Goal: Task Accomplishment & Management: Complete application form

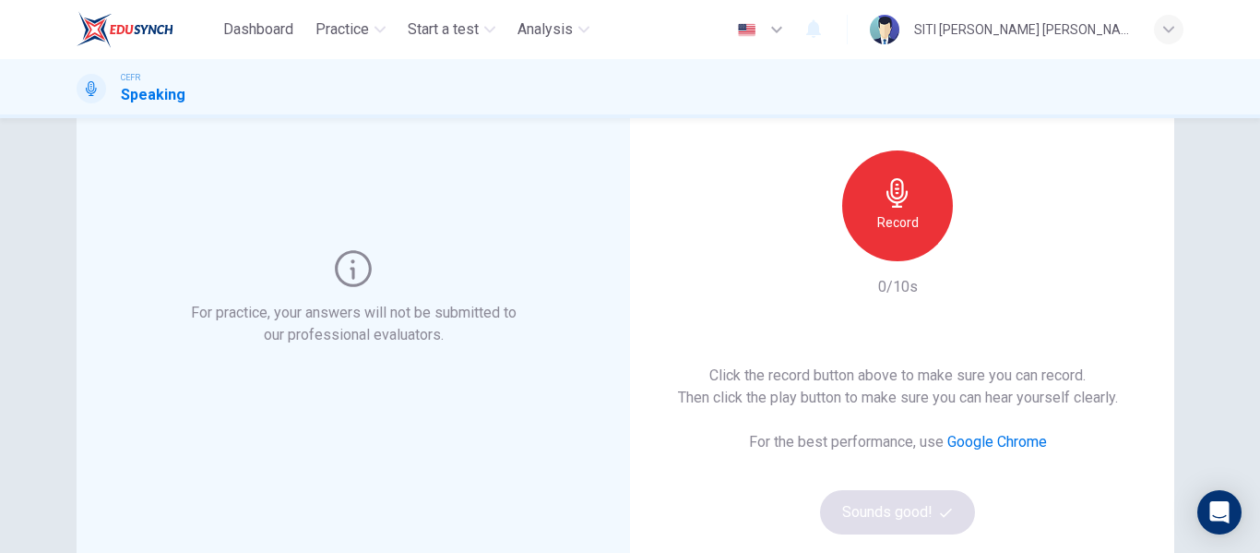
scroll to position [136, 0]
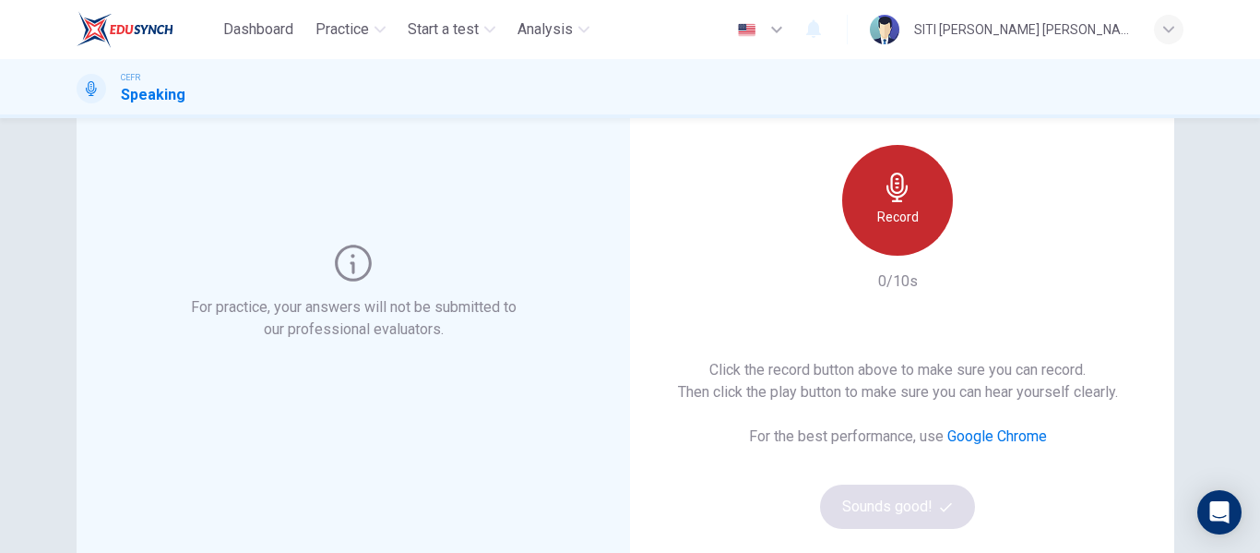
click at [850, 218] on div "Record" at bounding box center [897, 200] width 111 height 111
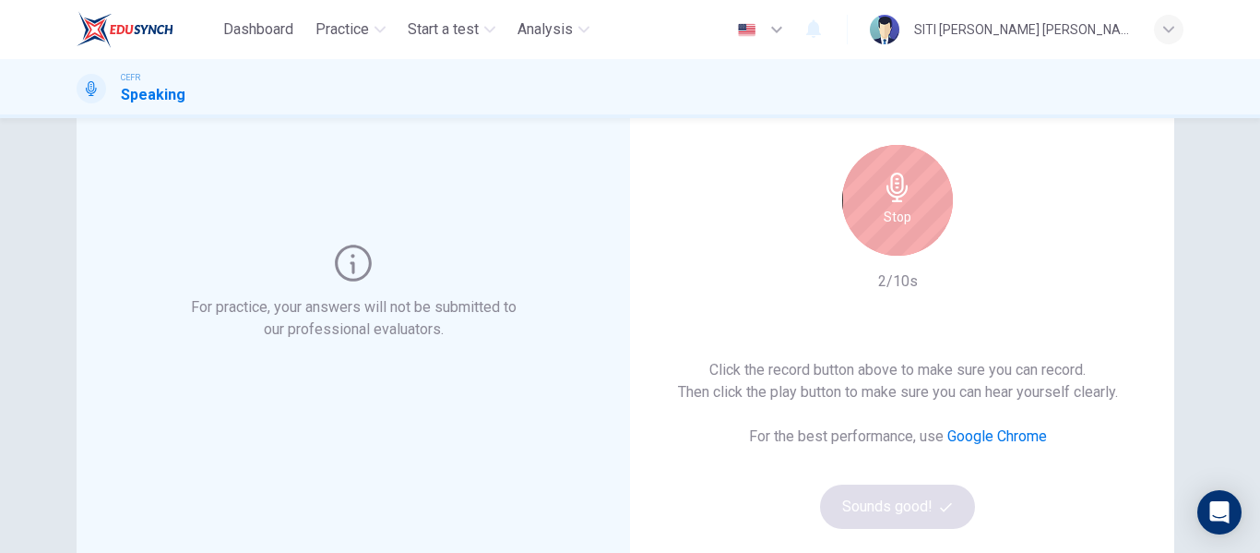
click at [850, 218] on div "Stop" at bounding box center [897, 200] width 111 height 111
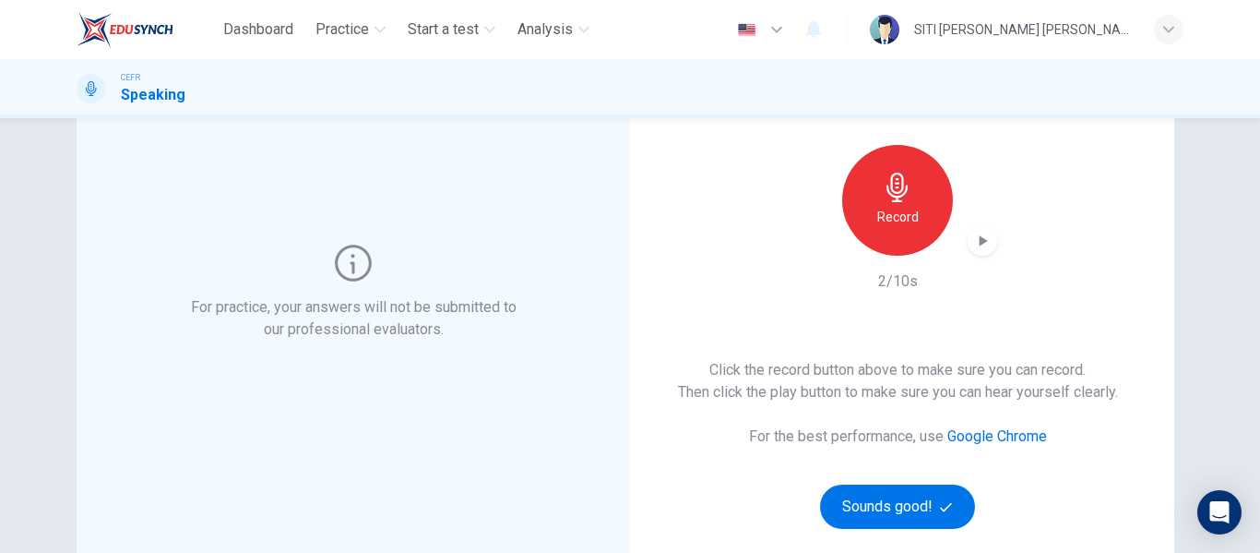
click at [984, 241] on icon "button" at bounding box center [982, 241] width 18 height 18
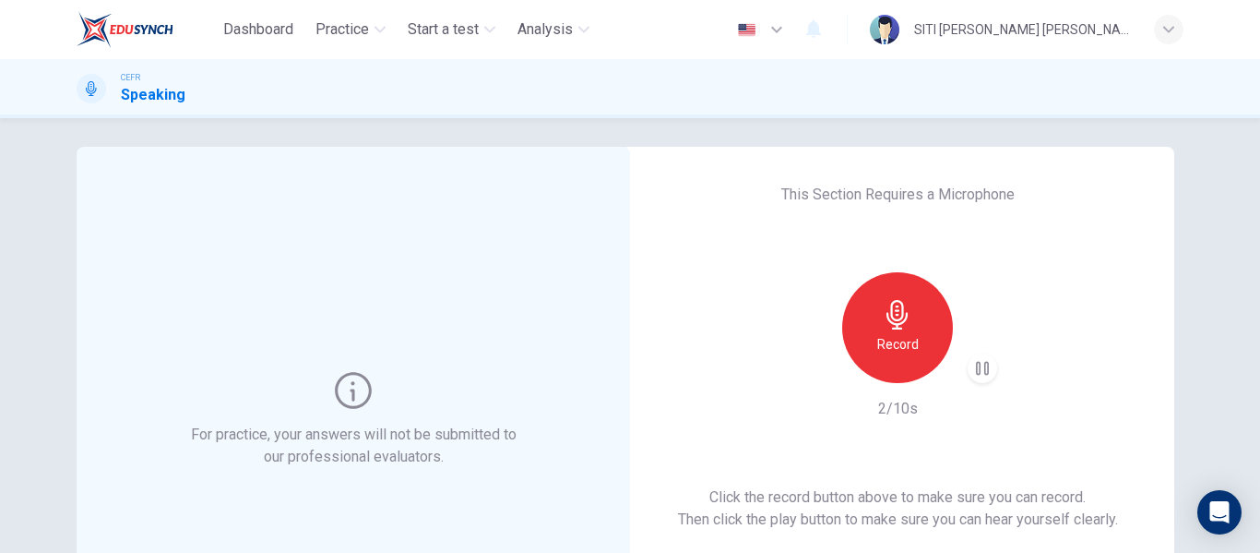
scroll to position [7, 0]
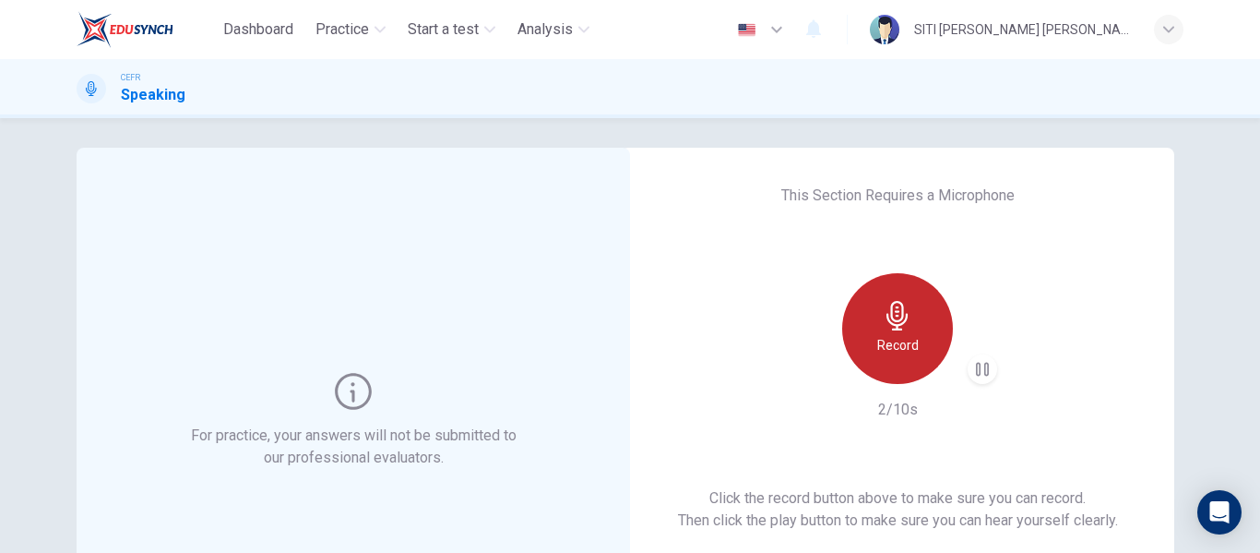
click at [898, 346] on h6 "Record" at bounding box center [898, 345] width 42 height 22
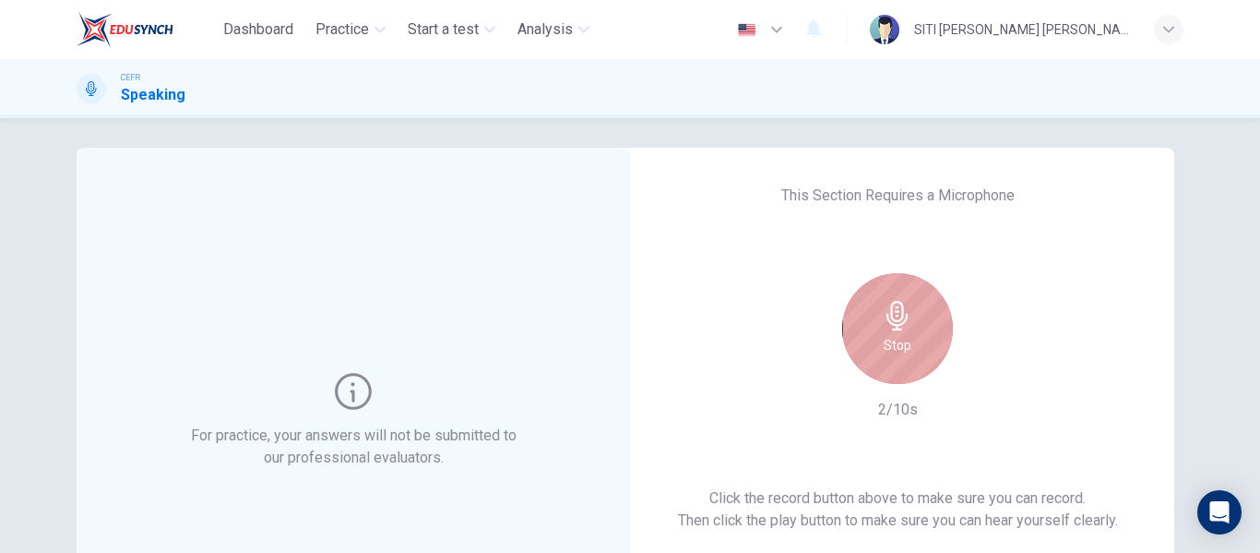
click at [898, 346] on h6 "Stop" at bounding box center [898, 345] width 28 height 22
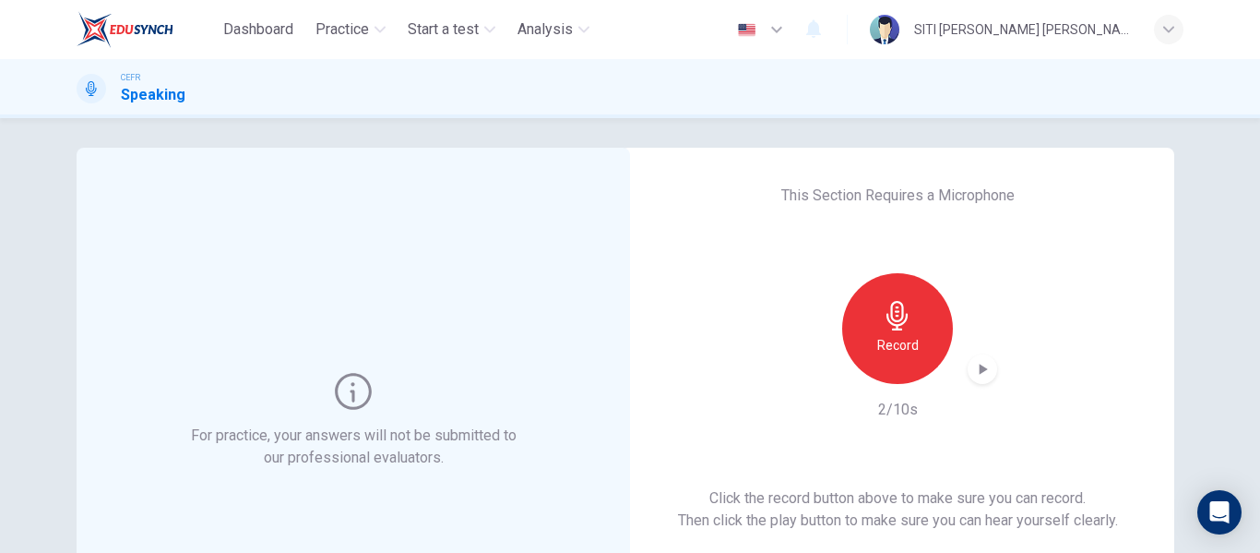
click at [898, 346] on h6 "Record" at bounding box center [898, 345] width 42 height 22
click at [981, 369] on icon "button" at bounding box center [984, 368] width 8 height 11
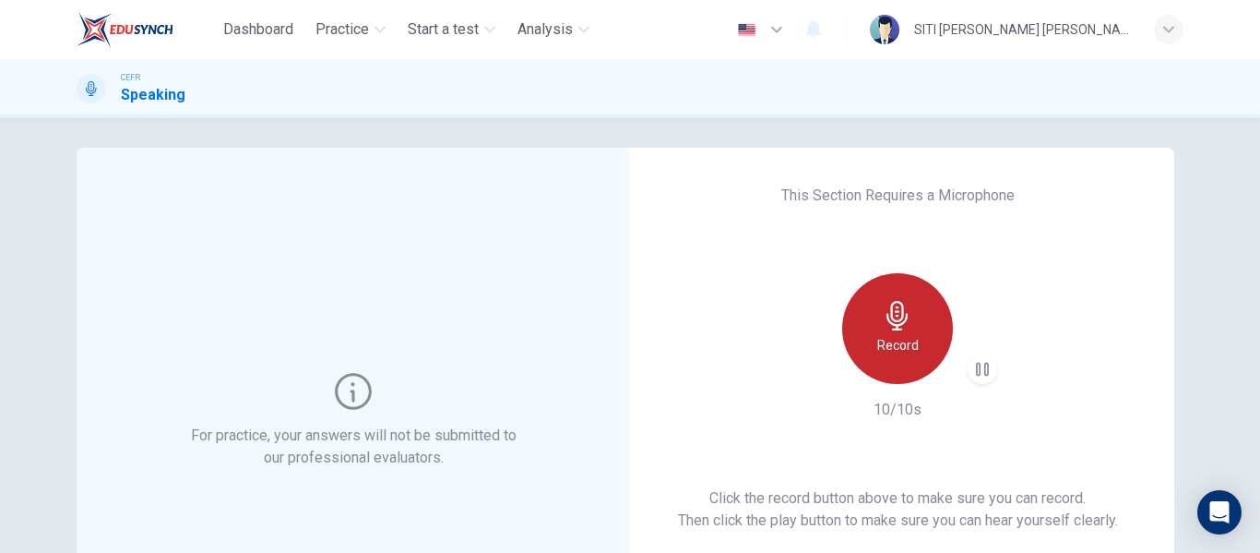
click at [900, 351] on h6 "Record" at bounding box center [898, 345] width 42 height 22
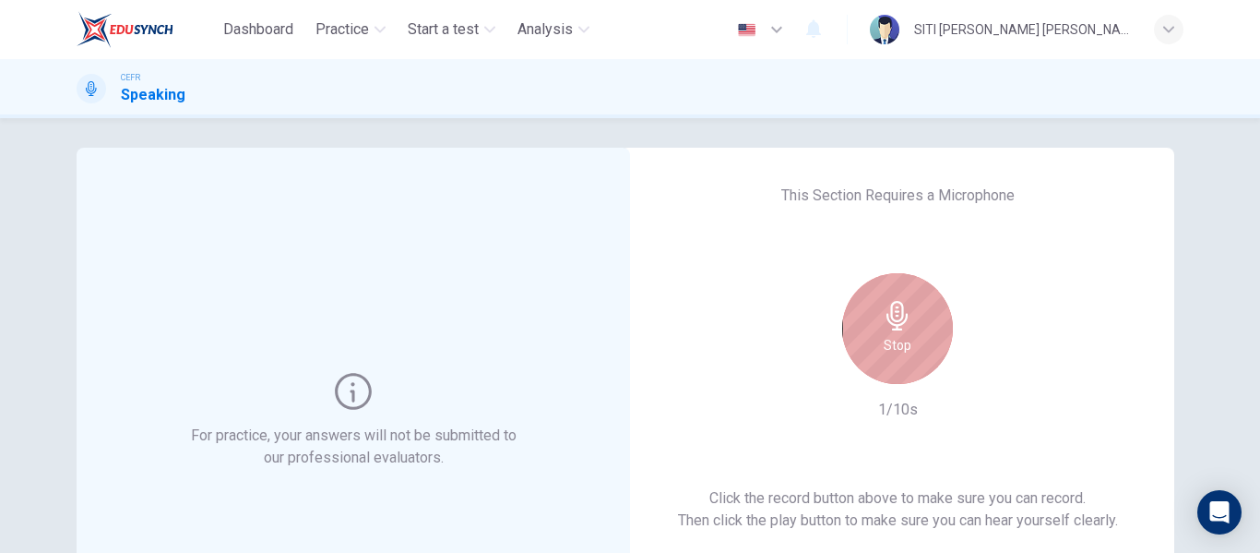
click at [900, 351] on h6 "Stop" at bounding box center [898, 345] width 28 height 22
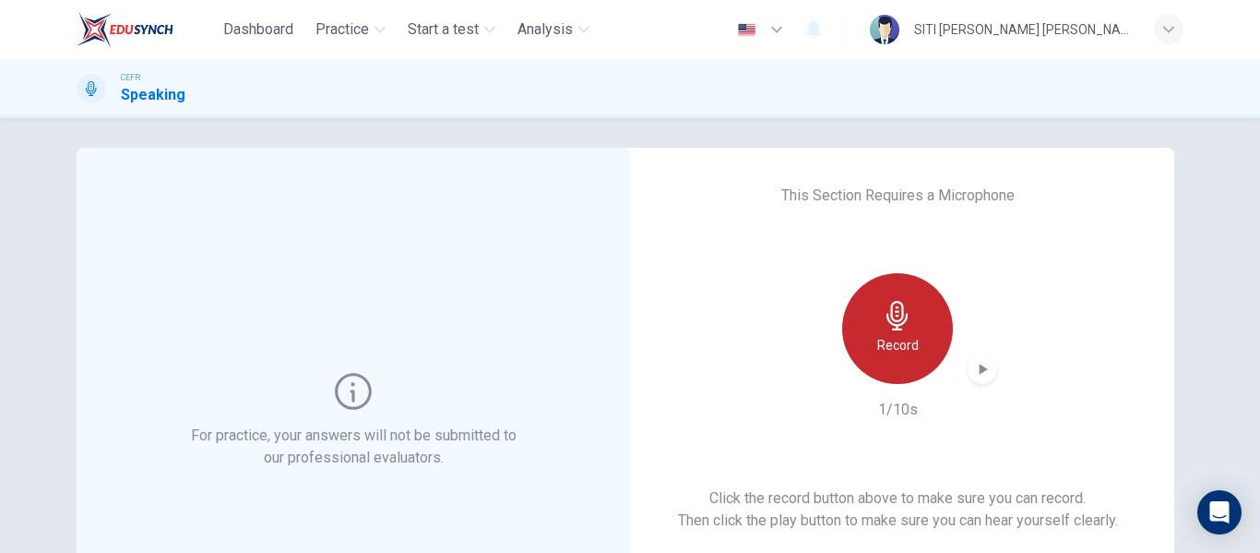
click at [900, 351] on h6 "Record" at bounding box center [898, 345] width 42 height 22
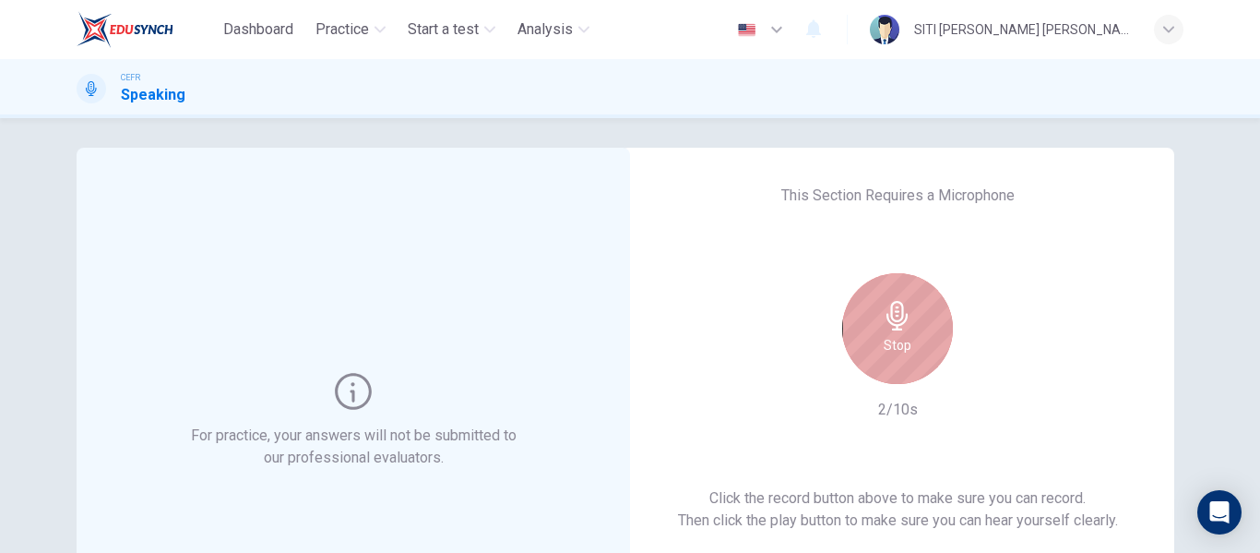
click at [900, 351] on h6 "Stop" at bounding box center [898, 345] width 28 height 22
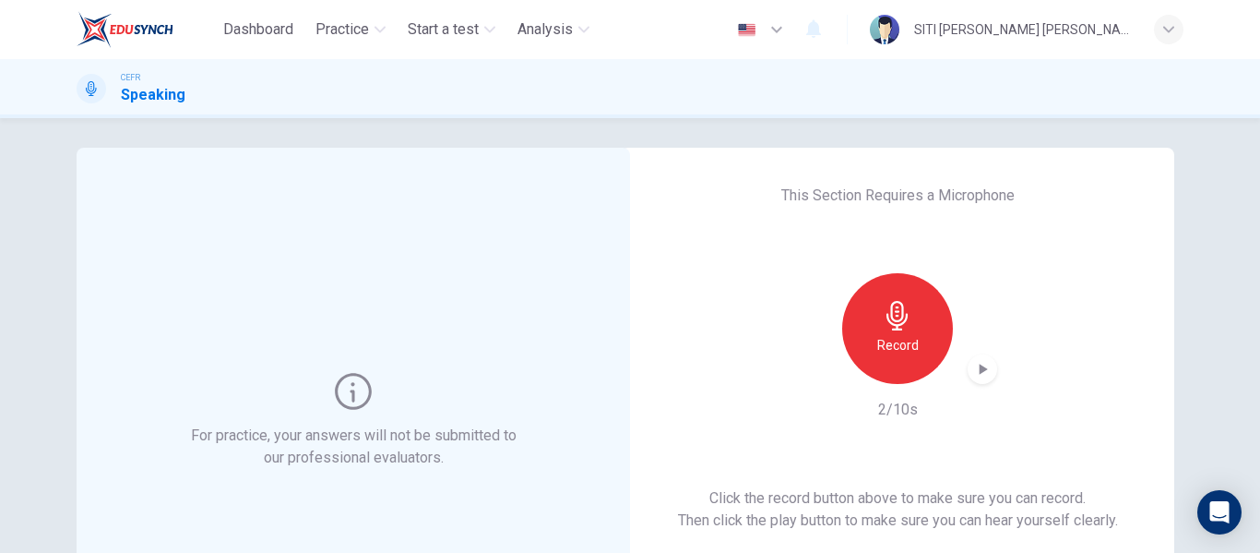
click at [900, 351] on h6 "Record" at bounding box center [898, 345] width 42 height 22
click at [982, 367] on icon "button" at bounding box center [982, 369] width 18 height 18
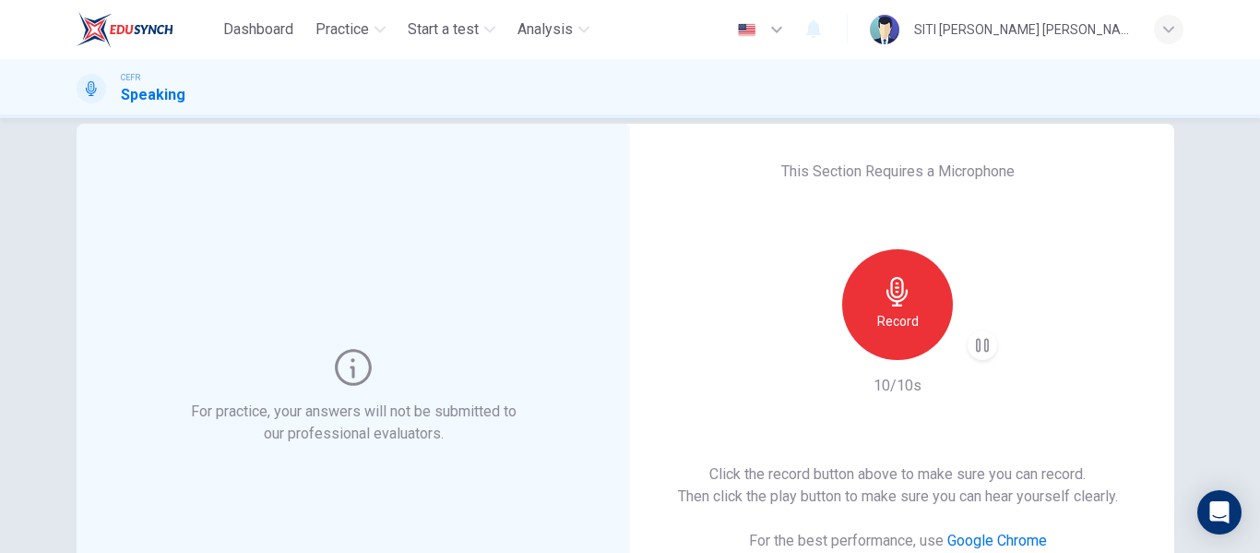
scroll to position [0, 0]
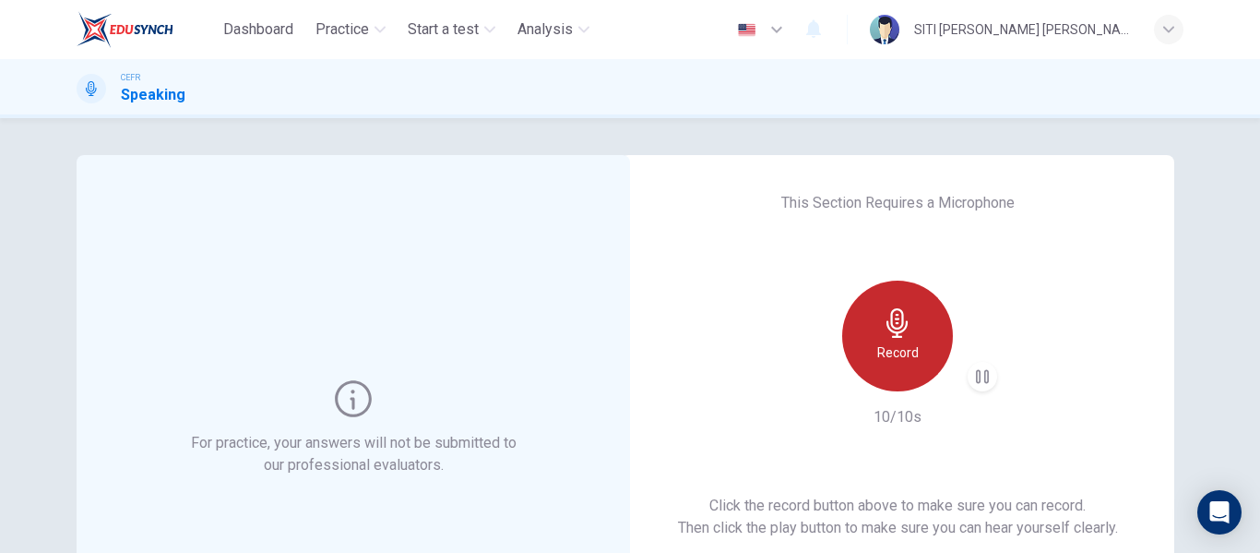
click at [920, 348] on div "Record" at bounding box center [897, 335] width 111 height 111
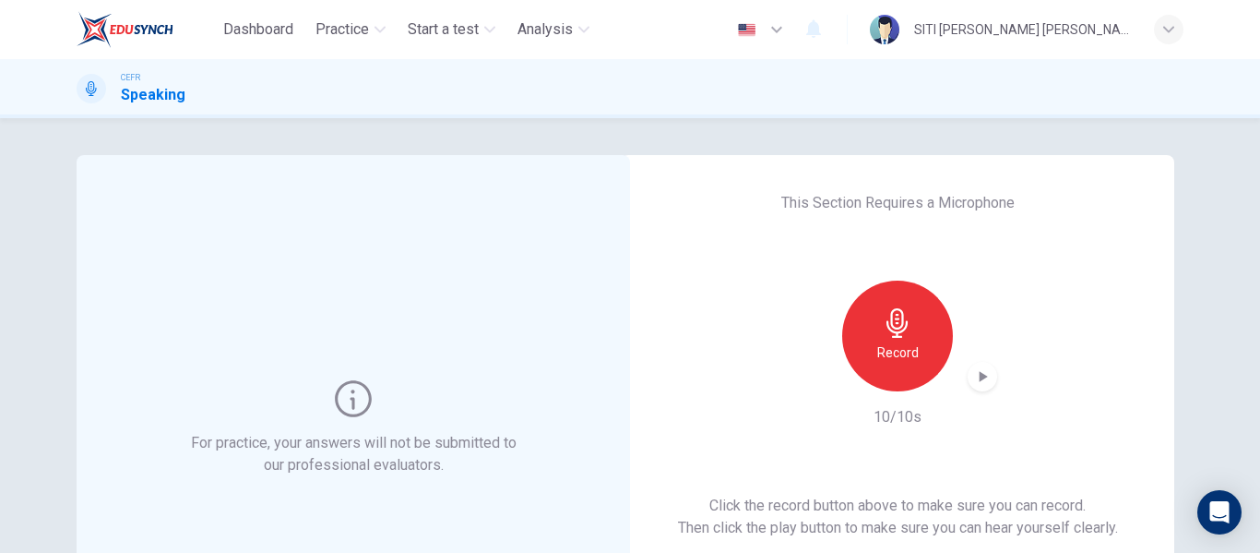
click at [920, 348] on div "Record" at bounding box center [897, 335] width 111 height 111
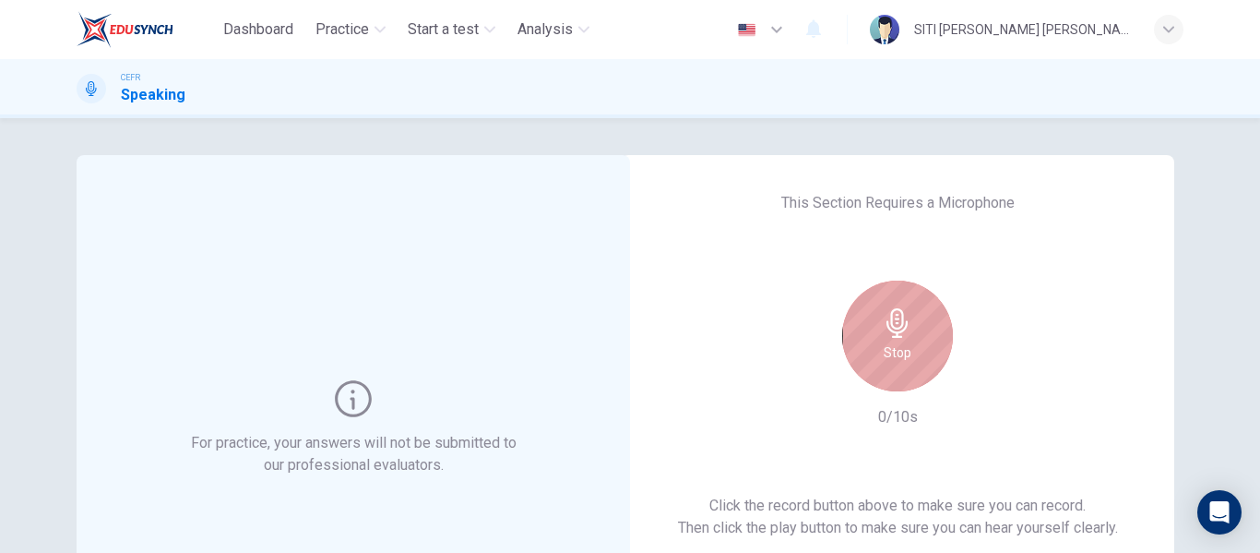
click at [920, 348] on div "Stop" at bounding box center [897, 335] width 111 height 111
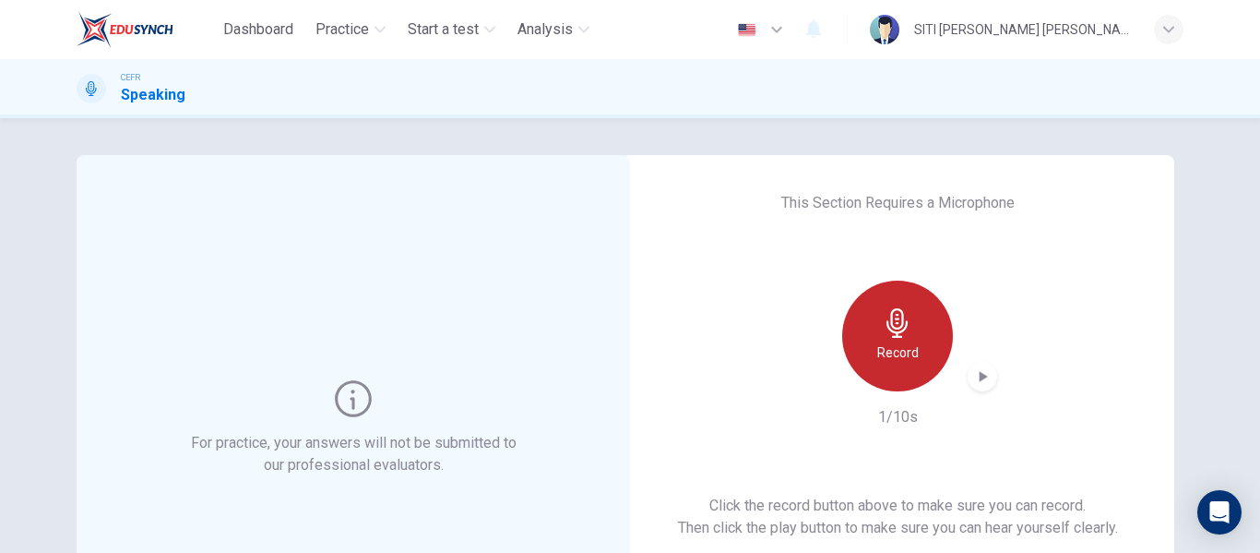
click at [920, 348] on div "Record" at bounding box center [897, 335] width 111 height 111
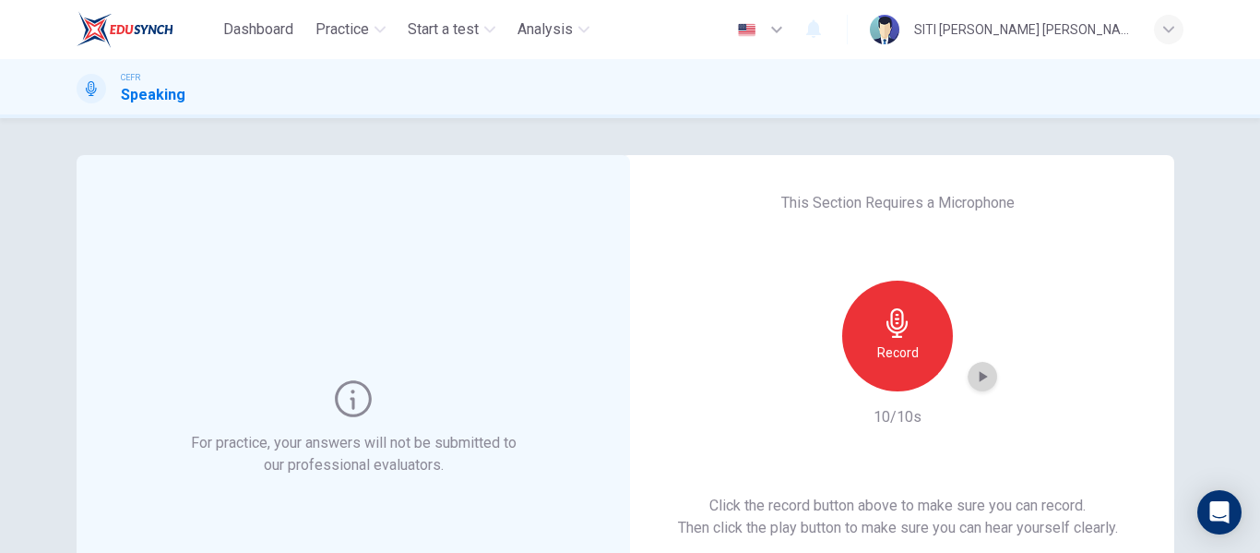
click at [984, 379] on icon "button" at bounding box center [982, 376] width 18 height 18
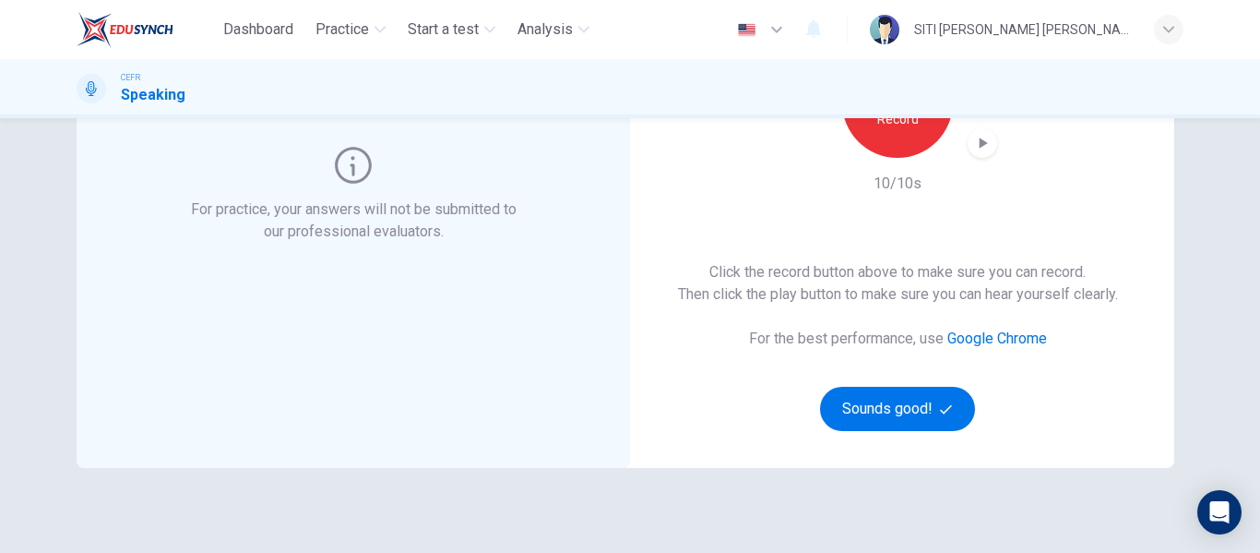
scroll to position [234, 0]
click at [973, 135] on icon "button" at bounding box center [982, 142] width 18 height 18
click at [974, 149] on icon "button" at bounding box center [982, 142] width 18 height 18
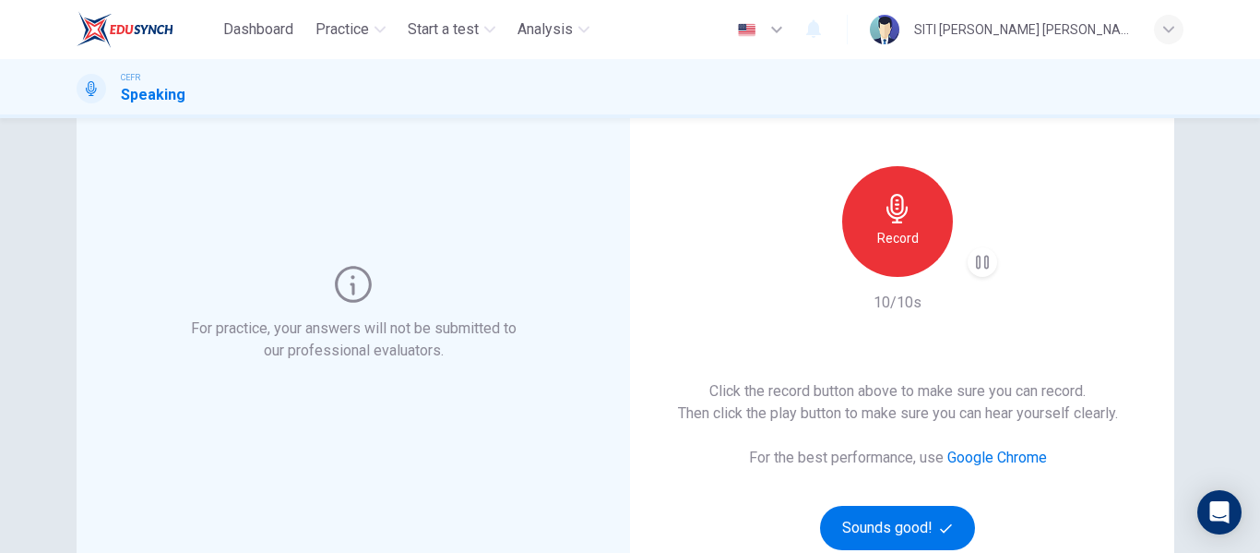
scroll to position [0, 0]
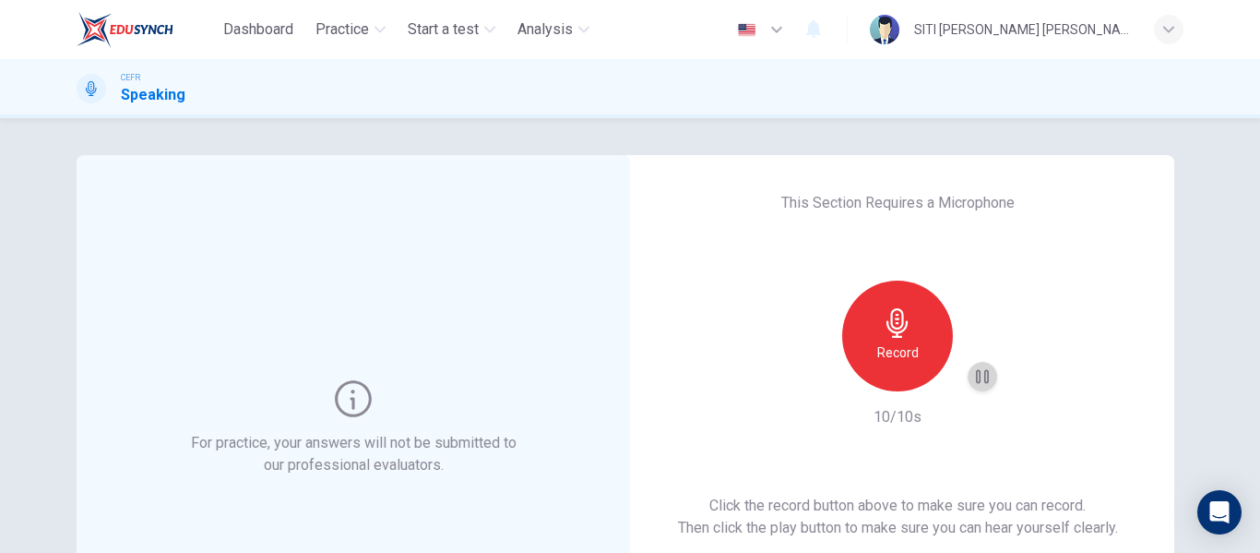
click at [982, 370] on icon "button" at bounding box center [982, 377] width 13 height 14
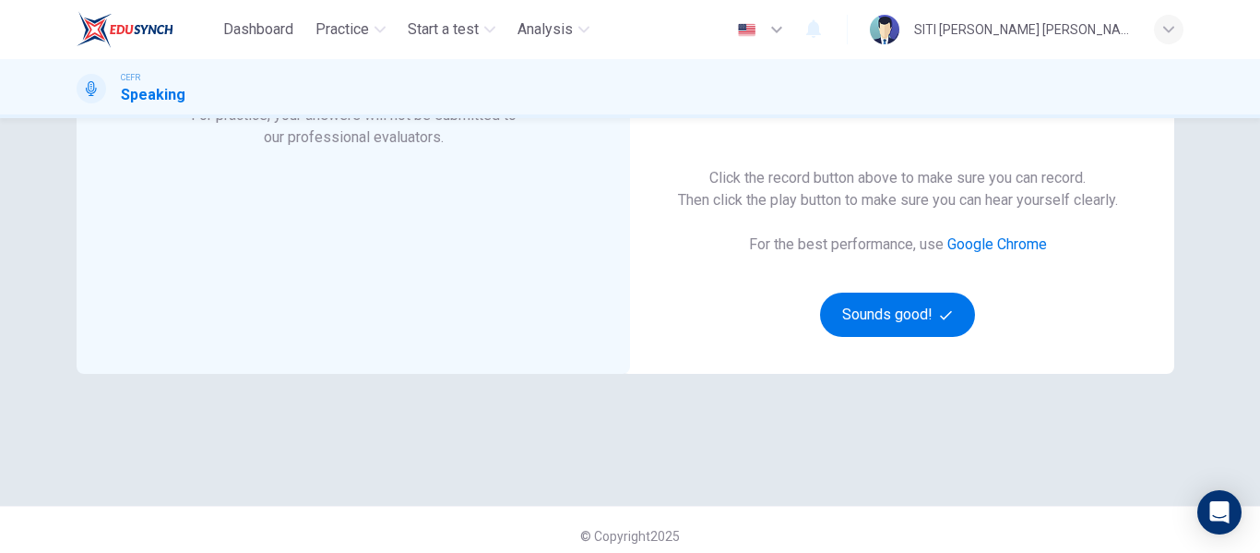
scroll to position [329, 0]
click at [919, 316] on button "Sounds good!" at bounding box center [897, 313] width 155 height 44
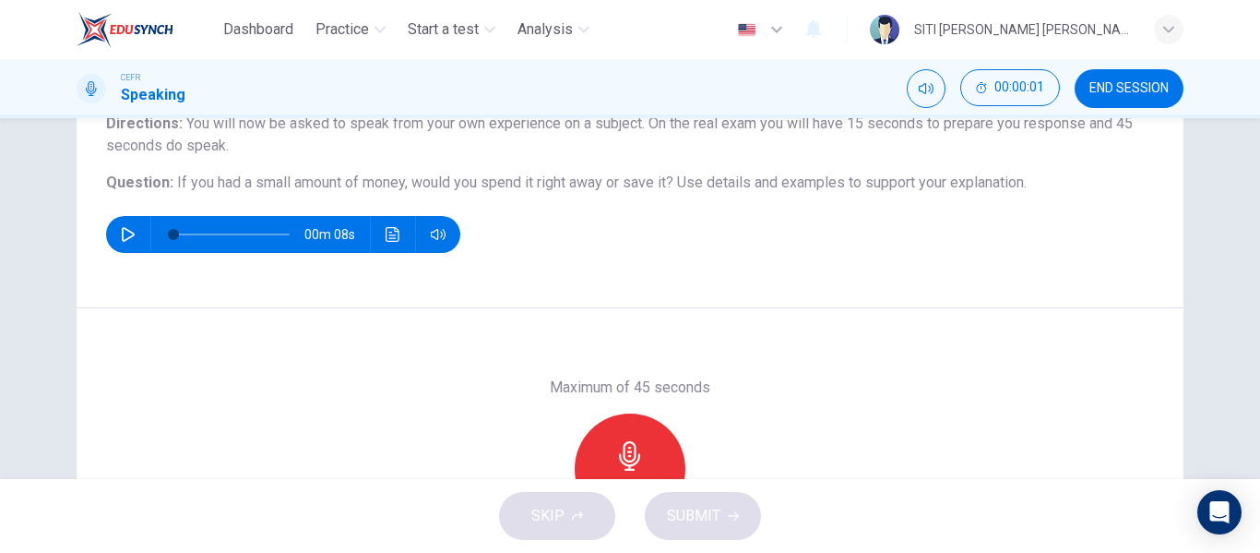
scroll to position [167, 0]
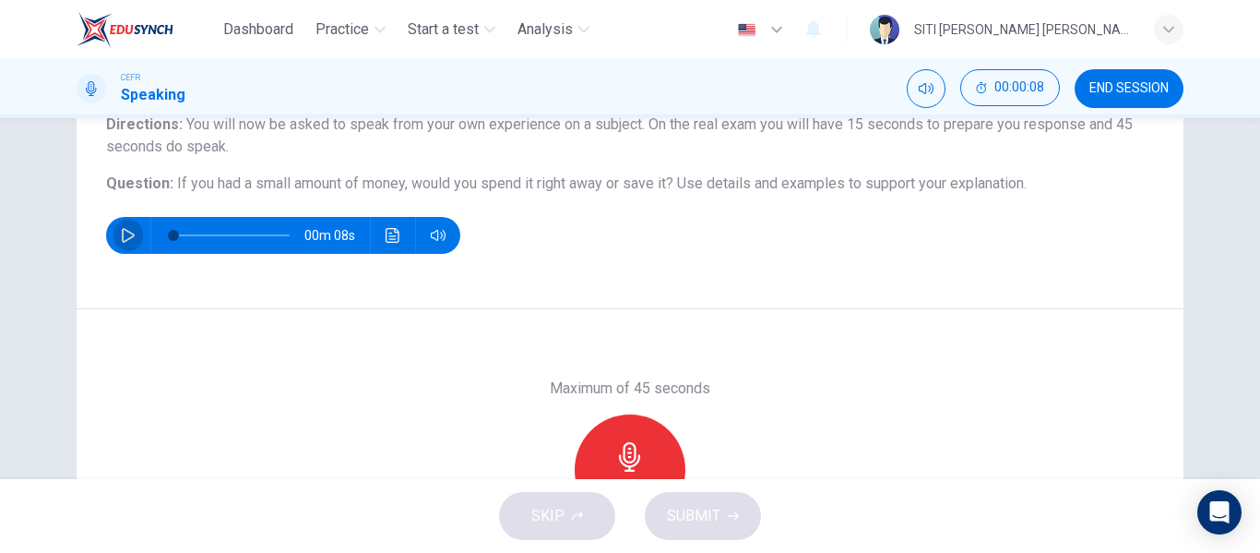
click at [127, 240] on icon "button" at bounding box center [128, 235] width 15 height 15
click at [433, 237] on icon "button" at bounding box center [438, 235] width 15 height 15
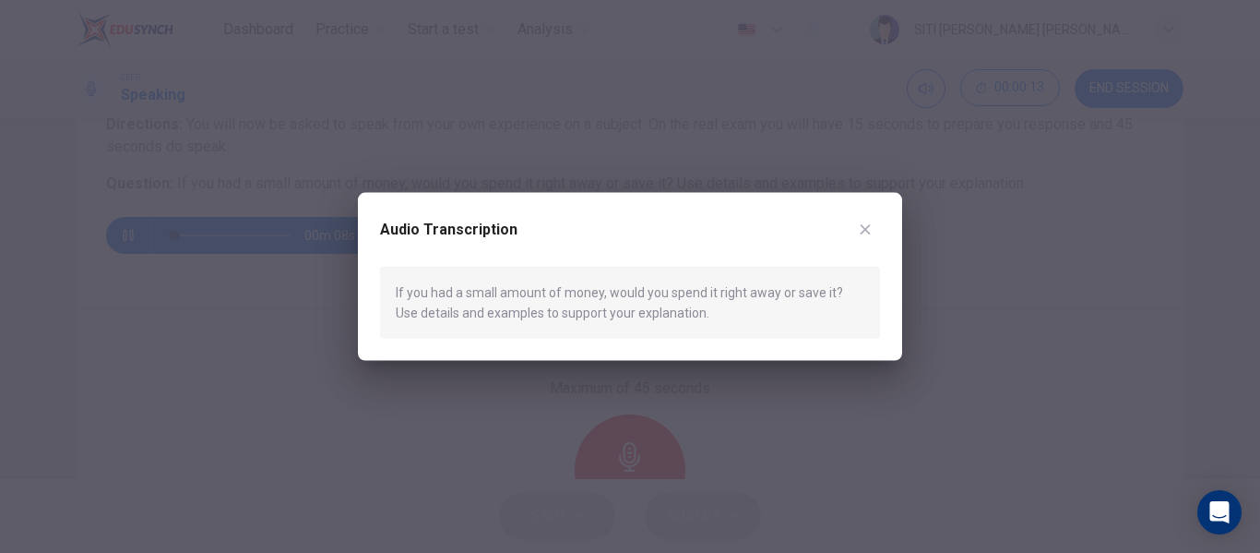
click at [861, 232] on icon "button" at bounding box center [865, 228] width 15 height 15
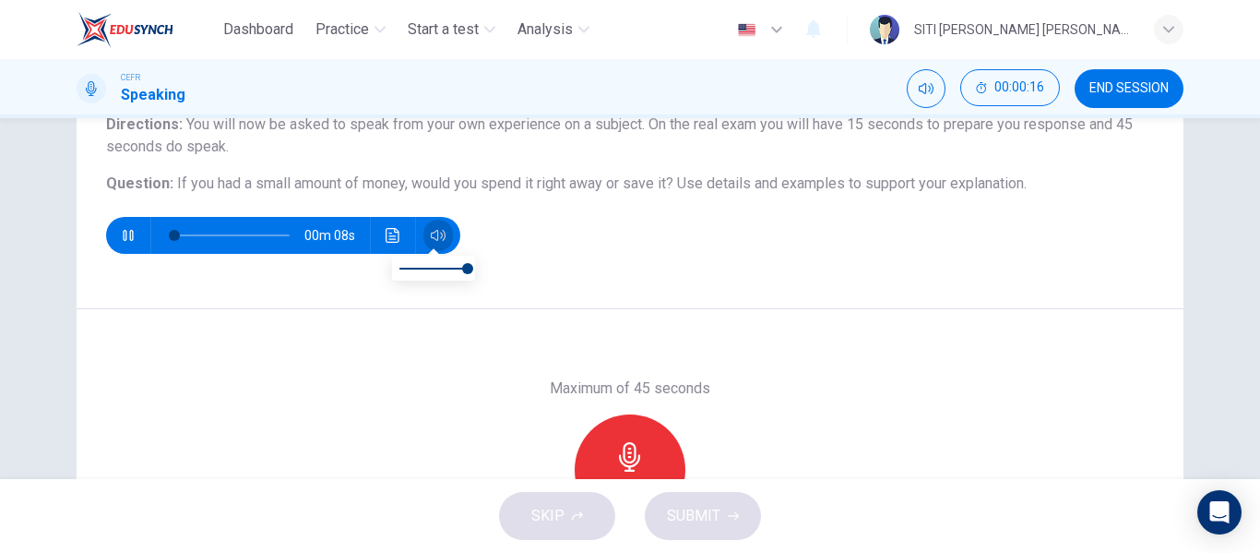
click at [441, 236] on button "button" at bounding box center [438, 235] width 30 height 37
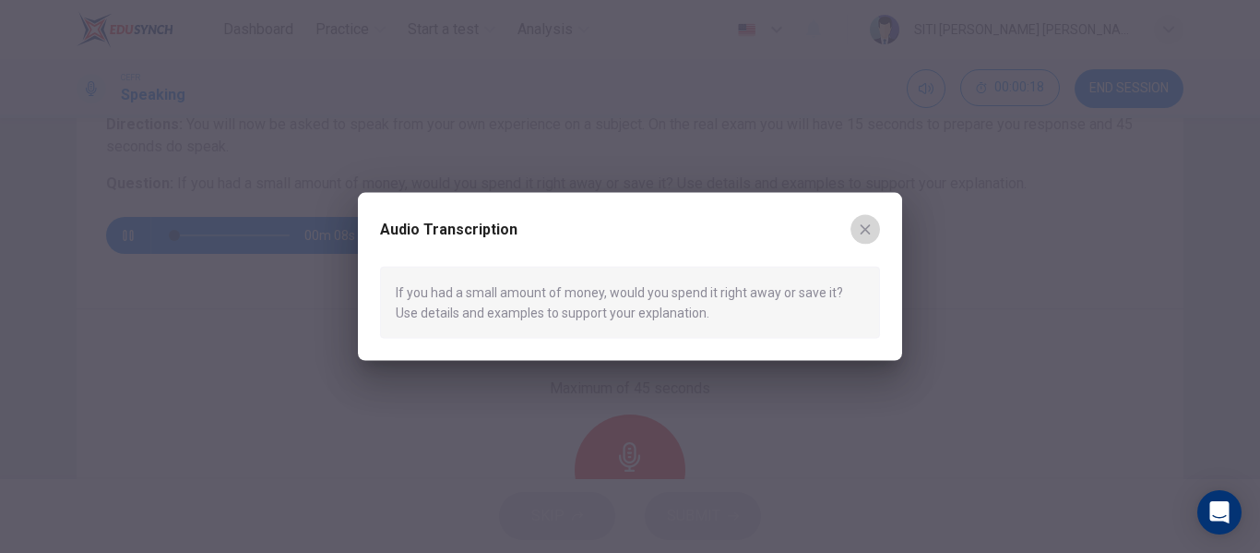
click at [870, 232] on icon "button" at bounding box center [866, 229] width 10 height 10
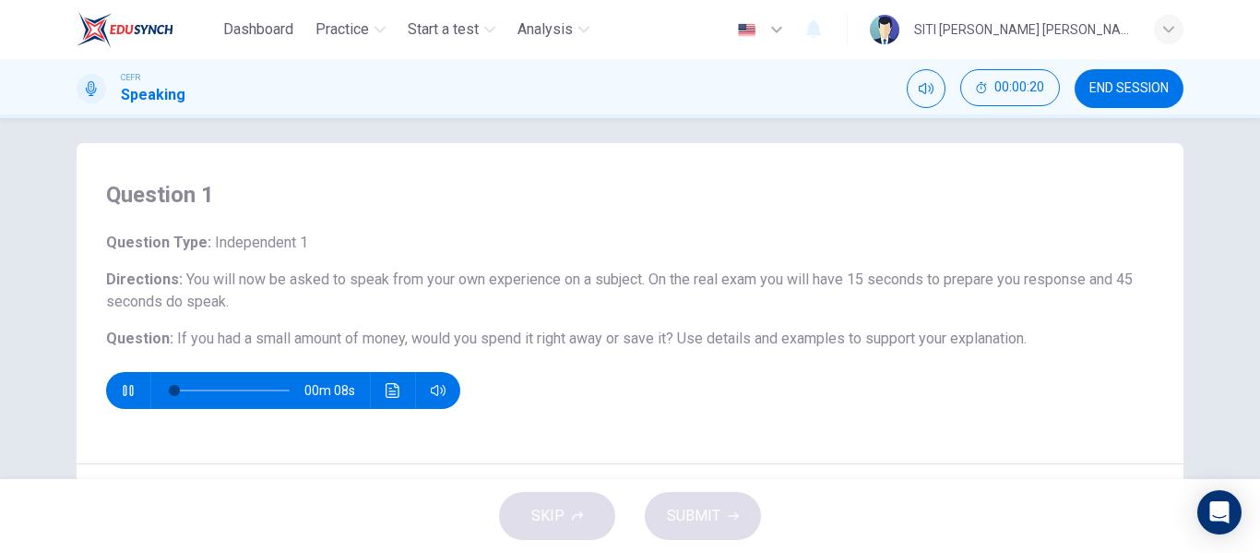
scroll to position [11, 0]
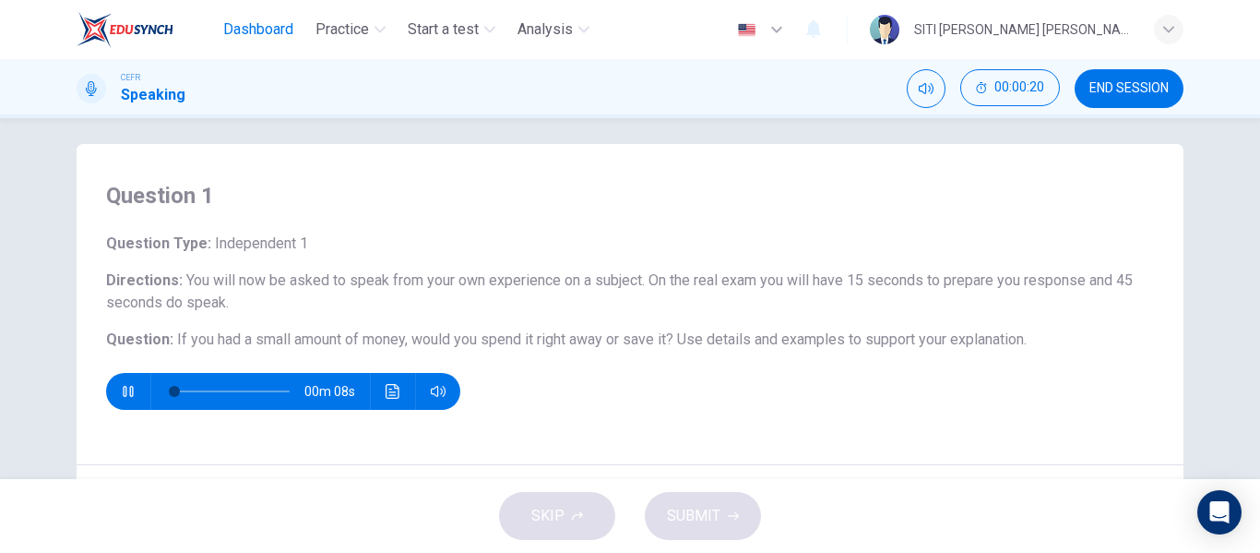
type input "0"
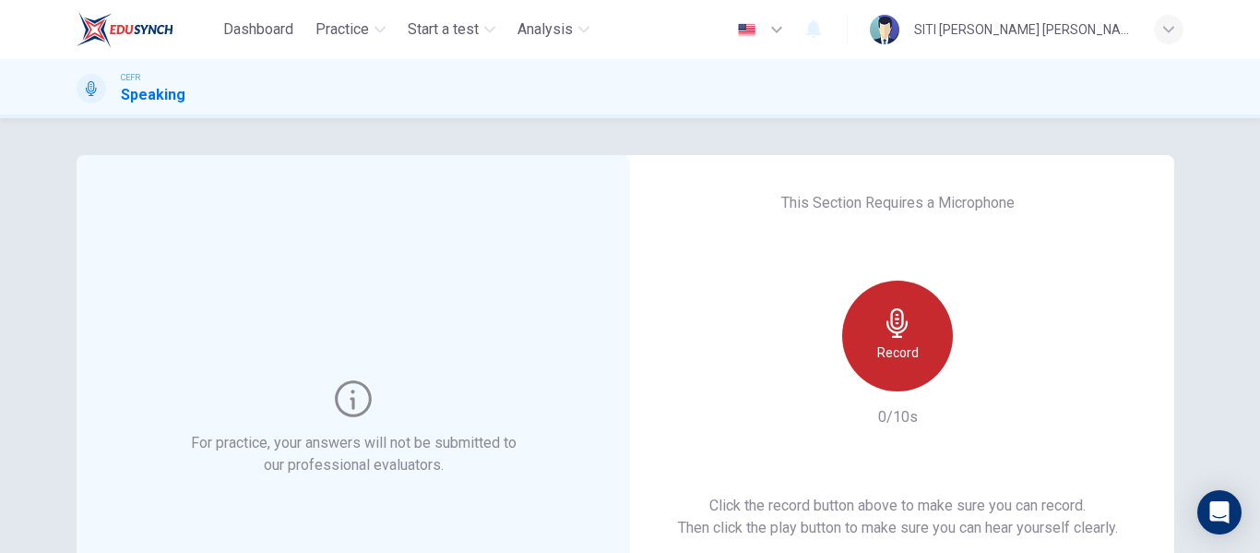
click at [894, 357] on h6 "Record" at bounding box center [898, 352] width 42 height 22
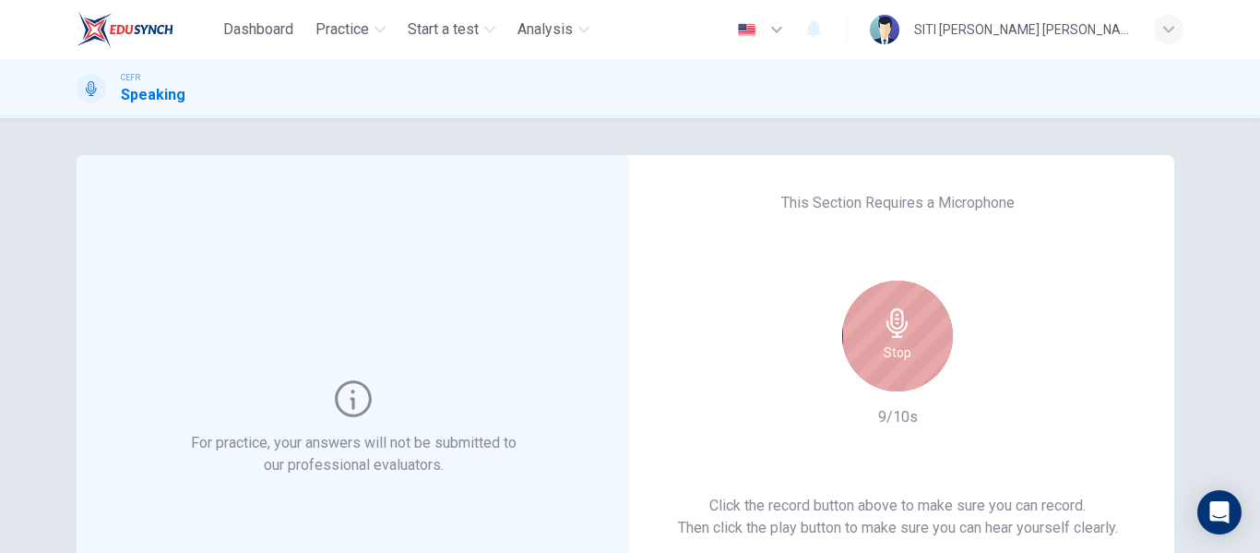
click at [894, 357] on h6 "Stop" at bounding box center [898, 352] width 28 height 22
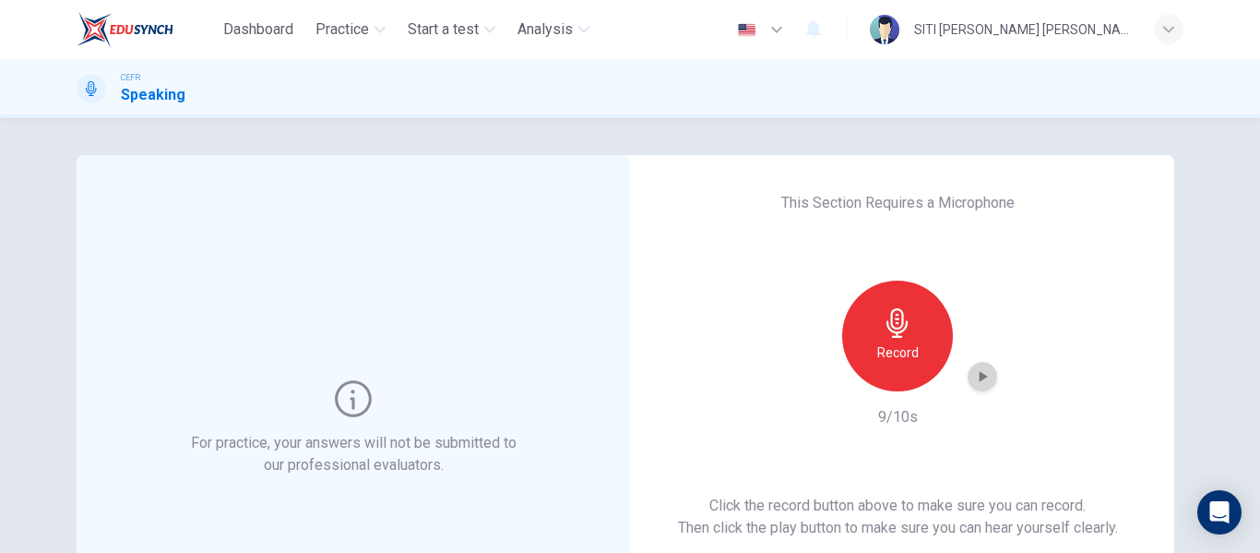
click at [981, 381] on icon "button" at bounding box center [982, 376] width 18 height 18
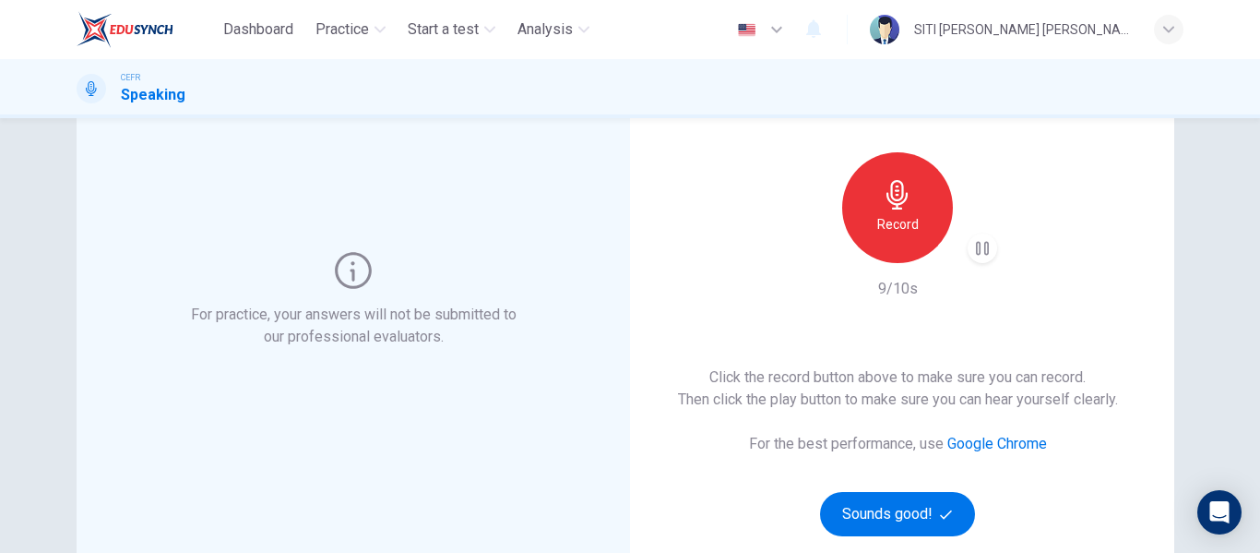
scroll to position [129, 0]
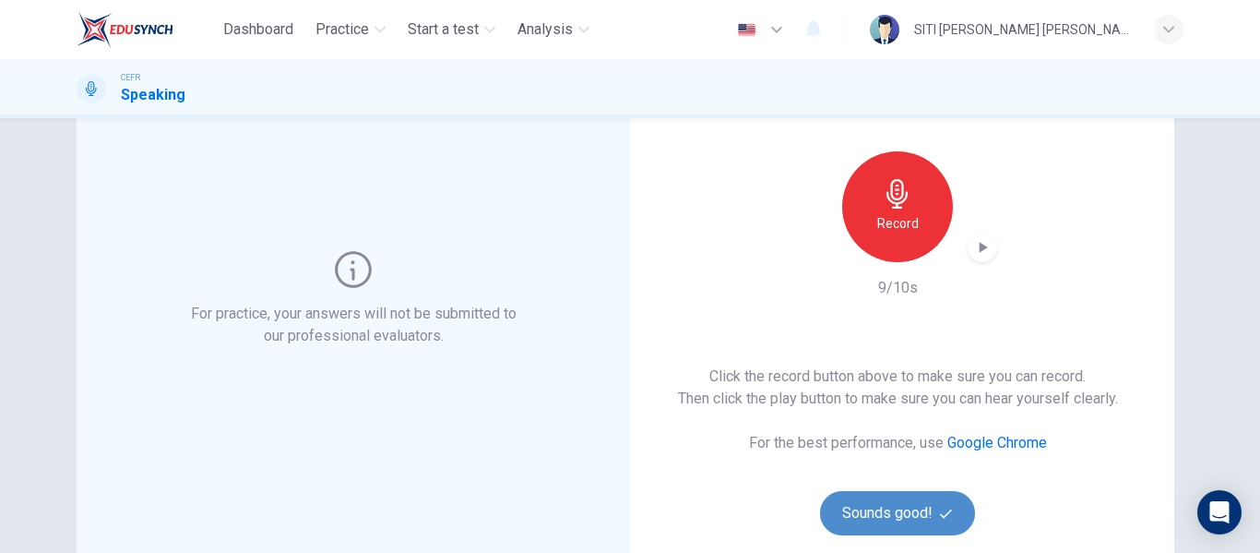
click at [942, 512] on icon "button" at bounding box center [946, 513] width 12 height 12
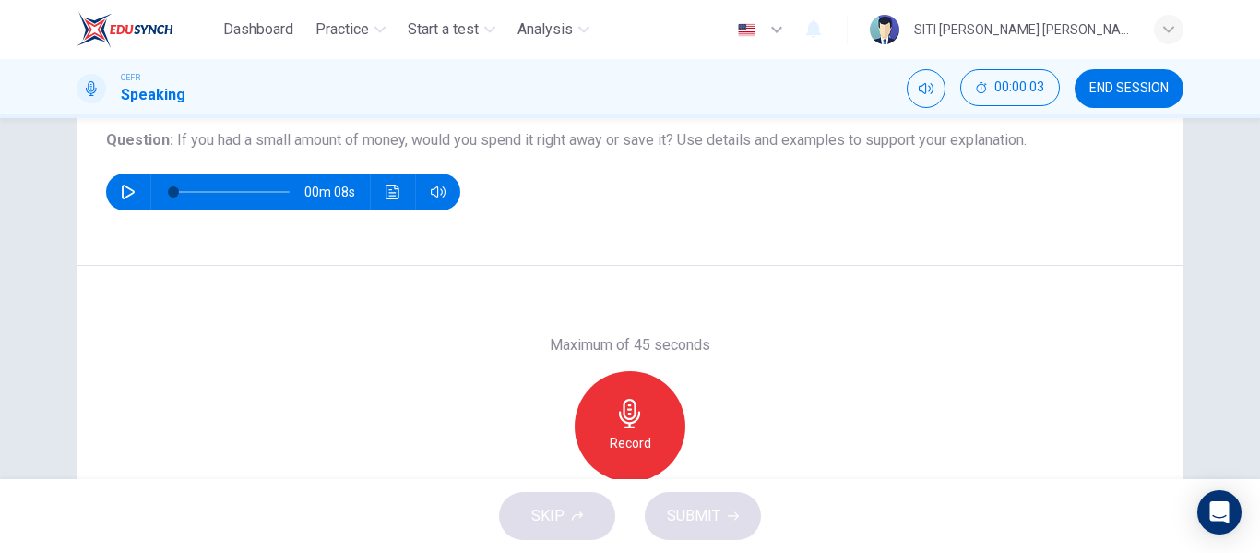
scroll to position [212, 0]
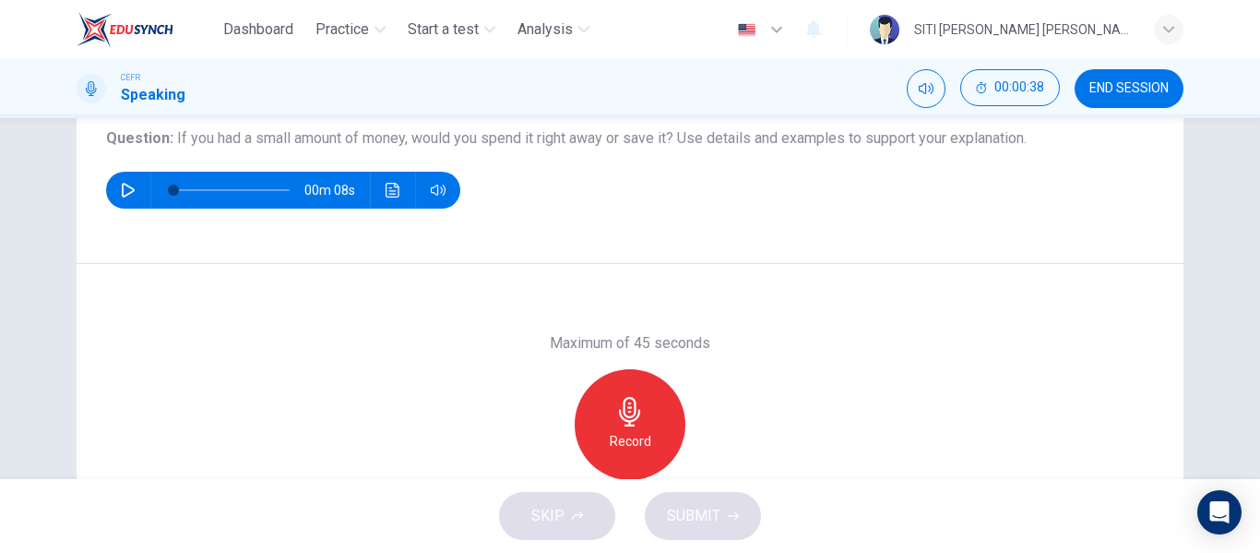
click at [615, 400] on icon "button" at bounding box center [630, 412] width 30 height 30
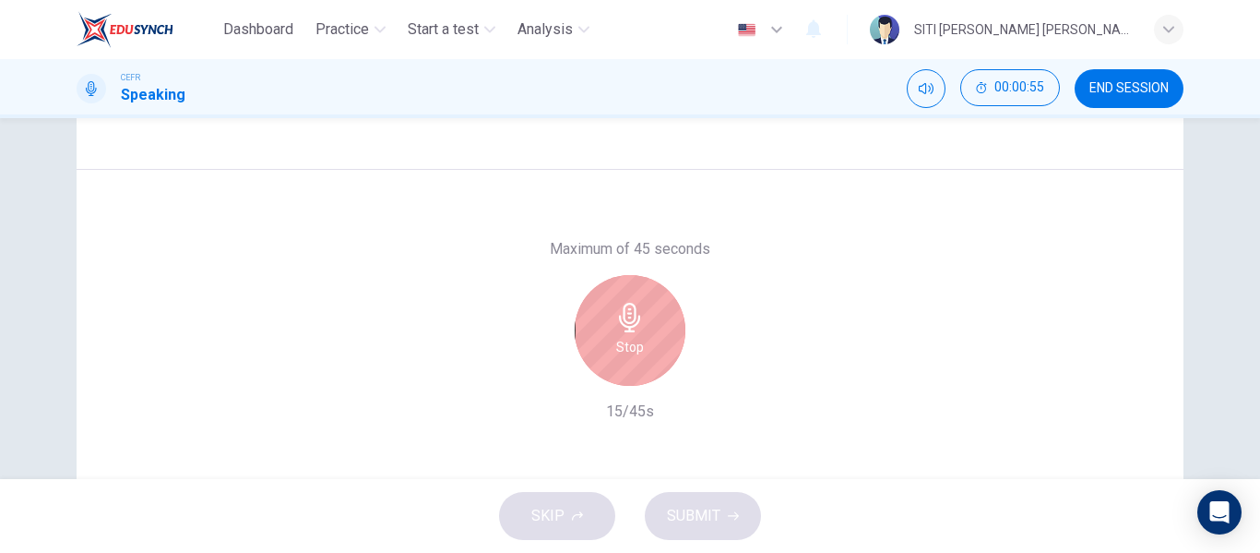
scroll to position [307, 0]
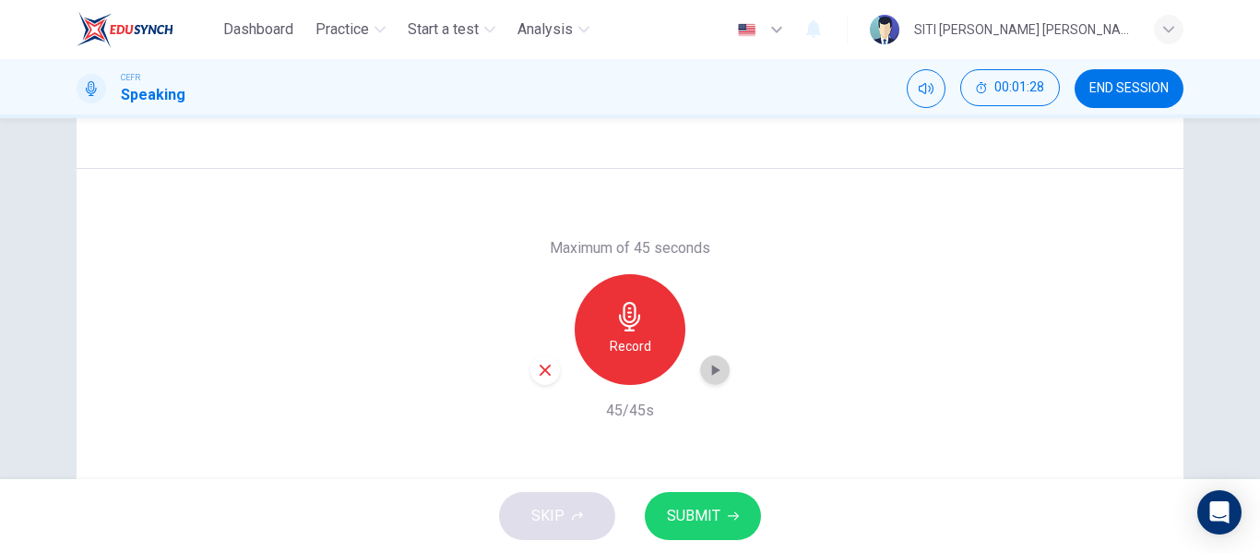
click at [704, 380] on div "button" at bounding box center [715, 370] width 30 height 30
click at [725, 498] on button "SUBMIT" at bounding box center [703, 516] width 116 height 48
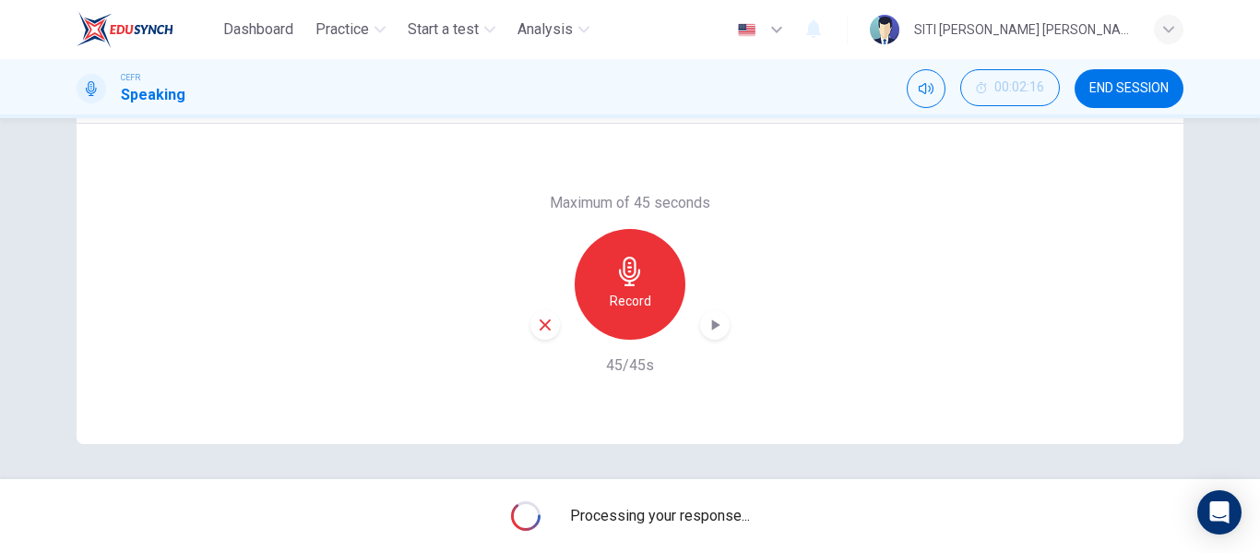
scroll to position [351, 0]
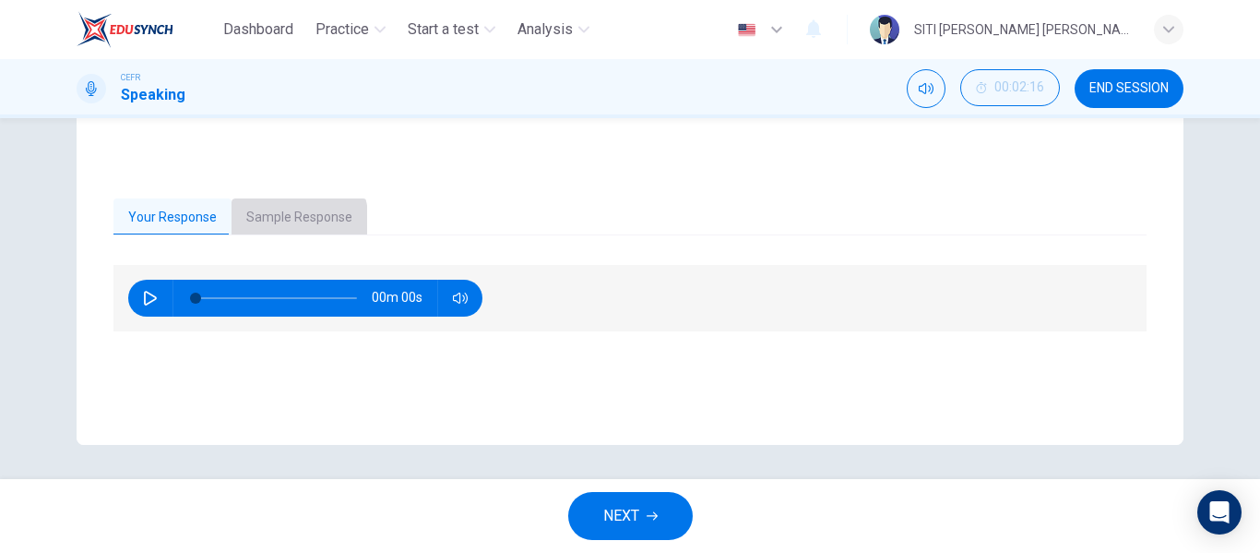
click at [271, 223] on button "Sample Response" at bounding box center [300, 217] width 136 height 39
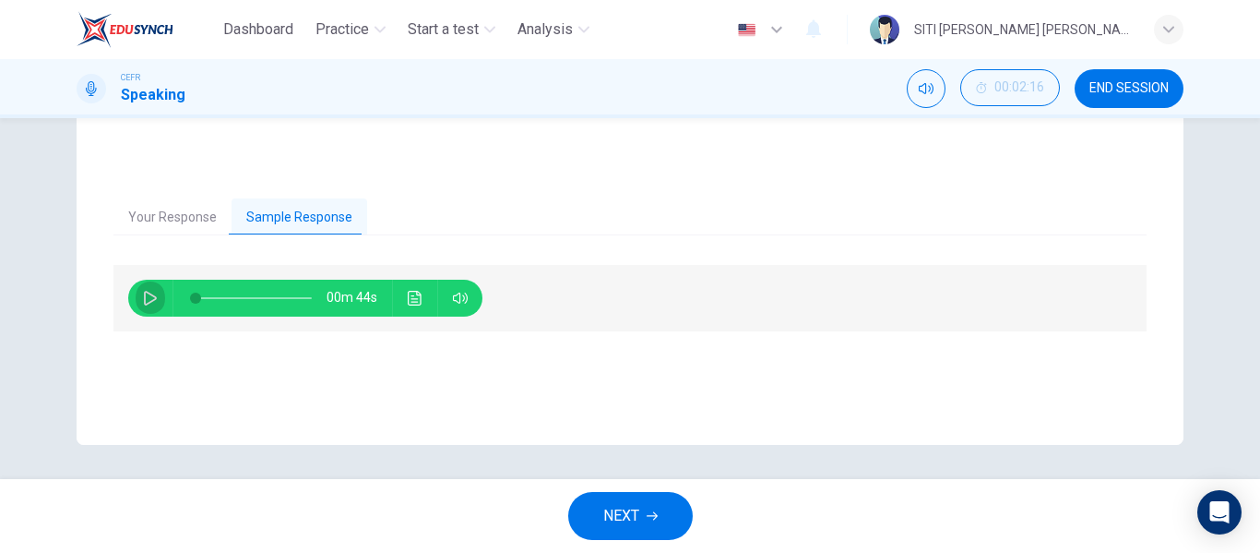
click at [147, 300] on icon "button" at bounding box center [150, 298] width 15 height 15
click at [416, 295] on icon "Click to see the audio transcription" at bounding box center [415, 298] width 14 height 15
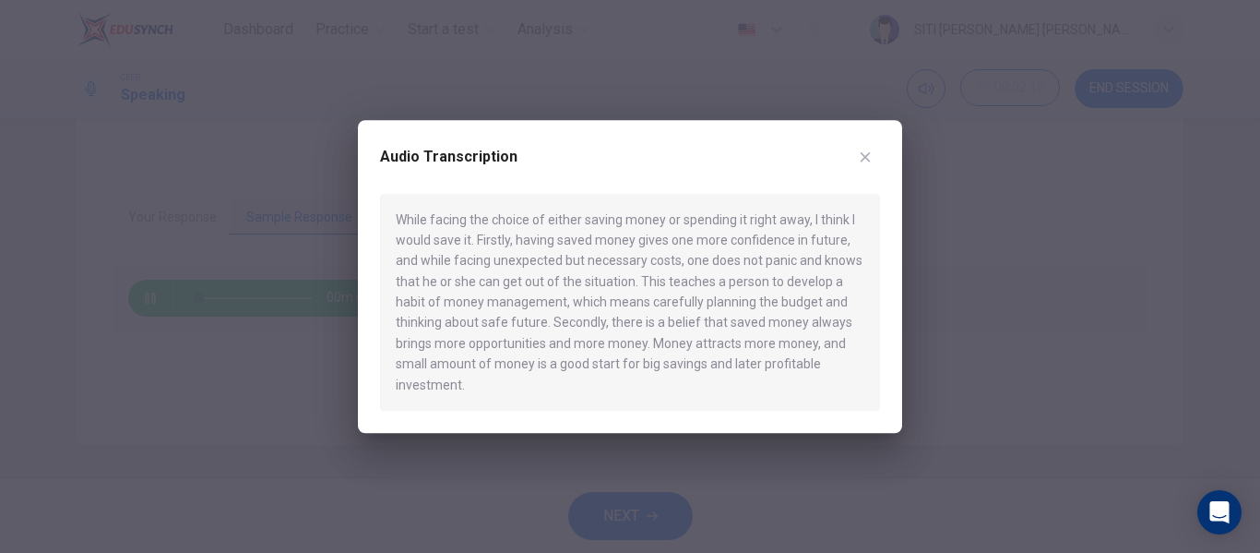
type input "5"
click at [864, 150] on icon "button" at bounding box center [865, 156] width 15 height 15
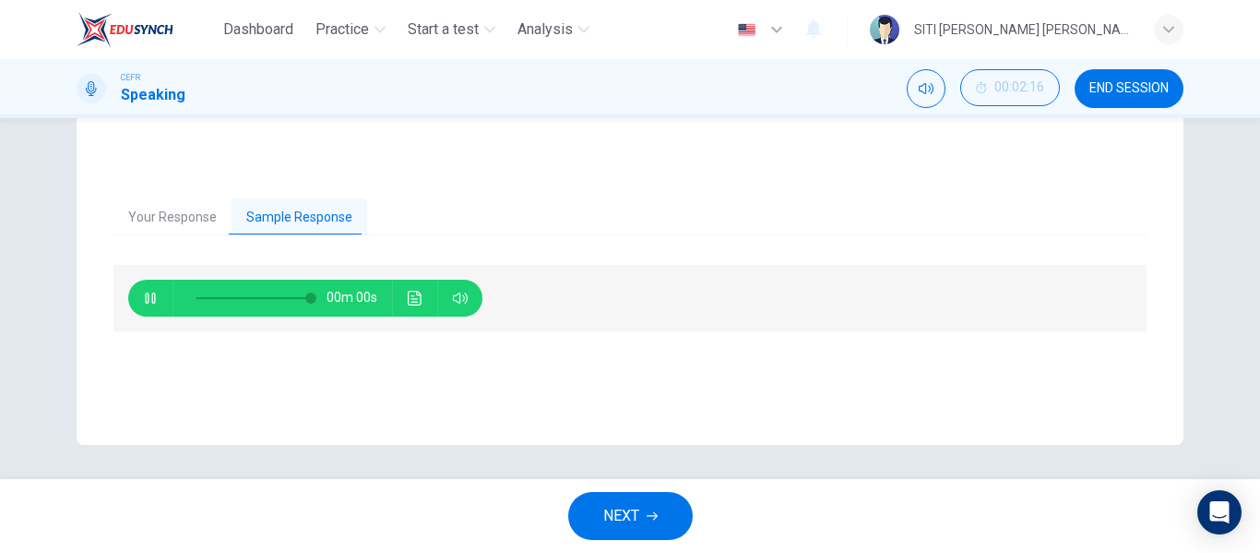
type input "0"
click at [635, 517] on span "NEXT" at bounding box center [621, 516] width 36 height 26
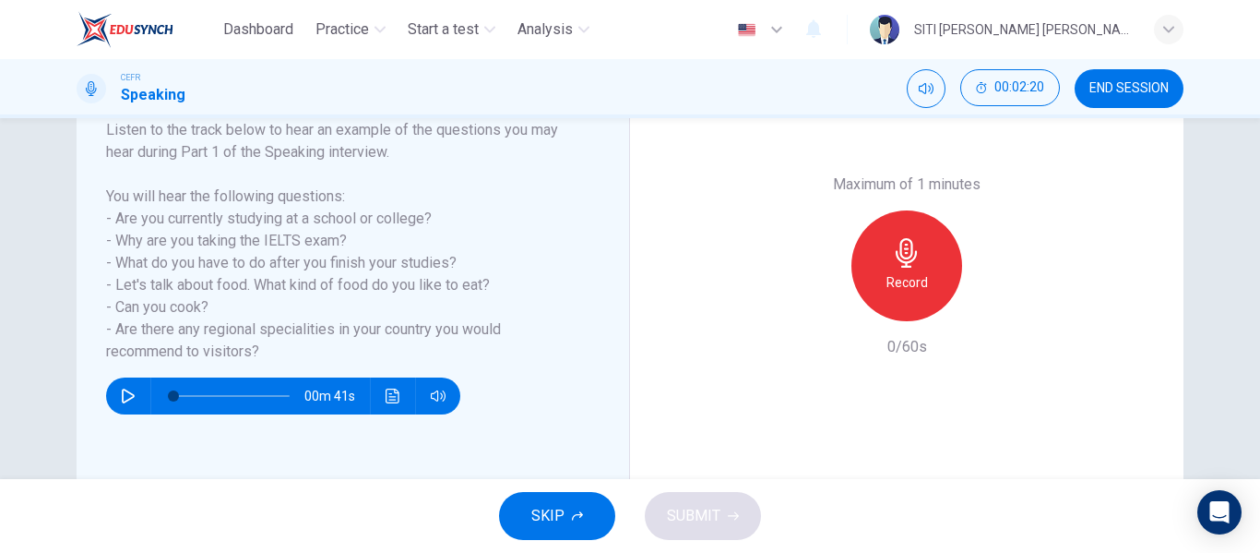
scroll to position [307, 0]
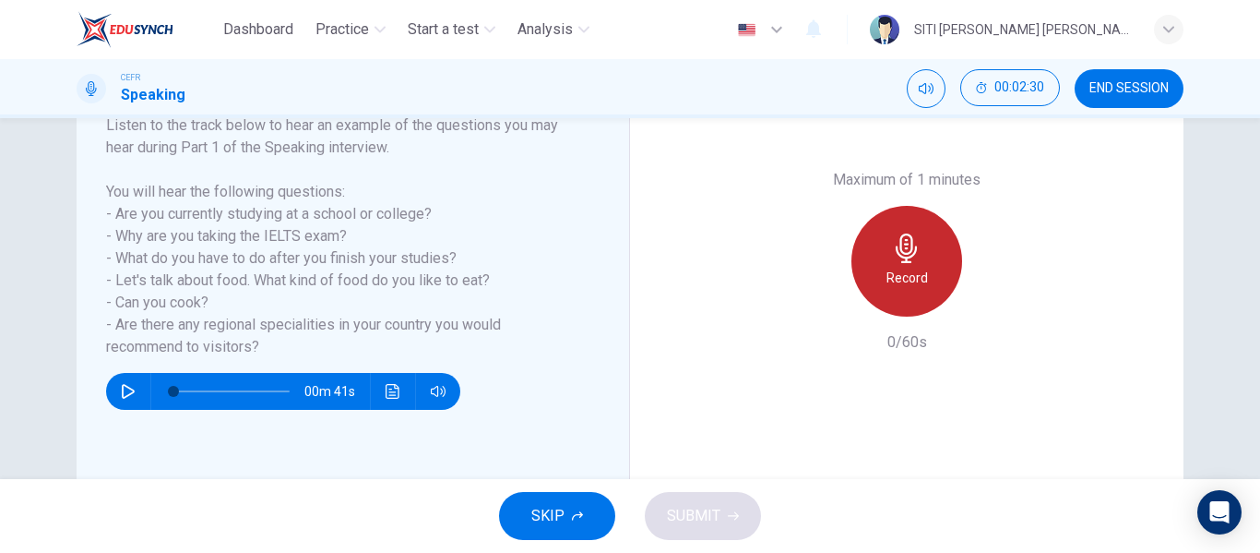
click at [941, 240] on div "Record" at bounding box center [906, 261] width 111 height 111
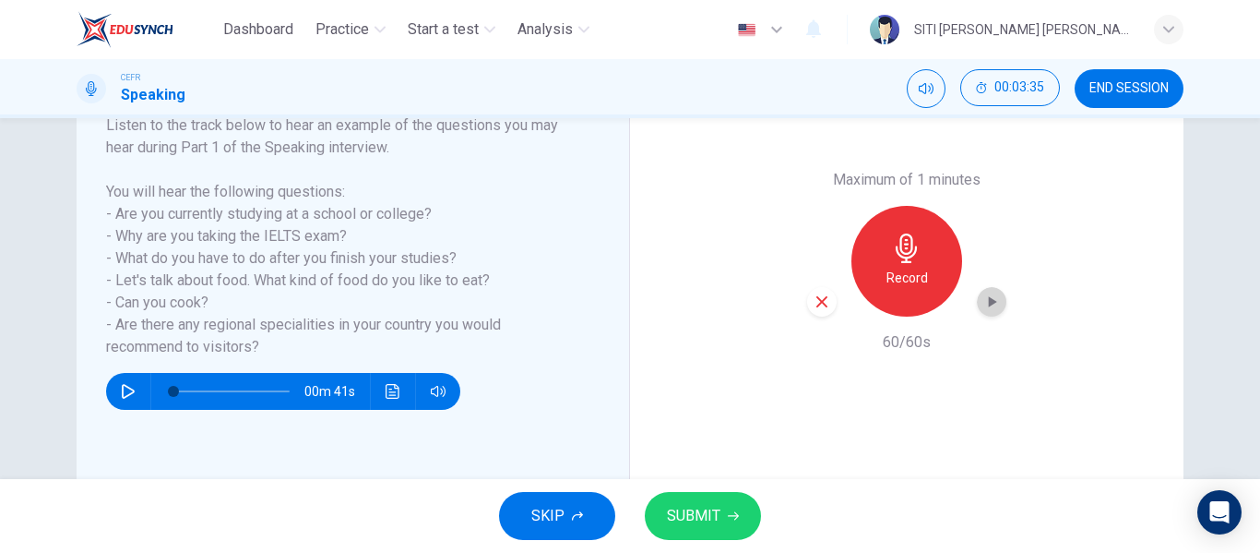
click at [994, 303] on icon "button" at bounding box center [991, 301] width 18 height 18
click at [709, 513] on span "SUBMIT" at bounding box center [693, 516] width 53 height 26
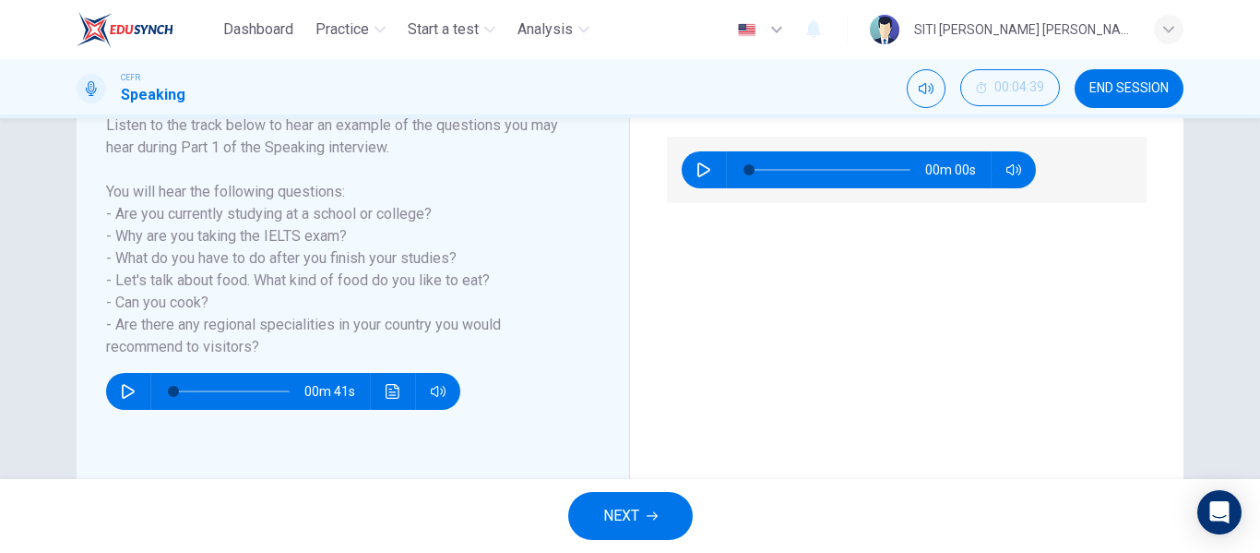
scroll to position [223, 0]
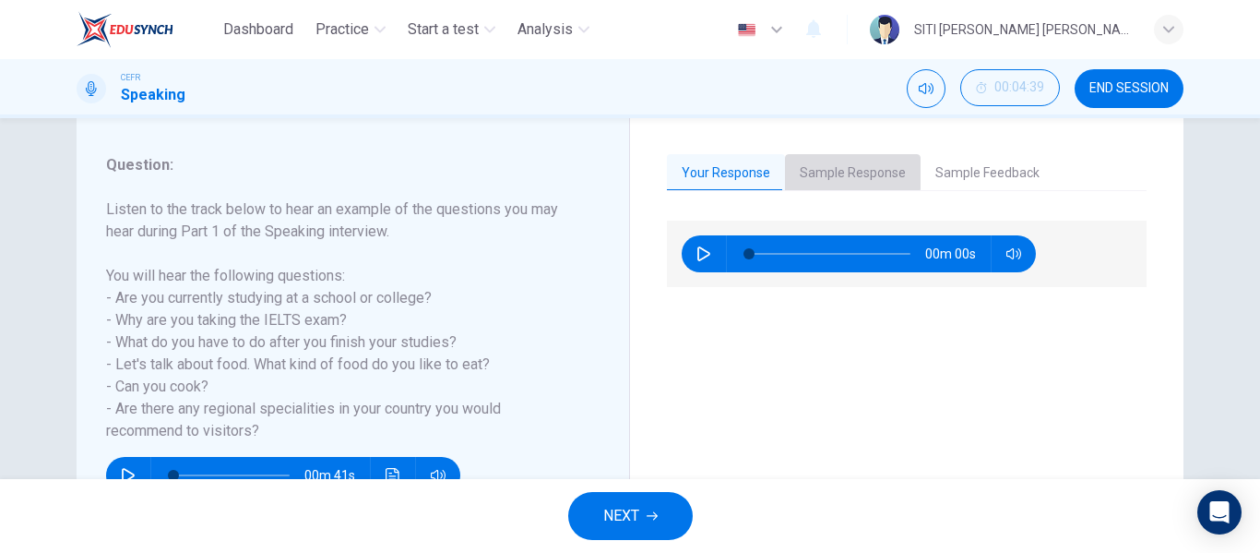
click at [836, 168] on button "Sample Response" at bounding box center [853, 173] width 136 height 39
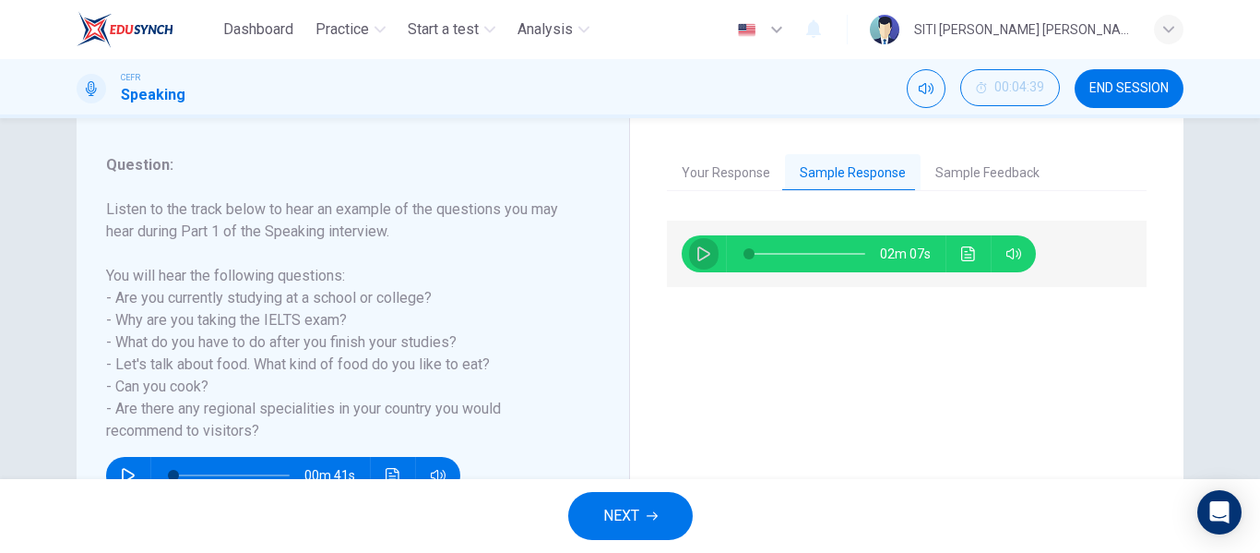
click at [696, 252] on icon "button" at bounding box center [703, 253] width 15 height 15
click at [964, 251] on icon "Click to see the audio transcription" at bounding box center [968, 253] width 15 height 15
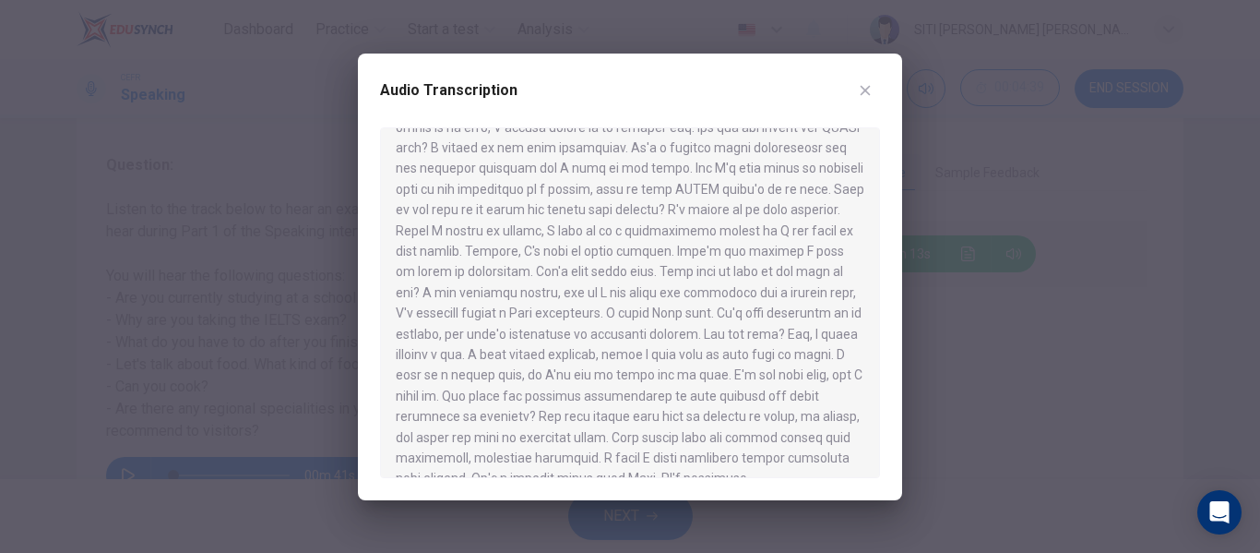
scroll to position [114, 0]
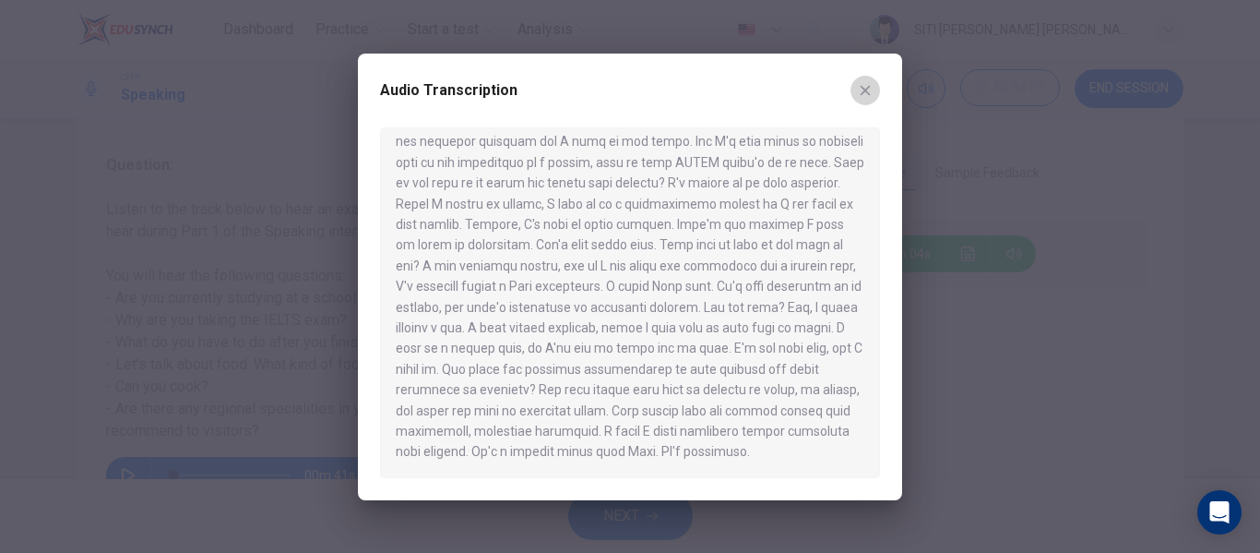
click at [862, 94] on icon "button" at bounding box center [866, 90] width 10 height 10
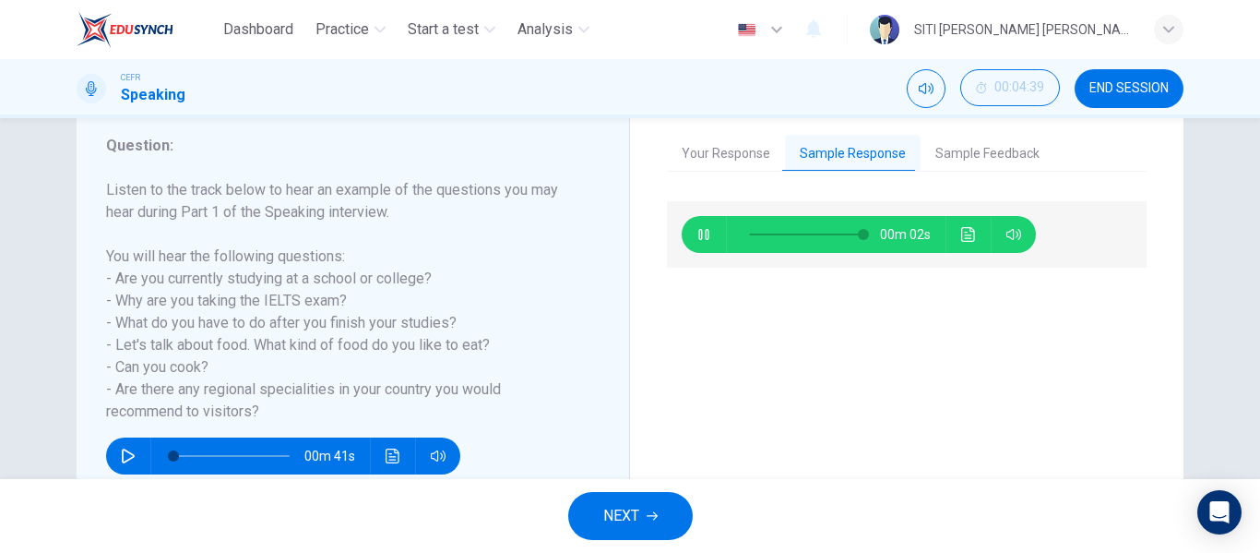
scroll to position [244, 0]
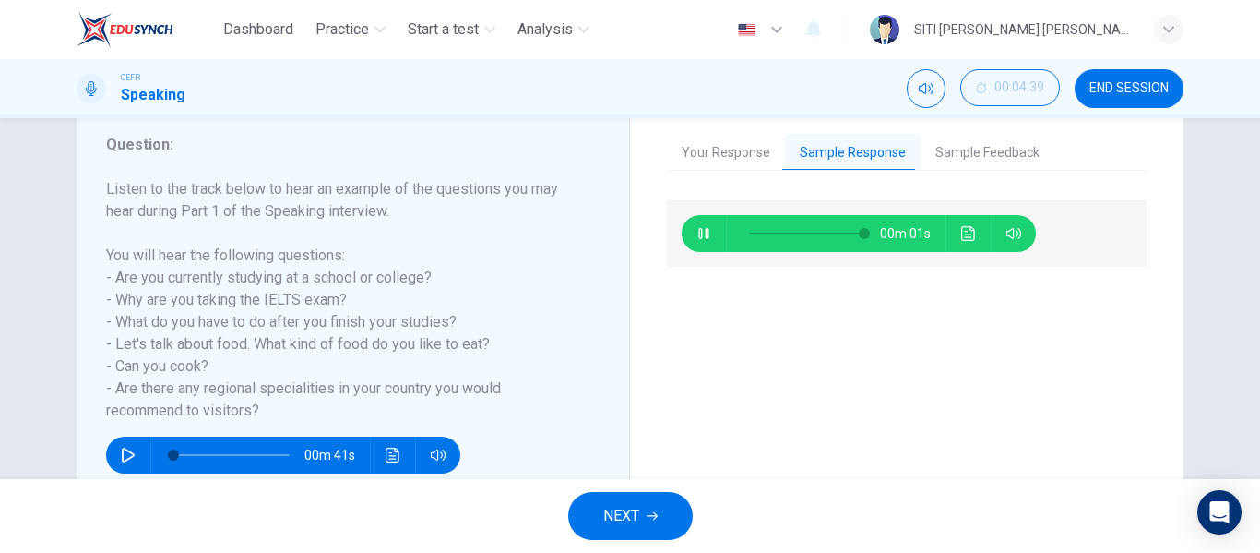
type input "99"
click at [939, 147] on button "Sample Feedback" at bounding box center [988, 153] width 134 height 39
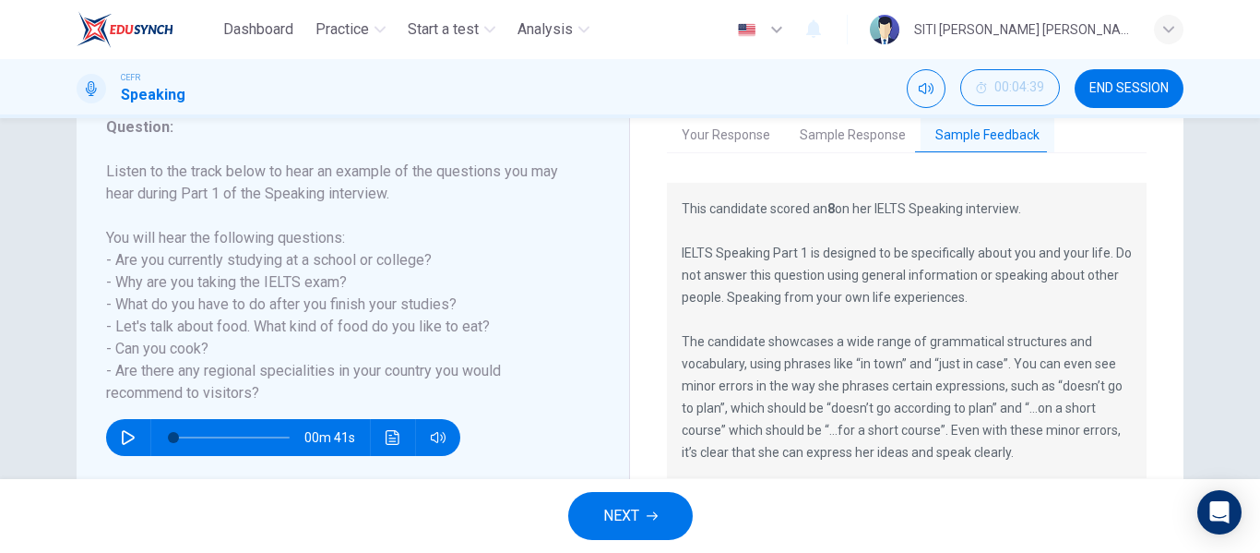
scroll to position [354, 0]
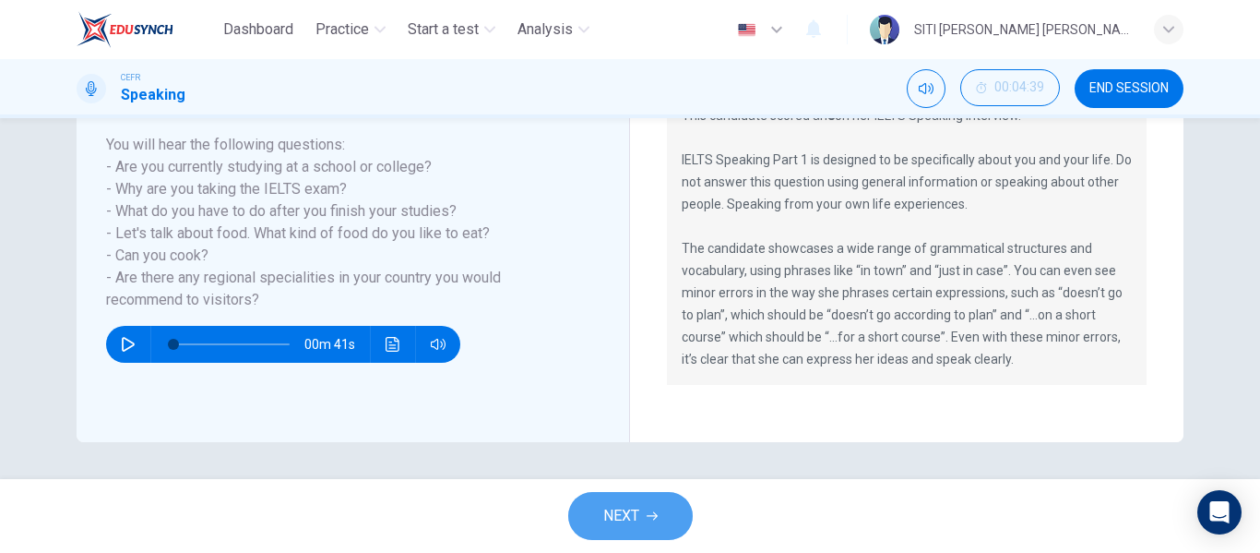
click at [648, 536] on button "NEXT" at bounding box center [630, 516] width 125 height 48
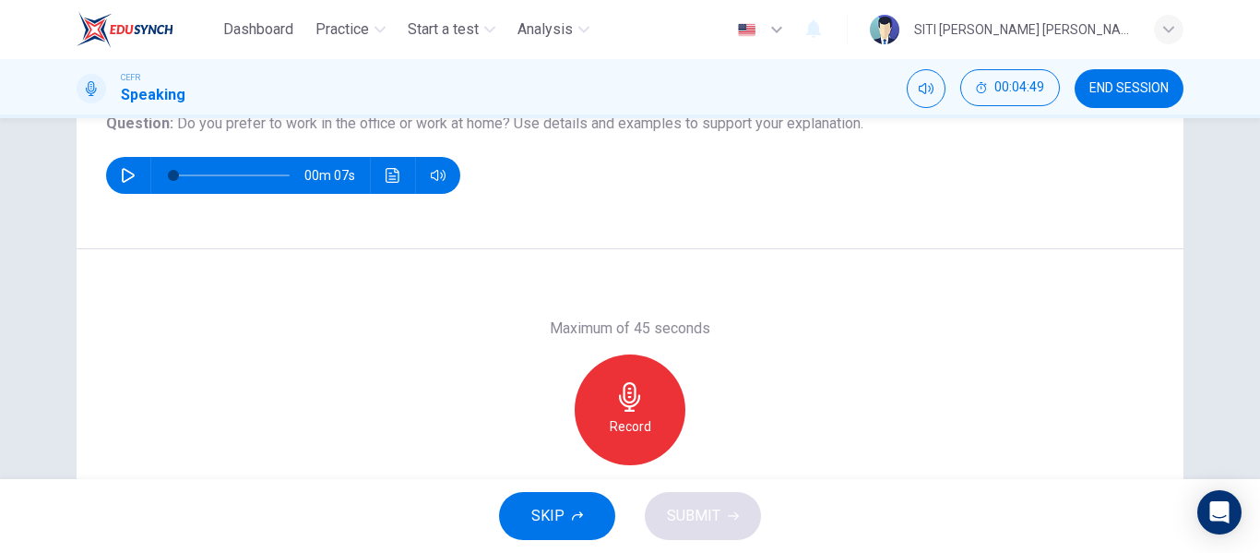
scroll to position [228, 0]
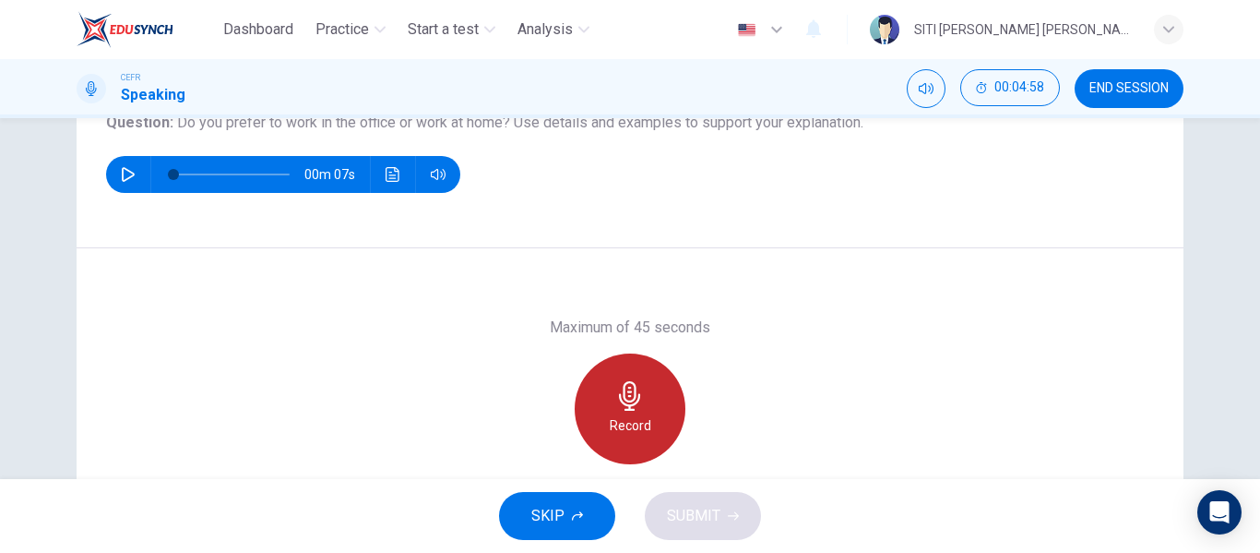
click at [638, 417] on h6 "Record" at bounding box center [631, 425] width 42 height 22
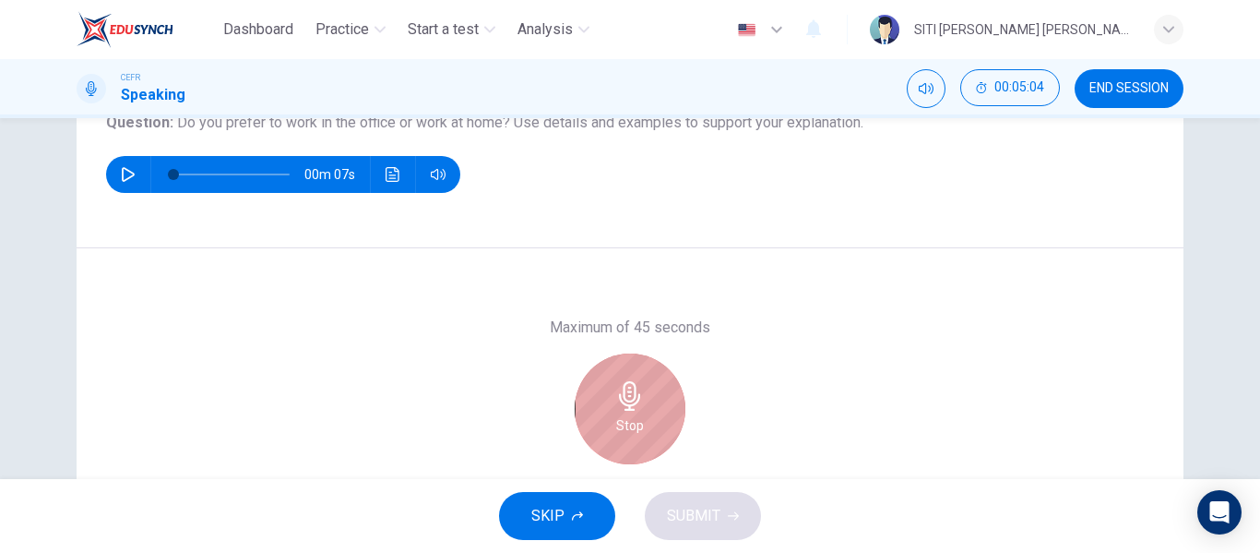
click at [634, 383] on icon "button" at bounding box center [630, 396] width 30 height 30
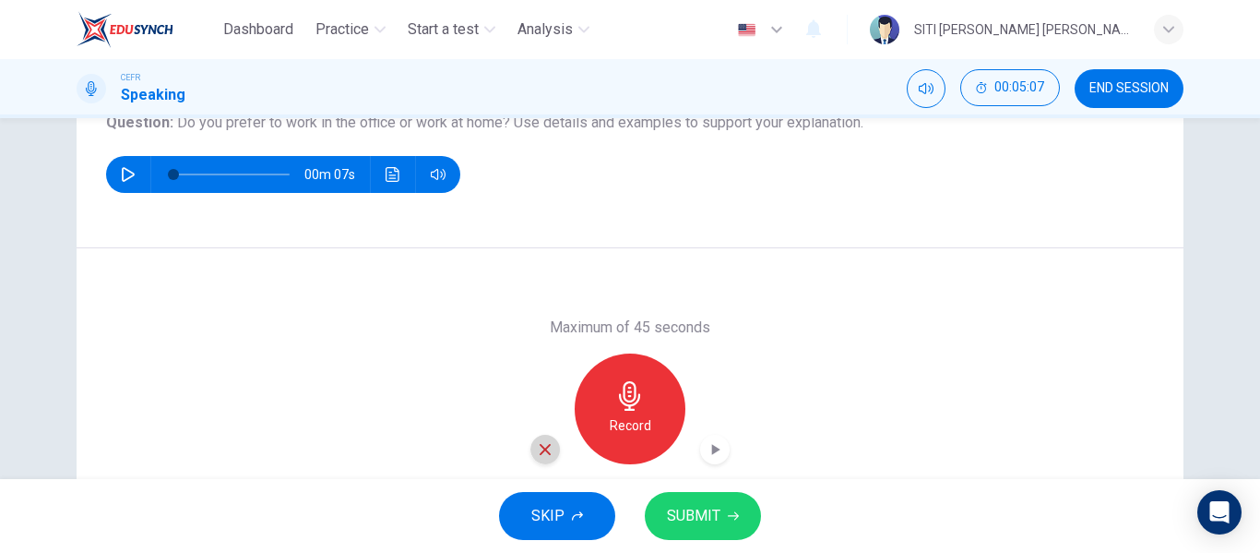
click at [530, 450] on div "button" at bounding box center [545, 449] width 30 height 30
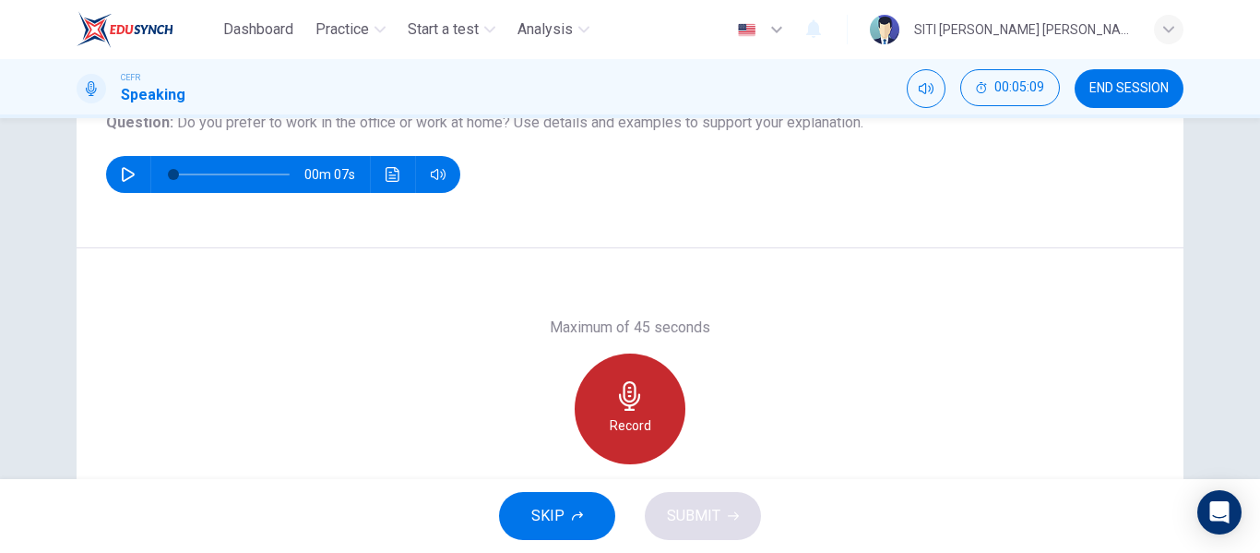
click at [659, 424] on div "Record" at bounding box center [630, 408] width 111 height 111
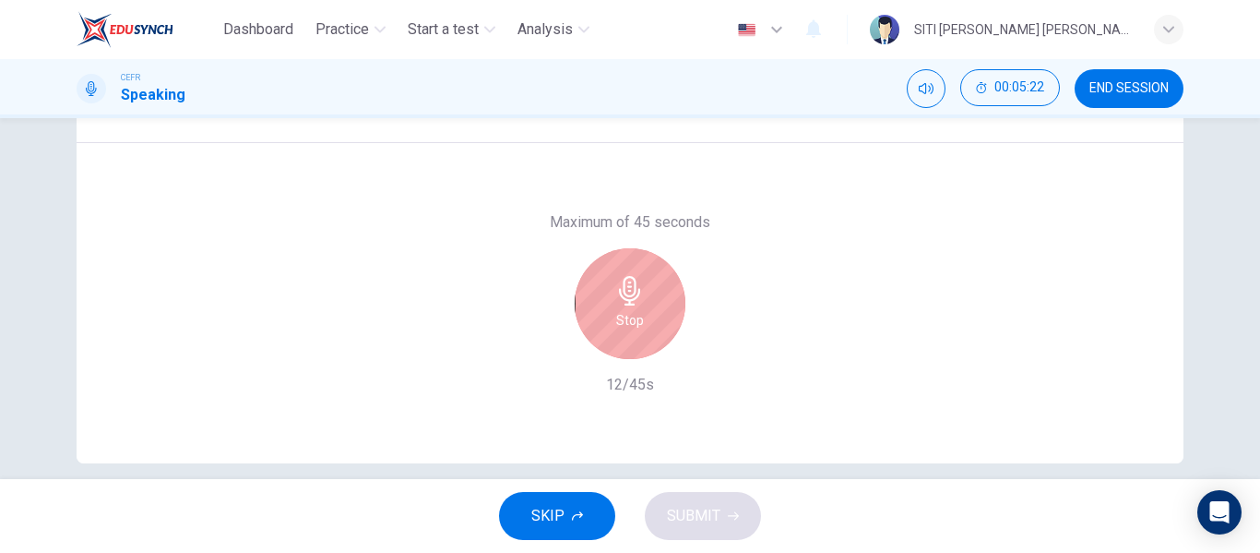
scroll to position [334, 0]
click at [630, 340] on div "Stop" at bounding box center [630, 302] width 111 height 111
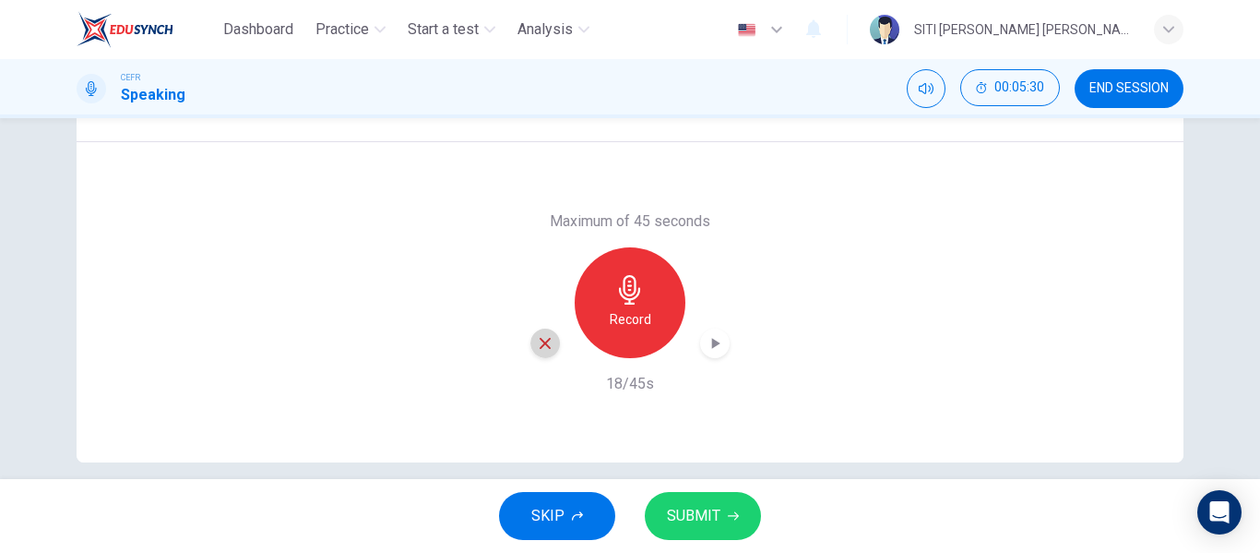
click at [537, 339] on icon "button" at bounding box center [545, 343] width 17 height 17
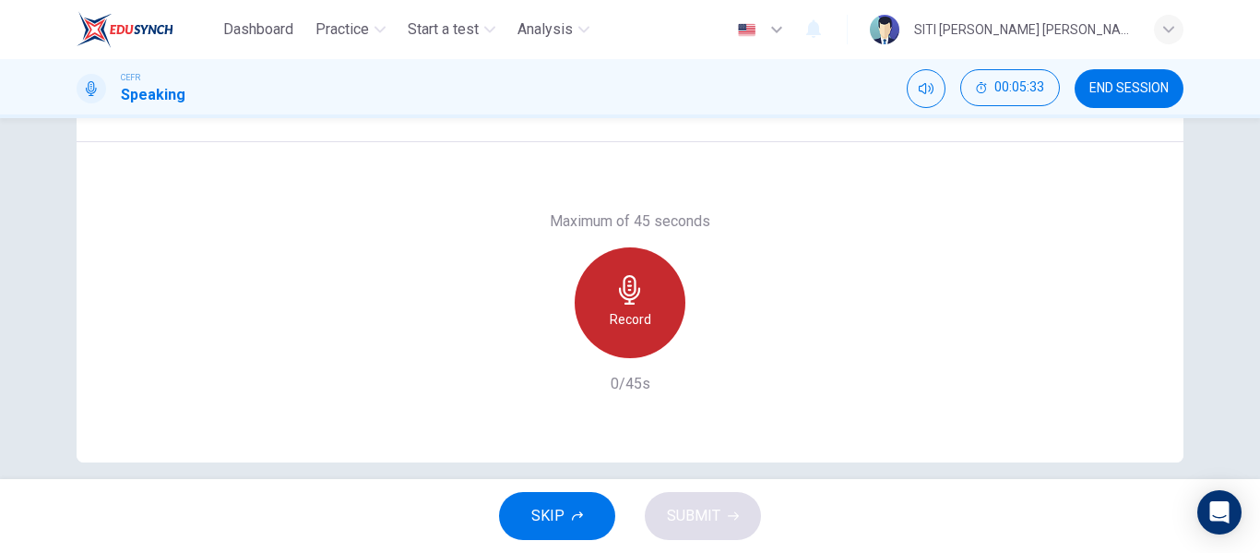
click at [657, 290] on div "Record" at bounding box center [630, 302] width 111 height 111
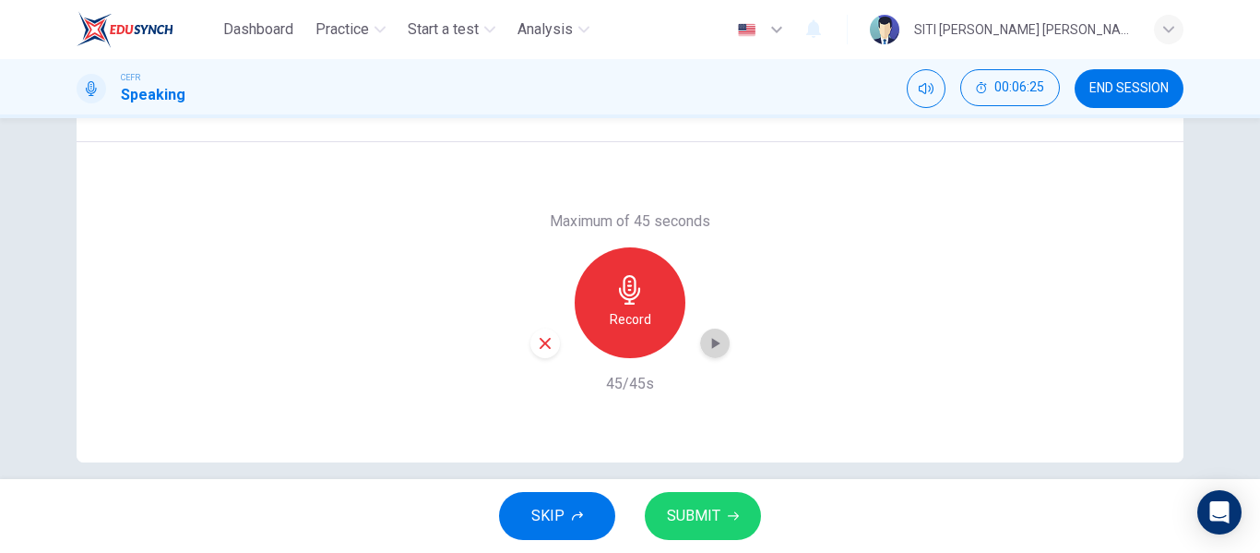
click at [712, 339] on icon "button" at bounding box center [716, 343] width 8 height 11
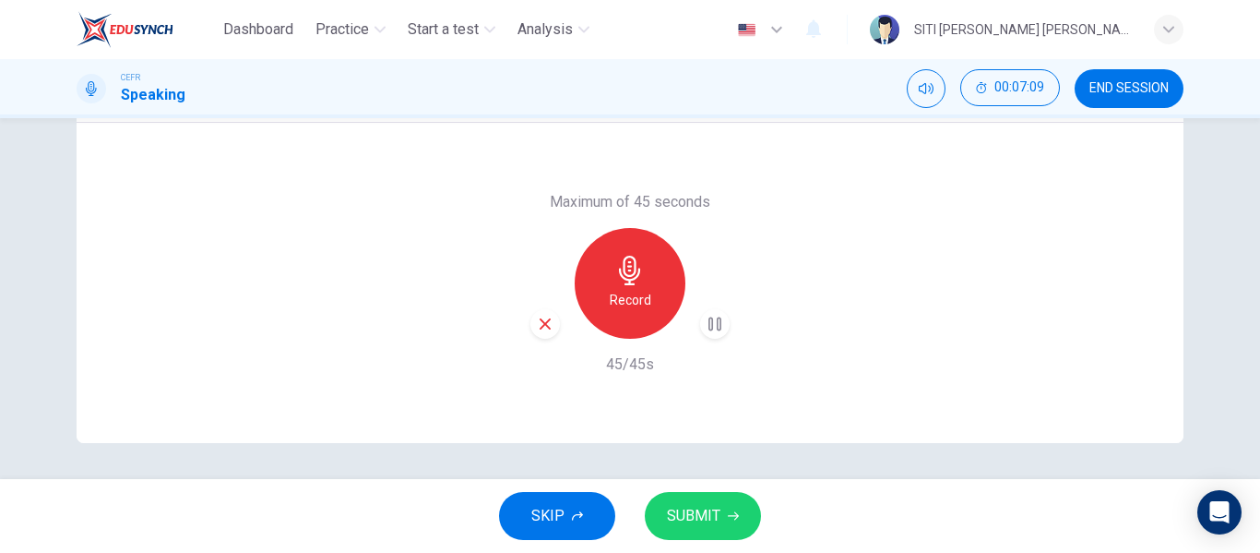
scroll to position [354, 0]
click at [709, 524] on span "SUBMIT" at bounding box center [693, 516] width 53 height 26
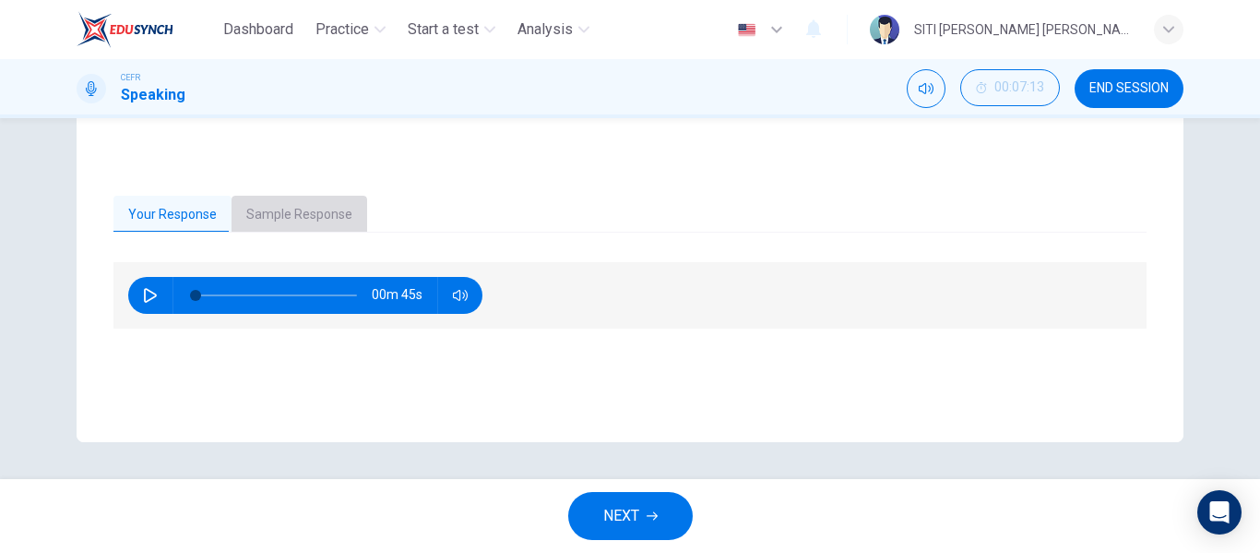
click at [319, 224] on button "Sample Response" at bounding box center [300, 215] width 136 height 39
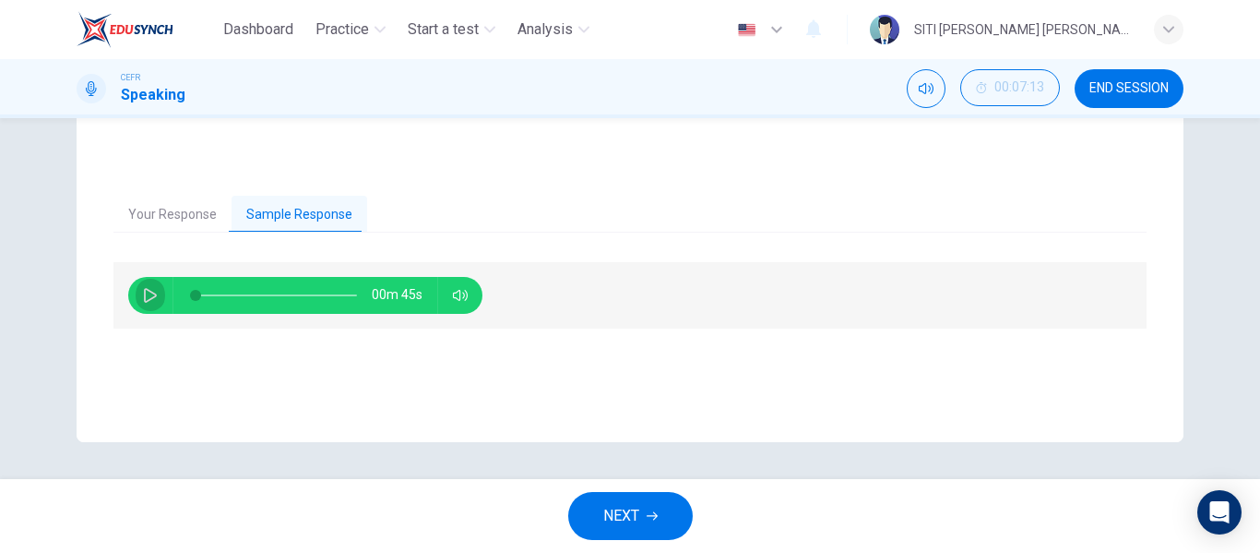
click at [143, 296] on icon "button" at bounding box center [150, 295] width 15 height 15
type input "99"
click at [600, 517] on button "NEXT" at bounding box center [630, 516] width 125 height 48
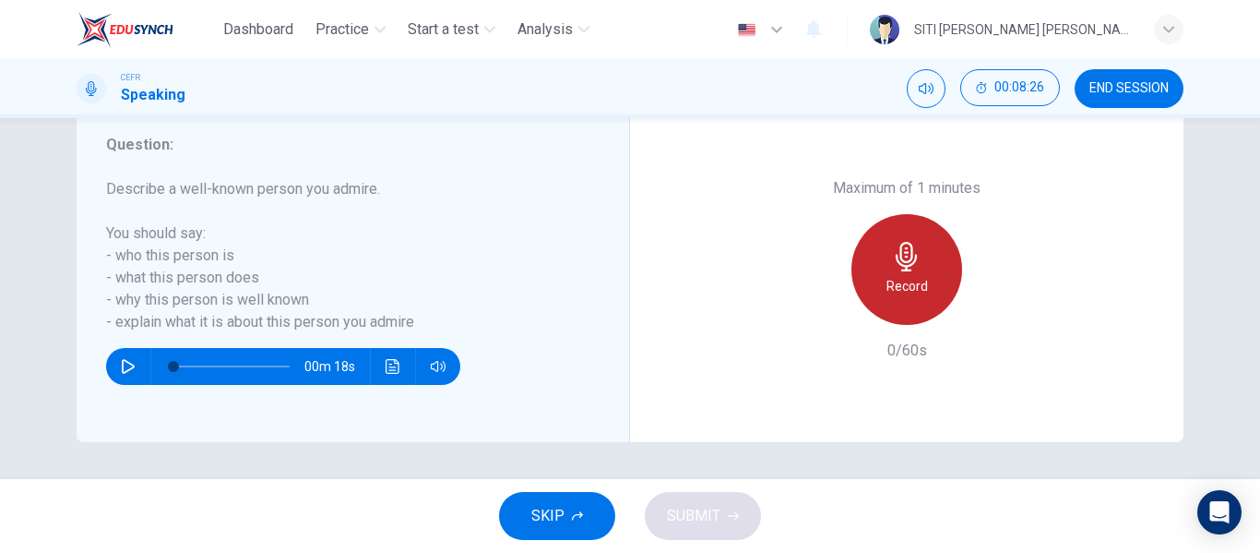
click at [869, 256] on div "Record" at bounding box center [906, 269] width 111 height 111
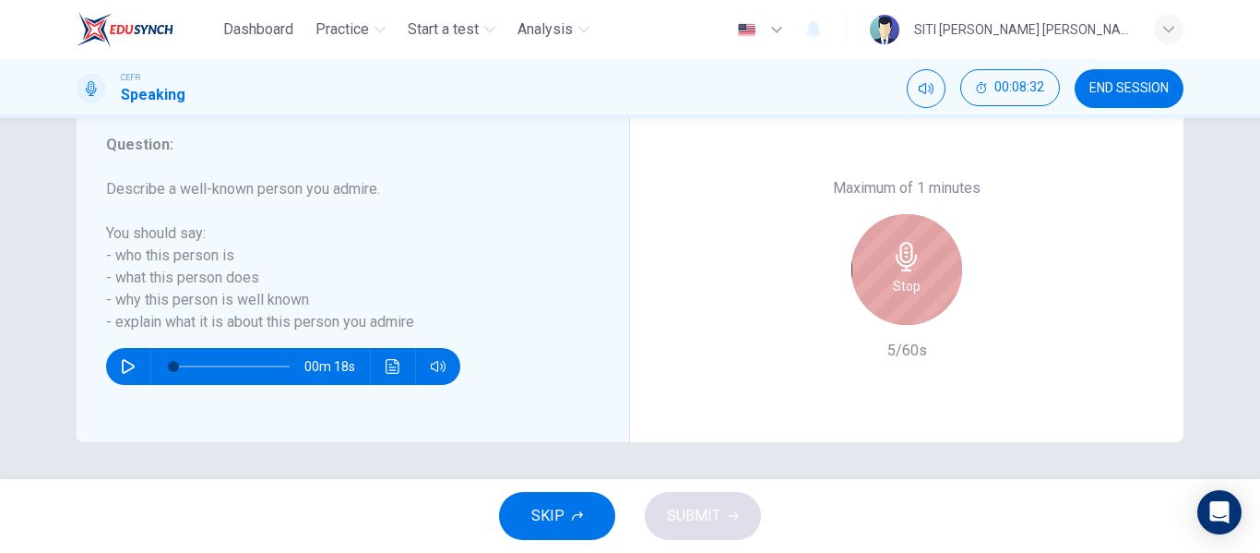
click at [869, 256] on div "Stop" at bounding box center [906, 269] width 111 height 111
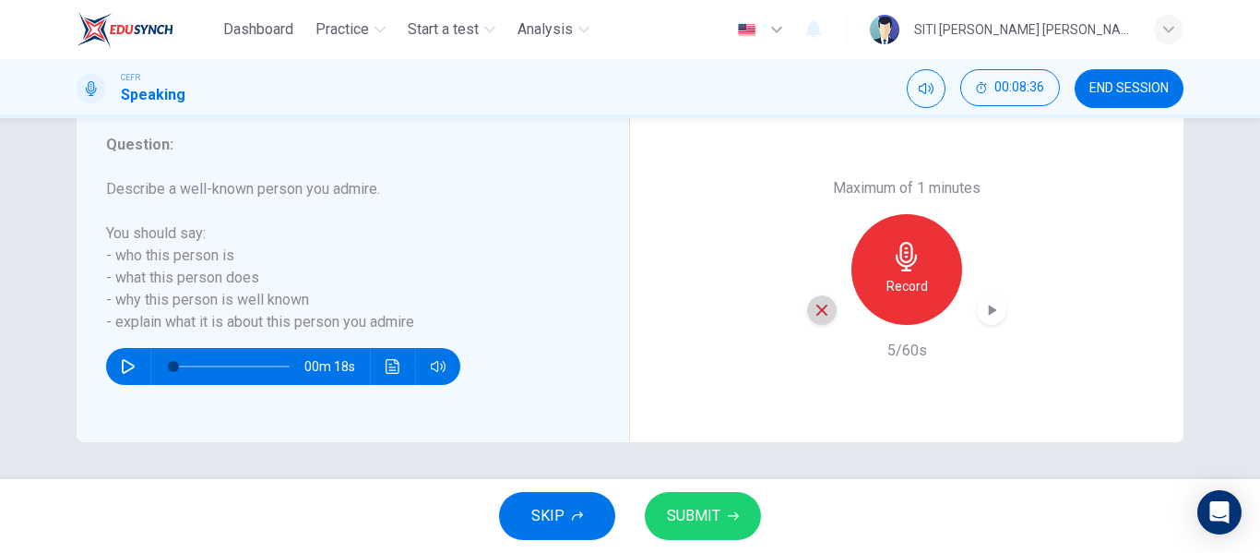
click at [816, 313] on icon "button" at bounding box center [821, 309] width 11 height 11
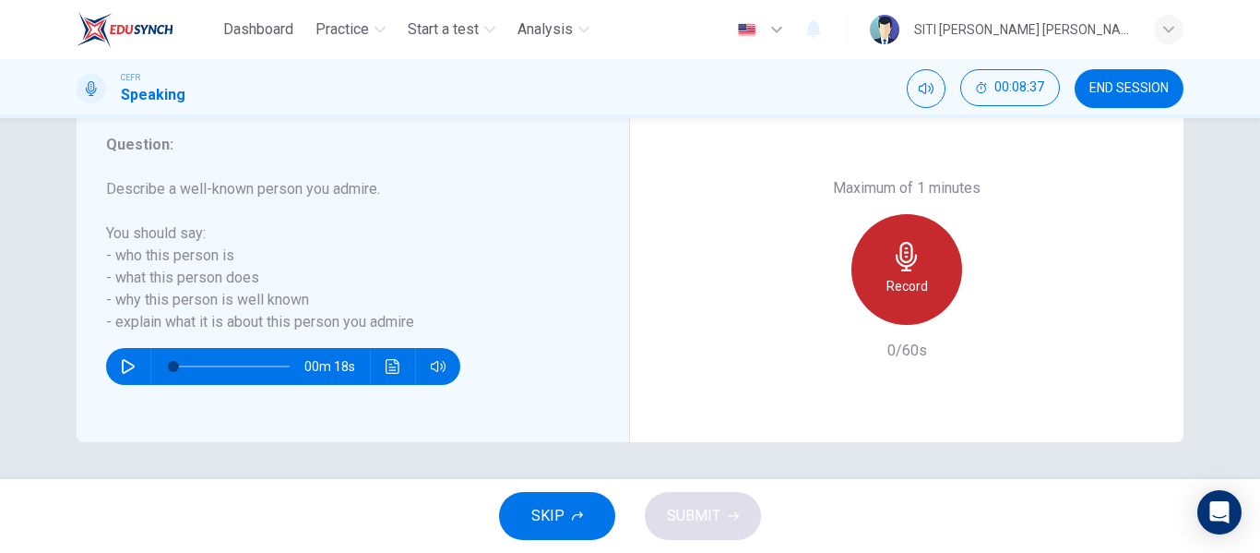
click at [901, 269] on icon "button" at bounding box center [906, 257] width 21 height 30
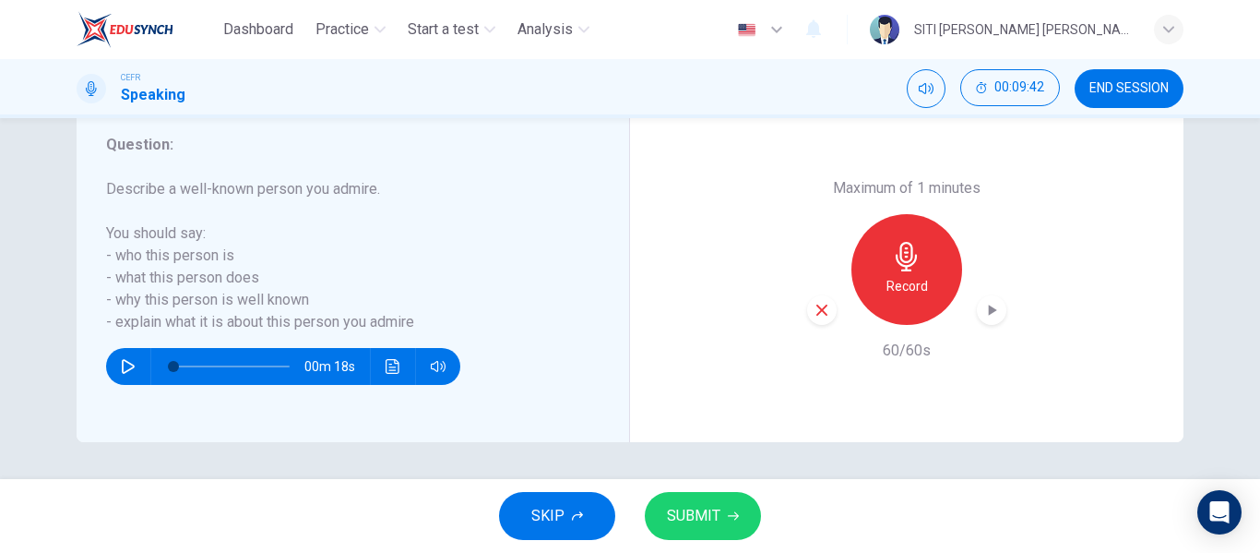
click at [989, 309] on icon "button" at bounding box center [993, 309] width 8 height 11
click at [707, 519] on span "SUBMIT" at bounding box center [693, 516] width 53 height 26
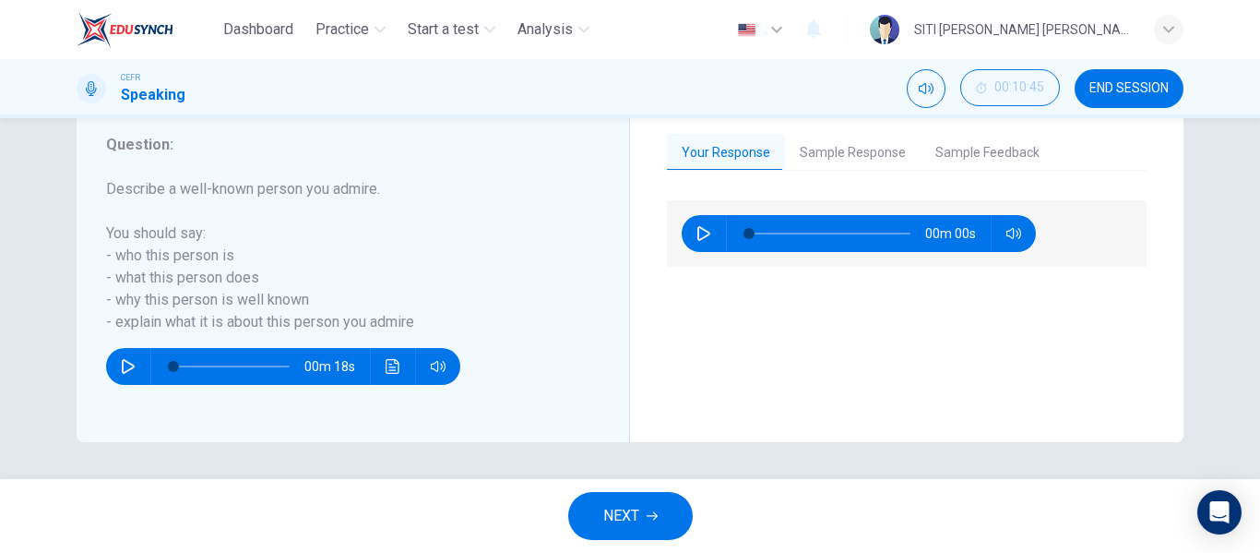
click at [822, 155] on button "Sample Response" at bounding box center [853, 153] width 136 height 39
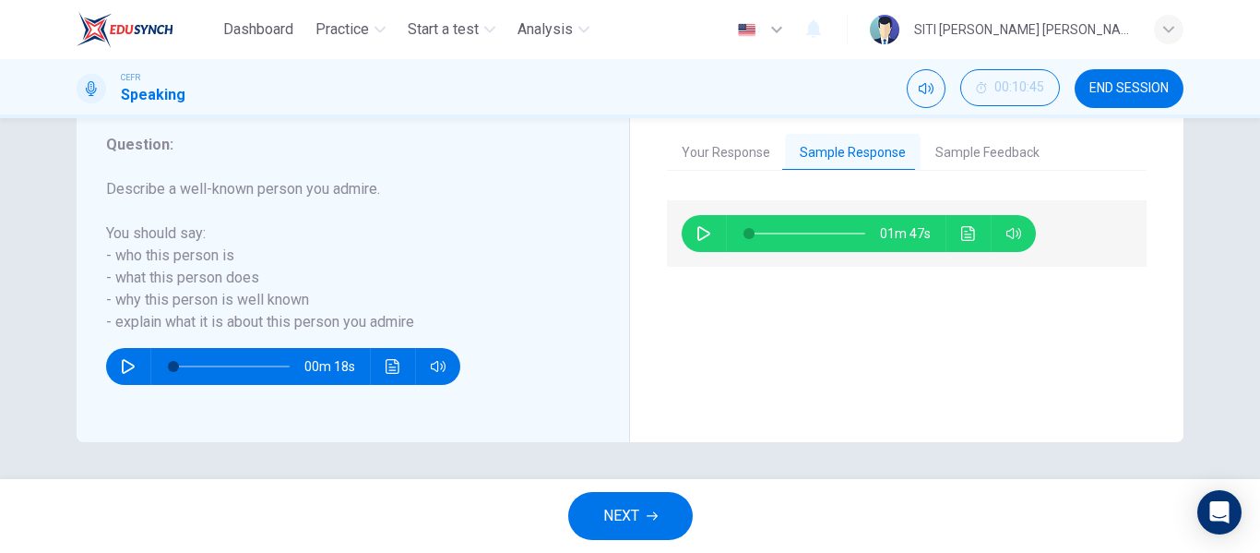
click at [697, 244] on button "button" at bounding box center [704, 233] width 30 height 37
click at [968, 234] on icon "Click to see the audio transcription" at bounding box center [968, 233] width 15 height 15
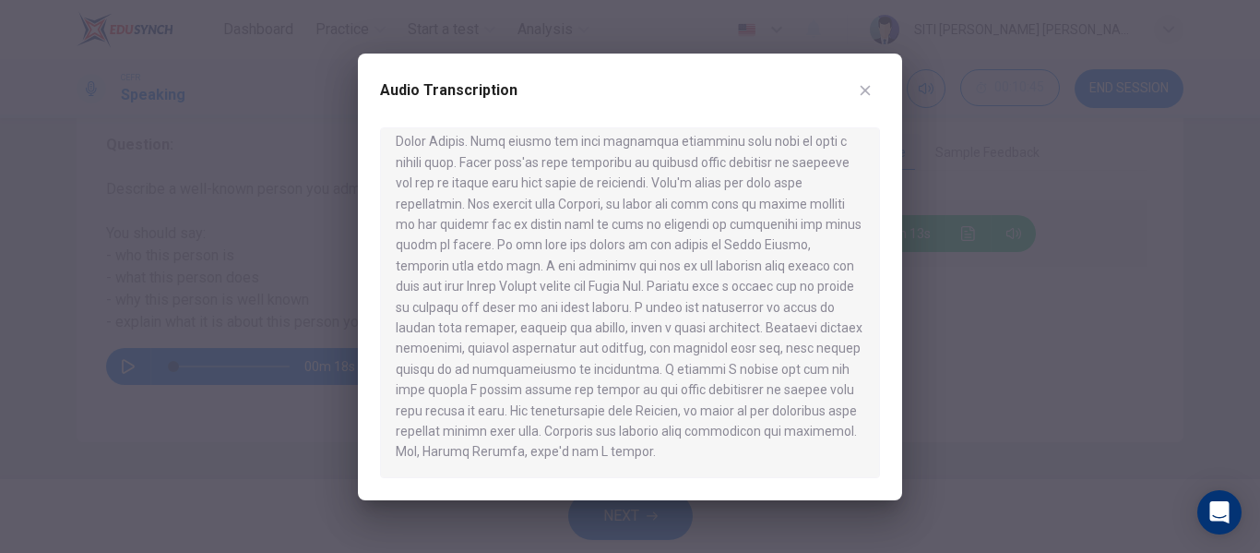
scroll to position [0, 0]
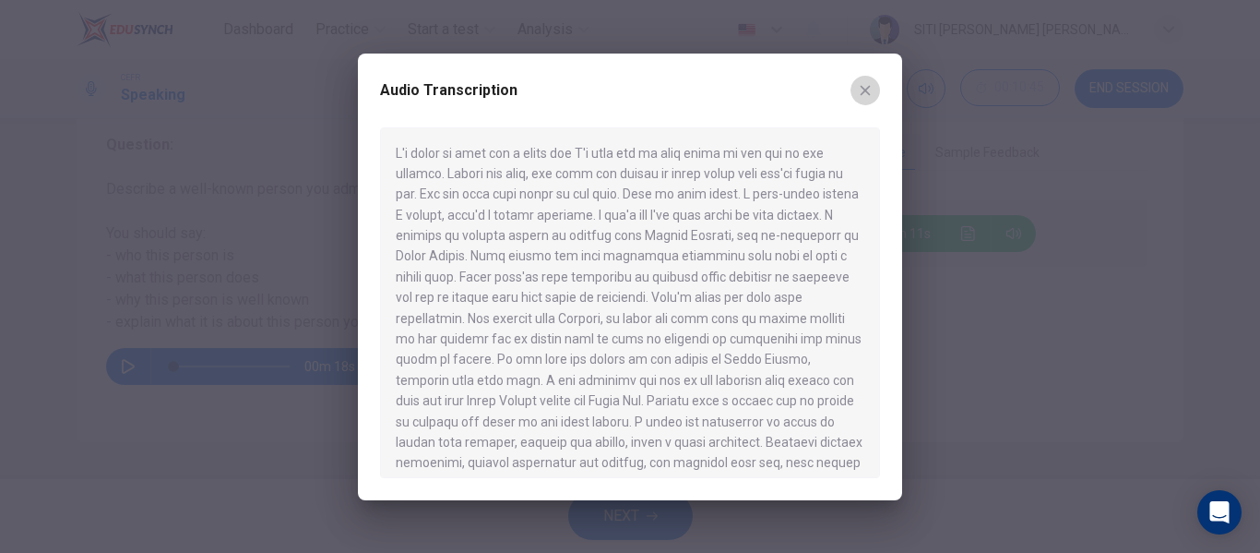
click at [870, 92] on icon "button" at bounding box center [865, 90] width 15 height 15
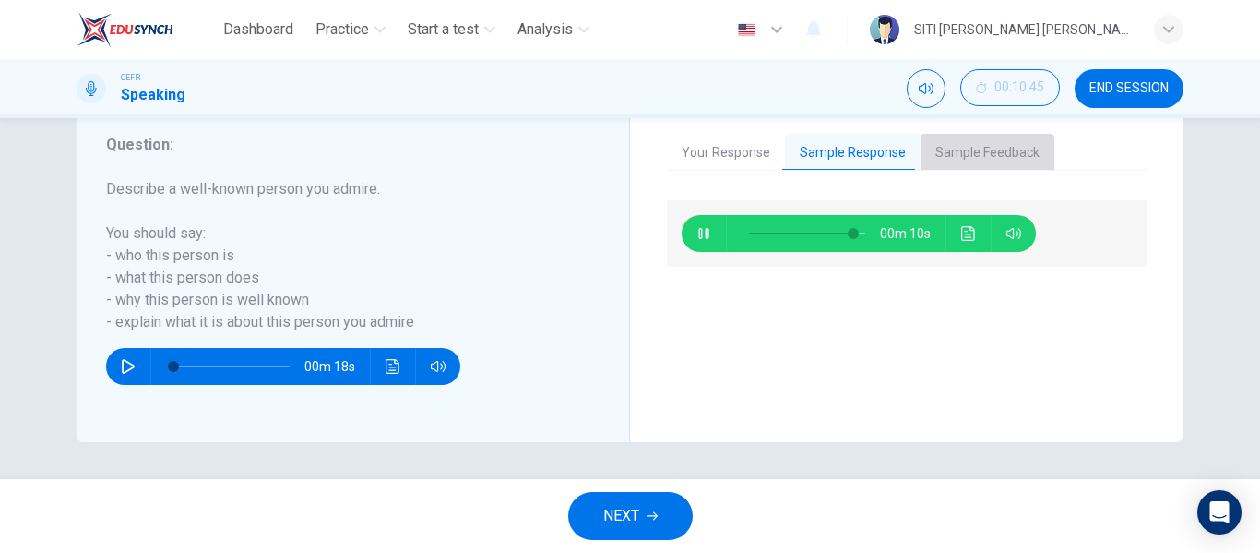
click at [941, 157] on button "Sample Feedback" at bounding box center [988, 153] width 134 height 39
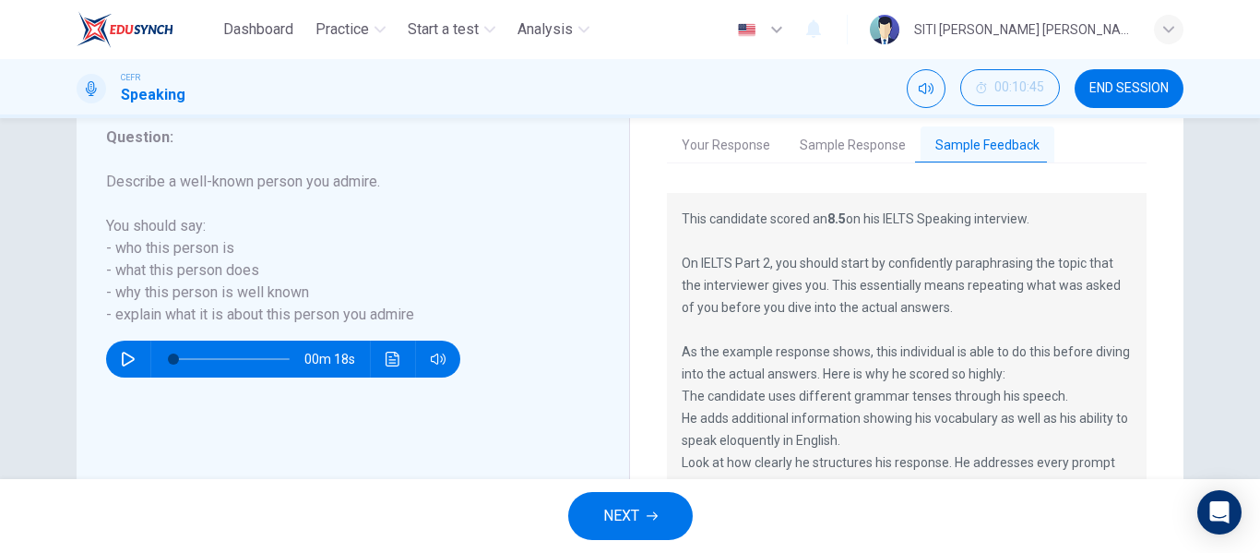
scroll to position [362, 0]
type input "0"
click at [854, 156] on button "Sample Response" at bounding box center [853, 145] width 136 height 39
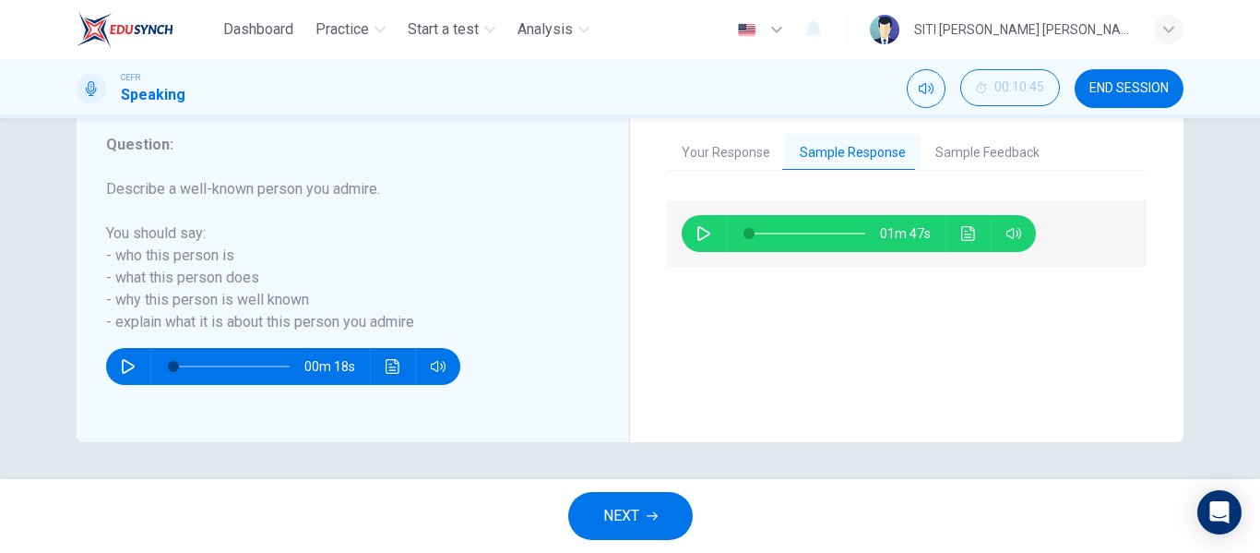
click at [640, 506] on button "NEXT" at bounding box center [630, 516] width 125 height 48
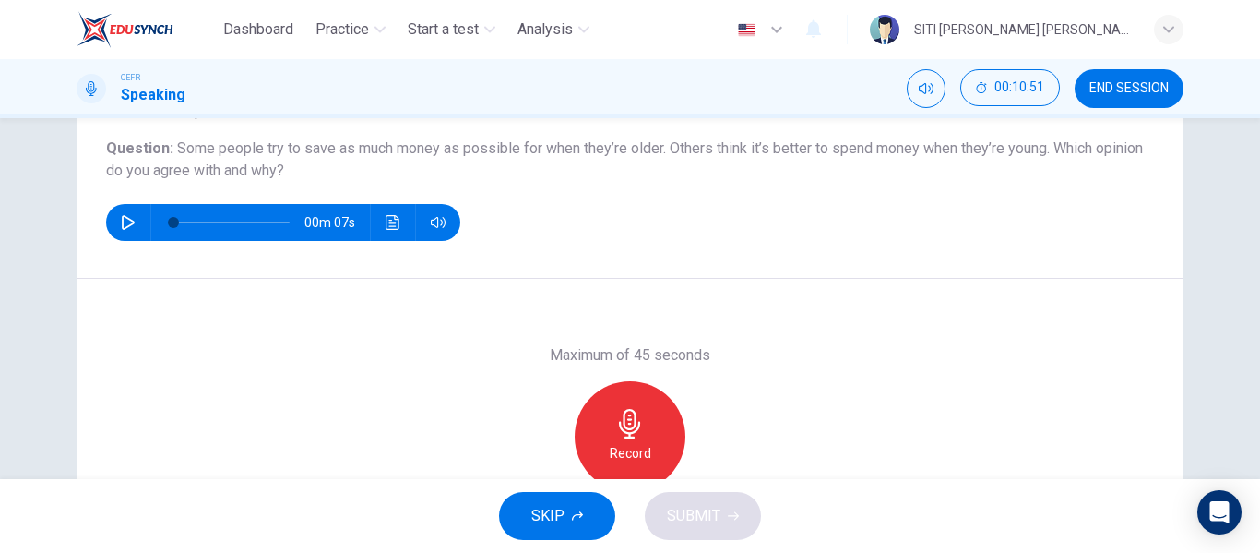
scroll to position [203, 0]
click at [618, 386] on div "Record" at bounding box center [630, 435] width 111 height 111
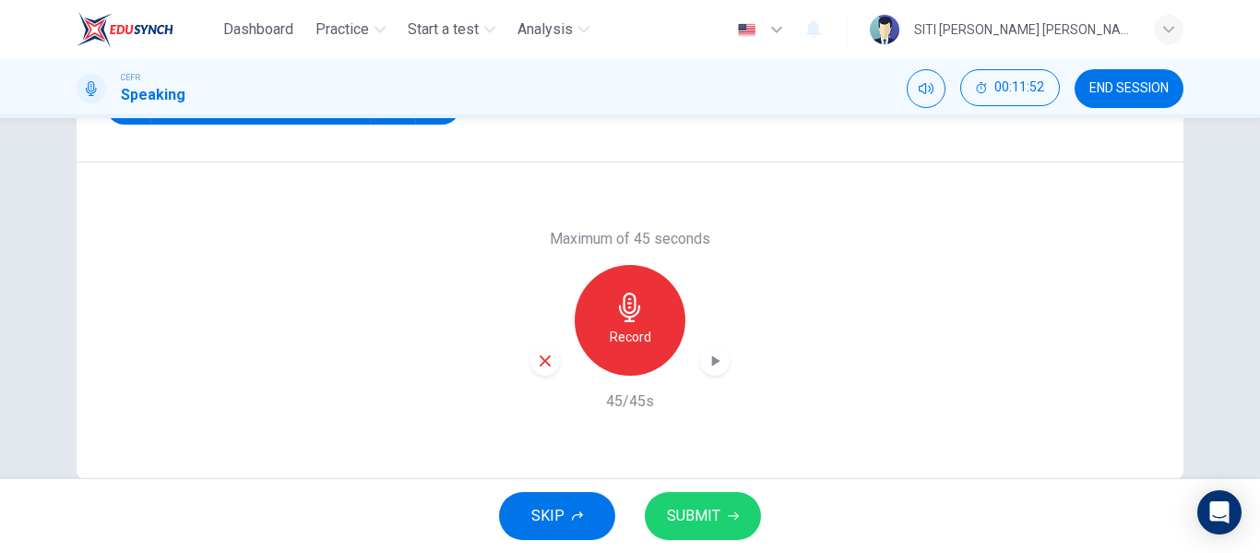
scroll to position [354, 0]
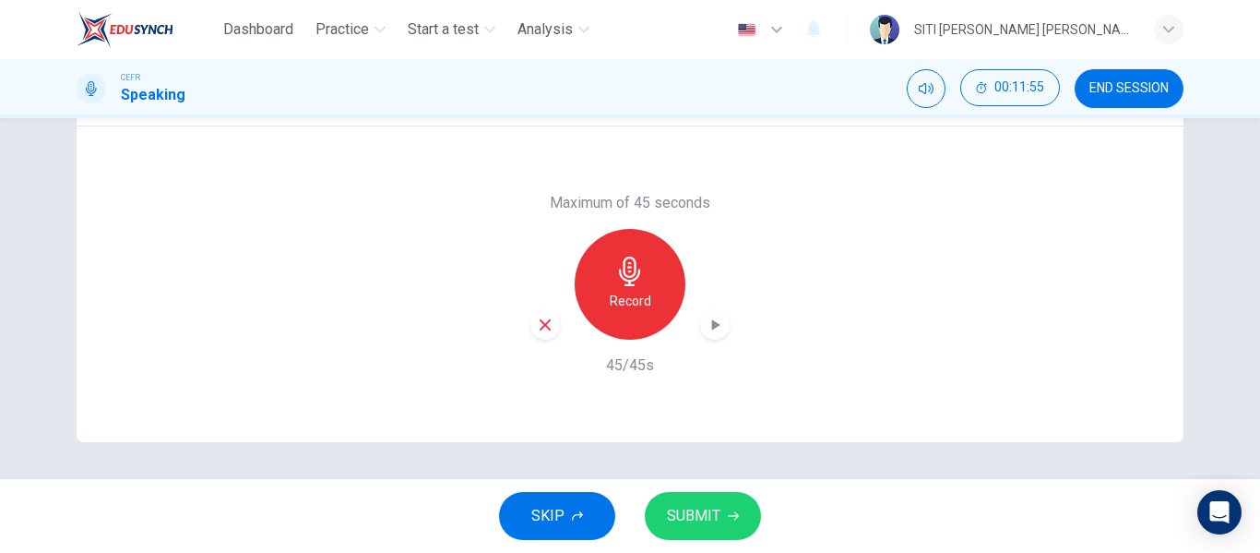
click at [700, 317] on div "button" at bounding box center [715, 325] width 30 height 30
click at [703, 509] on span "SUBMIT" at bounding box center [693, 516] width 53 height 26
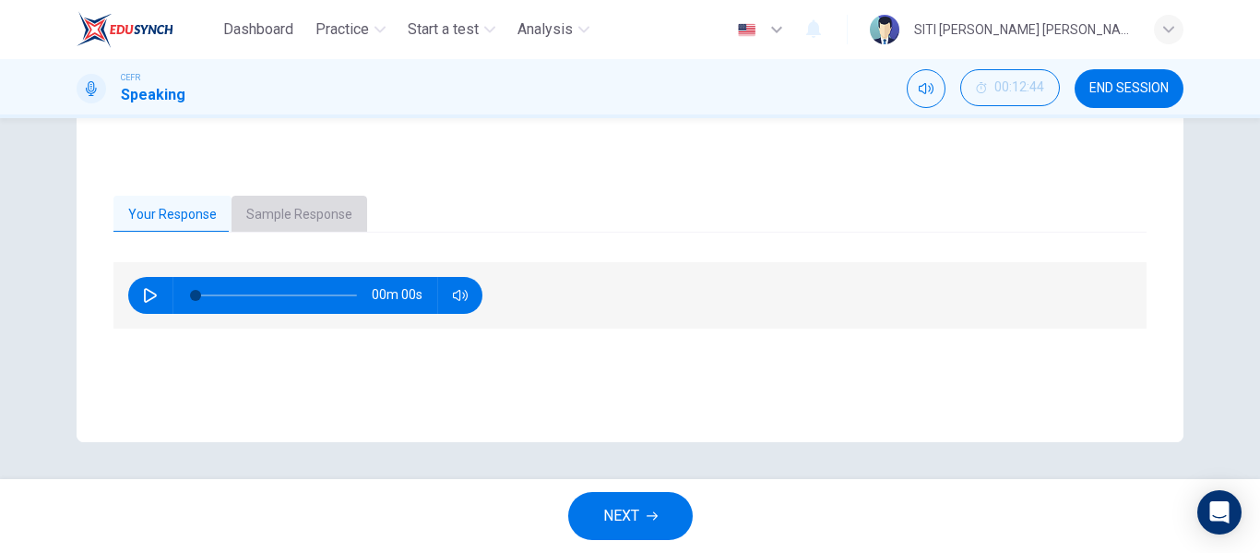
click at [316, 230] on button "Sample Response" at bounding box center [300, 215] width 136 height 39
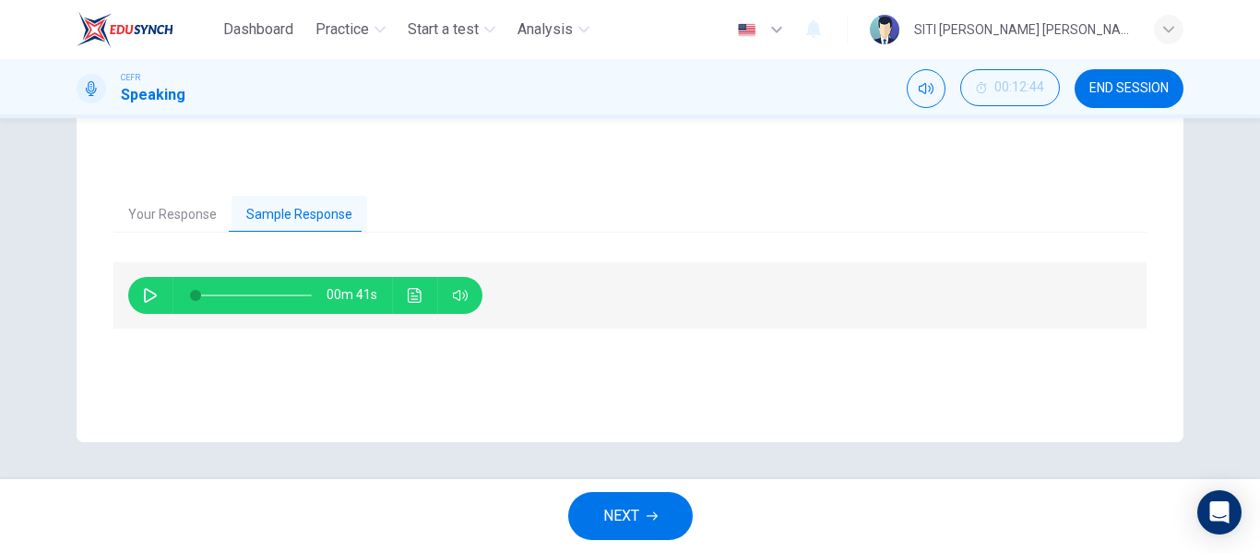
click at [149, 288] on icon "button" at bounding box center [150, 295] width 15 height 15
click at [417, 293] on icon "Click to see the audio transcription" at bounding box center [415, 295] width 15 height 15
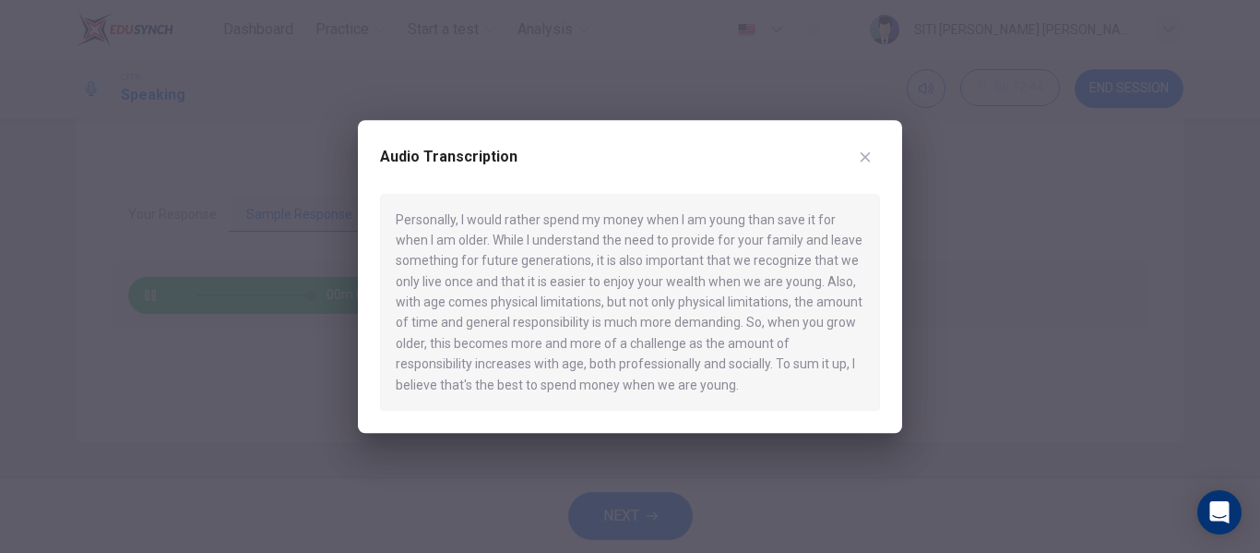
type input "0"
click at [869, 160] on icon "button" at bounding box center [866, 156] width 10 height 10
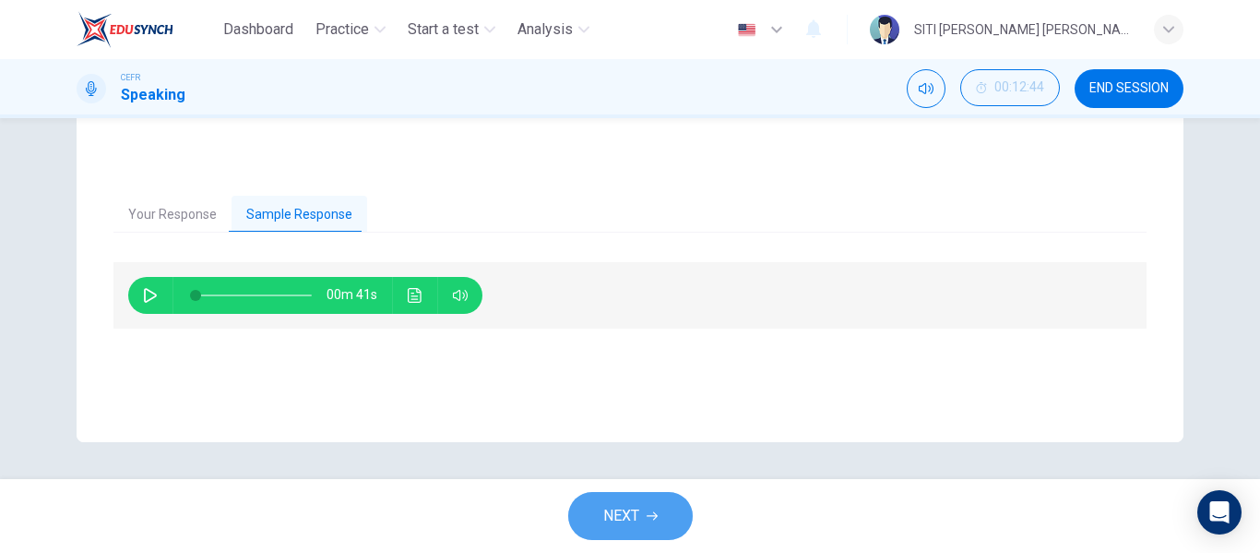
click at [634, 526] on span "NEXT" at bounding box center [621, 516] width 36 height 26
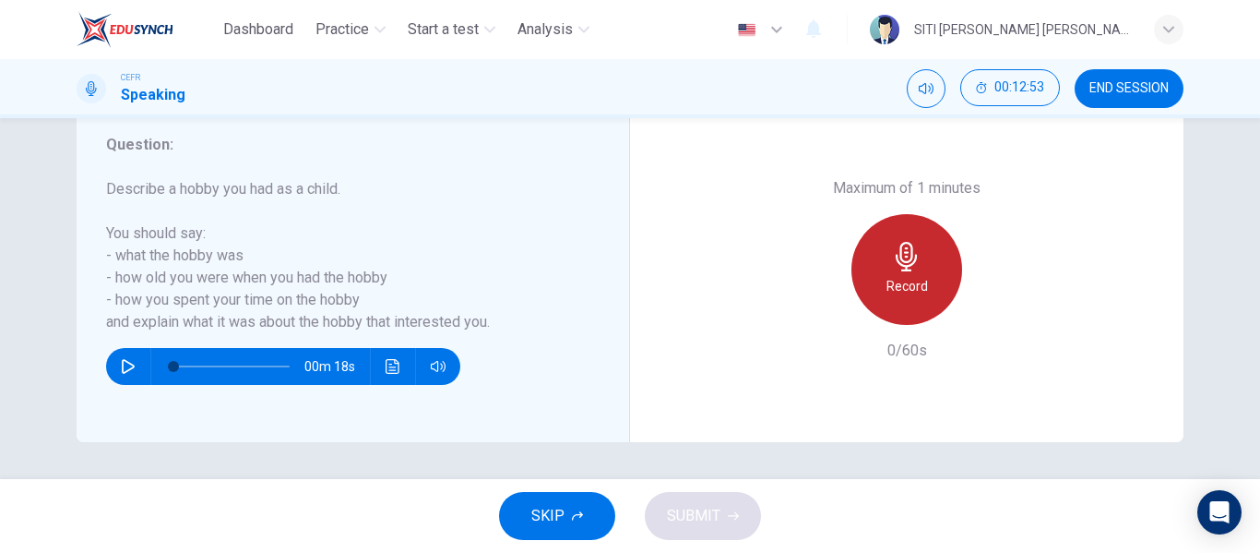
click at [914, 266] on icon "button" at bounding box center [907, 257] width 30 height 30
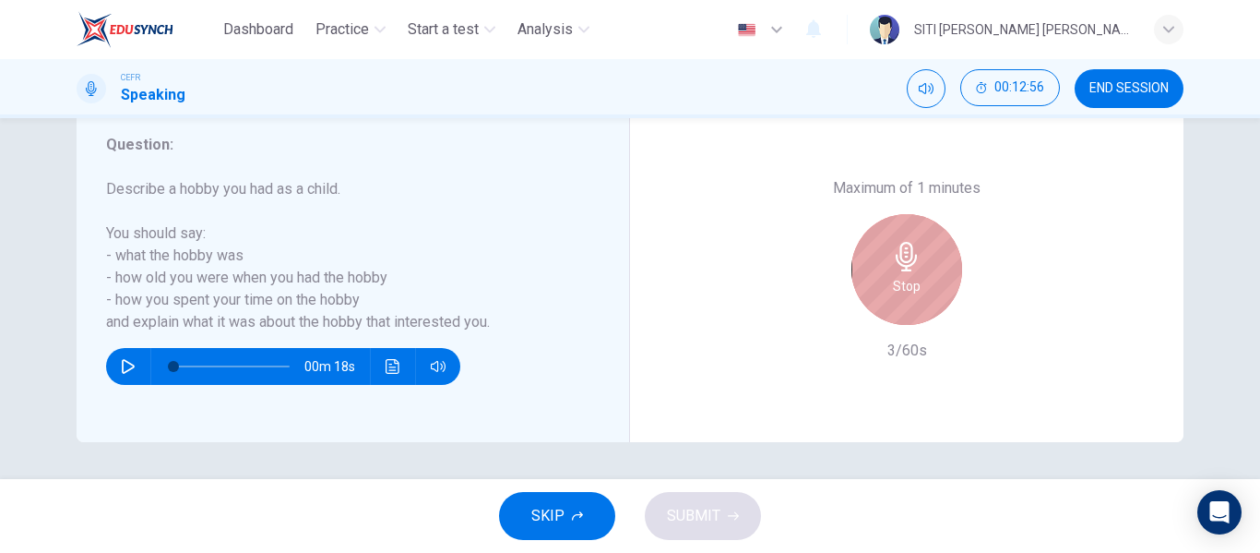
click at [914, 266] on icon "button" at bounding box center [907, 257] width 30 height 30
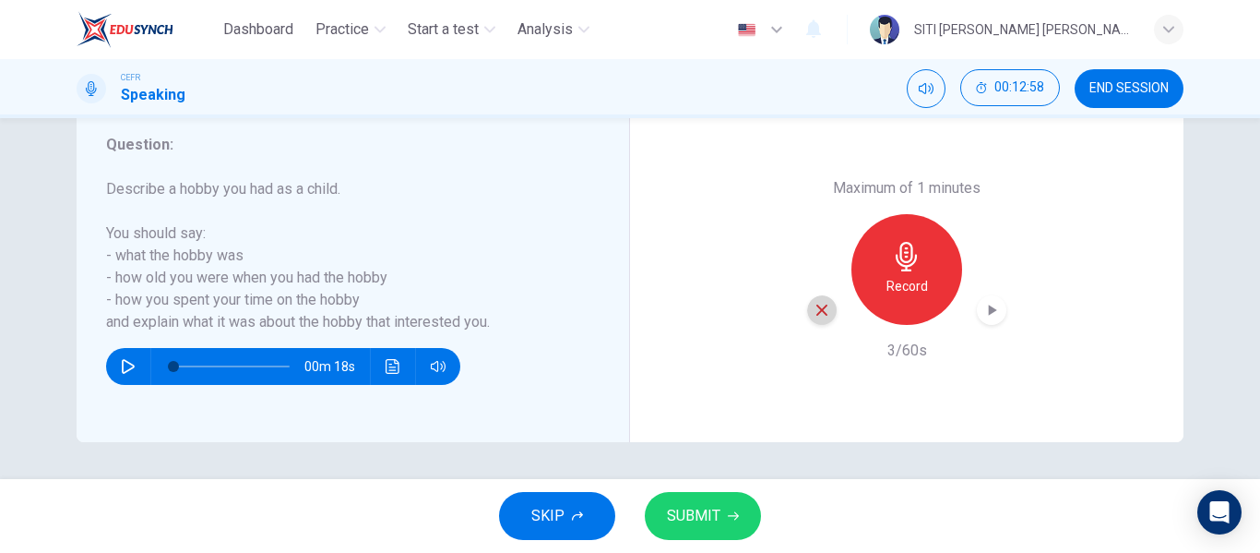
click at [824, 310] on icon "button" at bounding box center [822, 310] width 17 height 17
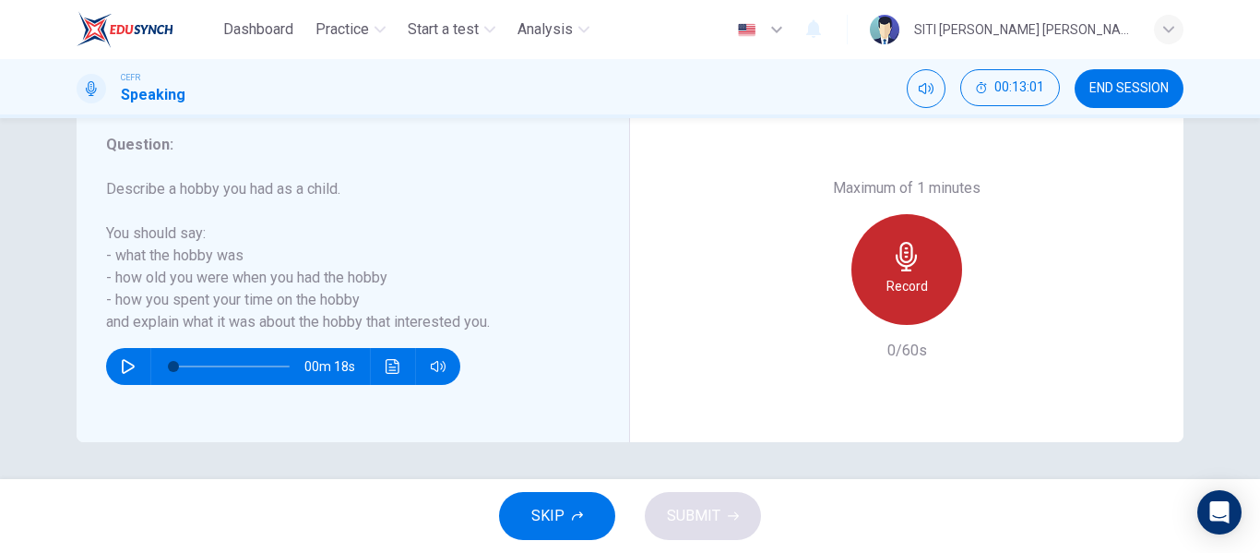
click at [888, 285] on h6 "Record" at bounding box center [907, 286] width 42 height 22
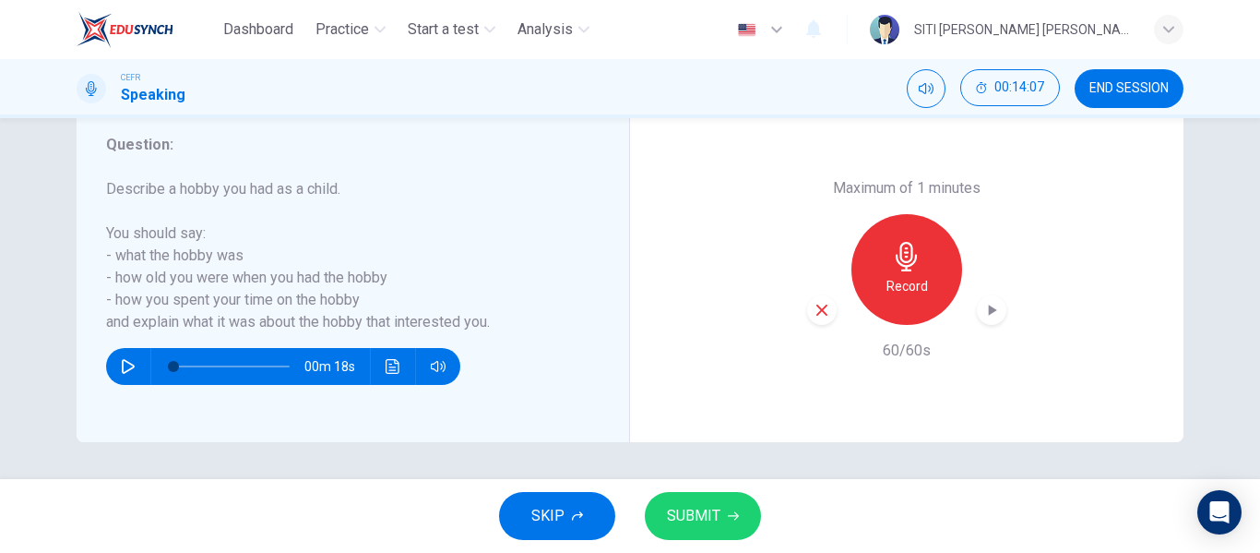
click at [990, 309] on icon "button" at bounding box center [993, 309] width 8 height 11
click at [696, 506] on span "SUBMIT" at bounding box center [693, 516] width 53 height 26
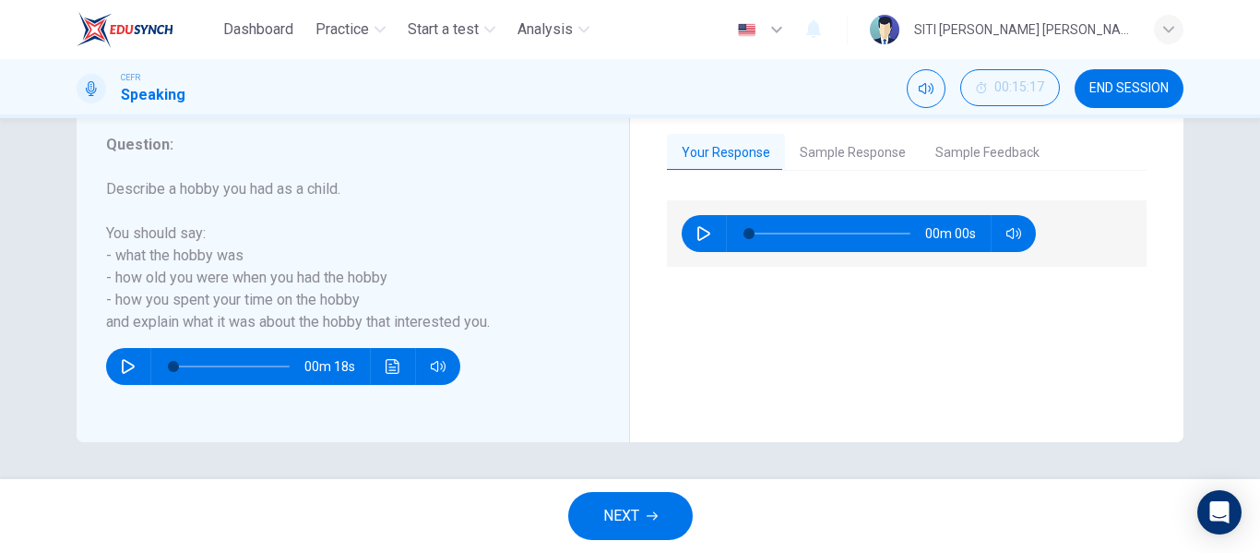
click at [849, 162] on button "Sample Response" at bounding box center [853, 153] width 136 height 39
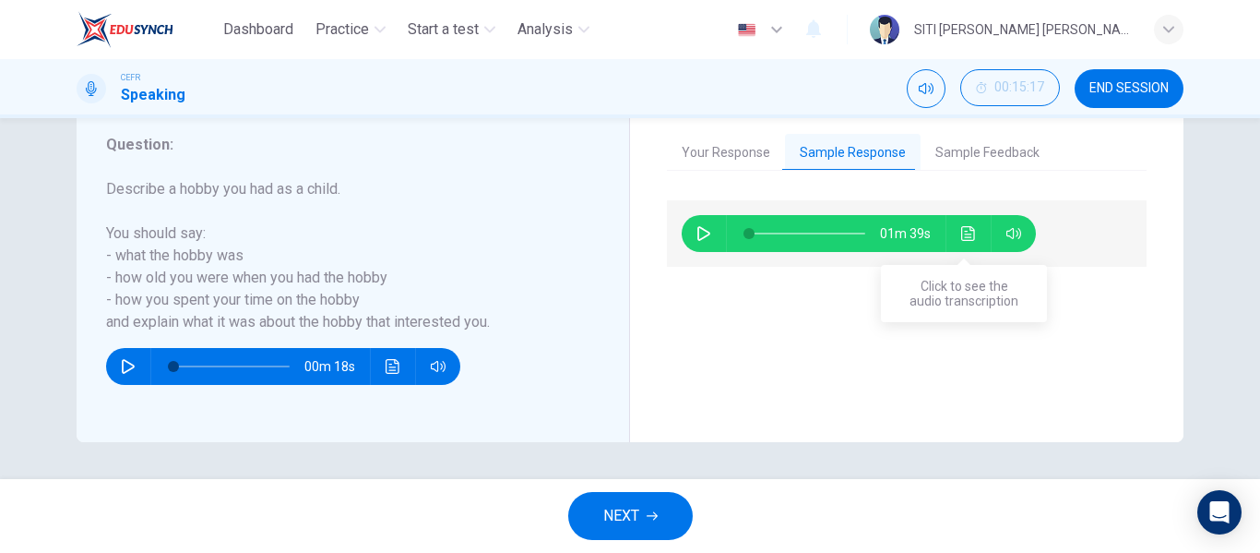
click at [964, 230] on icon "Click to see the audio transcription" at bounding box center [968, 233] width 15 height 15
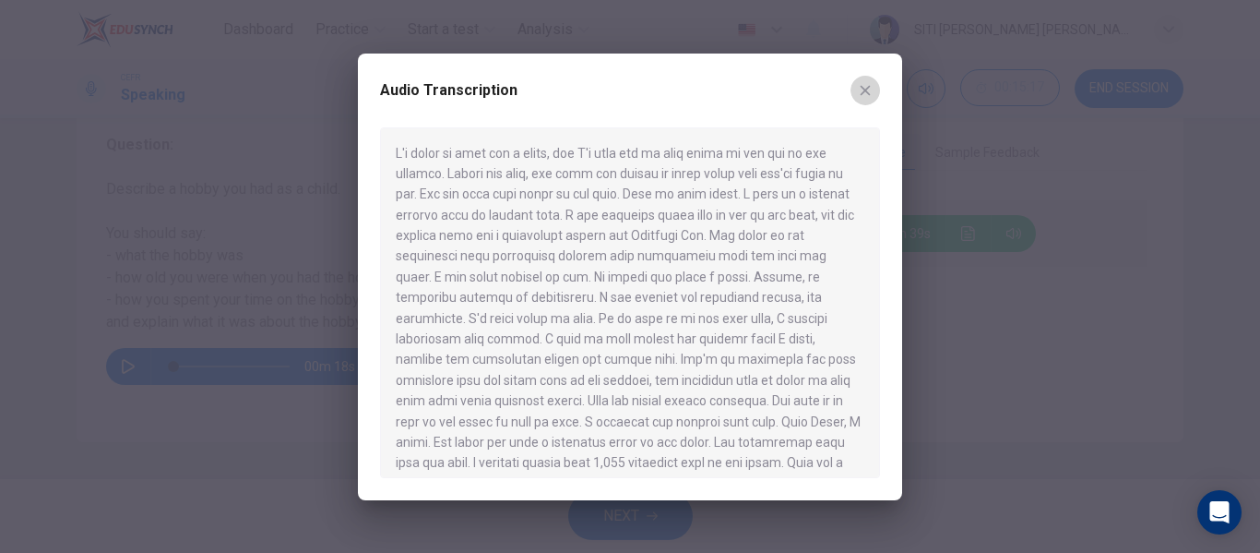
click at [868, 89] on icon "button" at bounding box center [865, 90] width 15 height 15
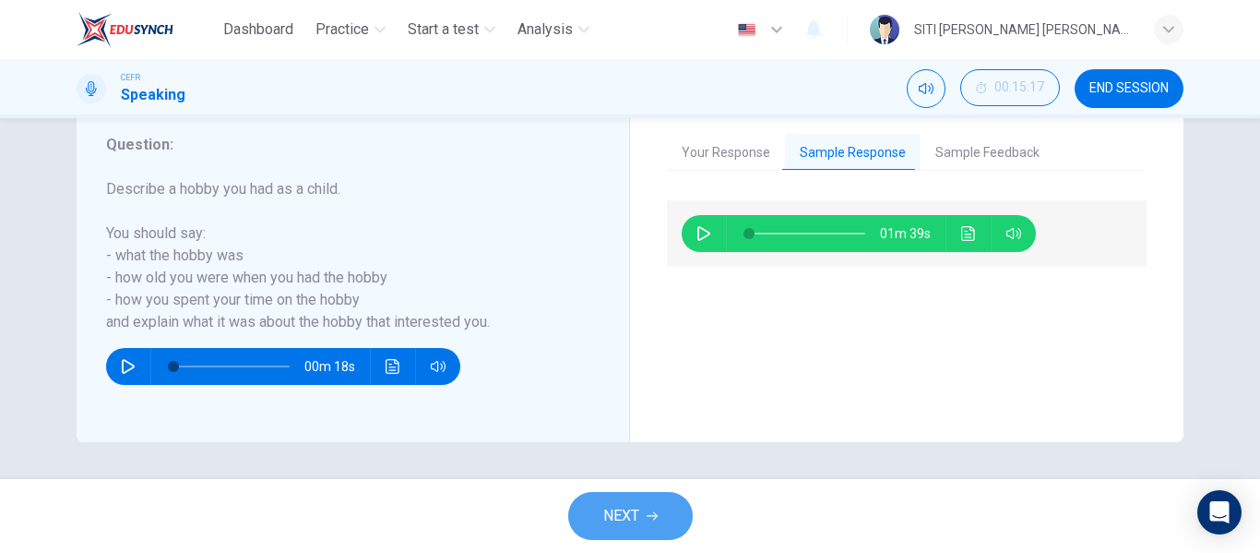
click at [642, 517] on button "NEXT" at bounding box center [630, 516] width 125 height 48
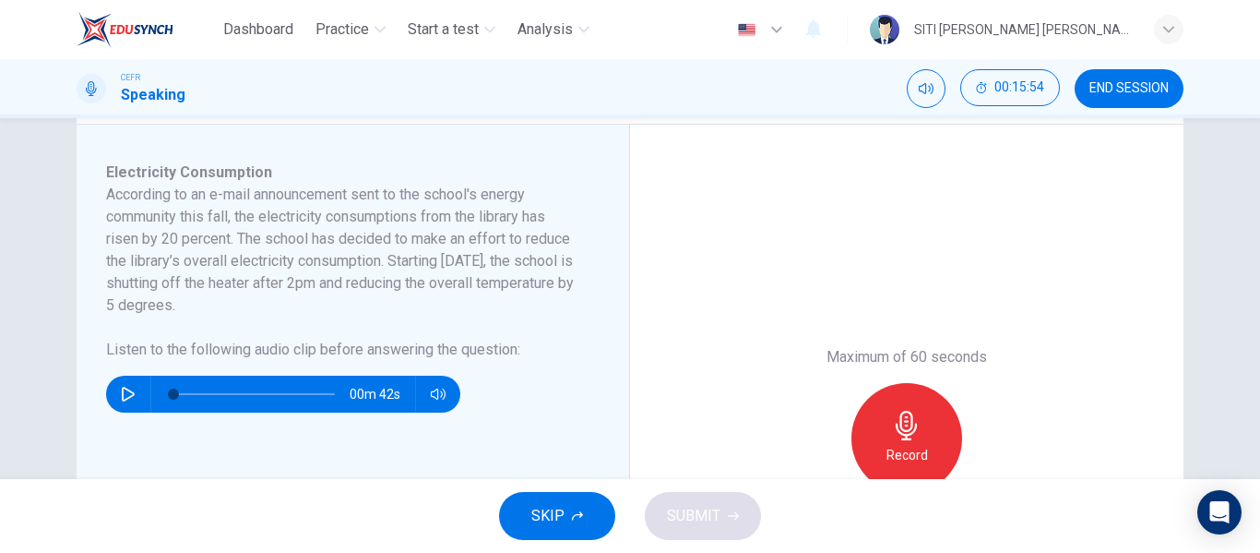
scroll to position [298, 0]
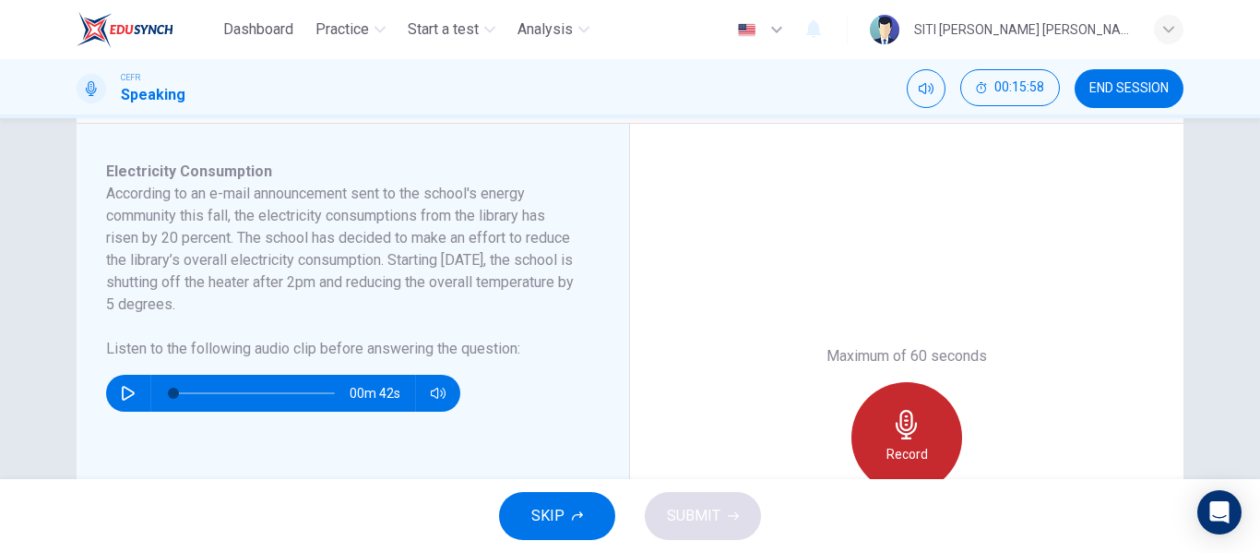
click at [873, 434] on div "Record" at bounding box center [906, 437] width 111 height 111
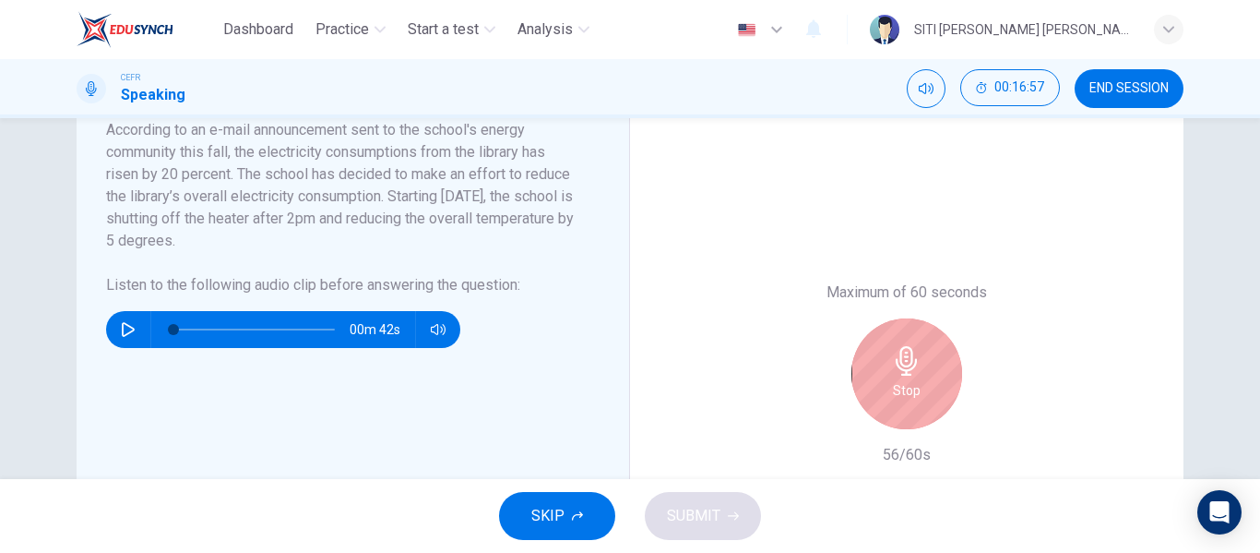
scroll to position [405, 0]
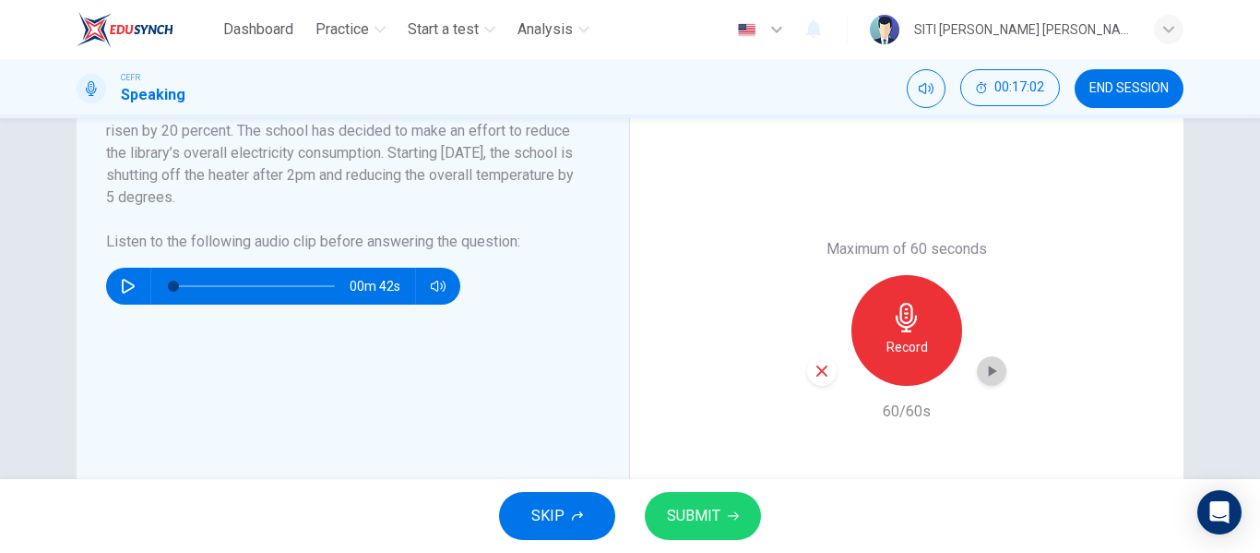
click at [992, 363] on icon "button" at bounding box center [991, 371] width 18 height 18
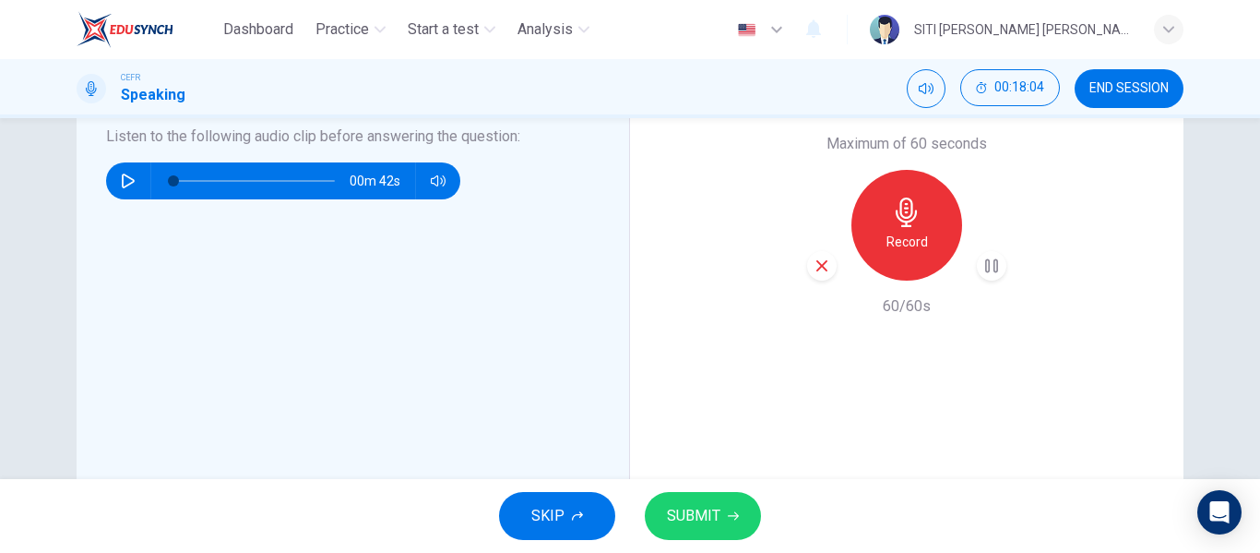
scroll to position [511, 0]
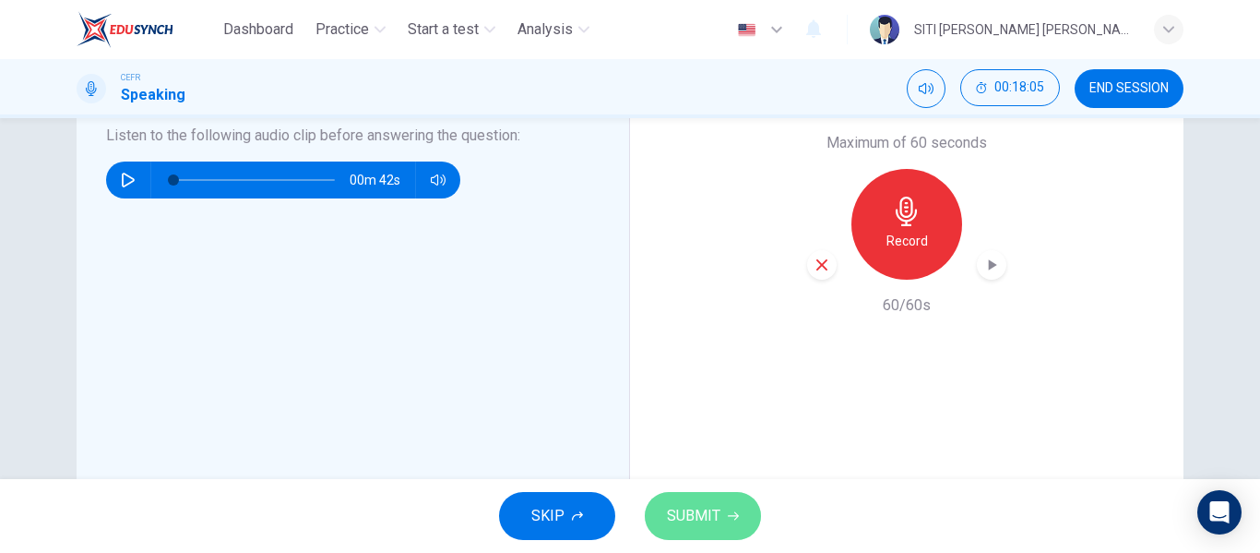
click at [672, 500] on button "SUBMIT" at bounding box center [703, 516] width 116 height 48
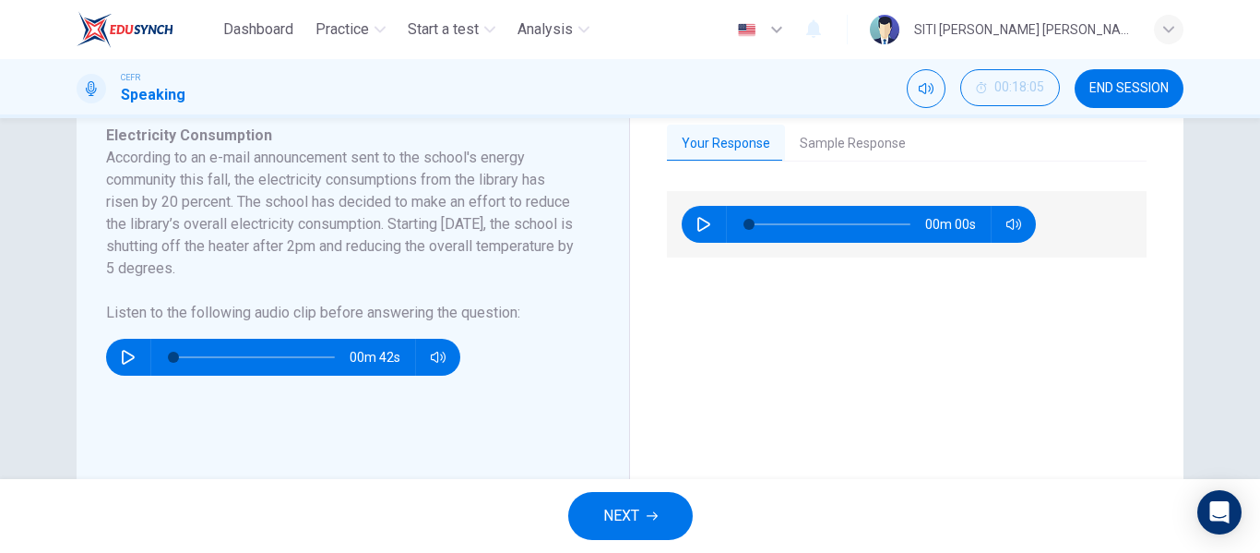
scroll to position [333, 0]
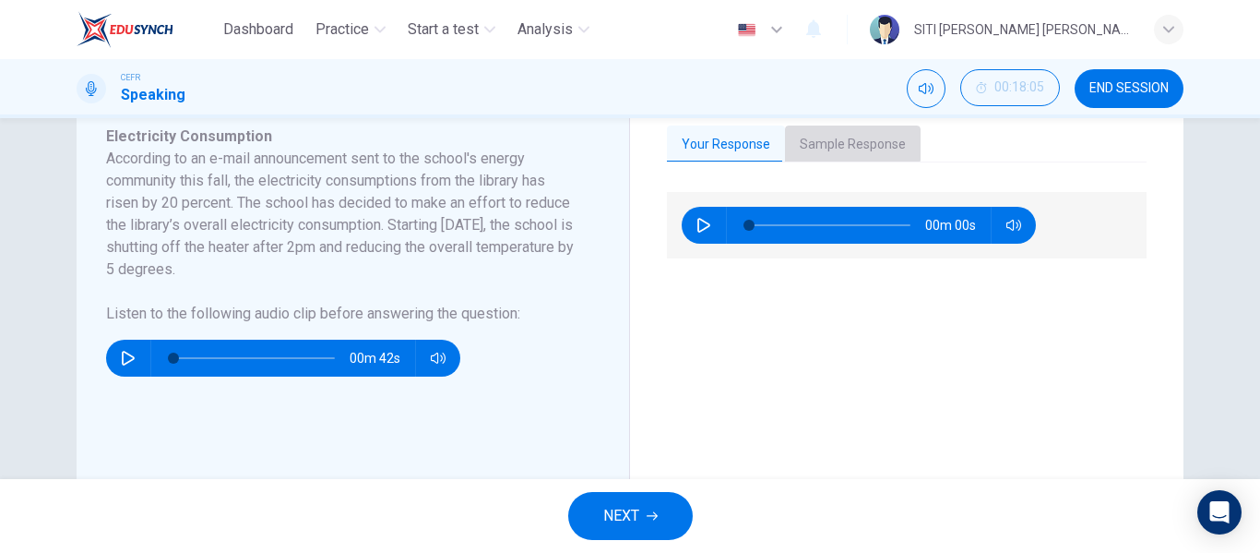
click at [825, 128] on button "Sample Response" at bounding box center [853, 144] width 136 height 39
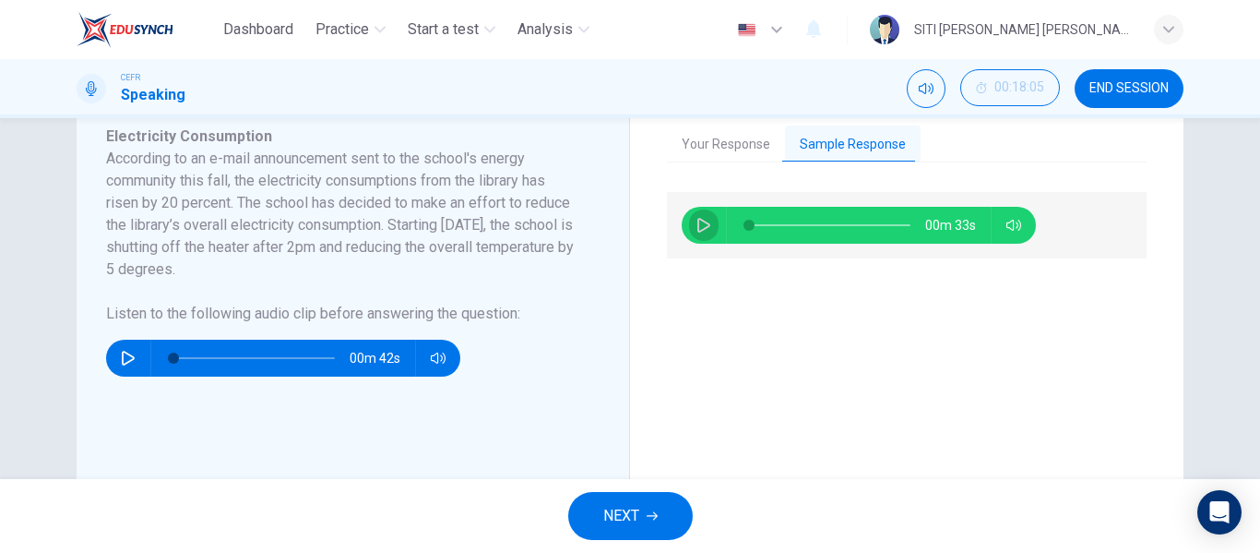
click at [689, 218] on button "button" at bounding box center [704, 225] width 30 height 37
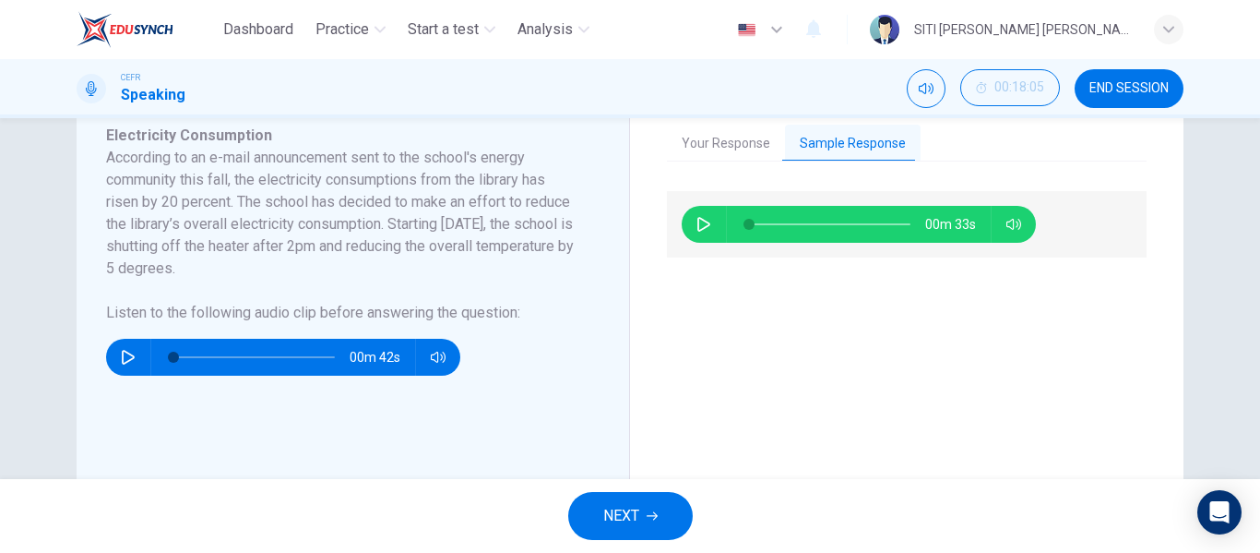
type input "0"
click at [818, 417] on div "00m 33s" at bounding box center [907, 442] width 480 height 502
click at [641, 510] on button "NEXT" at bounding box center [630, 516] width 125 height 48
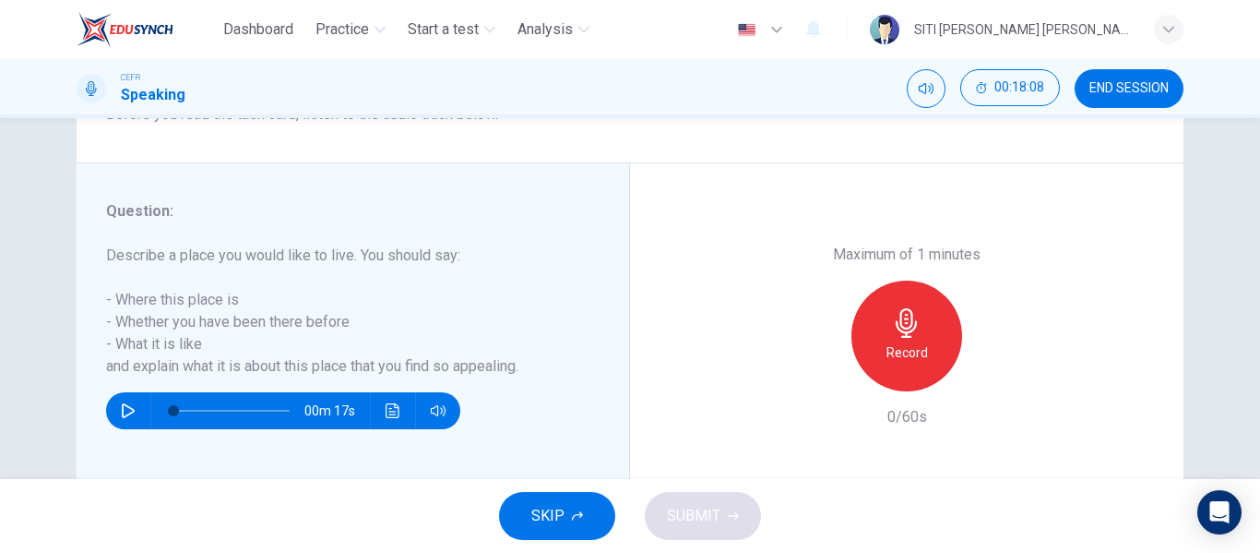
scroll to position [289, 0]
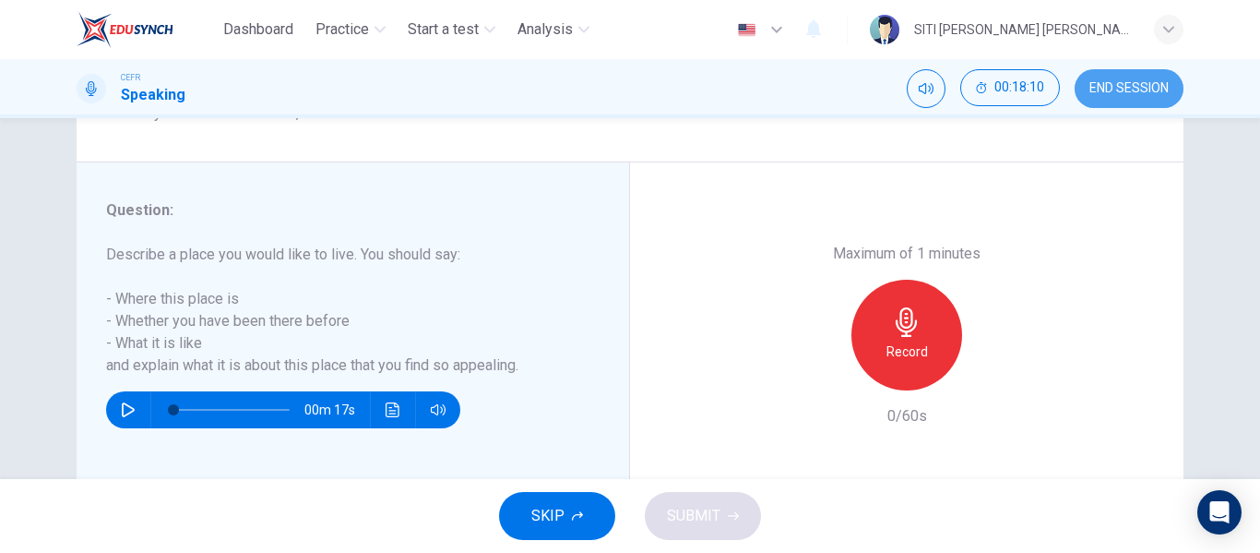
click at [1134, 81] on span "END SESSION" at bounding box center [1128, 88] width 79 height 15
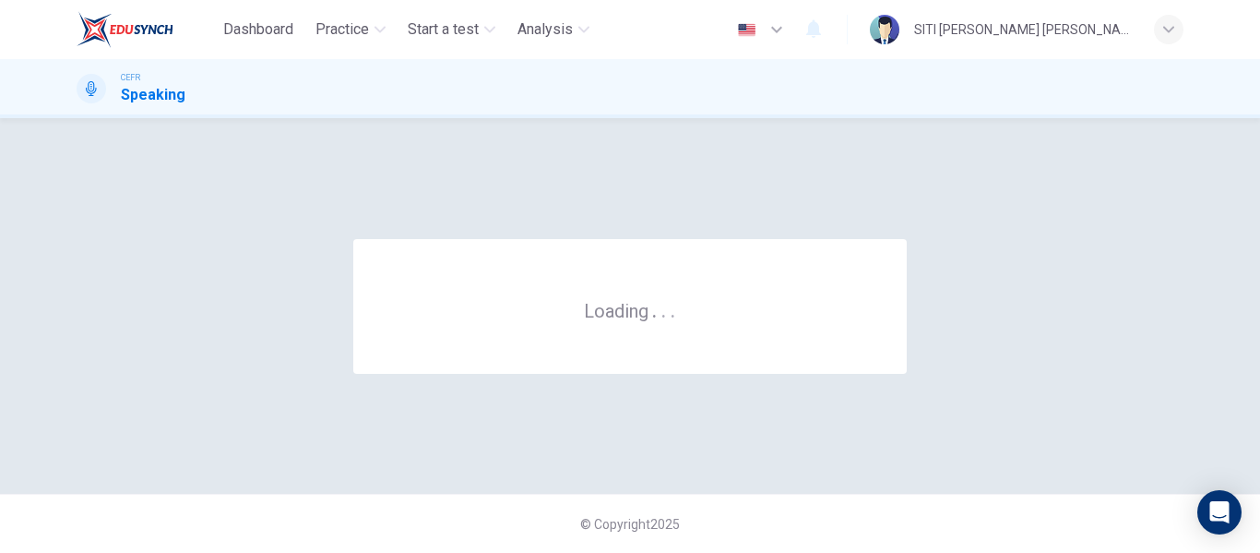
scroll to position [0, 0]
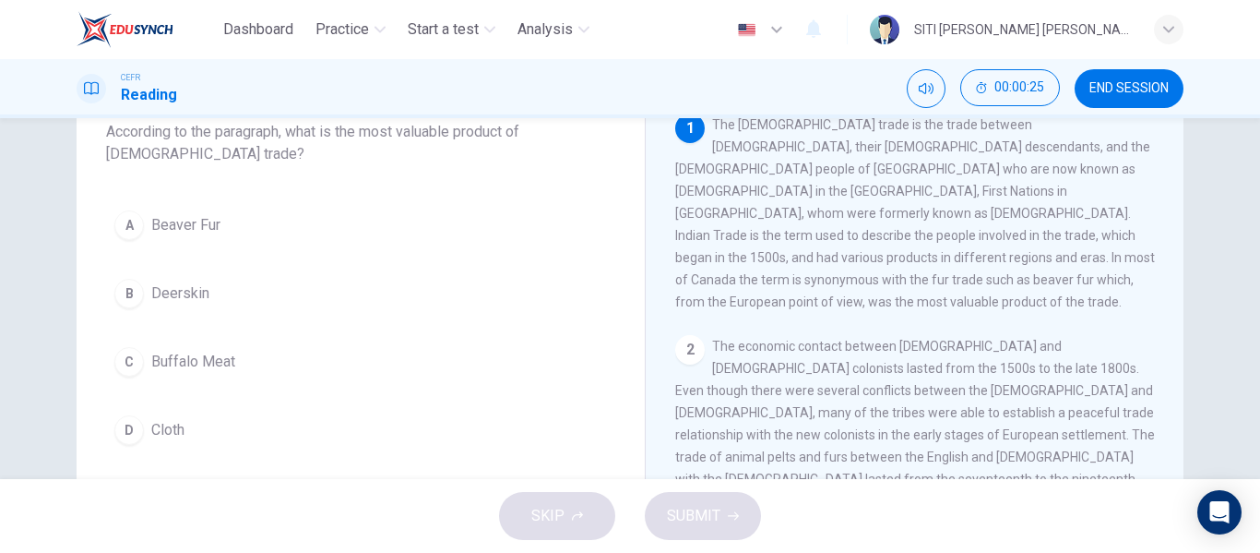
scroll to position [122, 0]
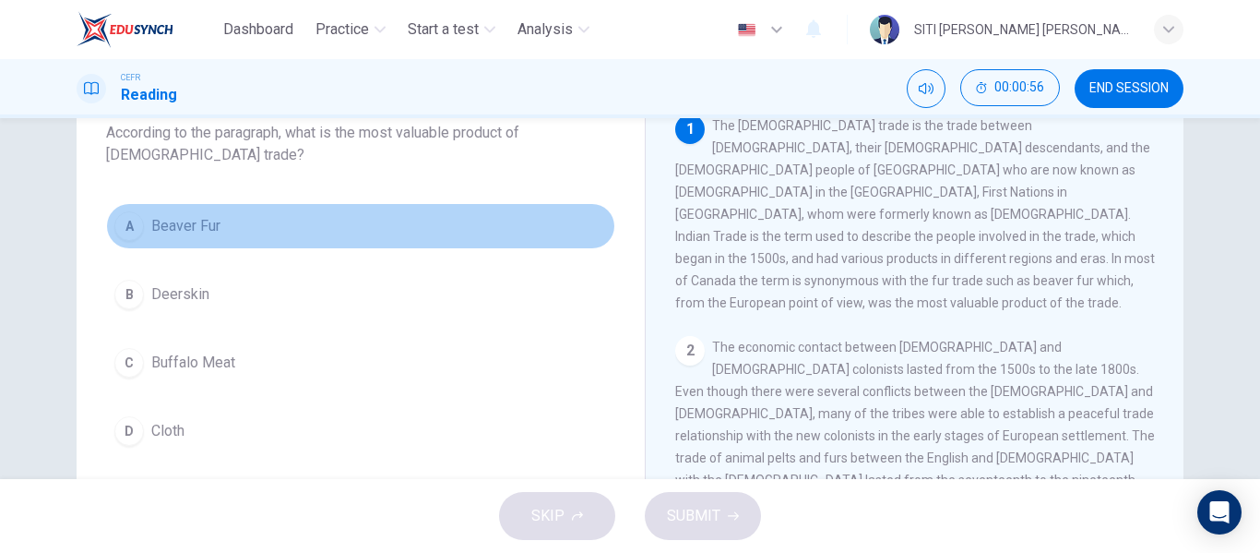
click at [220, 242] on button "A Beaver Fur" at bounding box center [360, 226] width 509 height 46
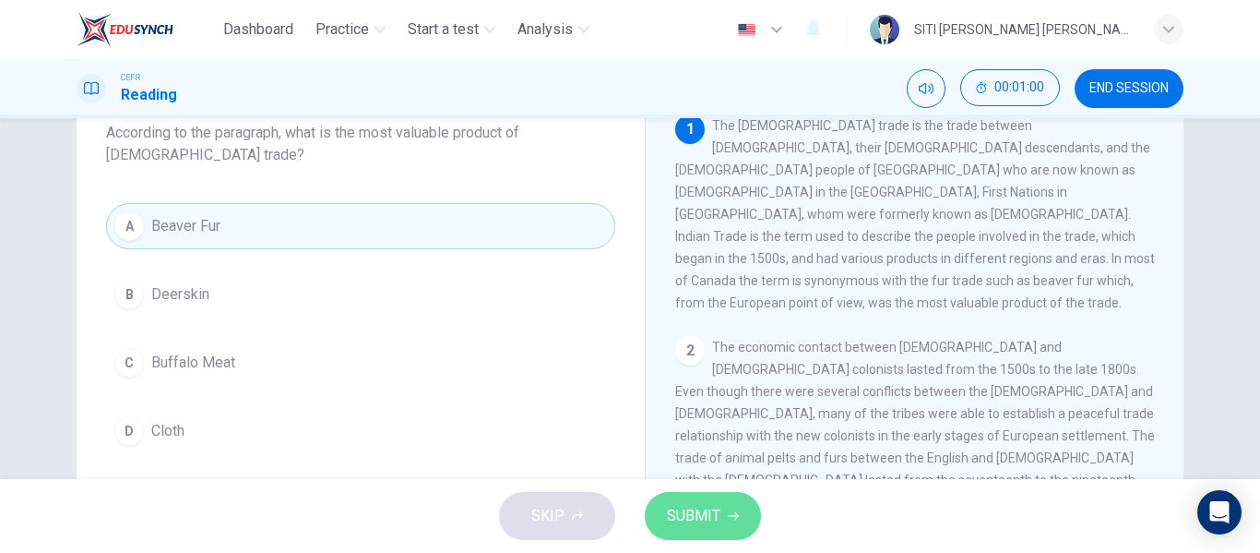
click at [735, 506] on button "SUBMIT" at bounding box center [703, 516] width 116 height 48
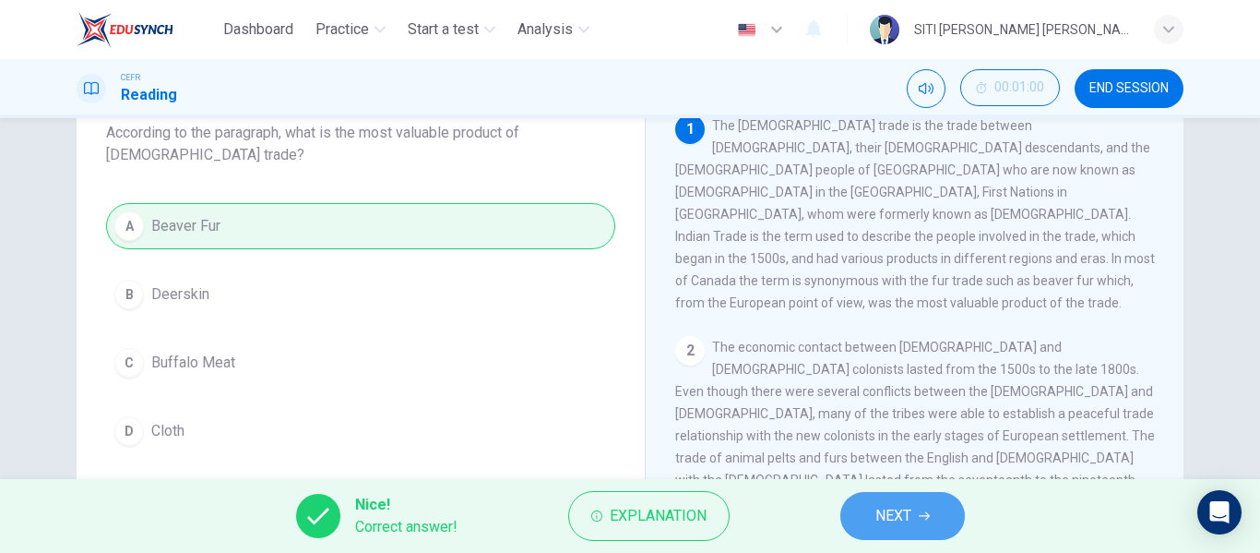
click at [930, 522] on button "NEXT" at bounding box center [902, 516] width 125 height 48
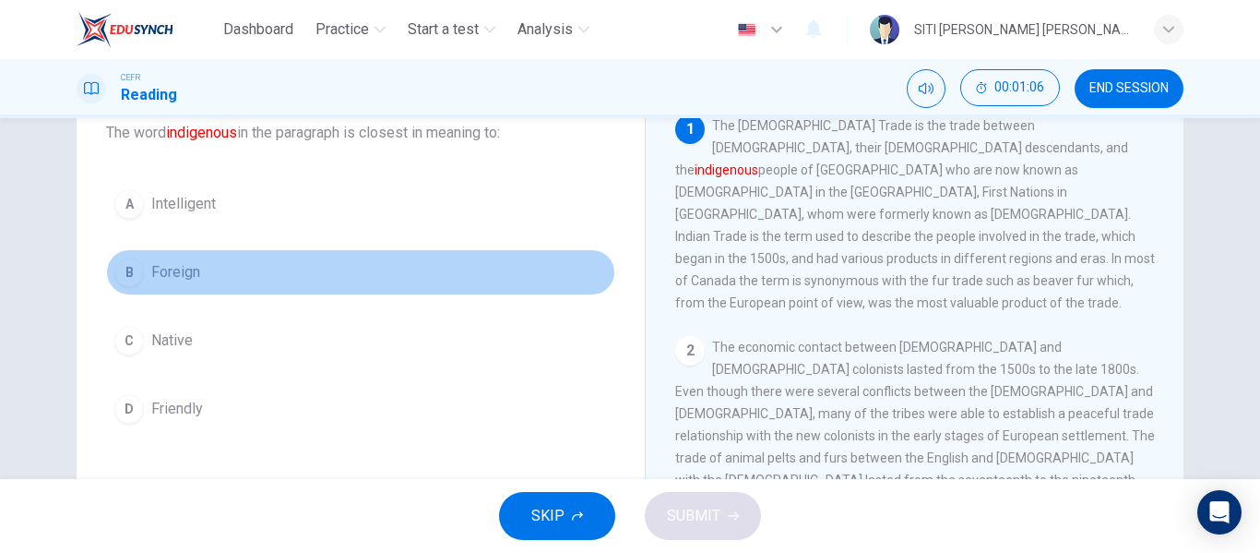
click at [228, 290] on button "B Foreign" at bounding box center [360, 272] width 509 height 46
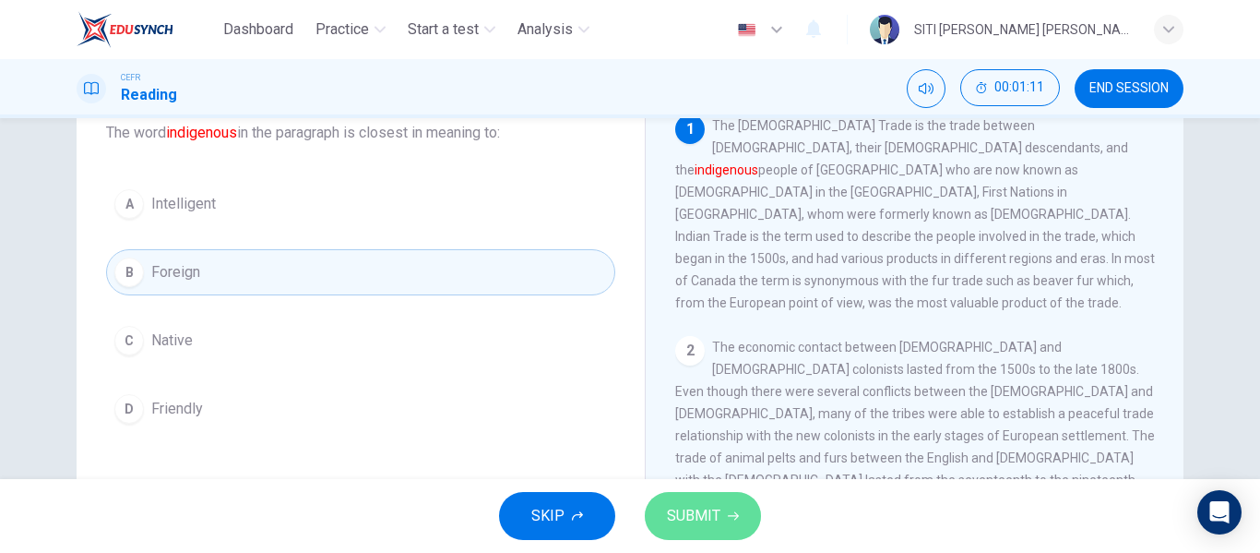
click at [696, 495] on button "SUBMIT" at bounding box center [703, 516] width 116 height 48
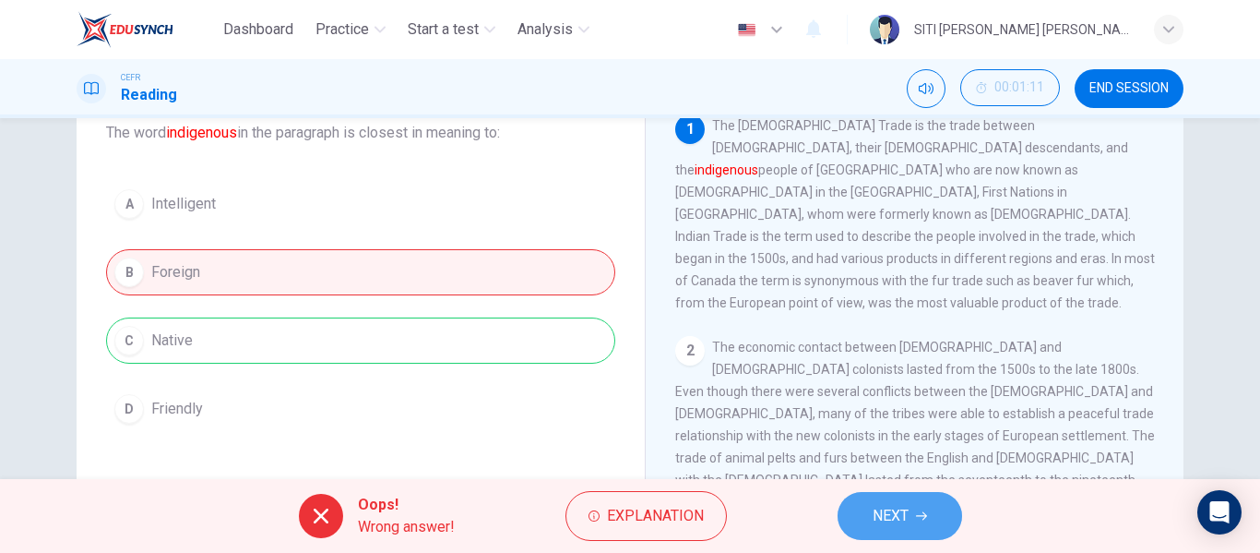
click at [857, 530] on button "NEXT" at bounding box center [900, 516] width 125 height 48
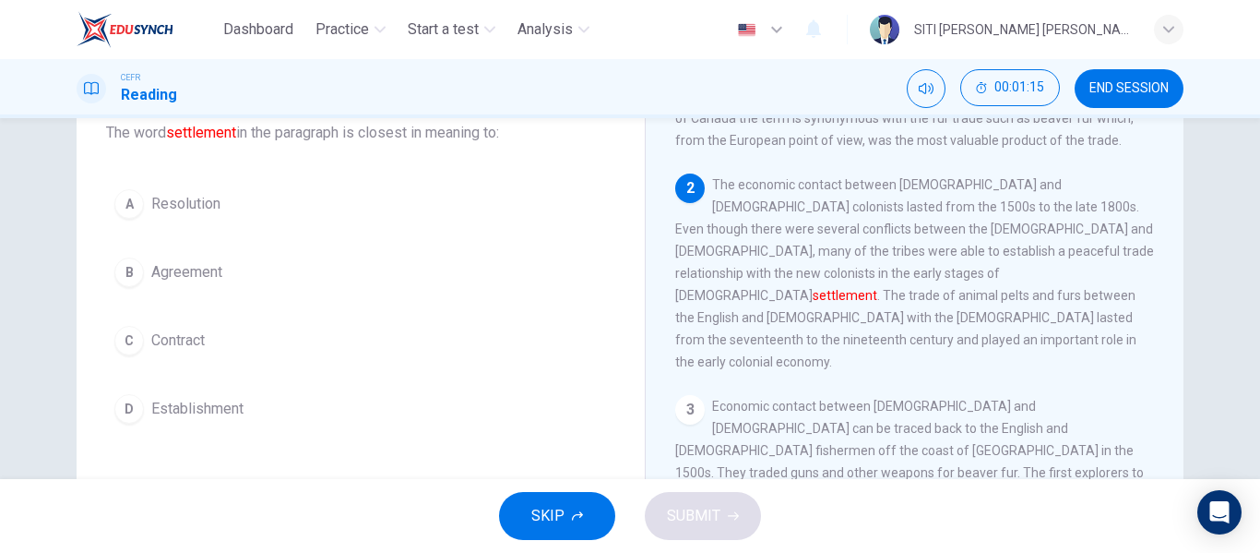
scroll to position [163, 0]
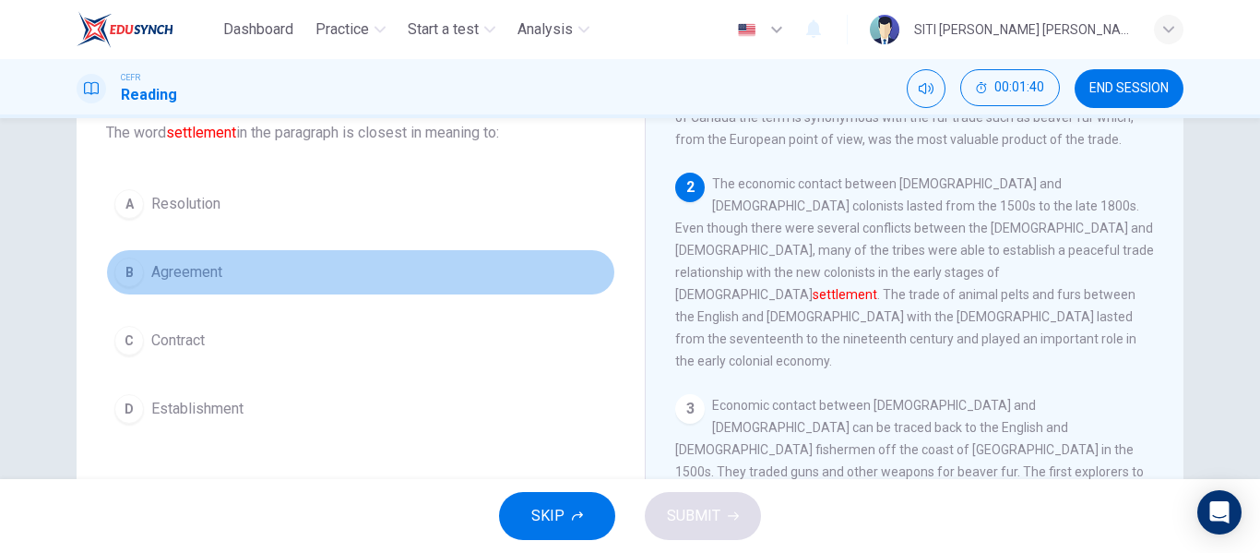
click at [224, 281] on button "B Agreement" at bounding box center [360, 272] width 509 height 46
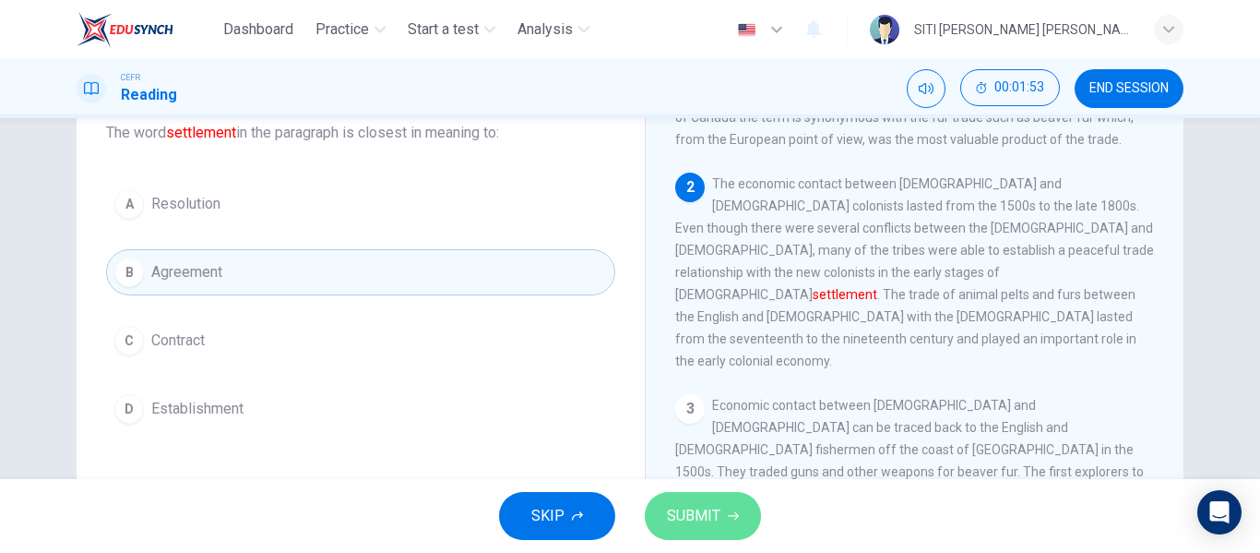
click at [741, 514] on button "SUBMIT" at bounding box center [703, 516] width 116 height 48
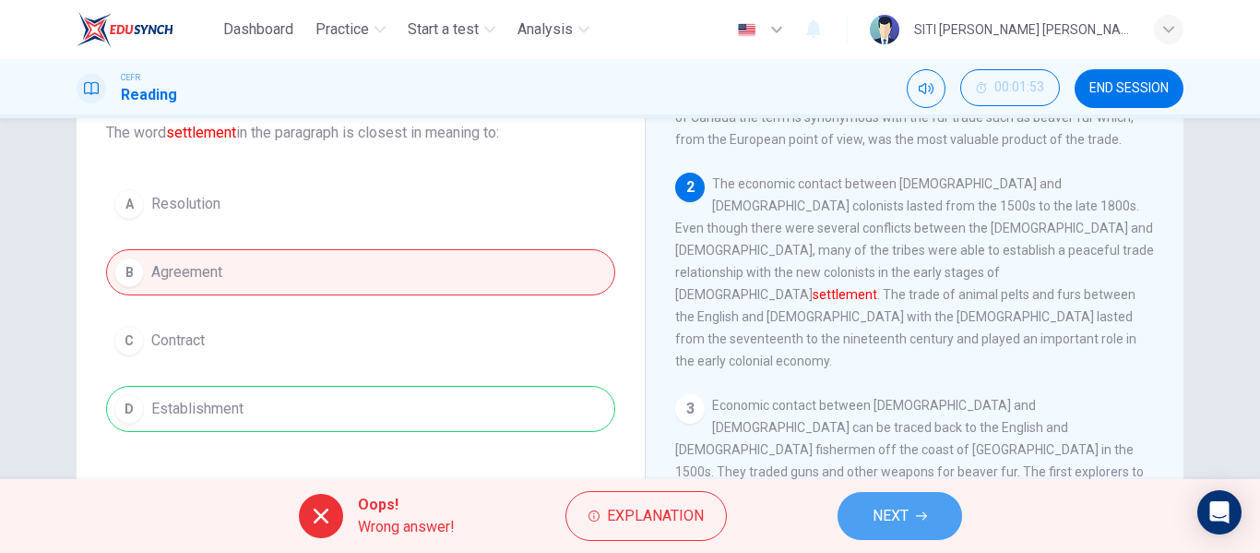
click at [868, 518] on button "NEXT" at bounding box center [900, 516] width 125 height 48
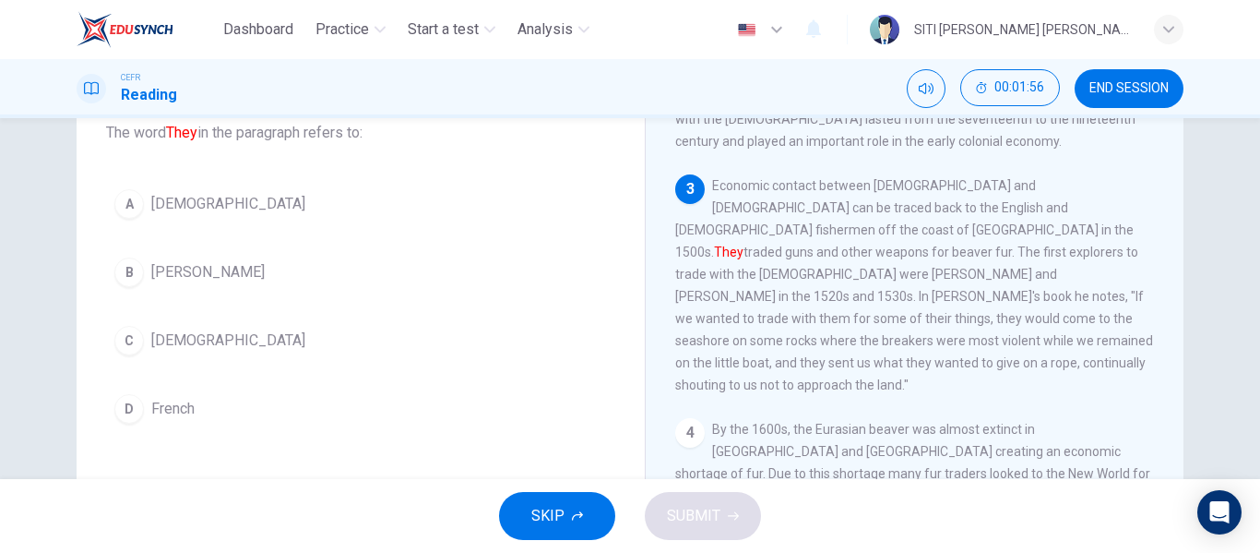
scroll to position [362, 0]
click at [187, 351] on span "Europeans" at bounding box center [228, 340] width 154 height 22
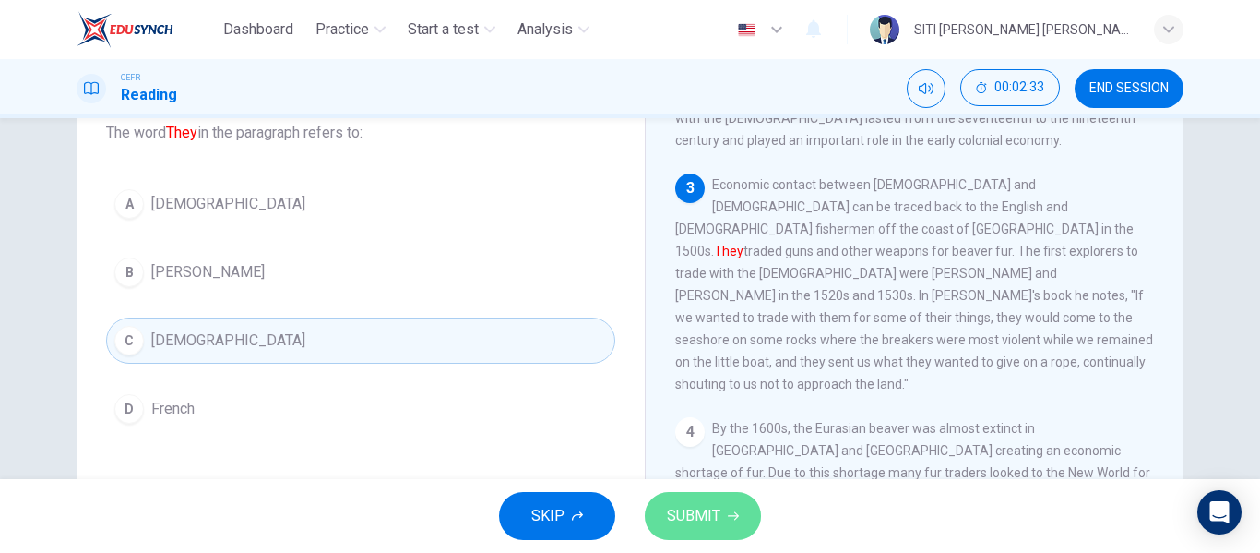
click at [702, 512] on span "SUBMIT" at bounding box center [693, 516] width 53 height 26
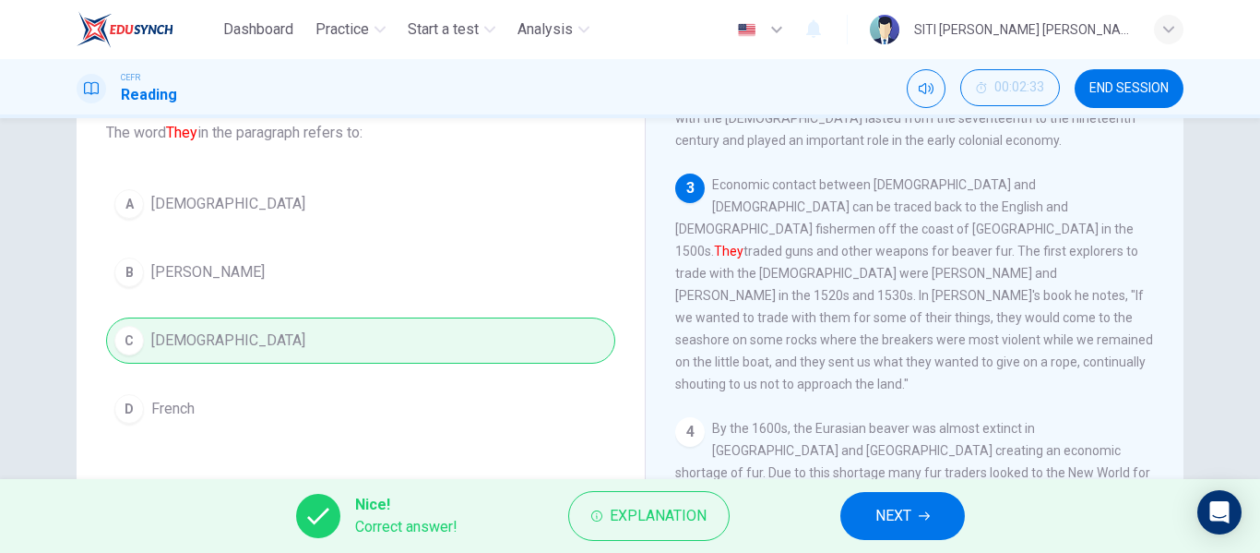
click at [907, 511] on span "NEXT" at bounding box center [893, 516] width 36 height 26
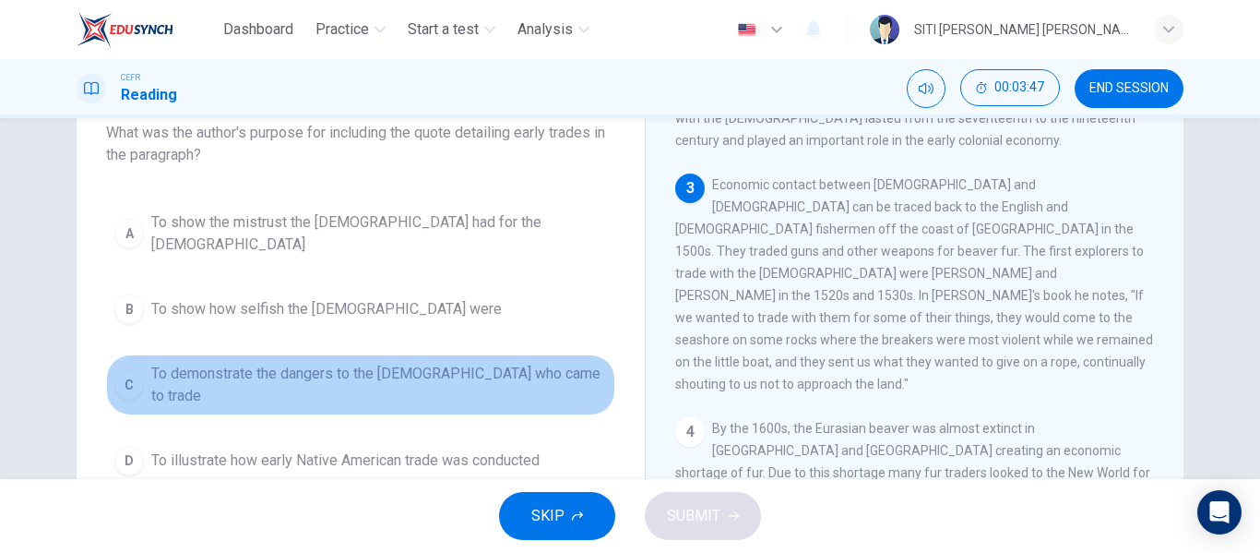
click at [376, 375] on button "C To demonstrate the dangers to the Europeans who came to trade" at bounding box center [360, 384] width 509 height 61
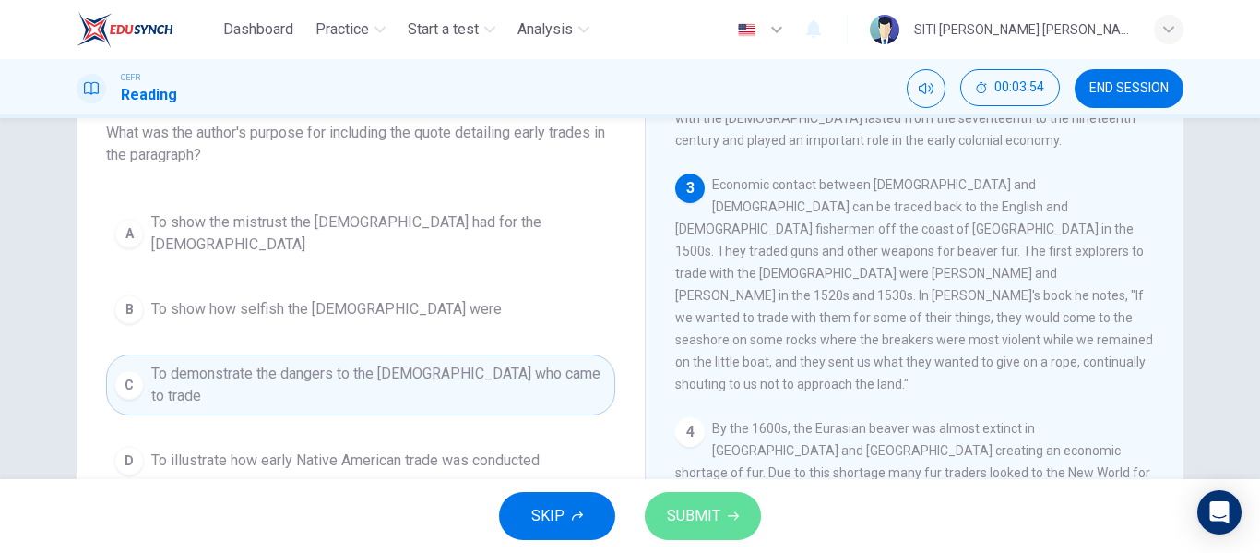
click at [704, 530] on button "SUBMIT" at bounding box center [703, 516] width 116 height 48
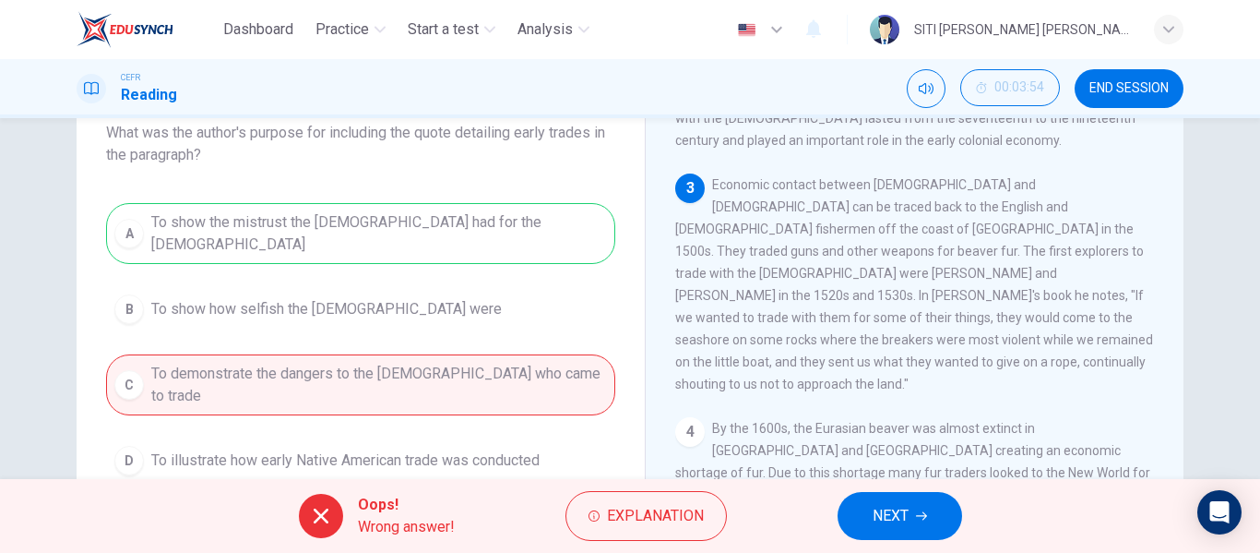
click at [876, 528] on span "NEXT" at bounding box center [891, 516] width 36 height 26
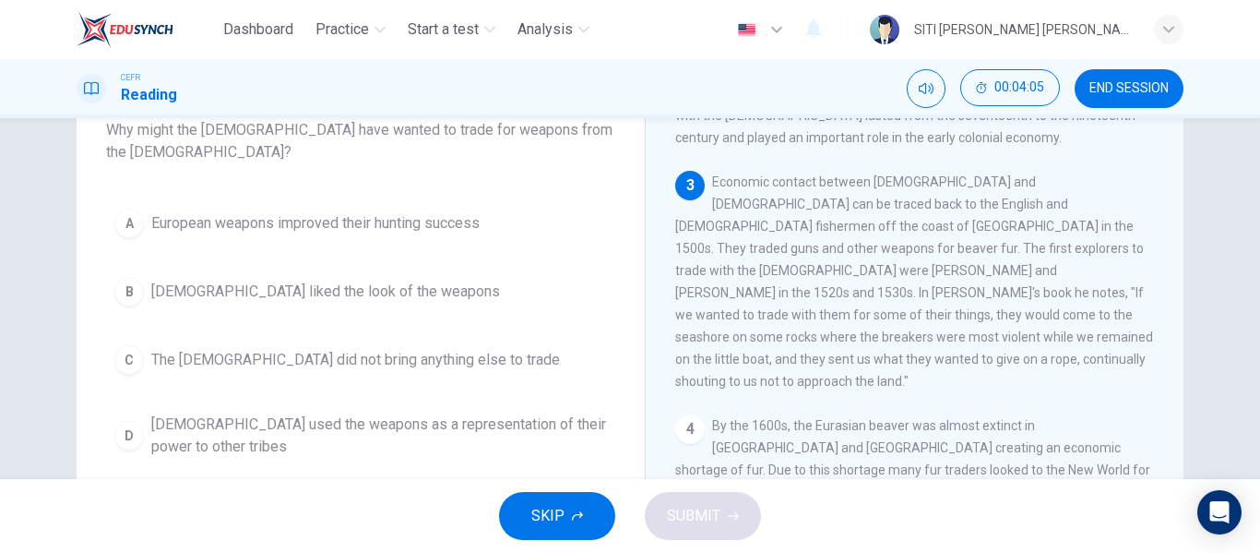
scroll to position [125, 0]
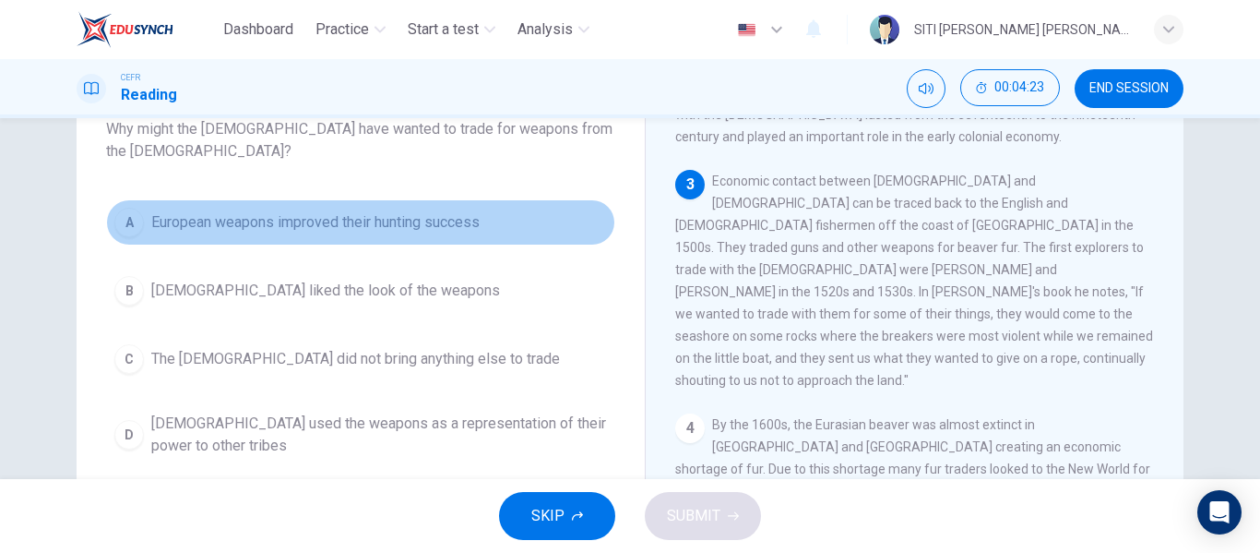
click at [278, 209] on button "A European weapons improved their hunting success" at bounding box center [360, 222] width 509 height 46
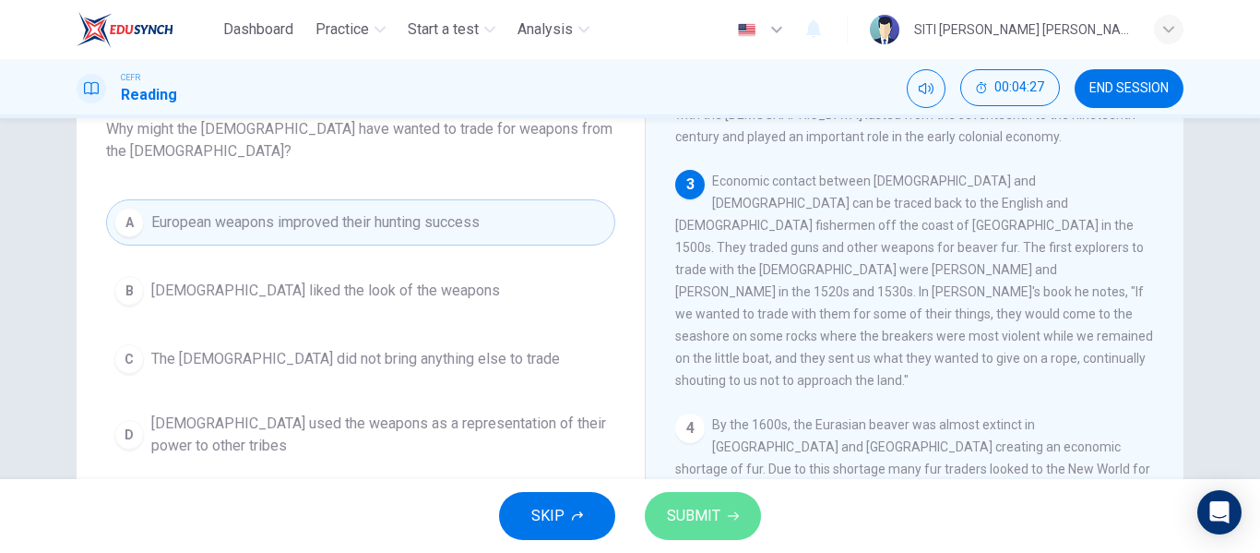
click at [678, 509] on span "SUBMIT" at bounding box center [693, 516] width 53 height 26
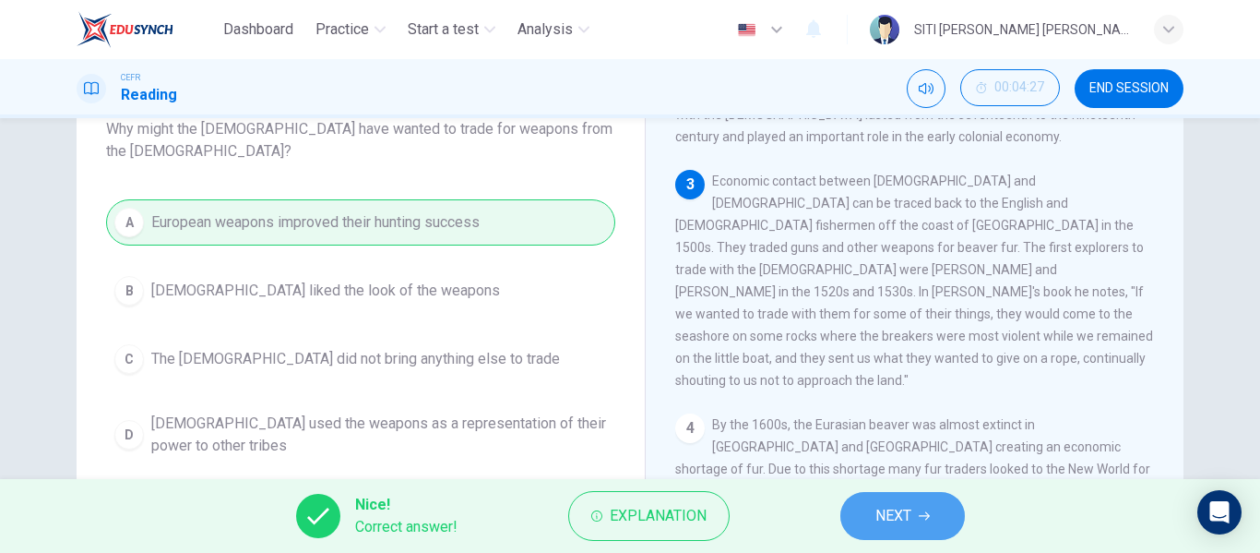
click at [890, 526] on span "NEXT" at bounding box center [893, 516] width 36 height 26
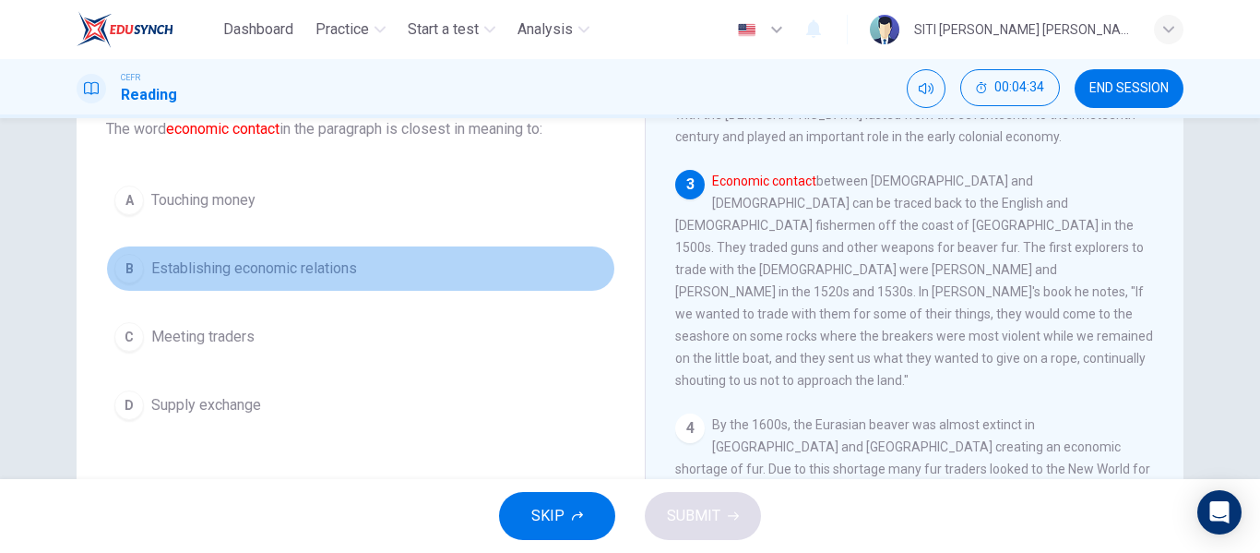
click at [323, 272] on span "Establishing economic relations" at bounding box center [254, 268] width 206 height 22
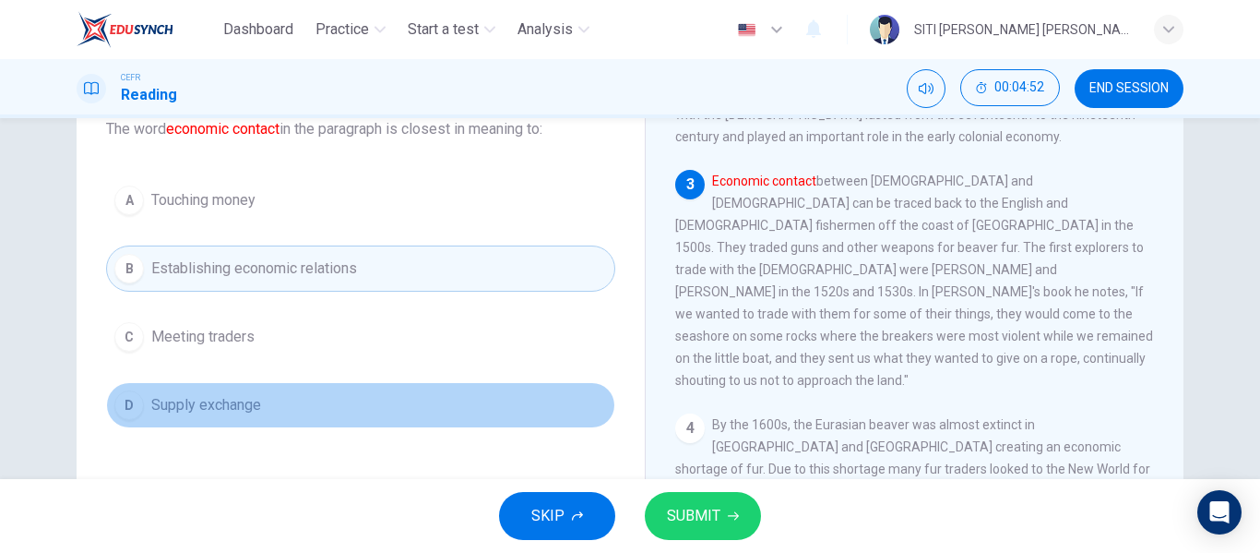
click at [430, 389] on button "D Supply exchange" at bounding box center [360, 405] width 509 height 46
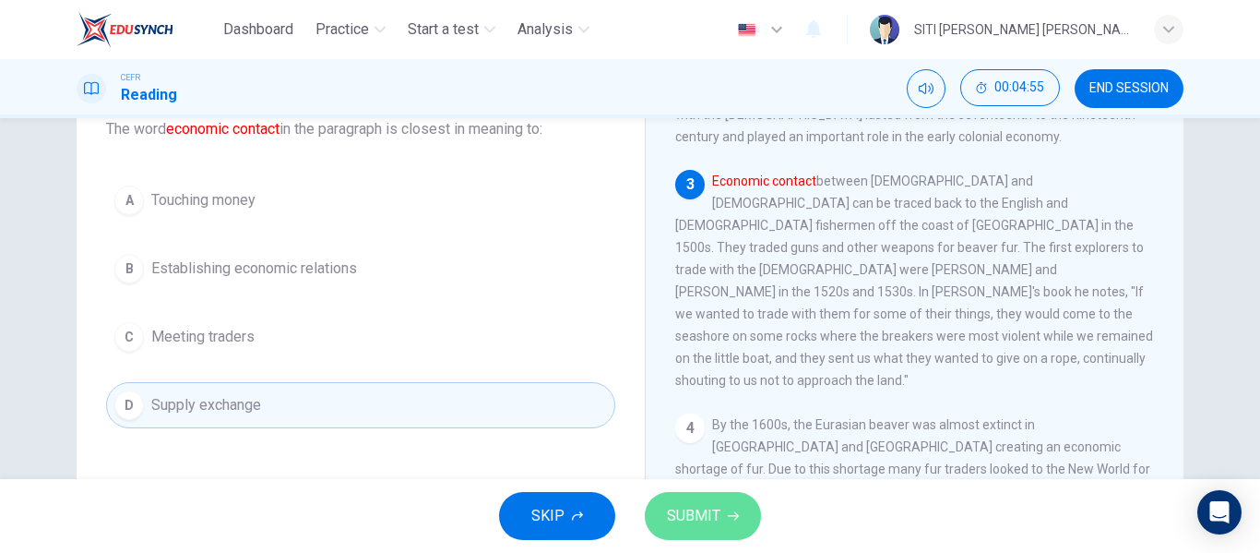
click at [682, 507] on span "SUBMIT" at bounding box center [693, 516] width 53 height 26
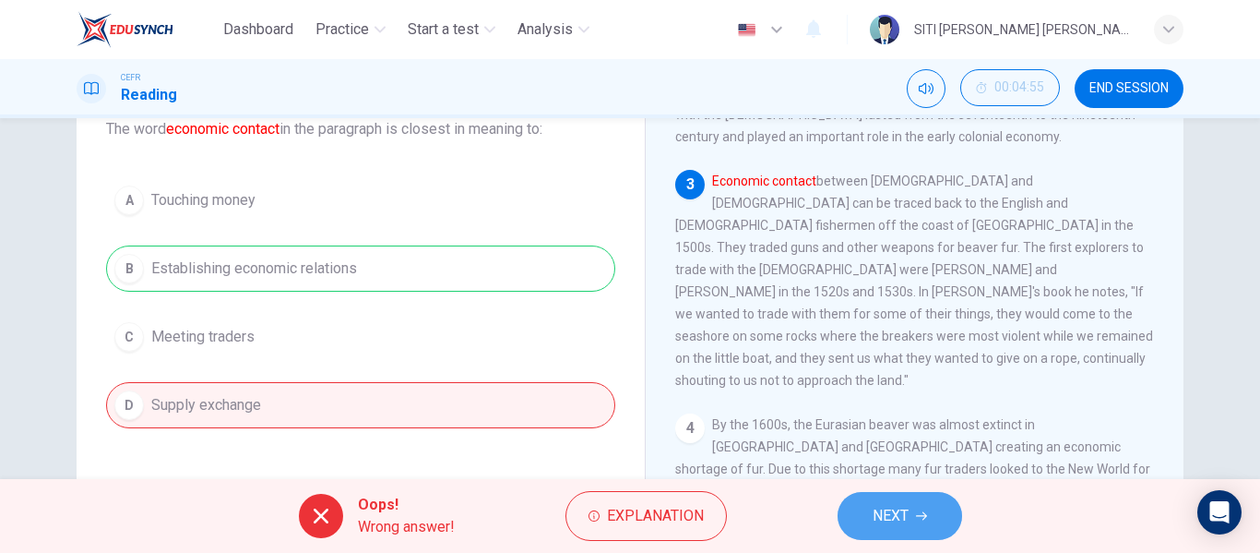
click at [853, 522] on button "NEXT" at bounding box center [900, 516] width 125 height 48
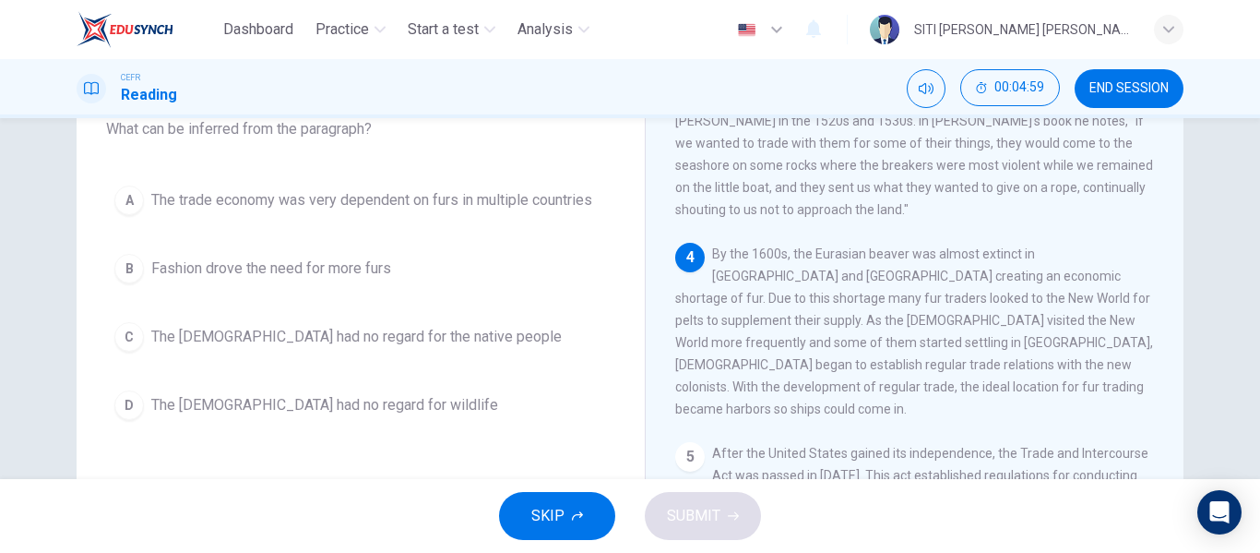
scroll to position [533, 0]
click at [389, 216] on button "A The trade economy was very dependent on furs in multiple countries" at bounding box center [360, 200] width 509 height 46
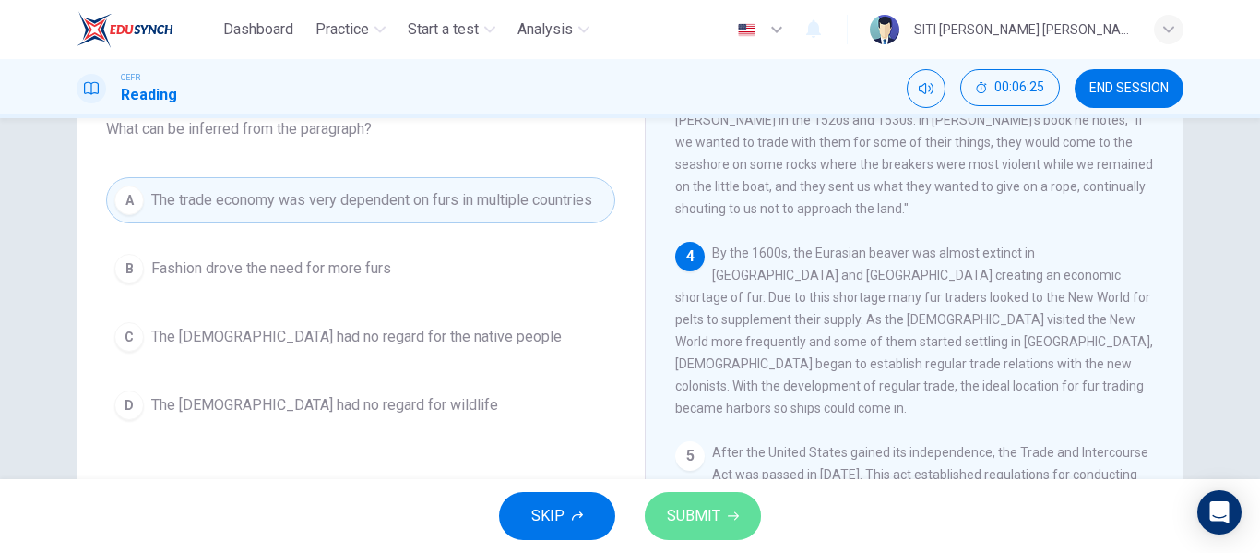
click at [667, 508] on span "SUBMIT" at bounding box center [693, 516] width 53 height 26
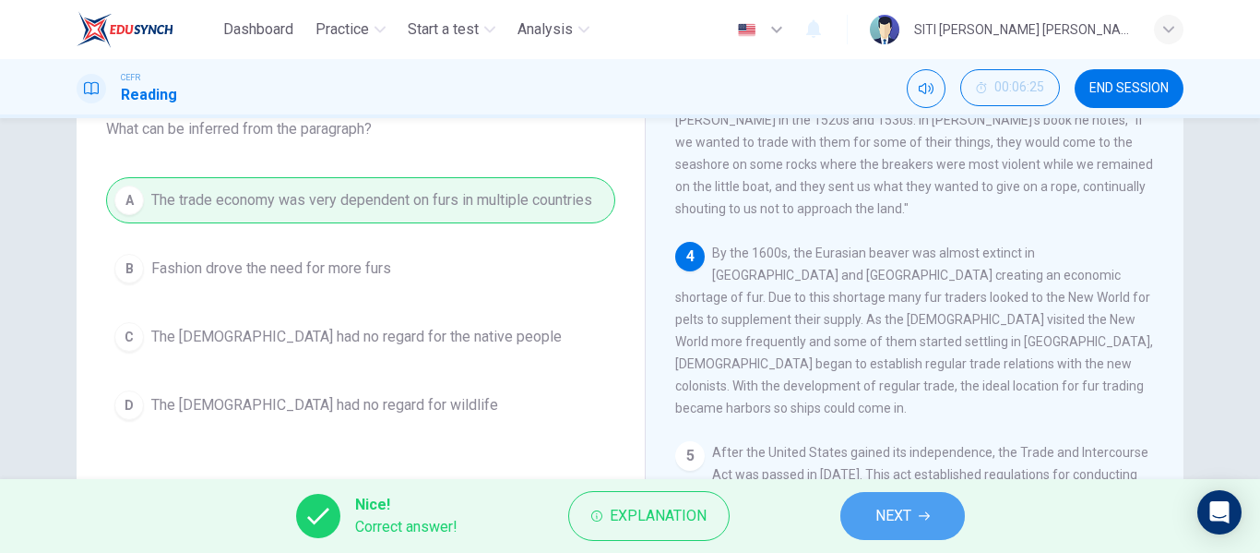
click at [887, 499] on button "NEXT" at bounding box center [902, 516] width 125 height 48
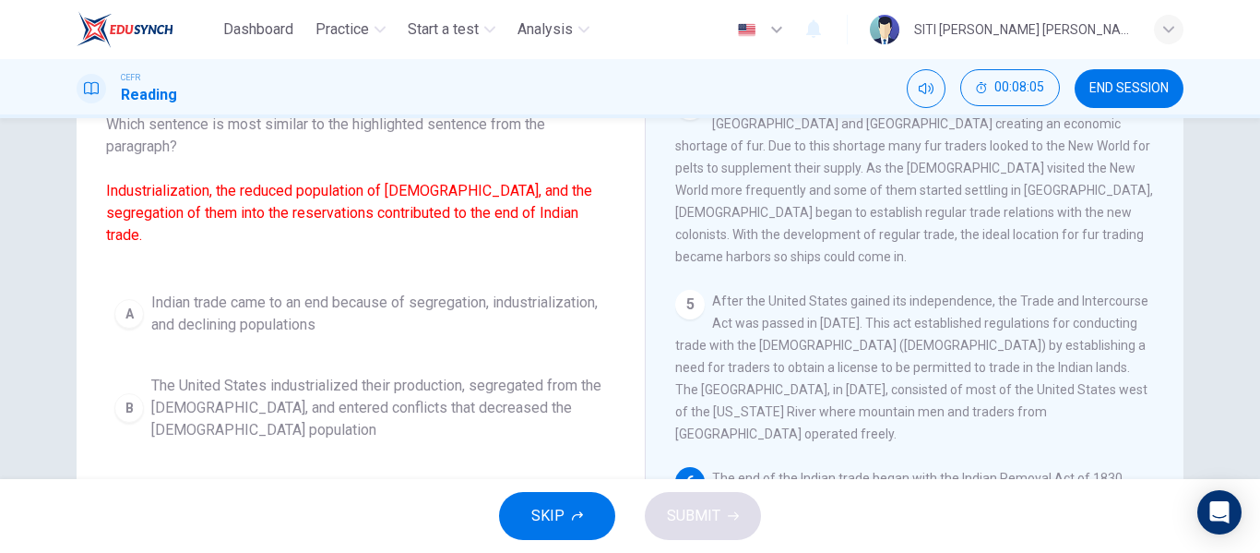
scroll to position [129, 0]
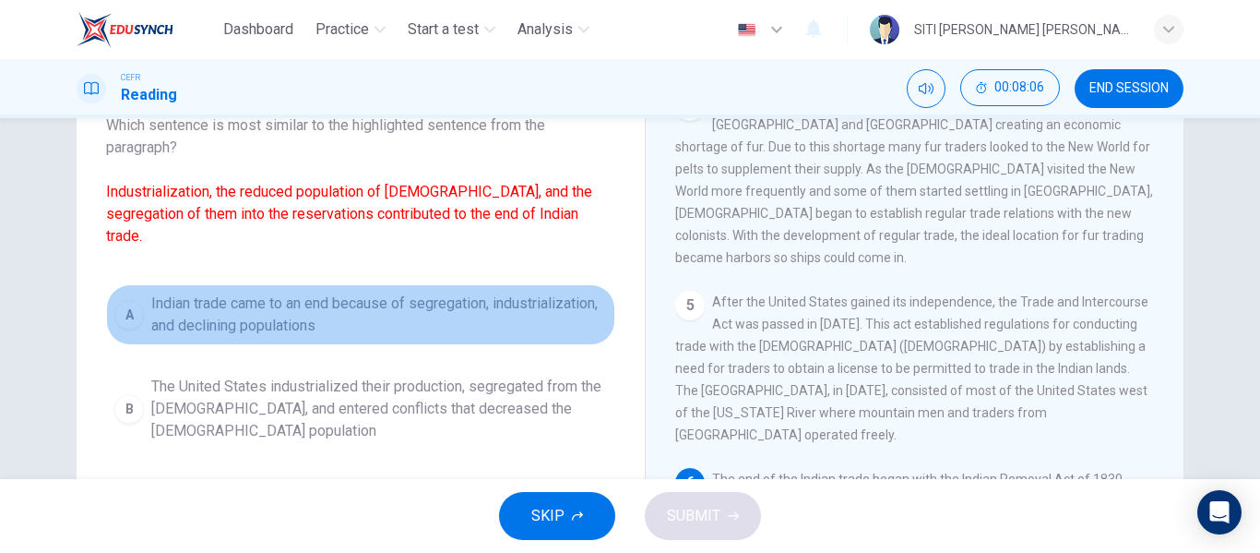
click at [362, 319] on span "Indian trade came to an end because of segregation, industrialization, and decl…" at bounding box center [379, 314] width 456 height 44
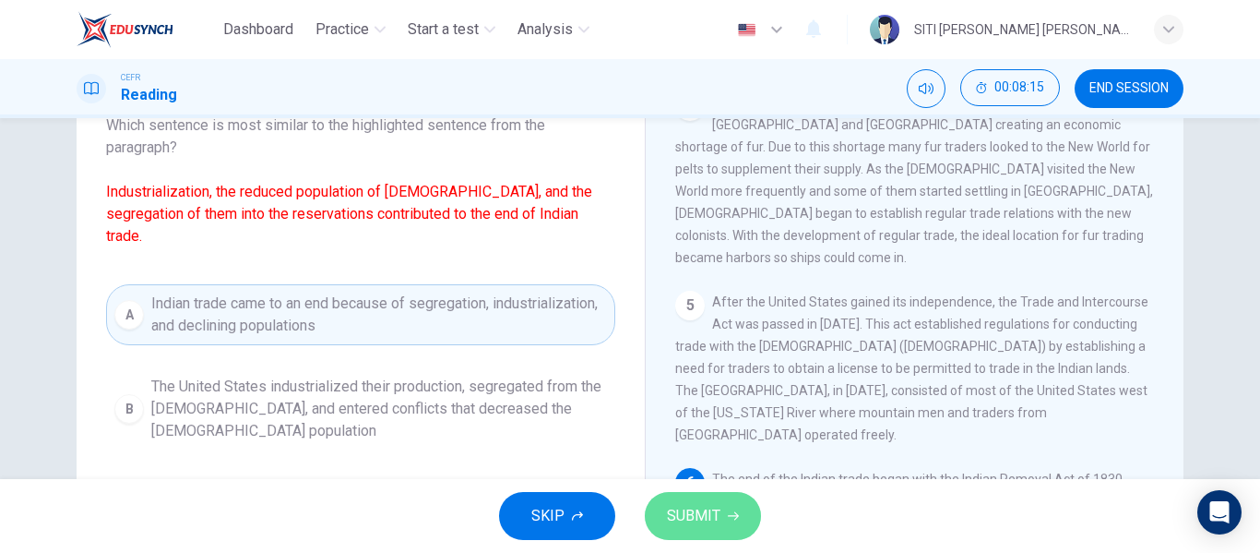
click at [695, 498] on button "SUBMIT" at bounding box center [703, 516] width 116 height 48
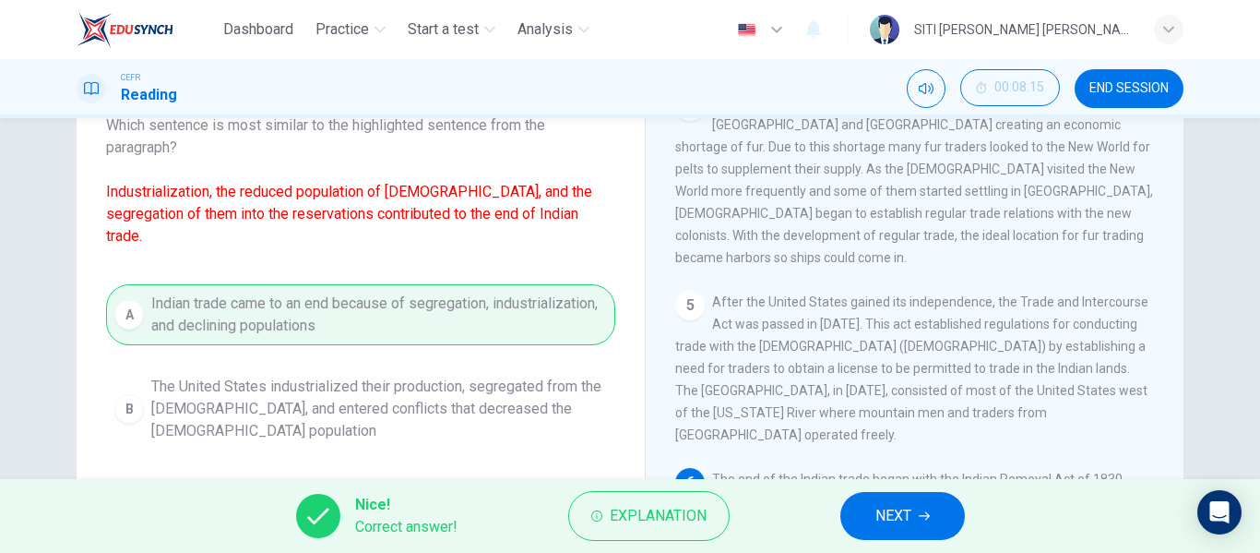
click at [886, 514] on span "NEXT" at bounding box center [893, 516] width 36 height 26
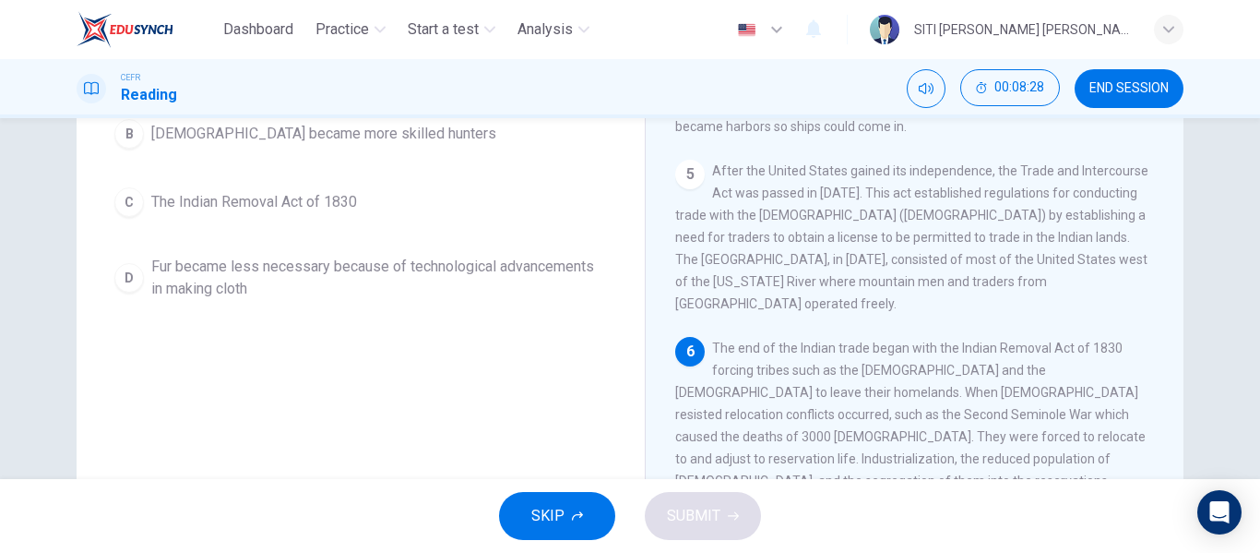
scroll to position [262, 0]
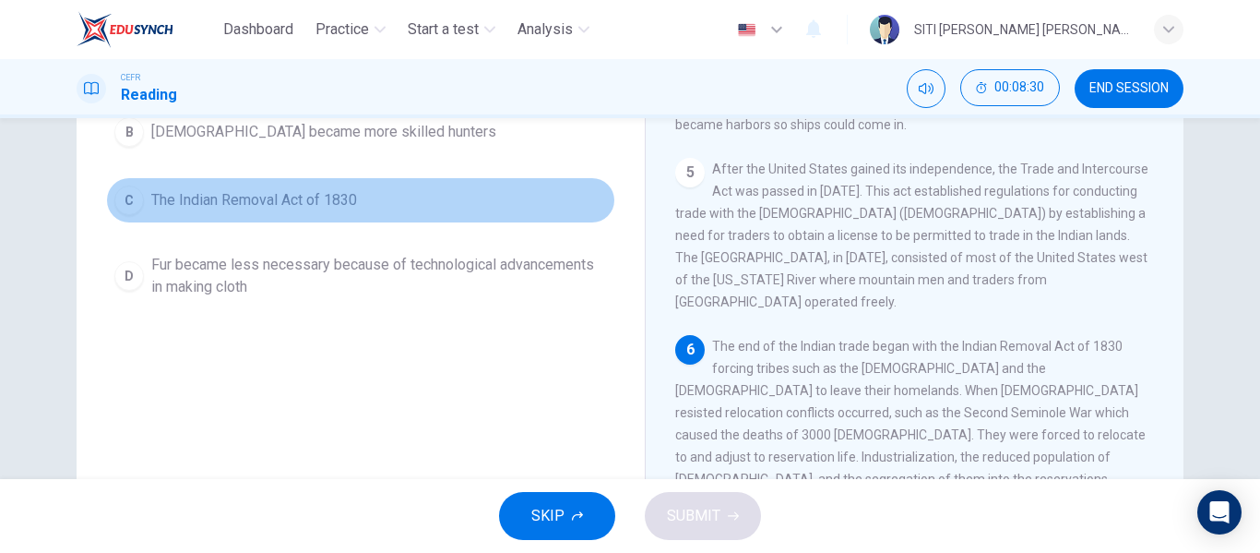
click at [305, 206] on span "The Indian Removal Act of 1830" at bounding box center [254, 200] width 206 height 22
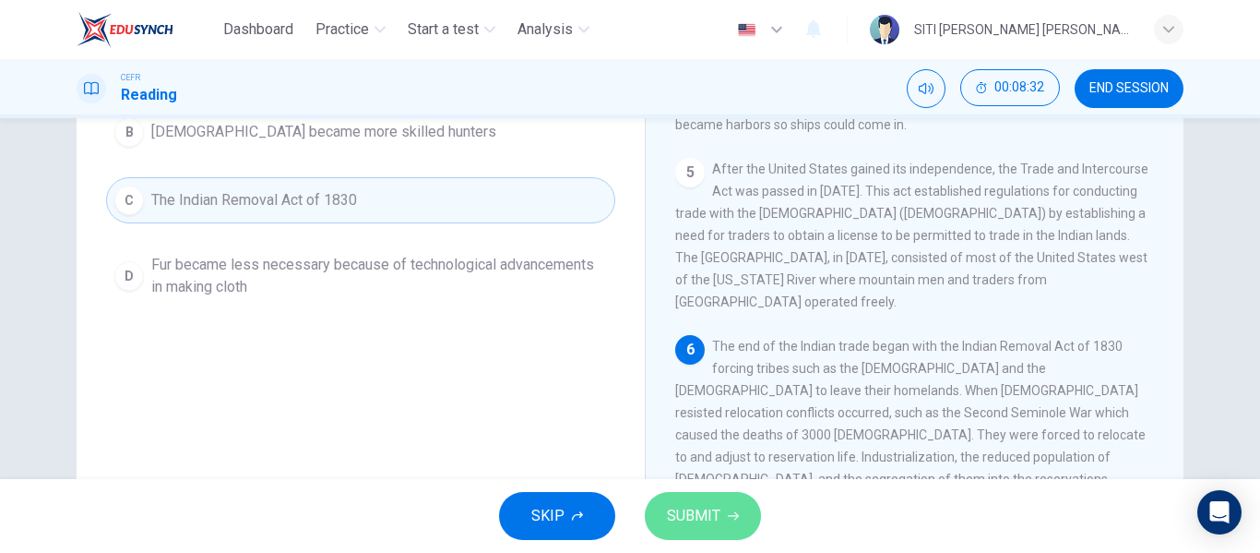
click at [683, 500] on button "SUBMIT" at bounding box center [703, 516] width 116 height 48
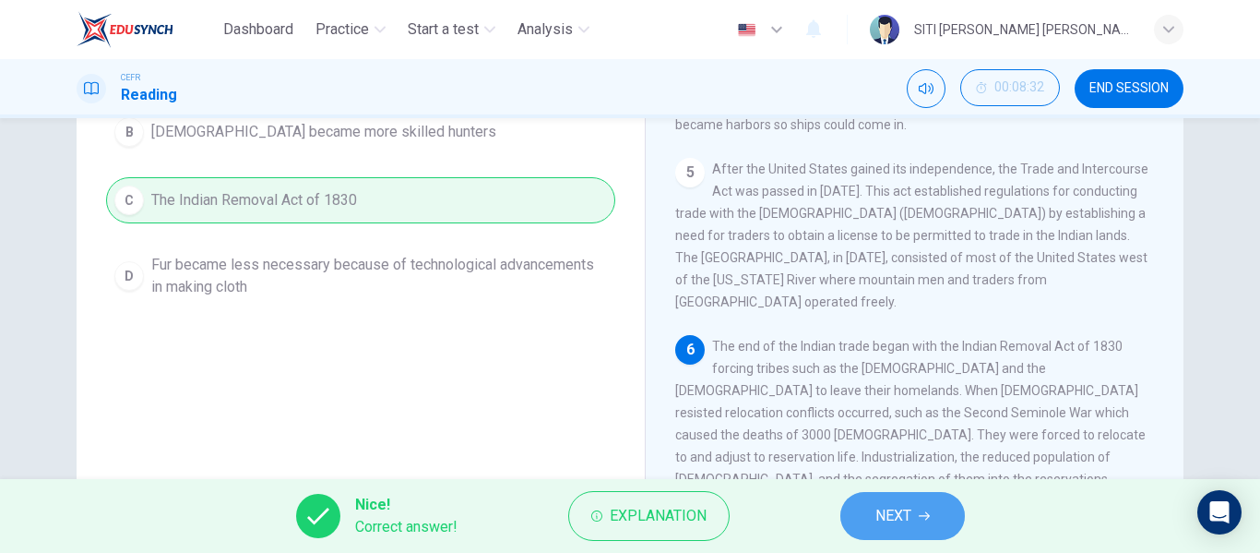
click at [930, 520] on icon "button" at bounding box center [924, 515] width 11 height 11
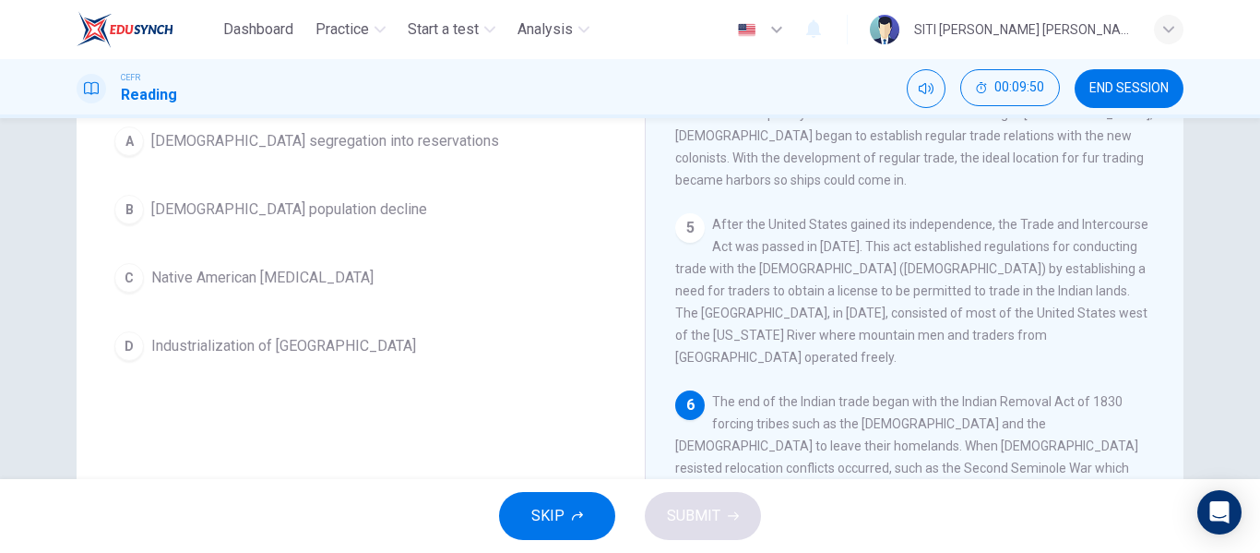
scroll to position [204, 0]
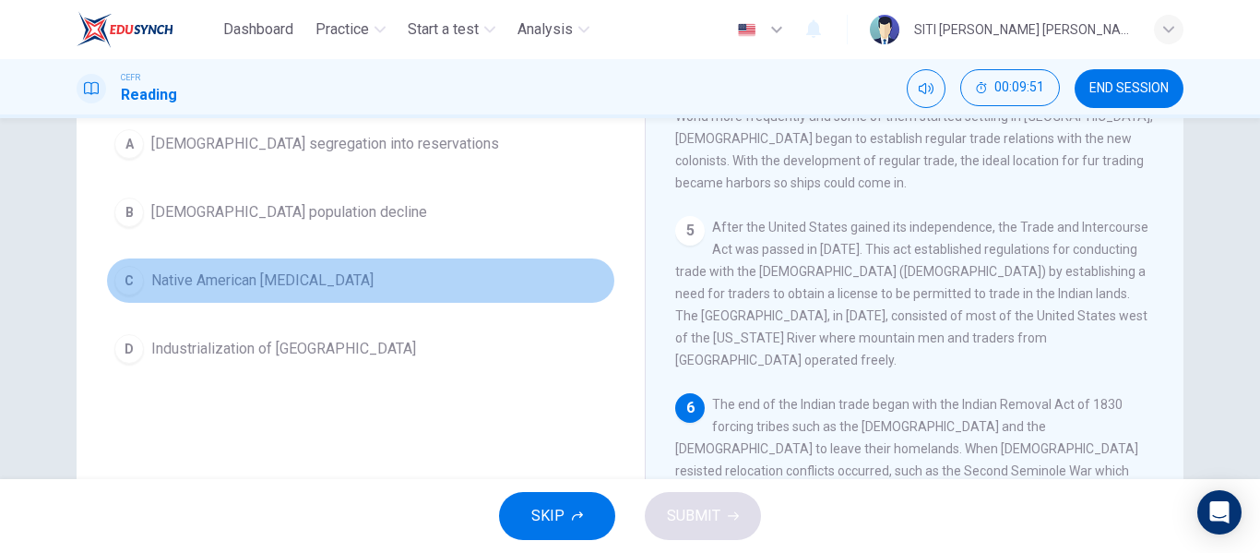
click at [226, 283] on span "Native American hostility" at bounding box center [262, 280] width 222 height 22
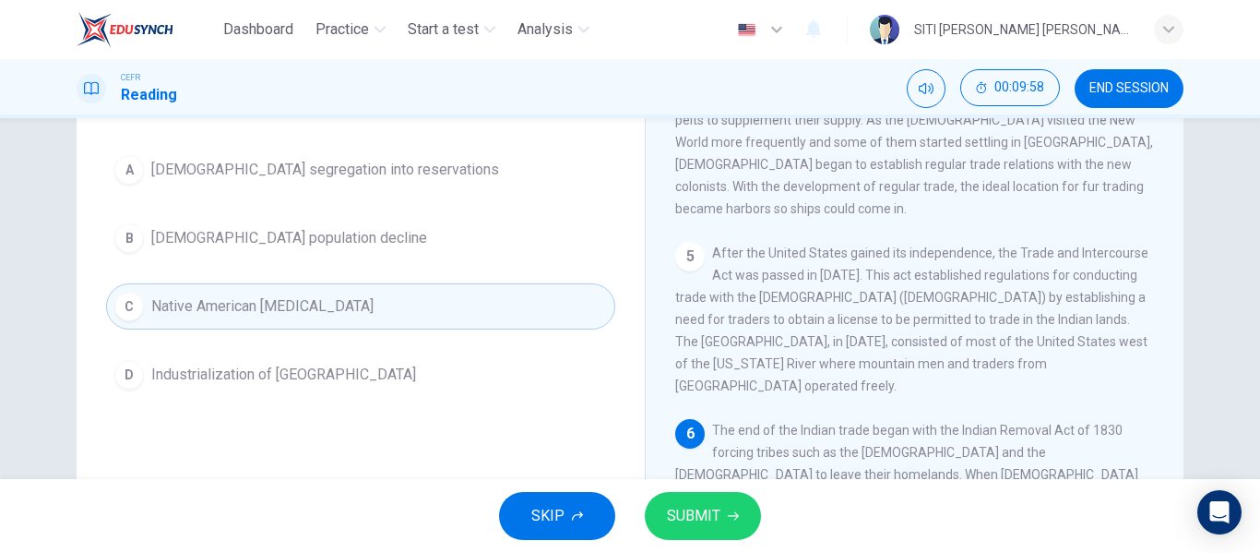
scroll to position [177, 0]
click at [682, 510] on span "SUBMIT" at bounding box center [693, 516] width 53 height 26
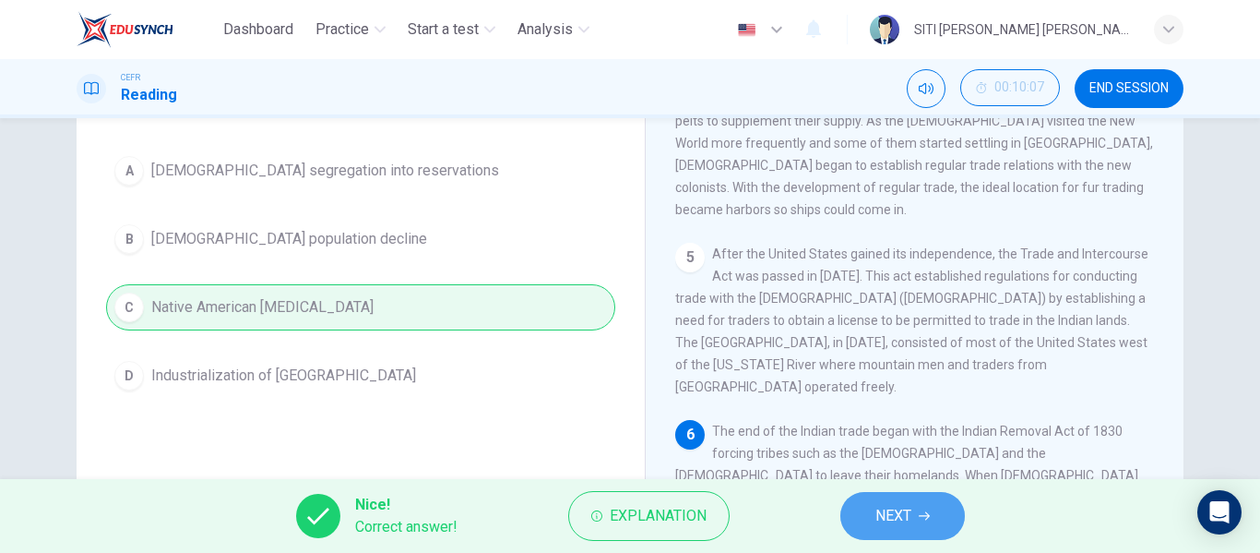
click at [890, 522] on span "NEXT" at bounding box center [893, 516] width 36 height 26
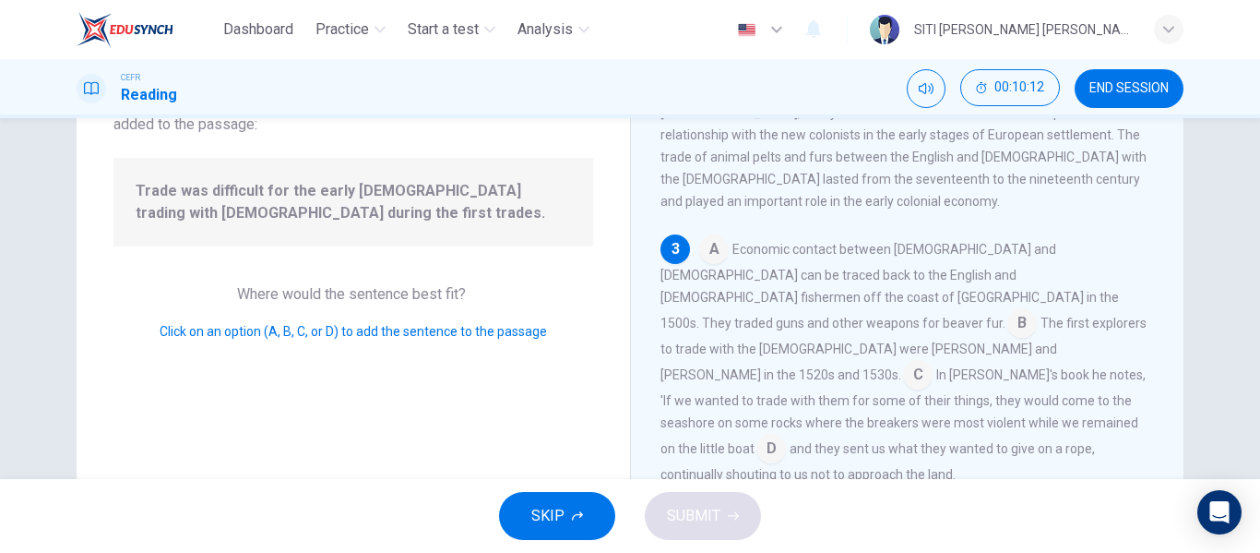
scroll to position [149, 0]
click at [1022, 311] on input at bounding box center [1022, 326] width 30 height 30
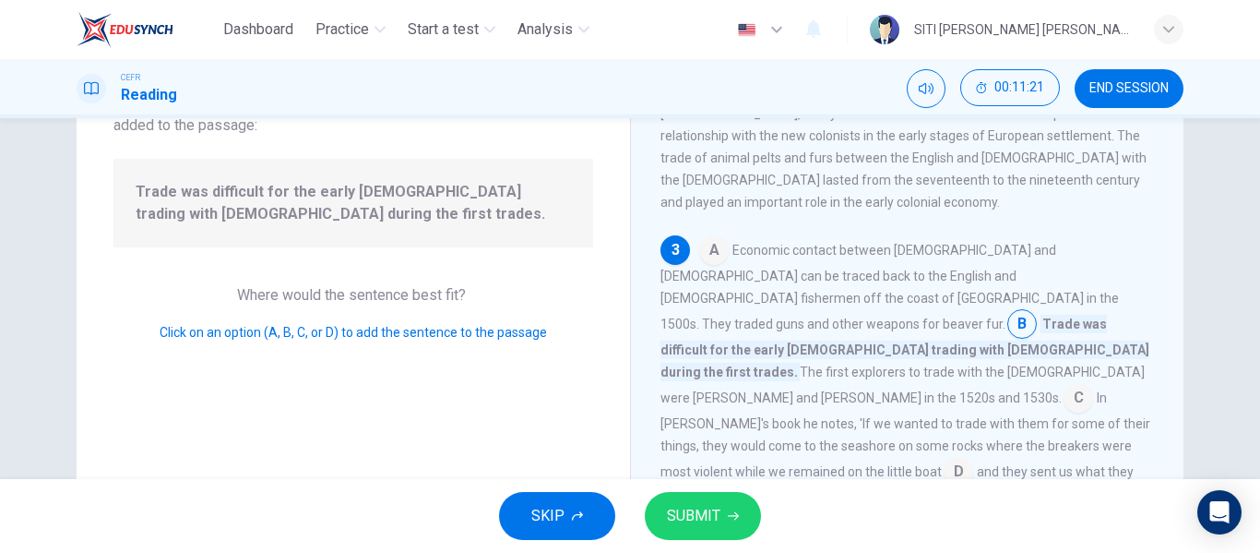
click at [712, 237] on input at bounding box center [714, 252] width 30 height 30
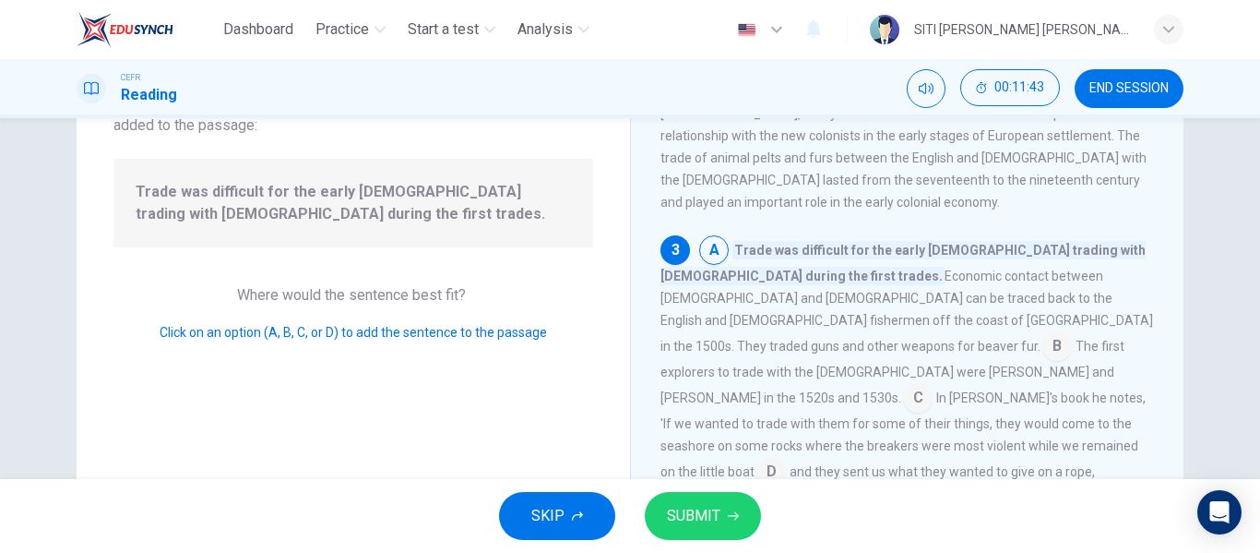
click at [933, 385] on input at bounding box center [918, 400] width 30 height 30
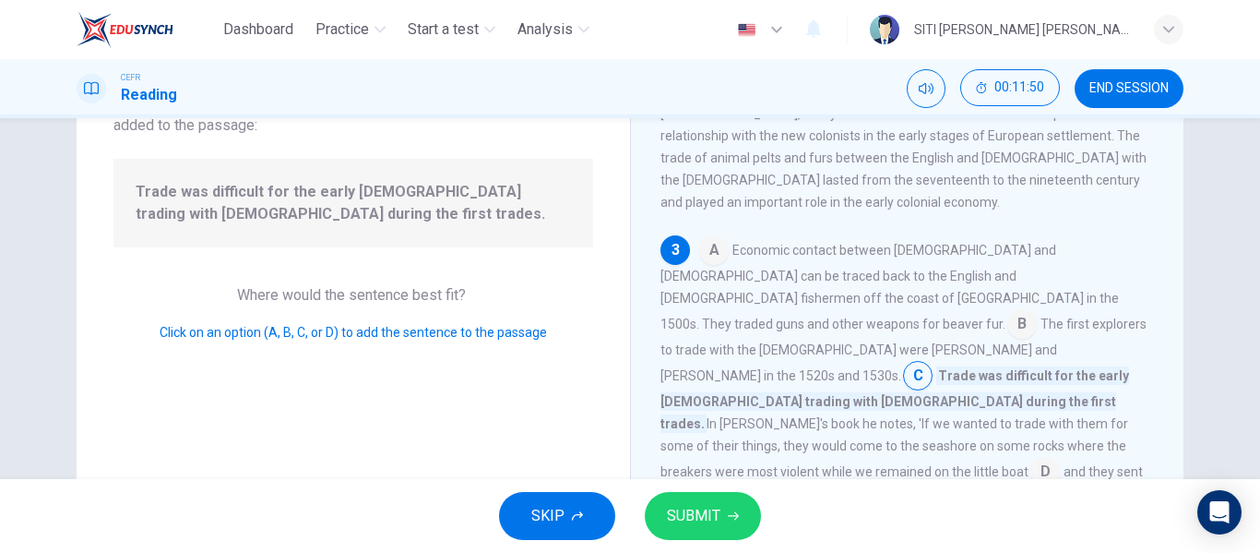
click at [1012, 311] on input at bounding box center [1022, 326] width 30 height 30
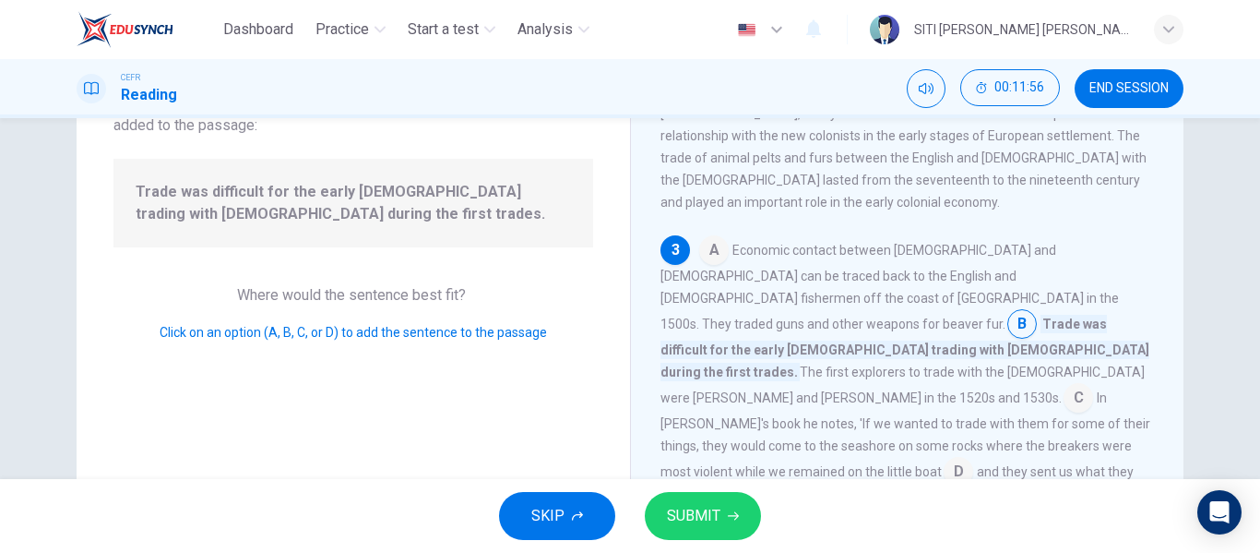
click at [705, 237] on input at bounding box center [714, 252] width 30 height 30
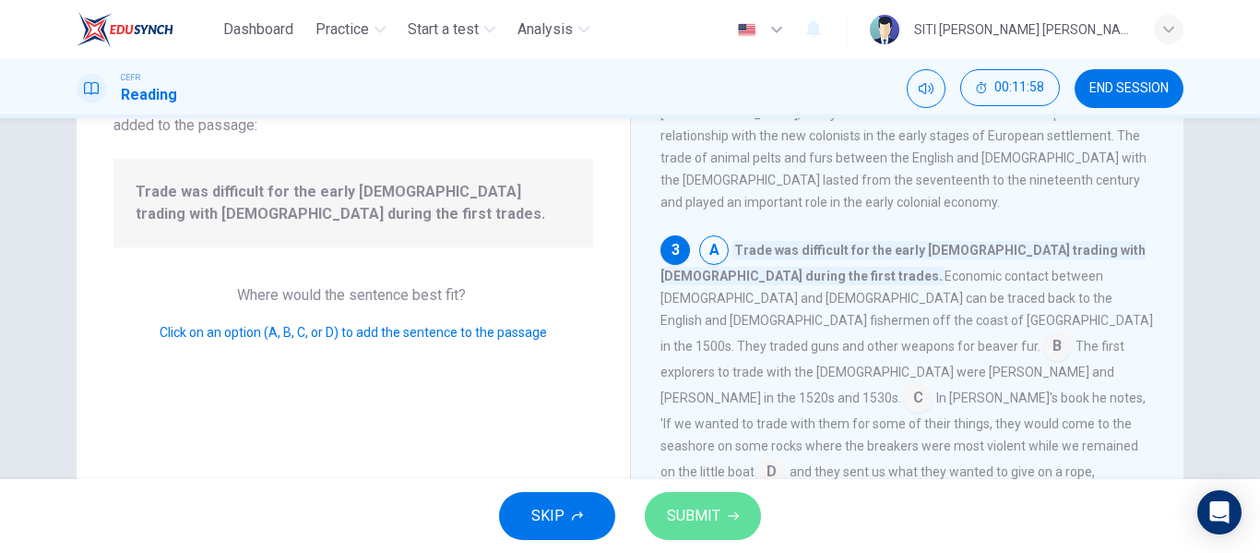
click at [721, 518] on button "SUBMIT" at bounding box center [703, 516] width 116 height 48
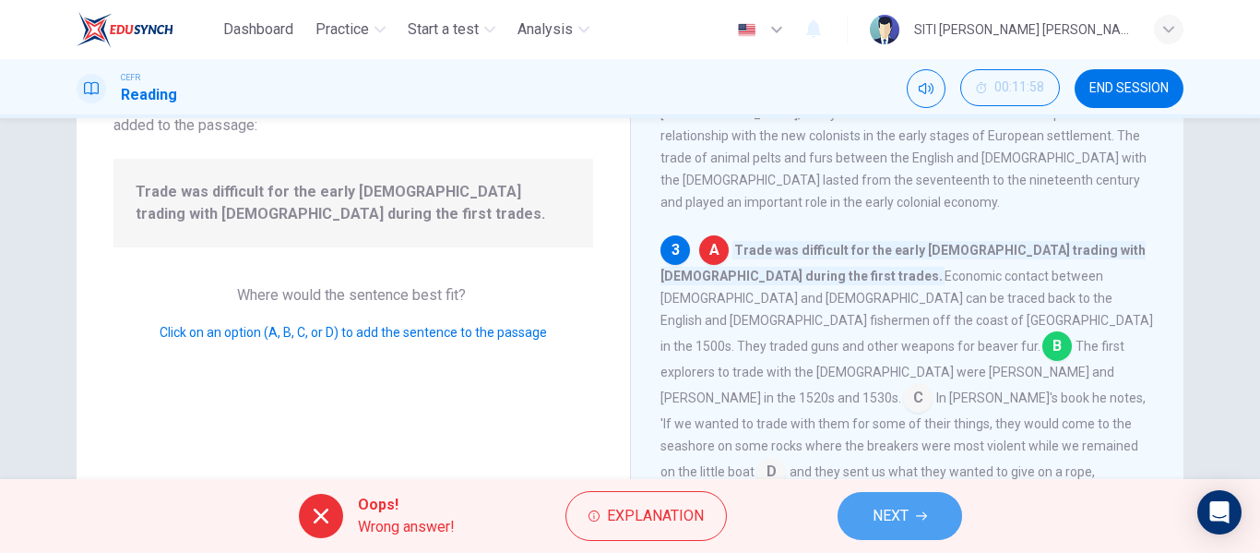
click at [940, 512] on button "NEXT" at bounding box center [900, 516] width 125 height 48
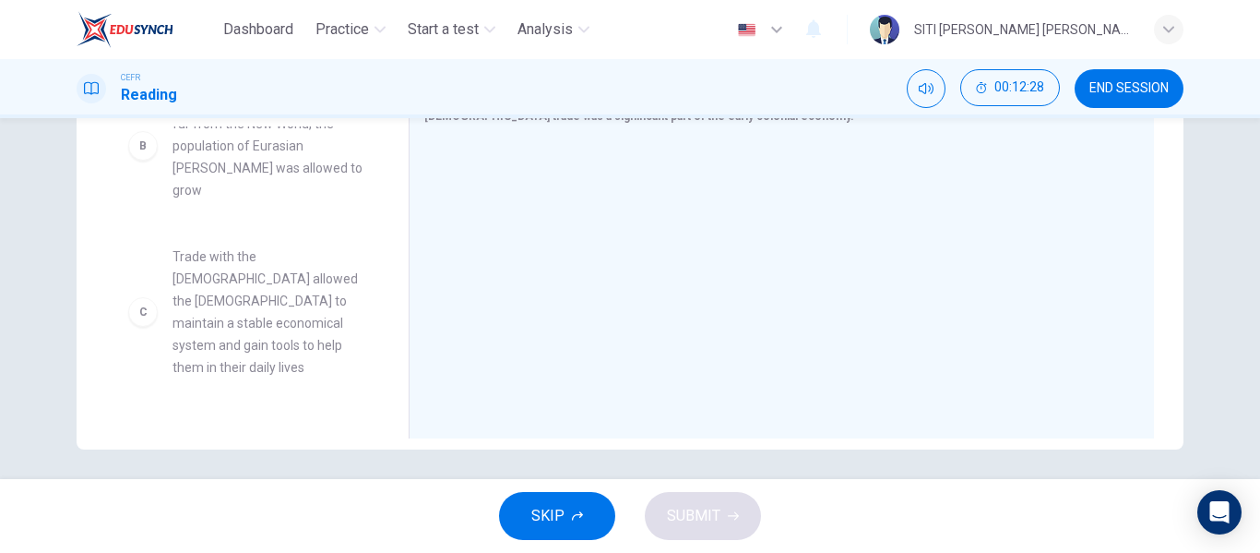
scroll to position [184, 0]
click at [321, 284] on span "Trade with the Europeans allowed the Native Americans to maintain a stable econ…" at bounding box center [268, 310] width 192 height 133
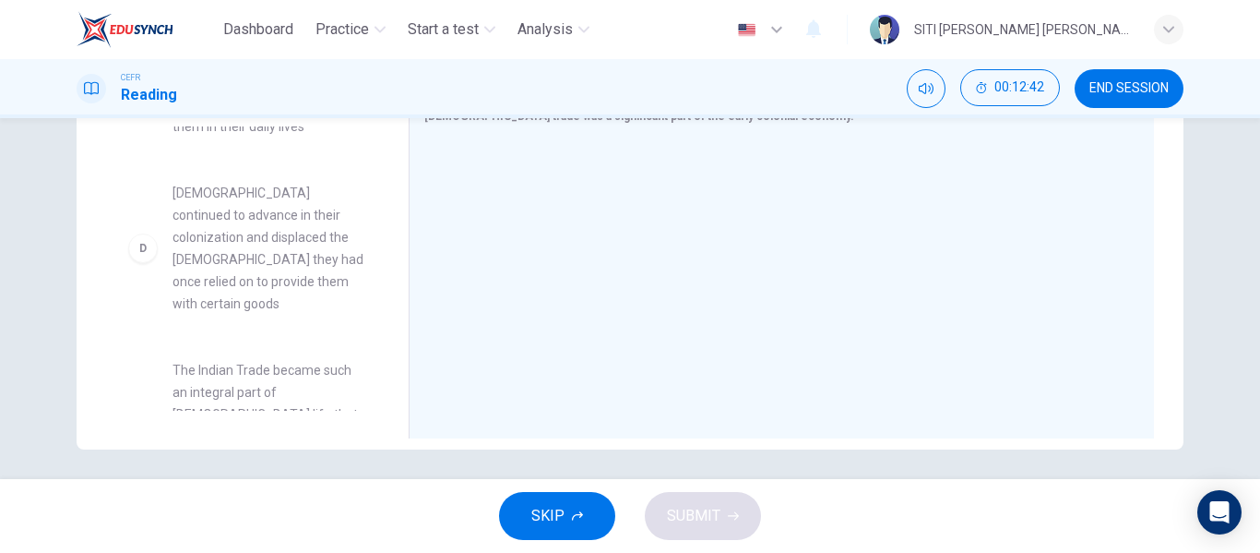
scroll to position [427, 0]
click at [297, 286] on span "Europeans continued to advance in their colonization and displaced the Native A…" at bounding box center [268, 245] width 192 height 133
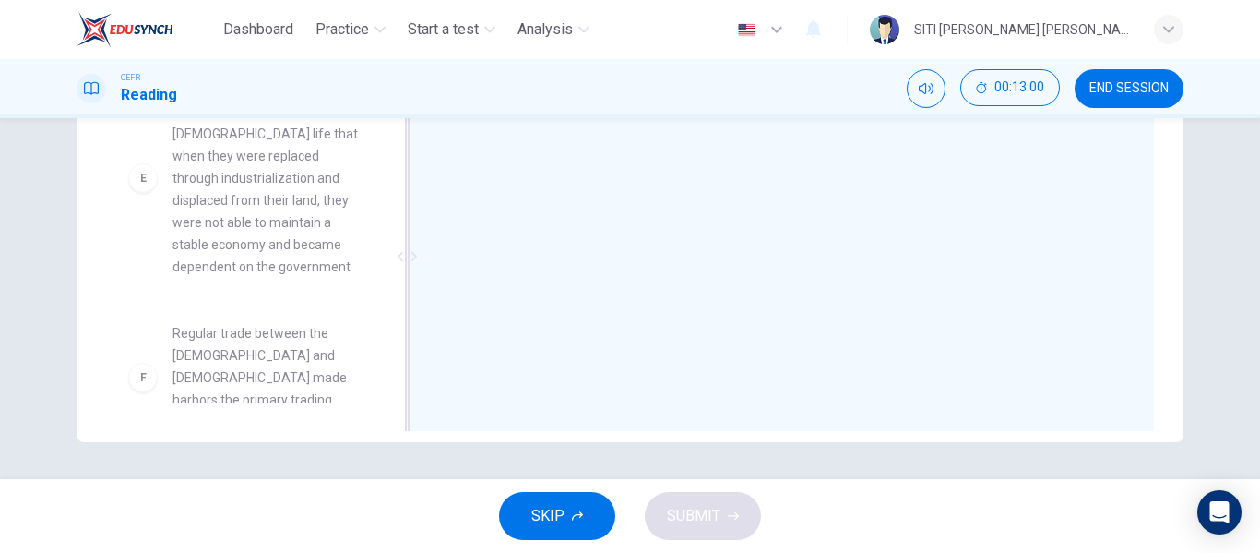
scroll to position [0, 0]
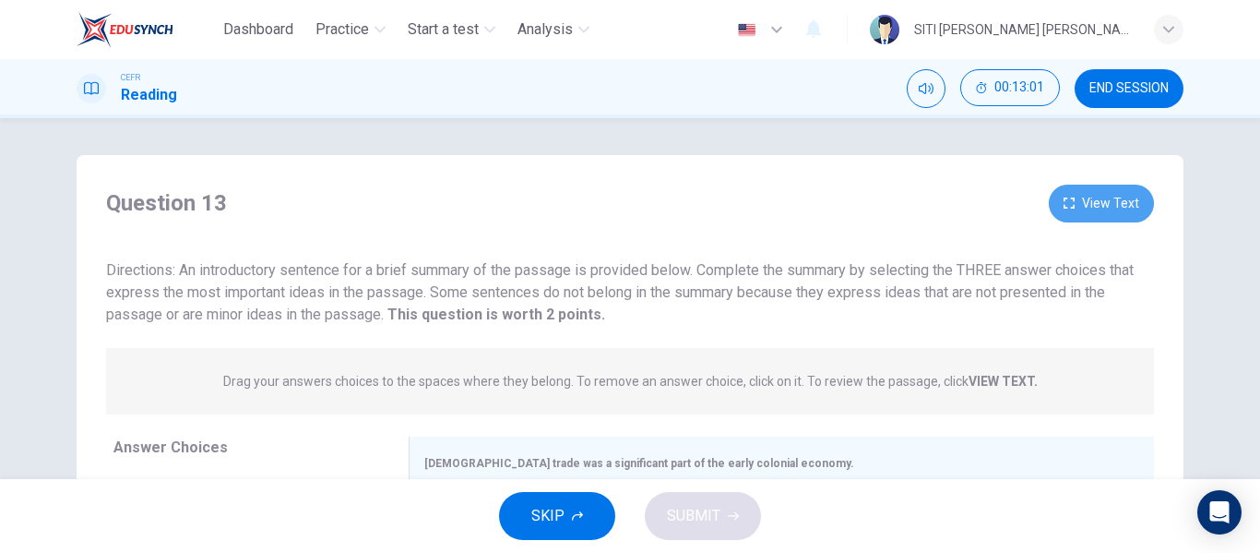
click at [1125, 190] on button "View Text" at bounding box center [1101, 203] width 105 height 38
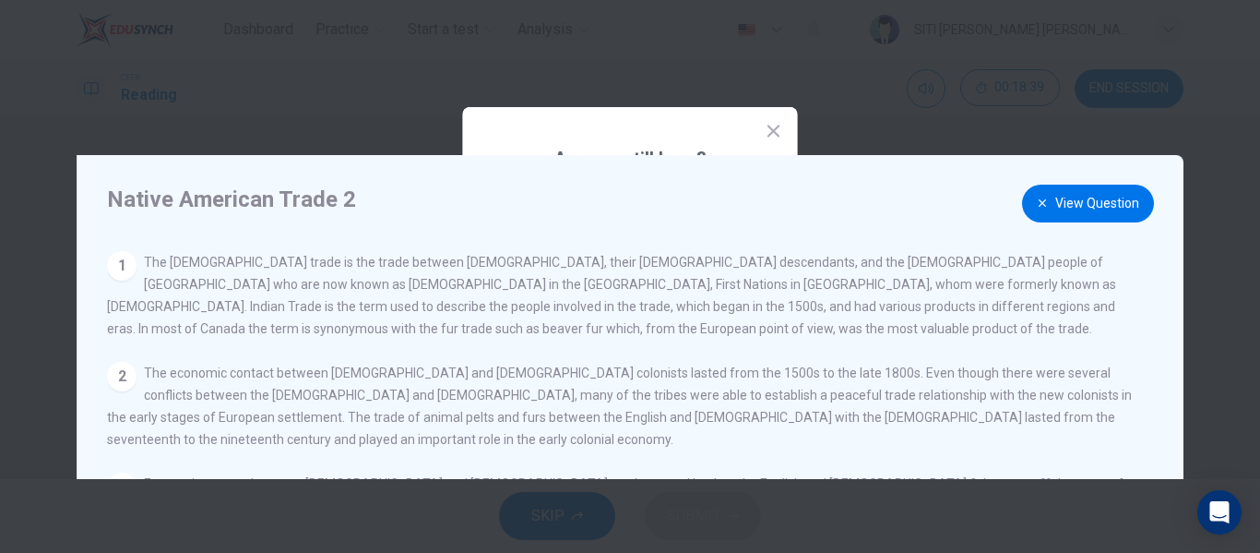
click at [1040, 206] on icon "button" at bounding box center [1042, 202] width 11 height 11
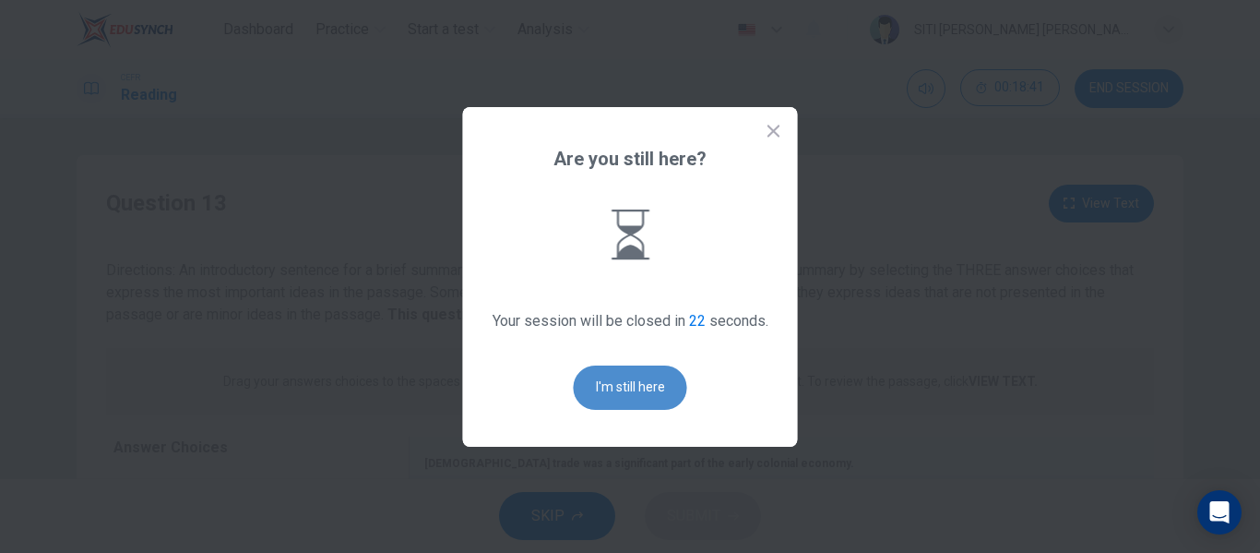
click at [630, 381] on button "I'm still here" at bounding box center [630, 387] width 113 height 44
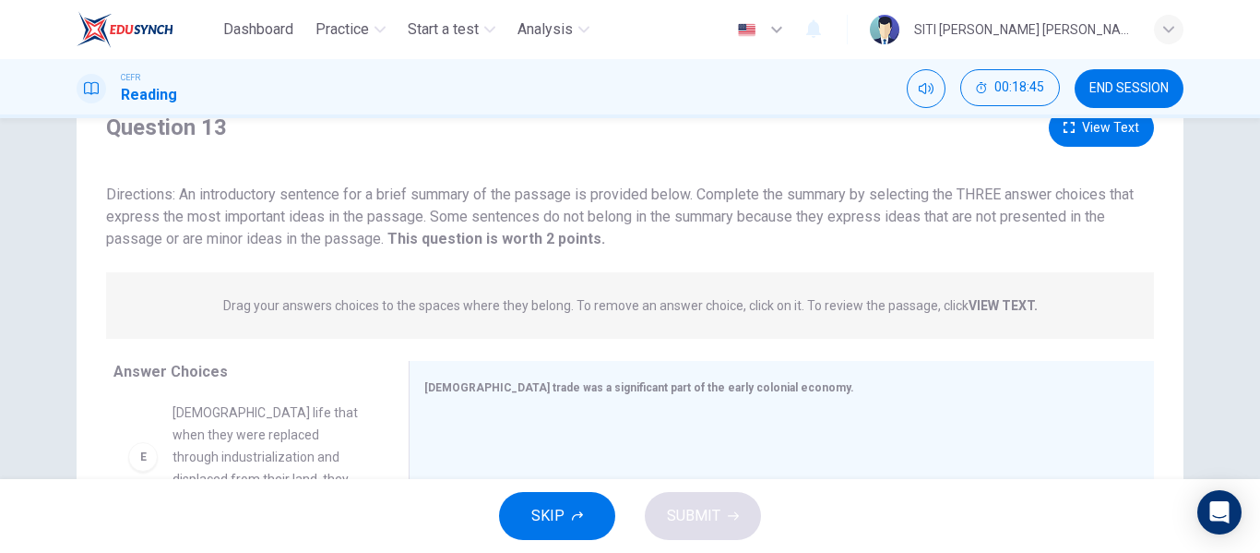
scroll to position [38, 0]
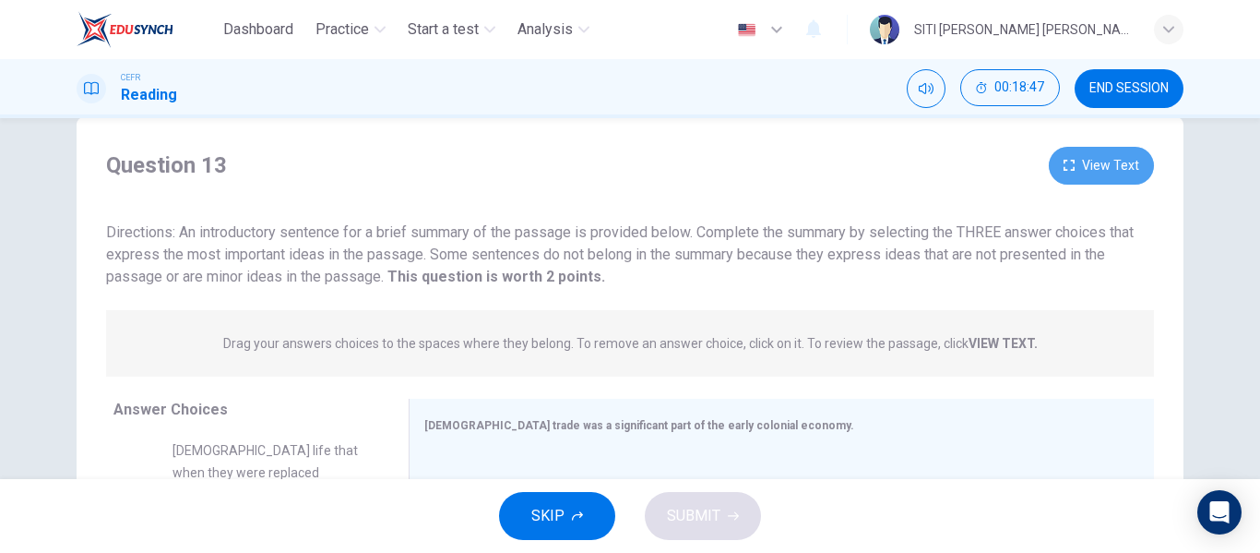
click at [1098, 159] on button "View Text" at bounding box center [1101, 166] width 105 height 38
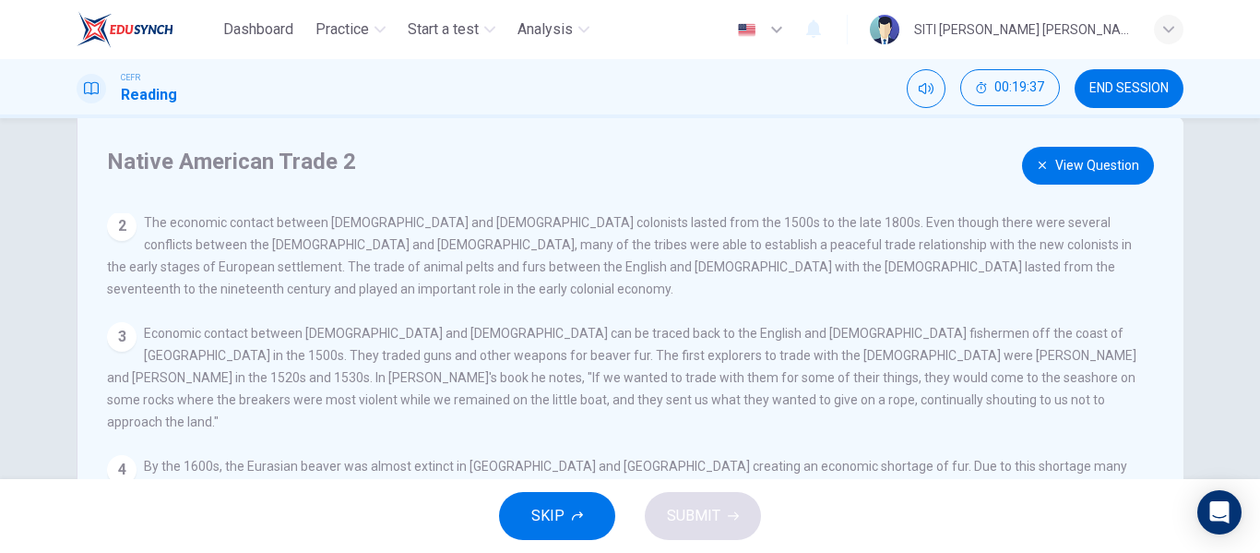
scroll to position [115, 0]
click at [1054, 168] on button "View Question" at bounding box center [1088, 166] width 132 height 38
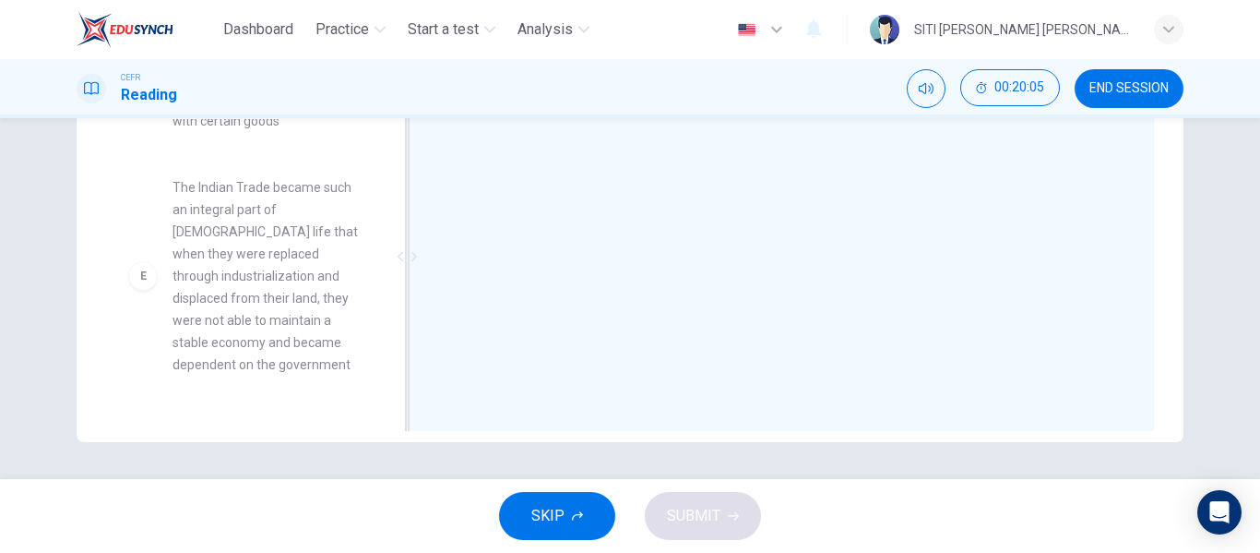
scroll to position [0, 0]
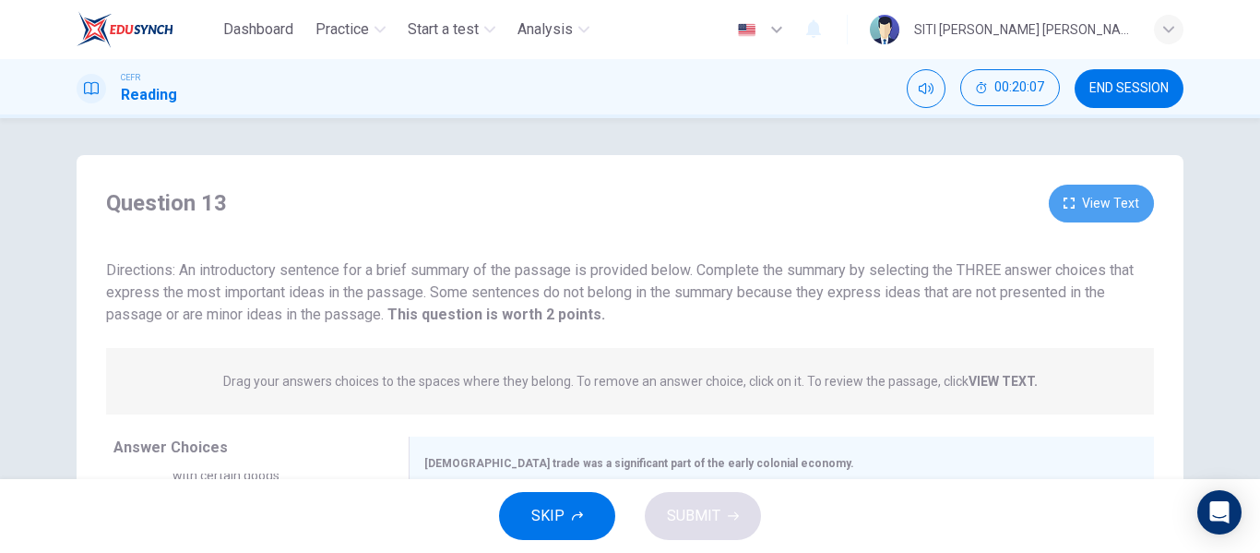
click at [1088, 196] on button "View Text" at bounding box center [1101, 203] width 105 height 38
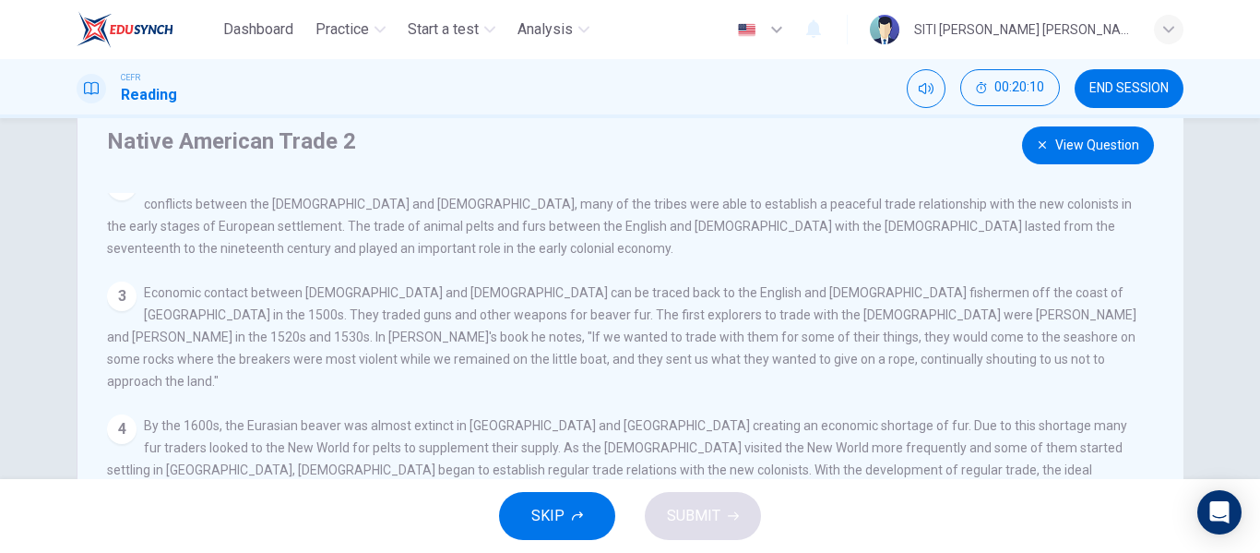
scroll to position [59, 0]
click at [1046, 149] on button "View Question" at bounding box center [1088, 144] width 132 height 38
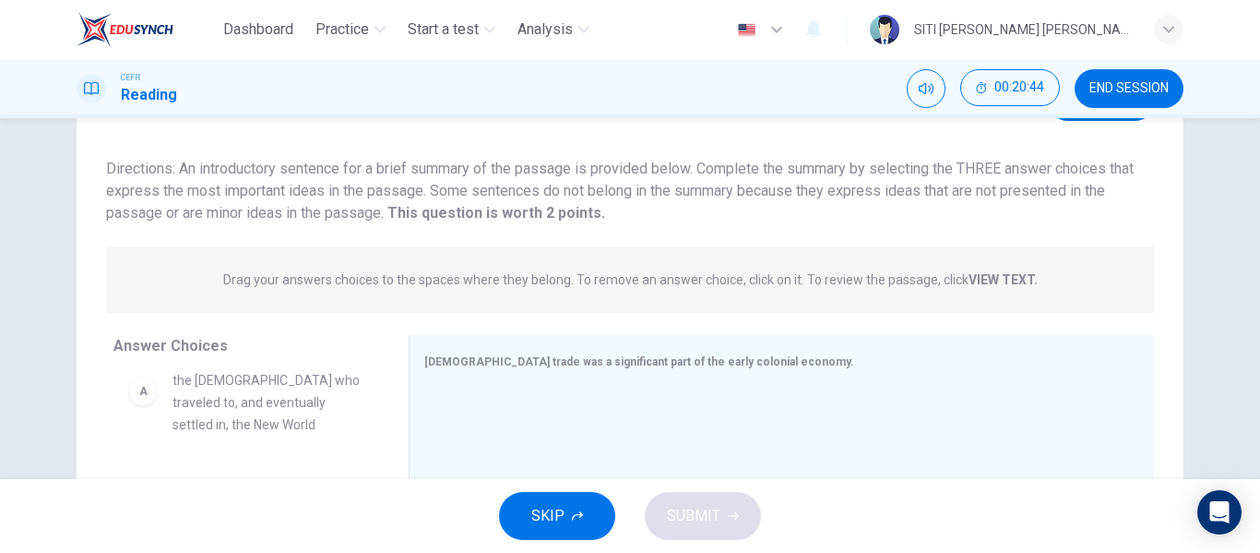
scroll to position [5, 0]
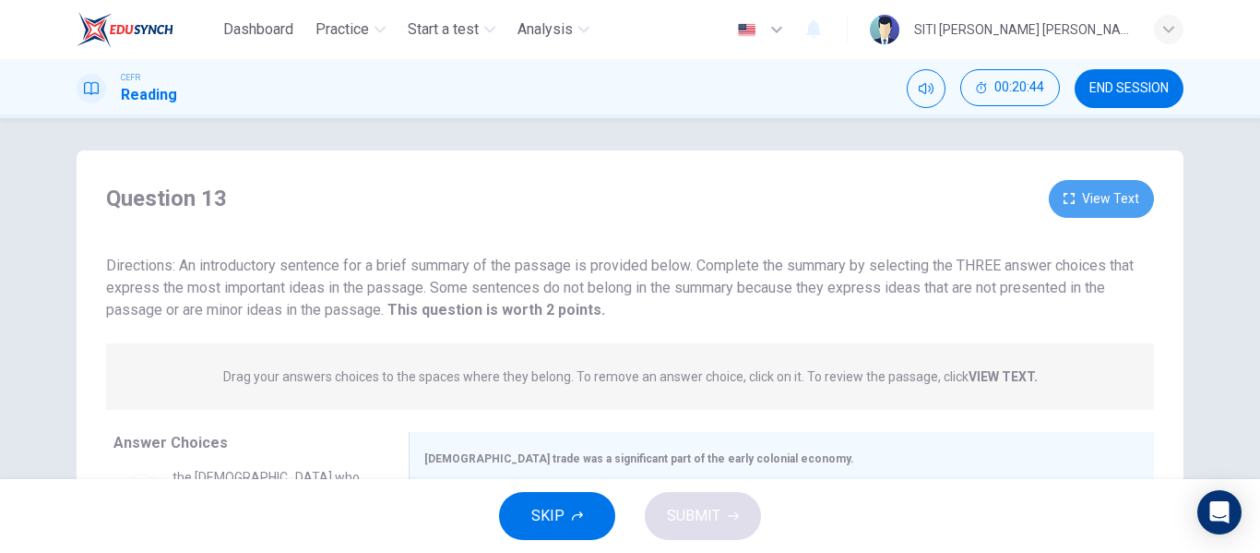
click at [1104, 206] on button "View Text" at bounding box center [1101, 199] width 105 height 38
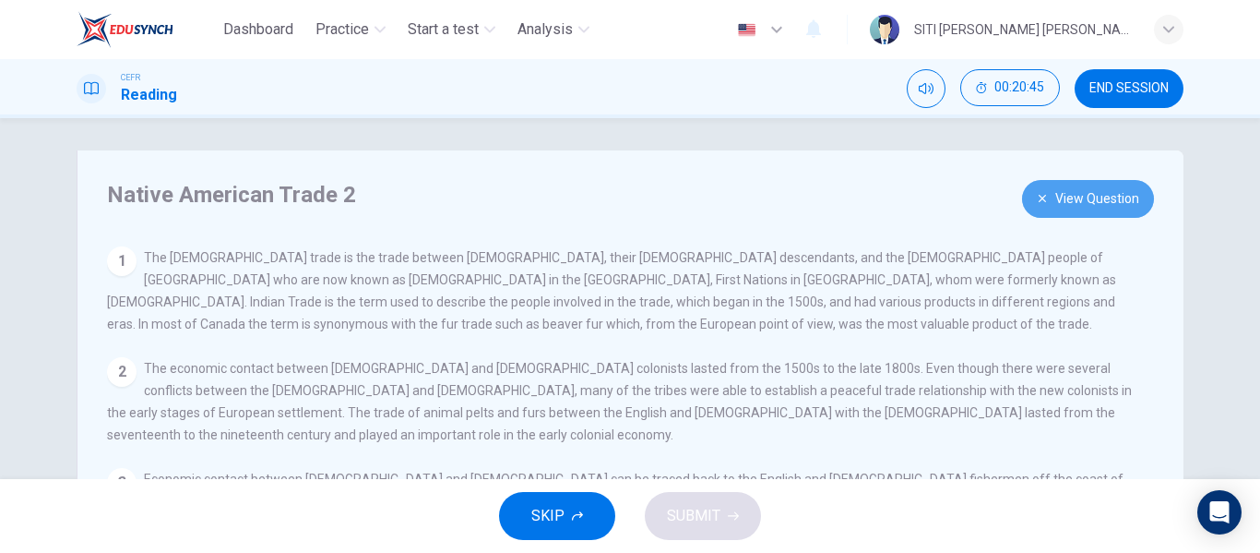
click at [1104, 206] on button "View Question" at bounding box center [1088, 199] width 132 height 38
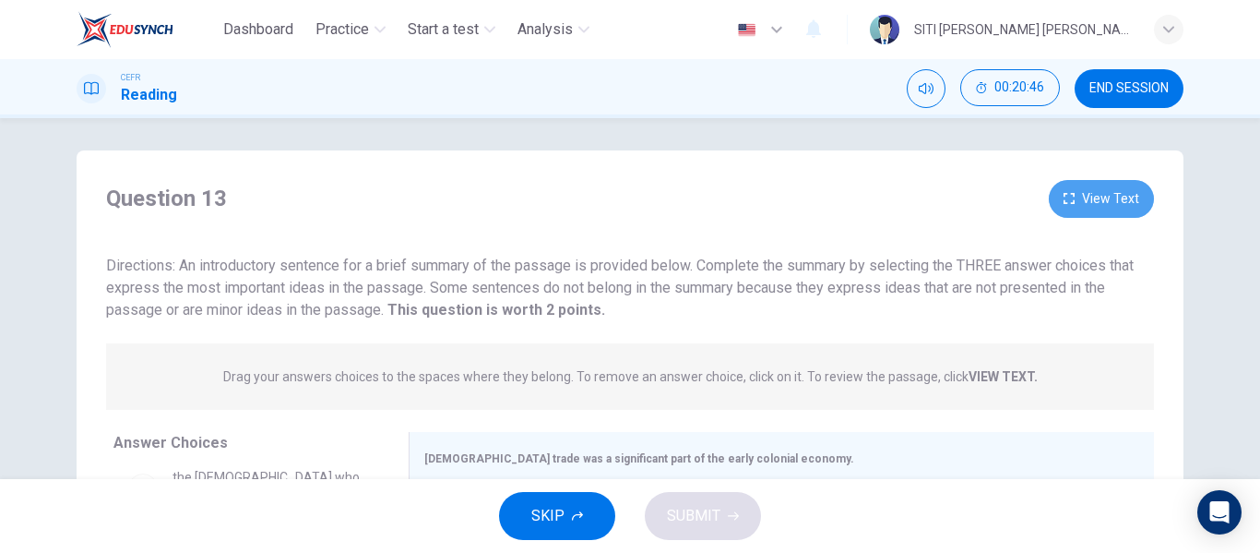
click at [1104, 206] on button "View Text" at bounding box center [1101, 199] width 105 height 38
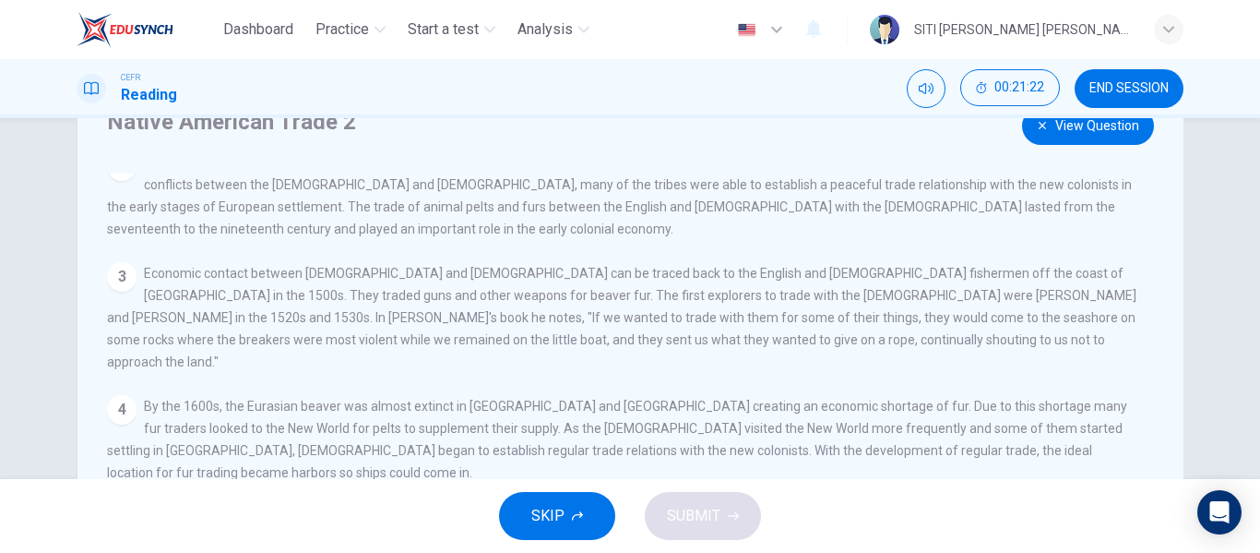
scroll to position [76, 0]
click at [1101, 123] on button "View Question" at bounding box center [1088, 128] width 132 height 38
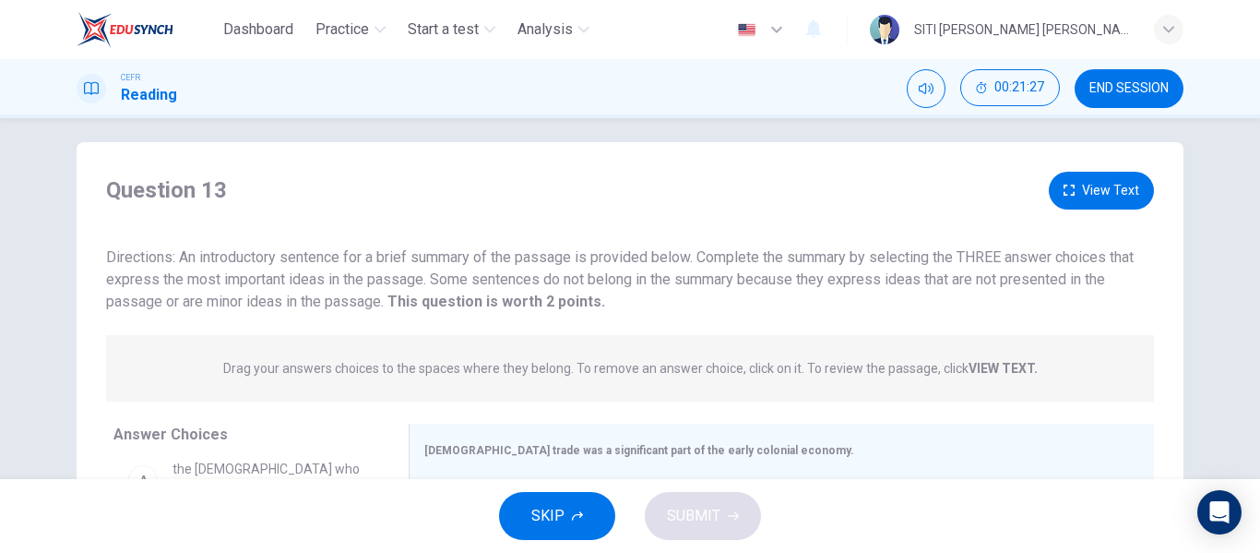
scroll to position [12, 0]
click at [1069, 209] on button "View Text" at bounding box center [1101, 191] width 105 height 38
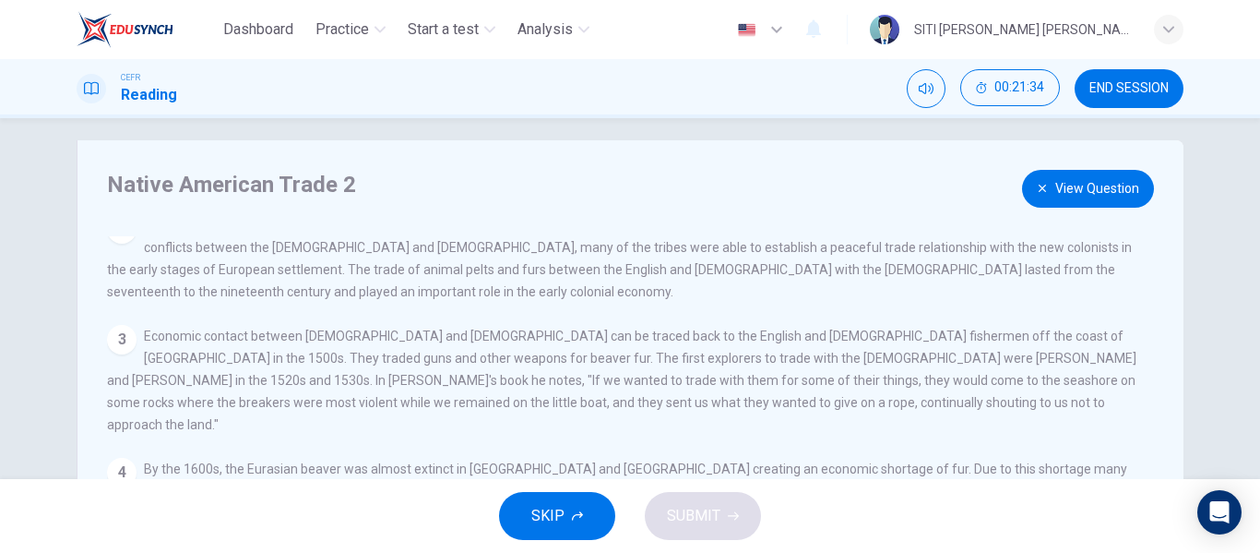
scroll to position [7, 0]
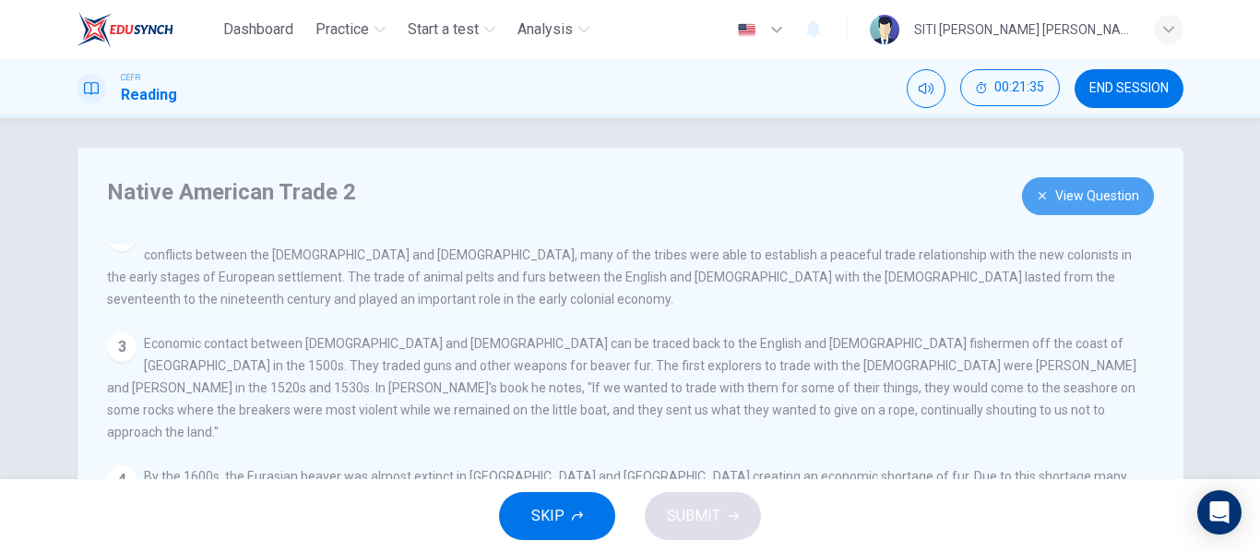
click at [1095, 205] on button "View Question" at bounding box center [1088, 196] width 132 height 38
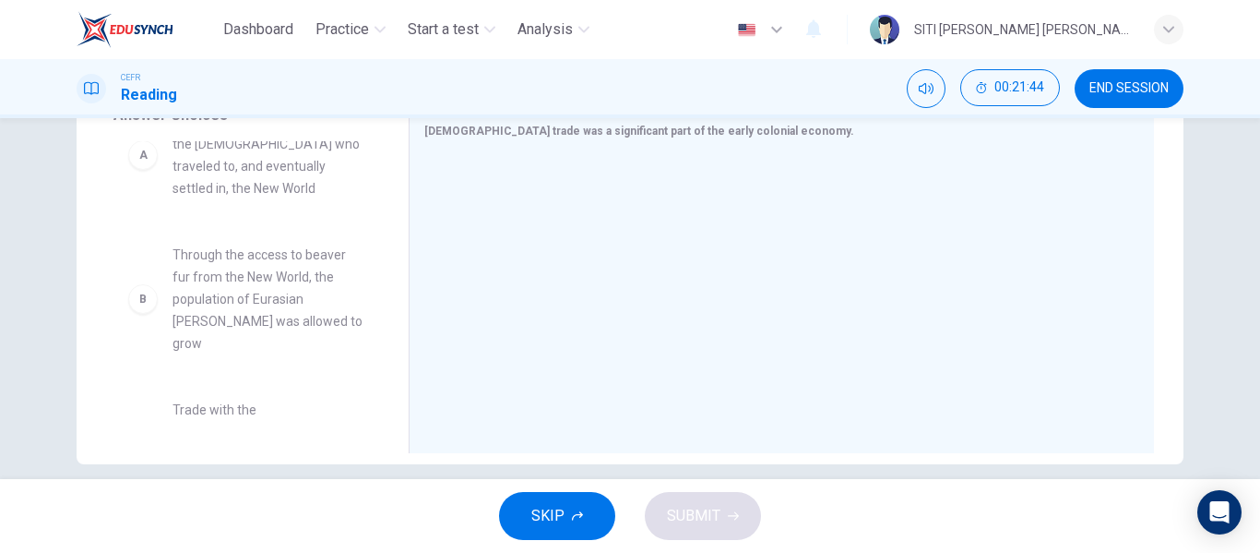
scroll to position [46, 0]
click at [288, 344] on div "B Through the access to beaver fur from the New World, the population of Eurasi…" at bounding box center [246, 298] width 266 height 140
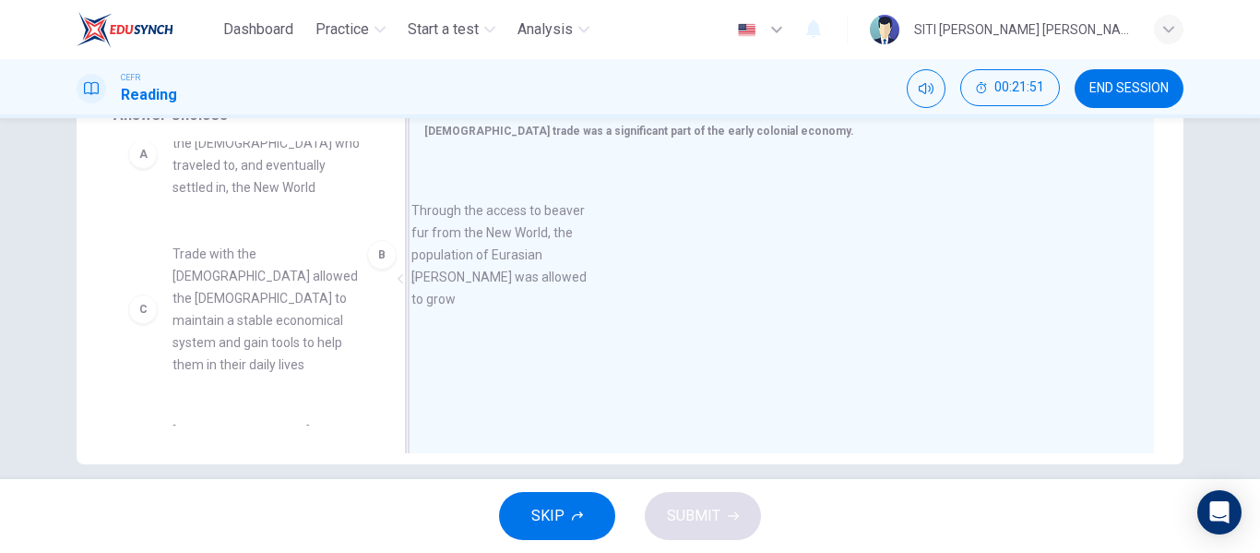
drag, startPoint x: 271, startPoint y: 331, endPoint x: 575, endPoint y: 267, distance: 310.1
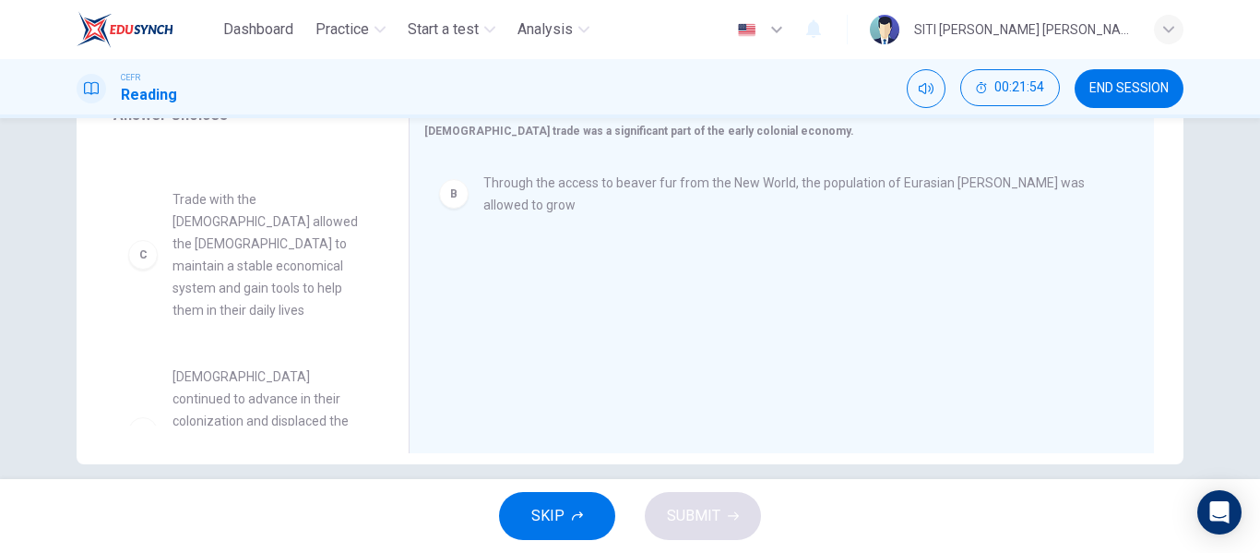
scroll to position [101, 0]
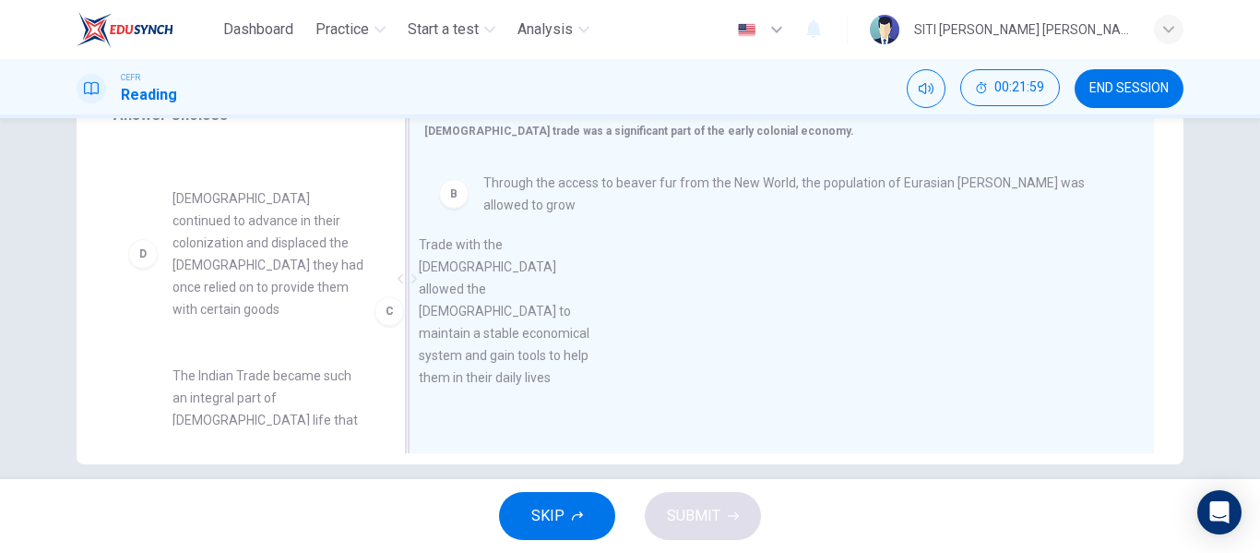
drag, startPoint x: 254, startPoint y: 293, endPoint x: 567, endPoint y: 357, distance: 320.0
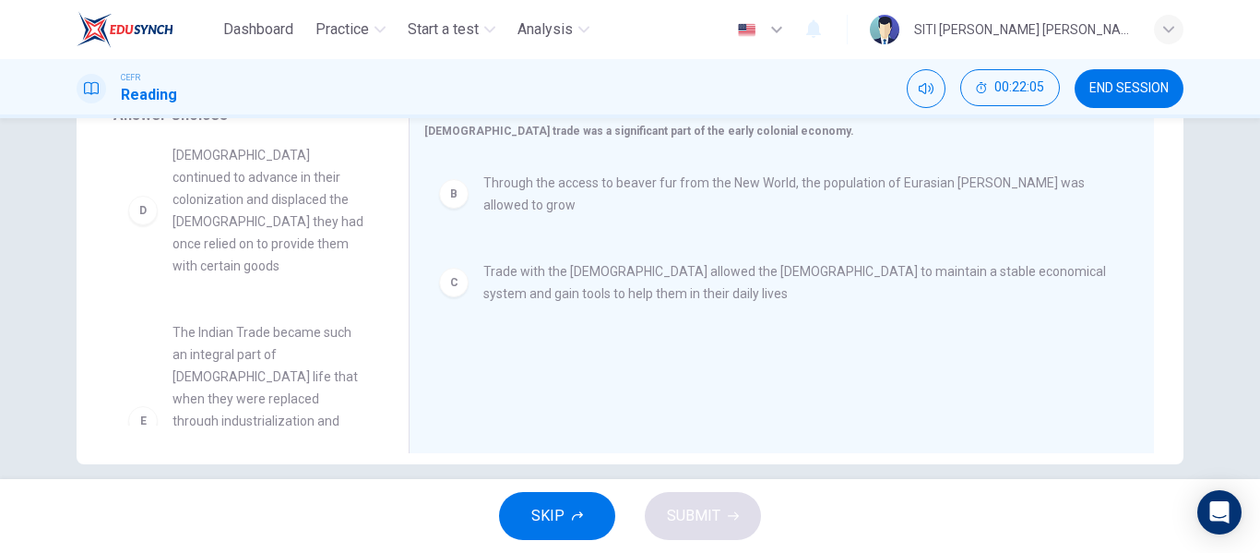
scroll to position [145, 0]
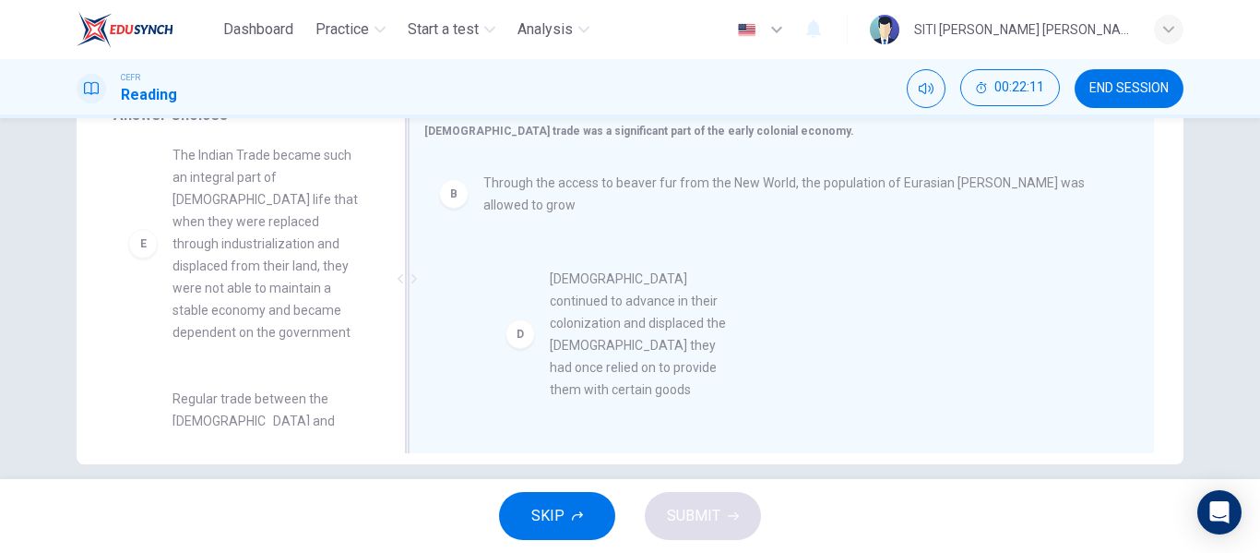
drag, startPoint x: 251, startPoint y: 276, endPoint x: 638, endPoint y: 399, distance: 406.6
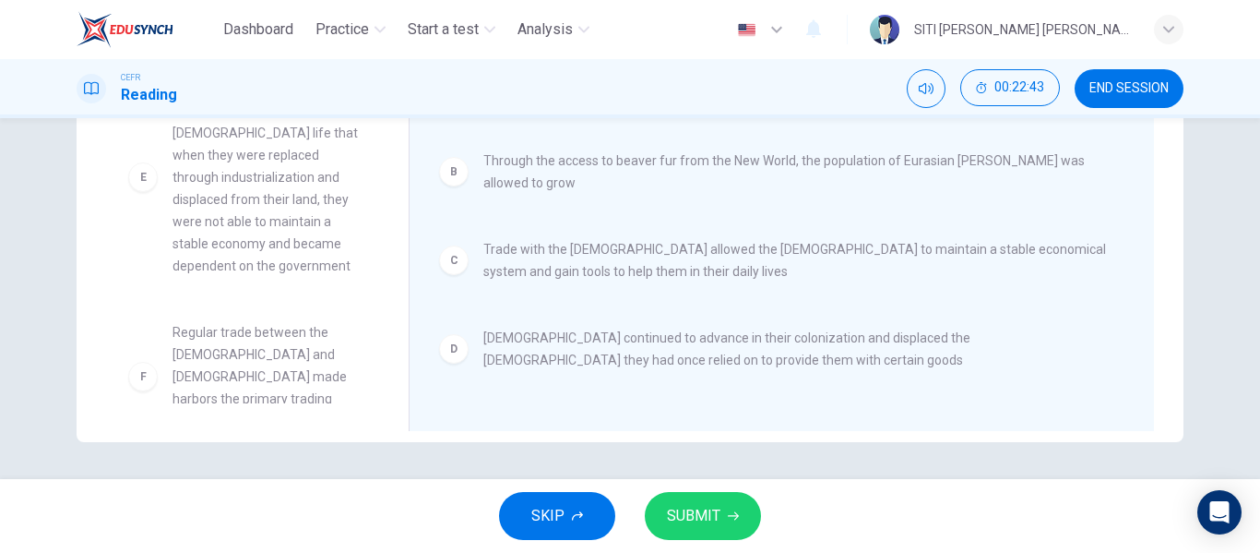
scroll to position [210, 0]
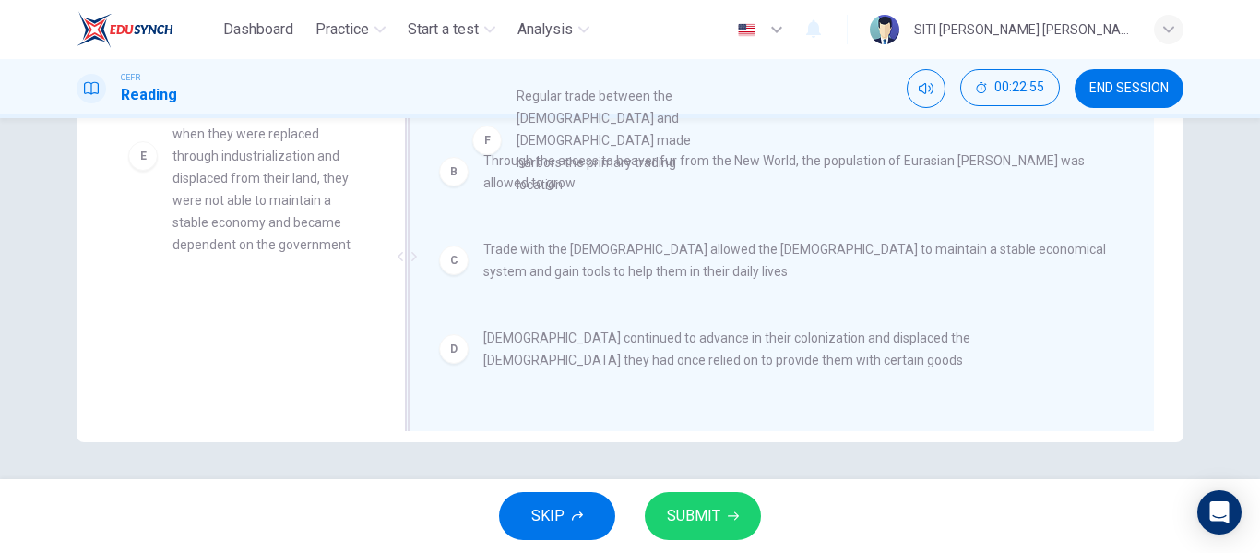
drag, startPoint x: 274, startPoint y: 359, endPoint x: 629, endPoint y: 139, distance: 417.5
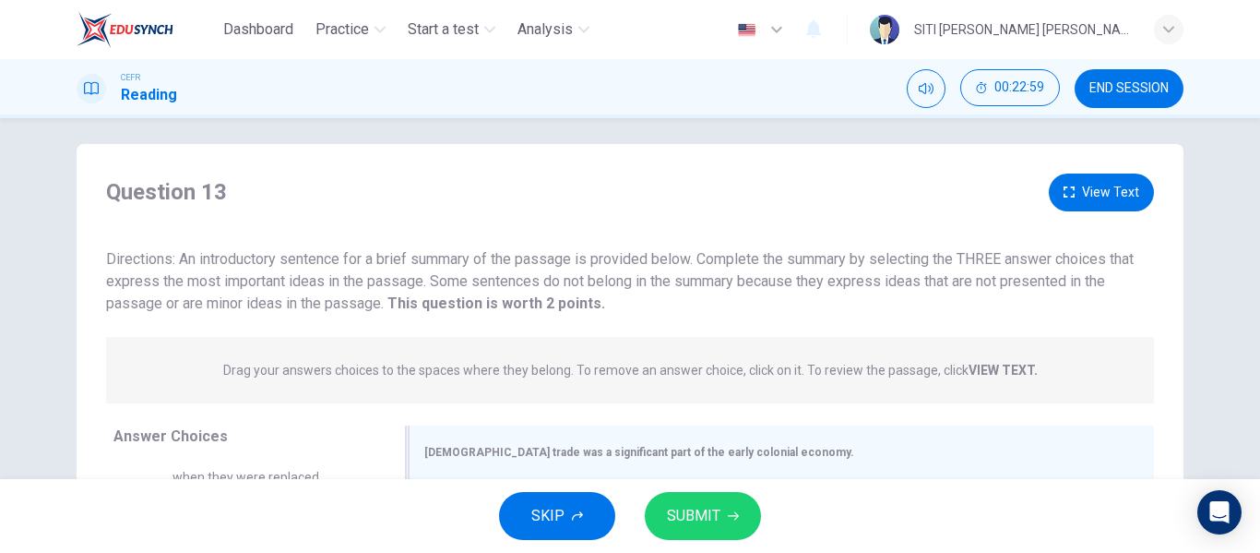
scroll to position [0, 0]
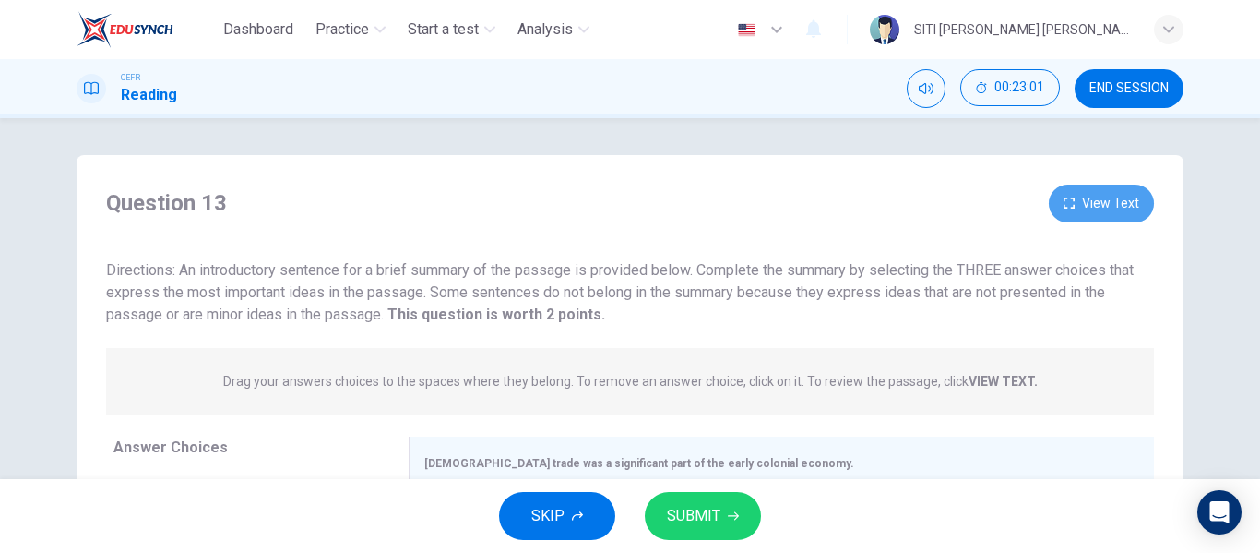
click at [1081, 196] on button "View Text" at bounding box center [1101, 203] width 105 height 38
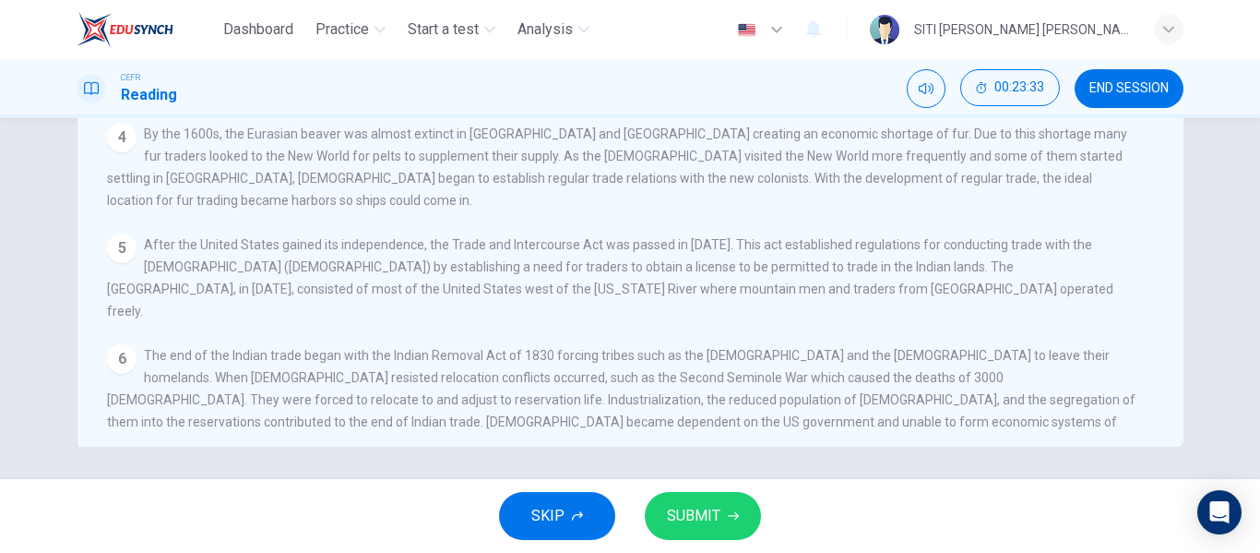
scroll to position [354, 0]
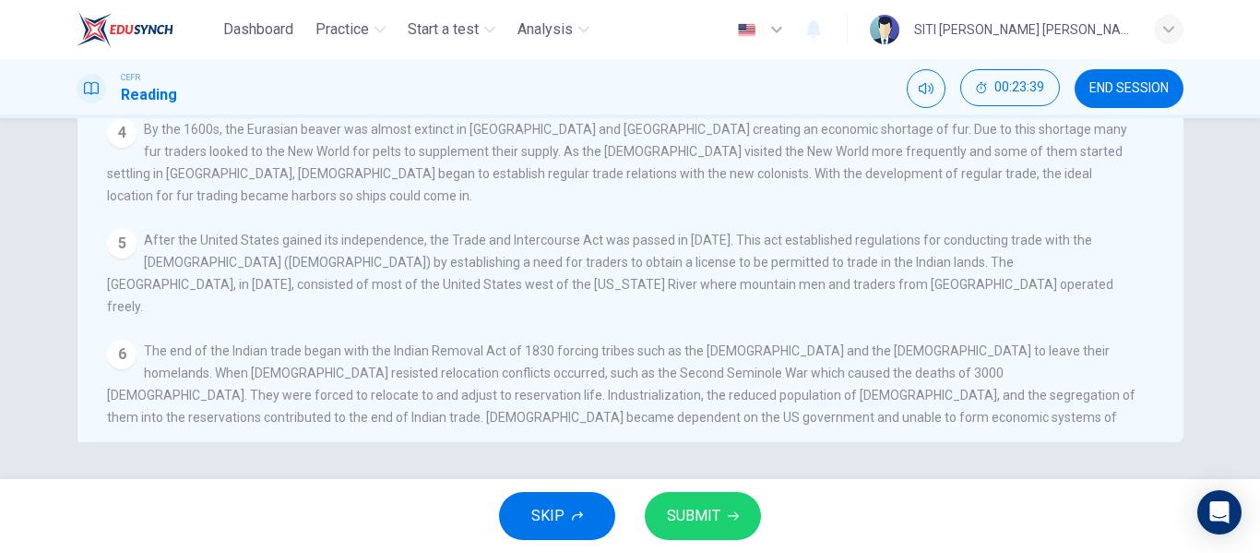
click at [1184, 288] on div "Native American Trade 2 View Question 1 The Native American trade is the trade …" at bounding box center [630, 121] width 1166 height 641
click at [1219, 242] on div "Native American Trade 2 View Question 1 The Native American trade is the trade …" at bounding box center [630, 298] width 1260 height 361
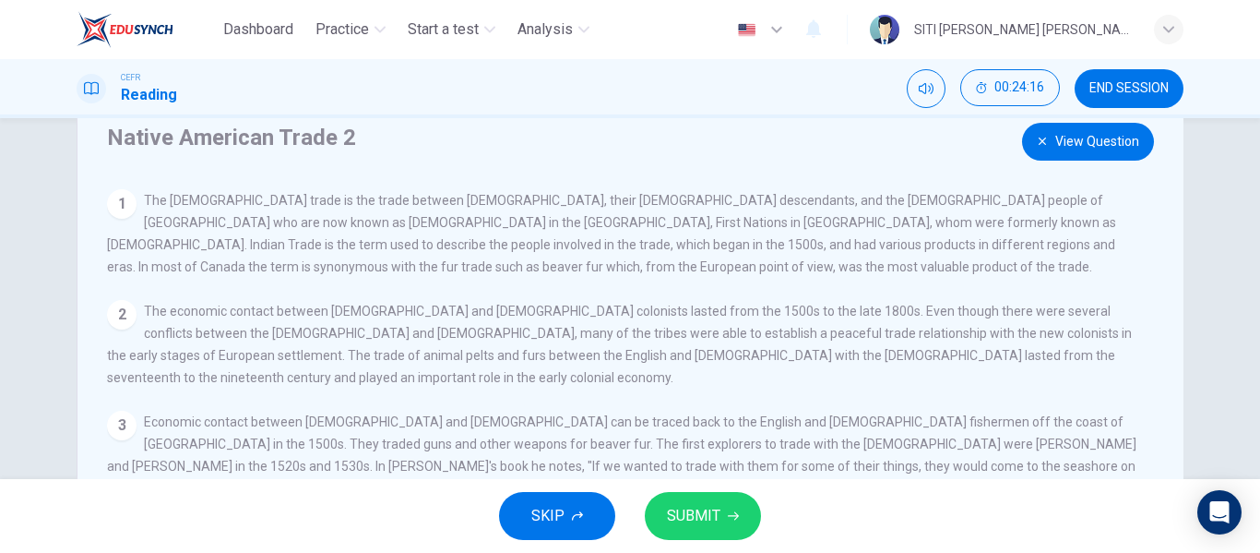
scroll to position [61, 0]
click at [1123, 157] on button "View Question" at bounding box center [1088, 143] width 132 height 38
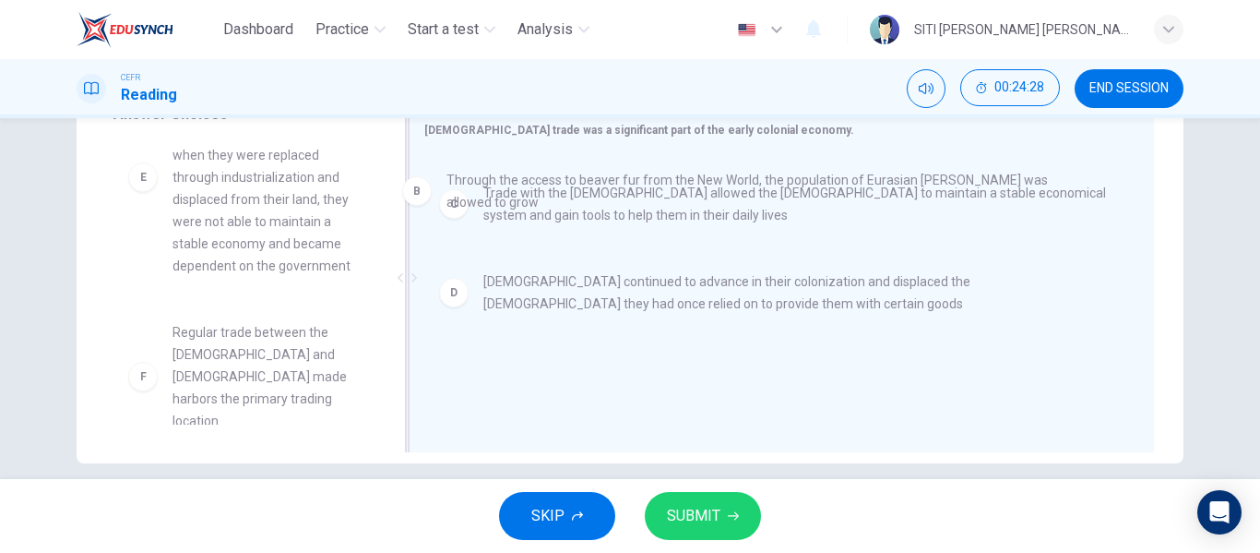
scroll to position [3, 0]
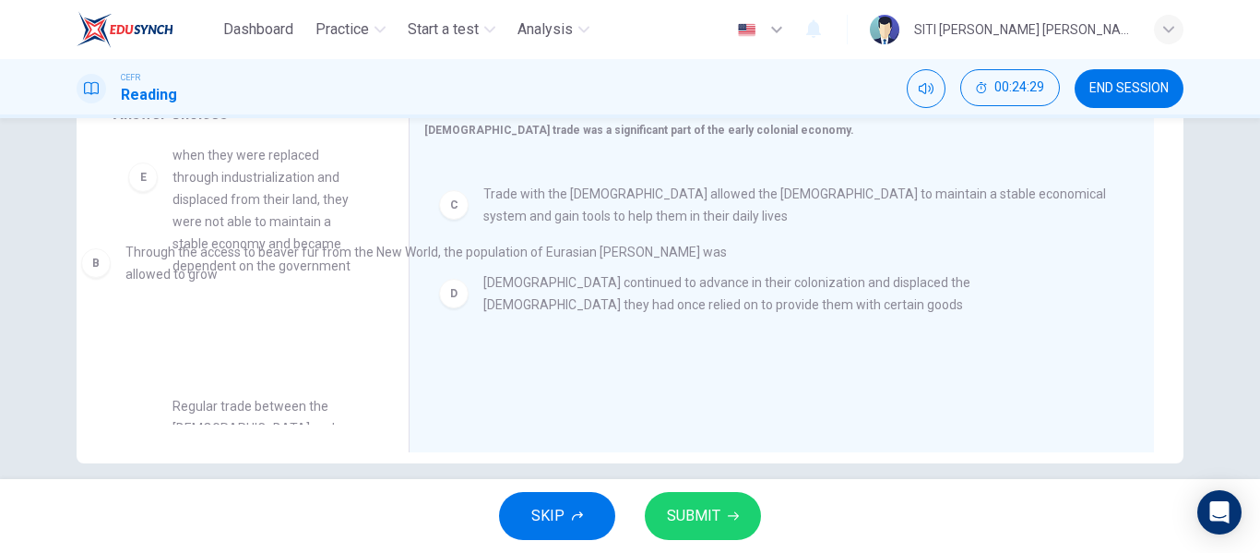
drag, startPoint x: 776, startPoint y: 210, endPoint x: 363, endPoint y: 295, distance: 421.0
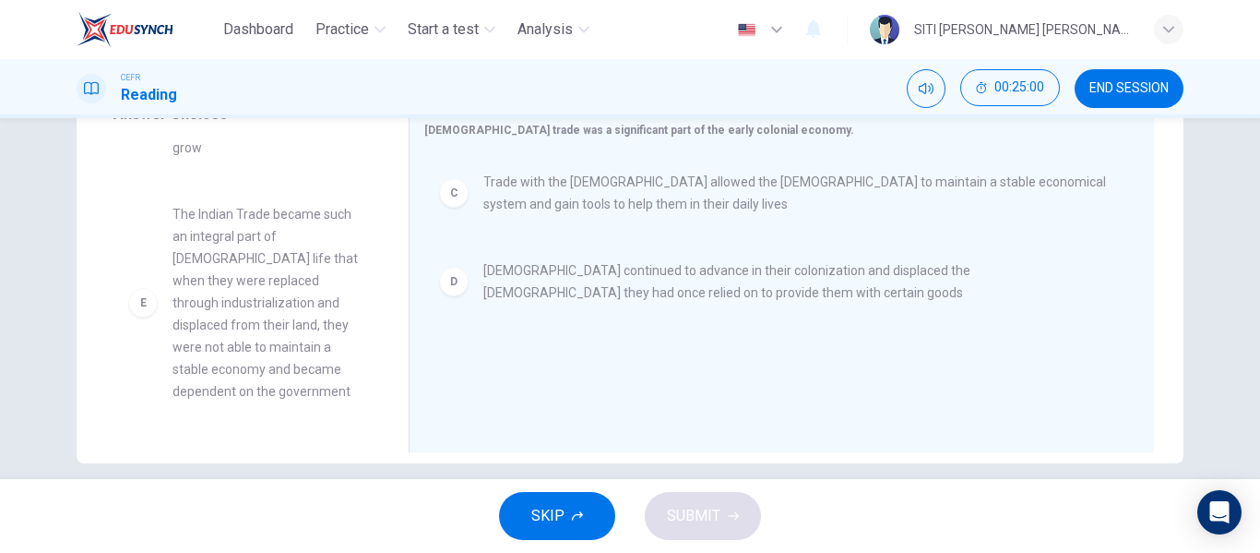
scroll to position [241, 0]
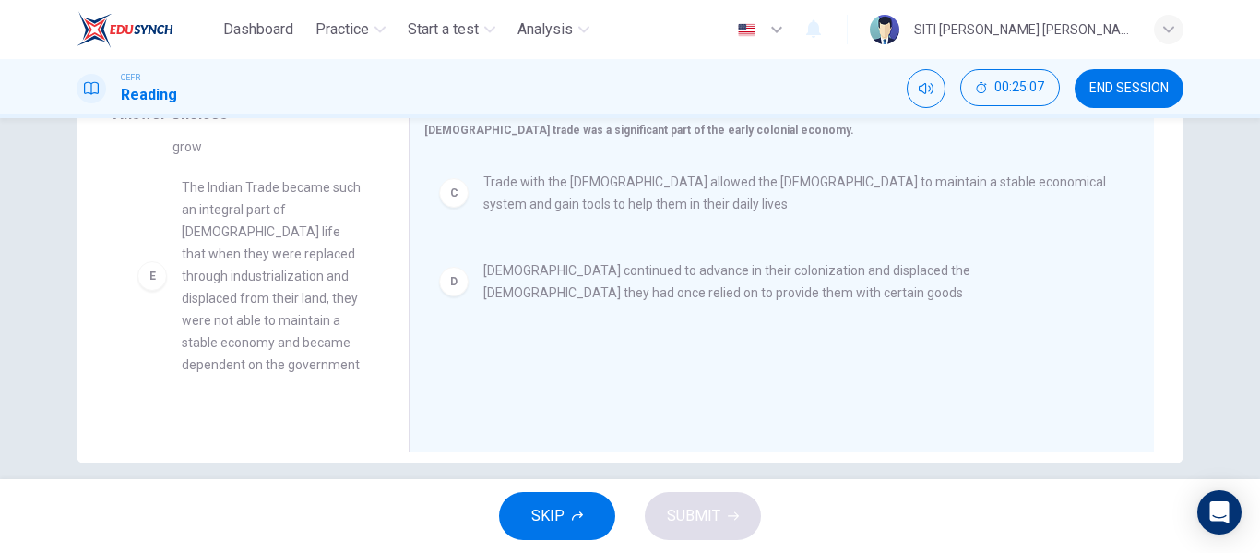
drag, startPoint x: 260, startPoint y: 283, endPoint x: 279, endPoint y: 277, distance: 19.5
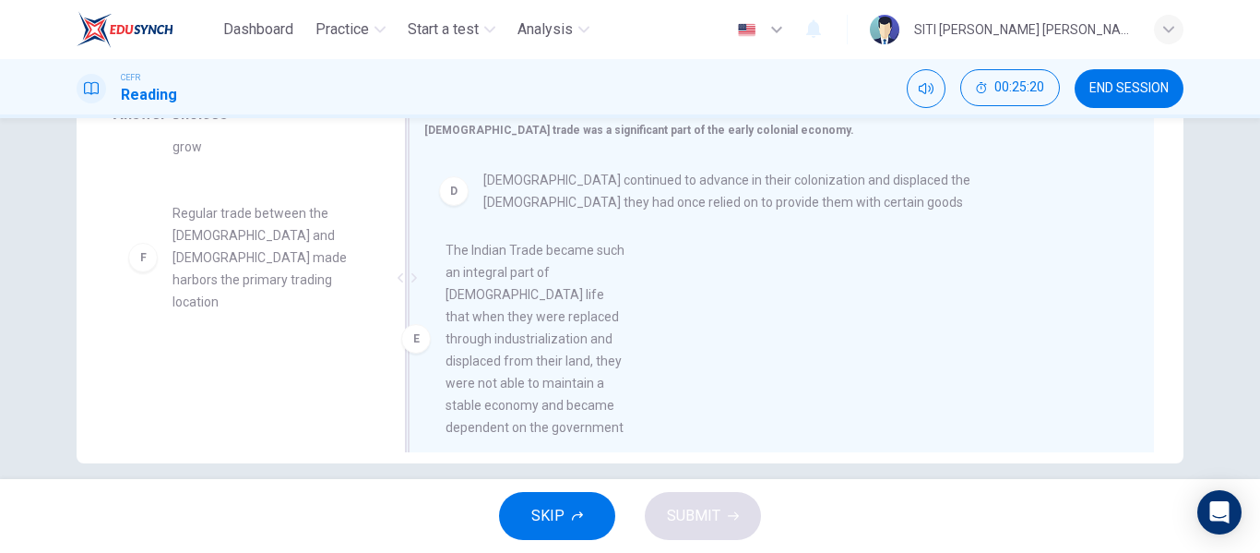
scroll to position [93, 0]
drag, startPoint x: 277, startPoint y: 276, endPoint x: 562, endPoint y: 329, distance: 290.0
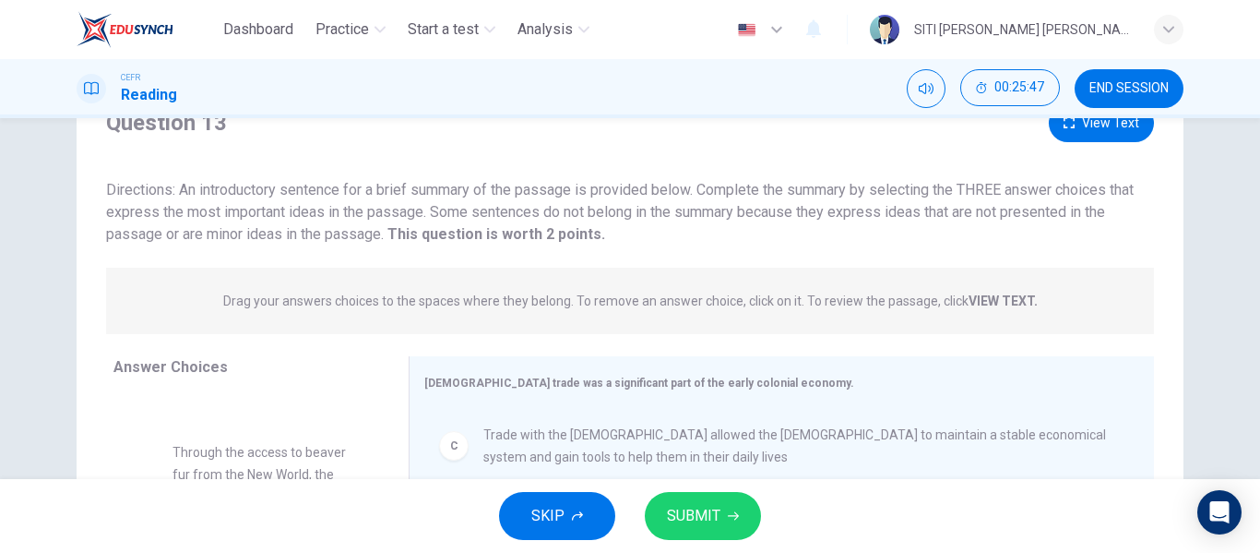
scroll to position [73, 0]
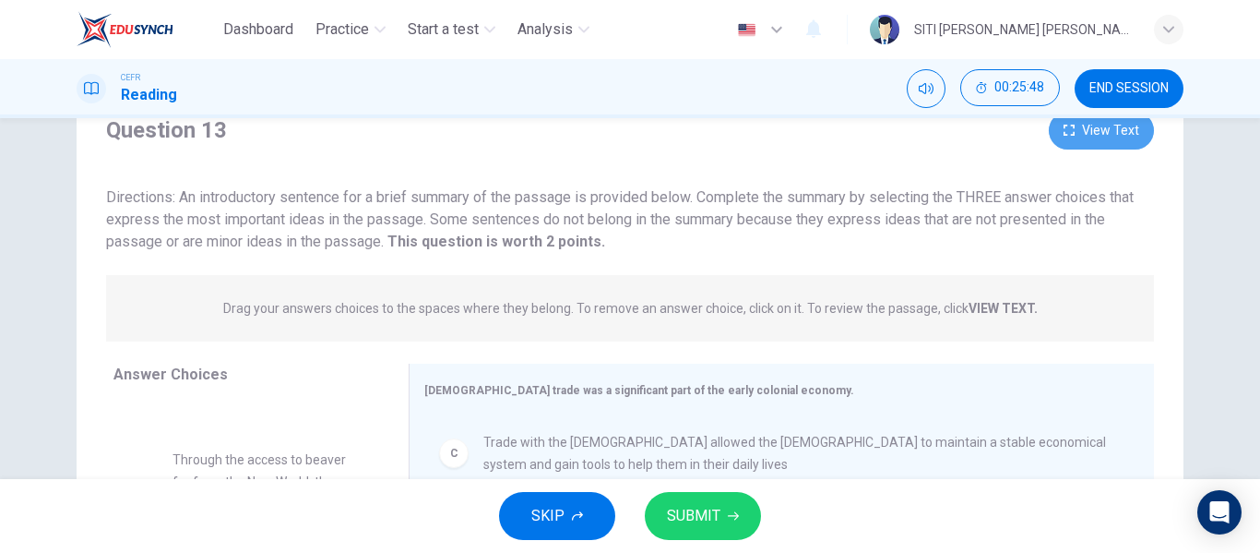
click at [1133, 142] on button "View Text" at bounding box center [1101, 131] width 105 height 38
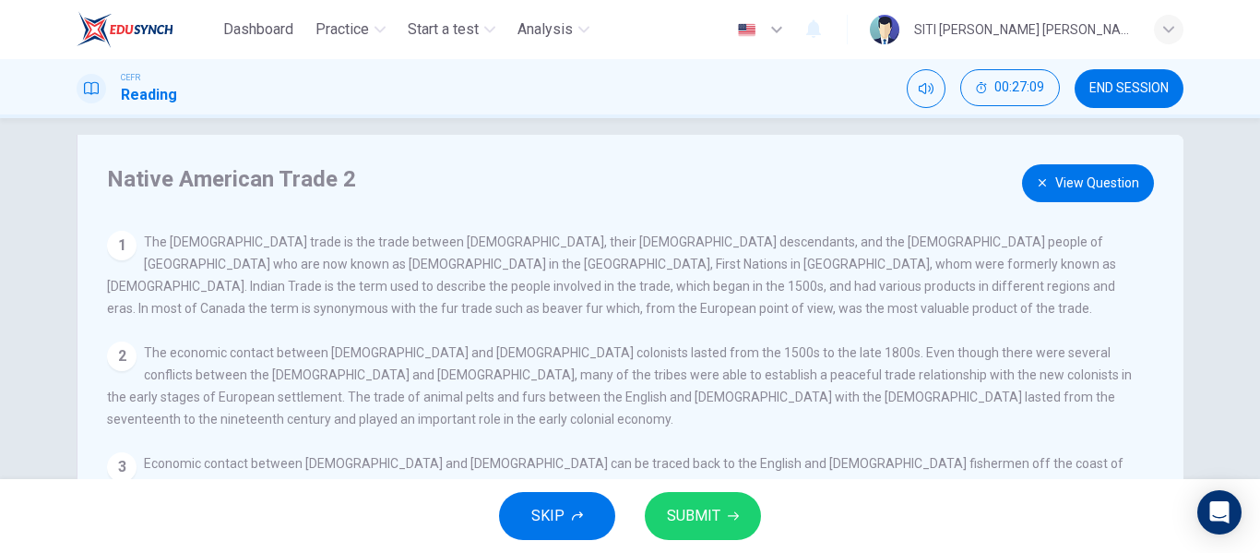
scroll to position [19, 0]
click at [1060, 172] on button "View Question" at bounding box center [1088, 184] width 132 height 38
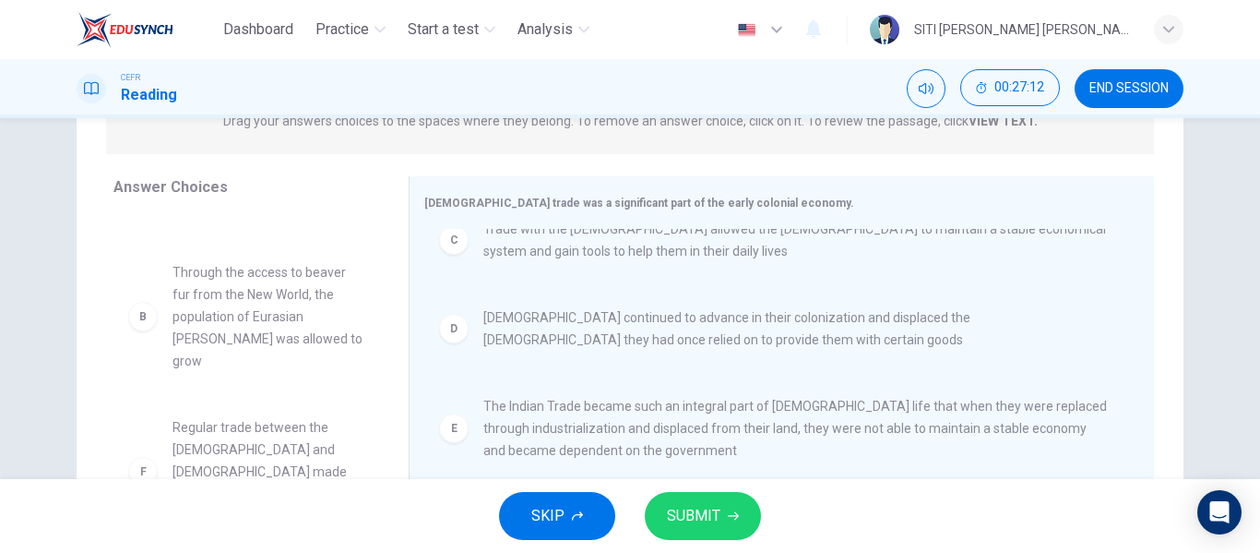
scroll to position [0, 0]
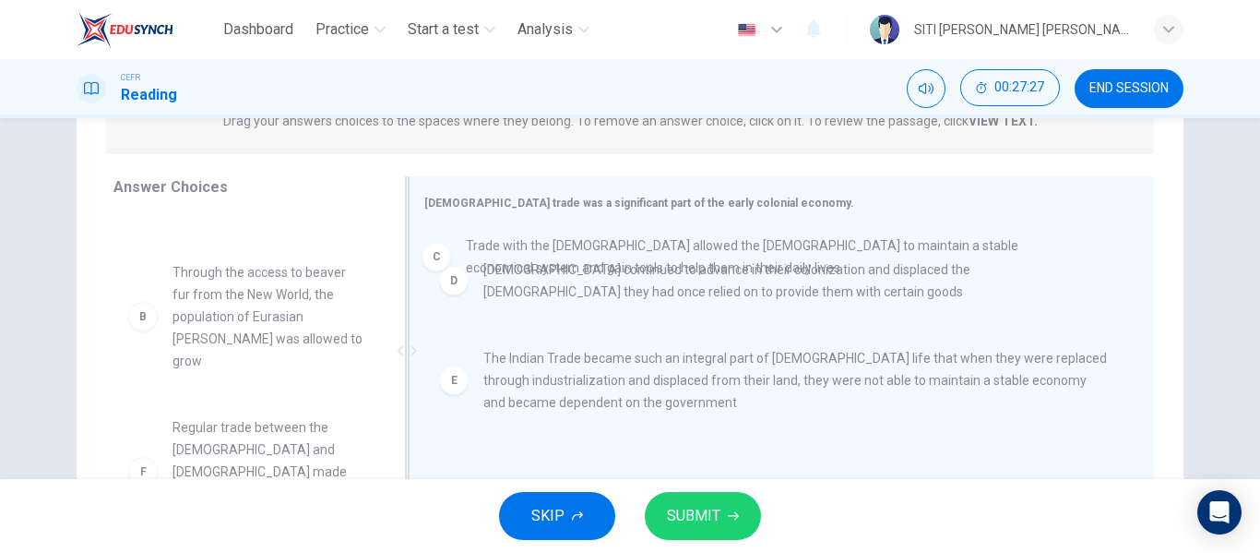
drag, startPoint x: 651, startPoint y: 276, endPoint x: 632, endPoint y: 267, distance: 21.1
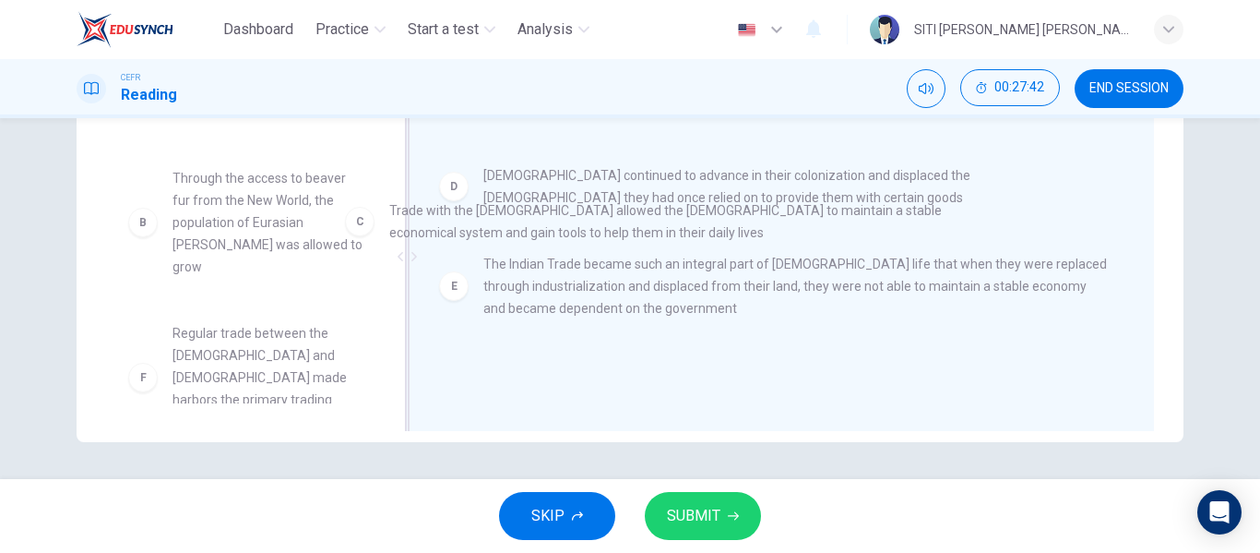
drag, startPoint x: 745, startPoint y: 184, endPoint x: 718, endPoint y: 232, distance: 55.4
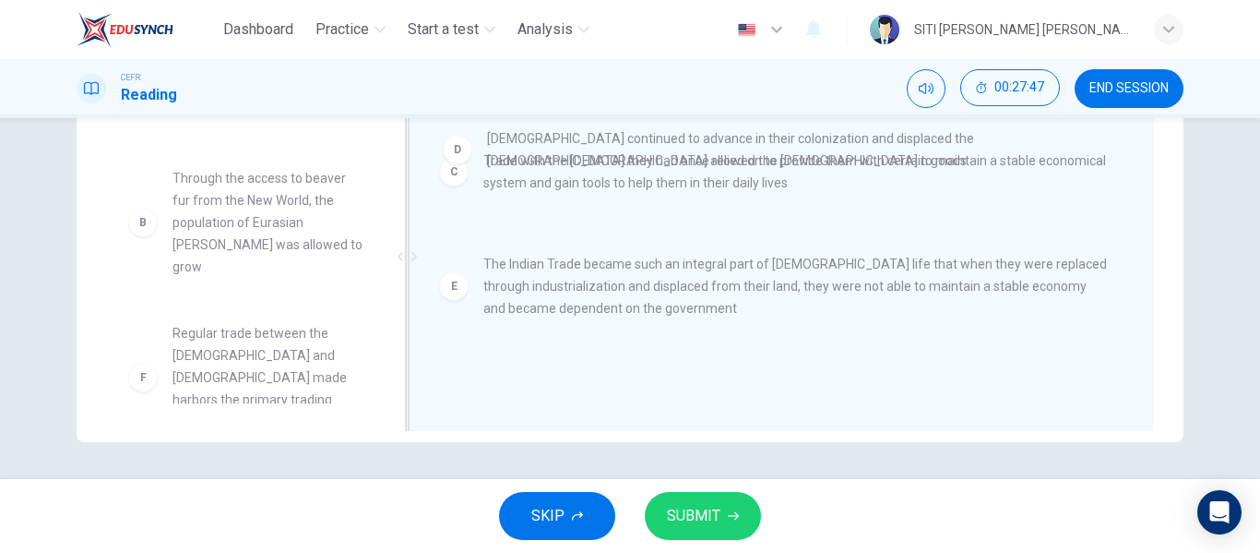
drag, startPoint x: 716, startPoint y: 255, endPoint x: 726, endPoint y: 135, distance: 120.3
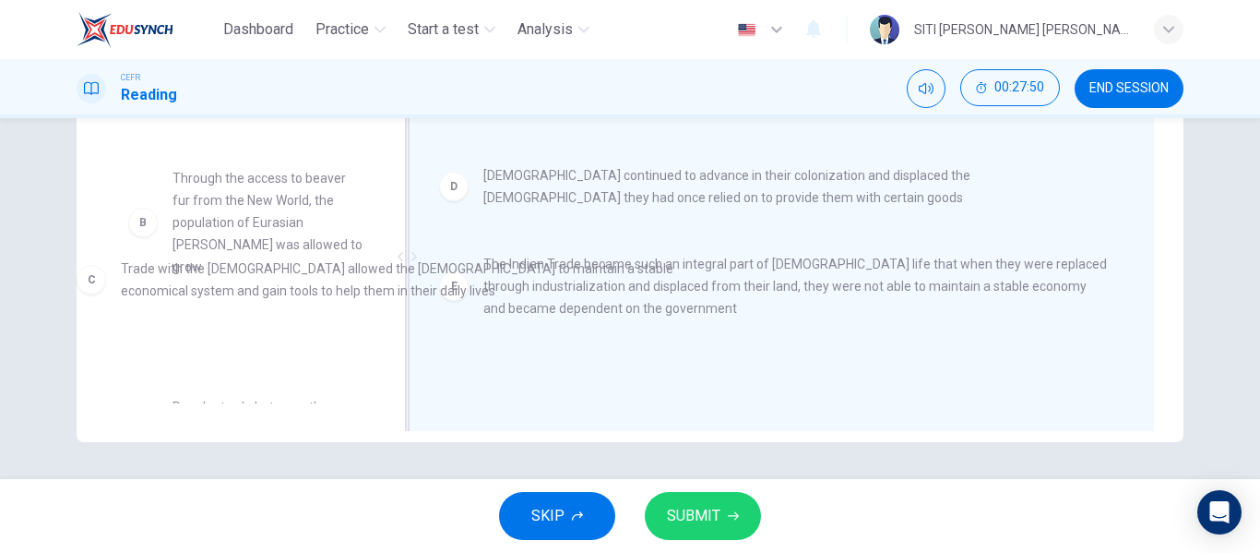
drag, startPoint x: 719, startPoint y: 174, endPoint x: 344, endPoint y: 293, distance: 393.8
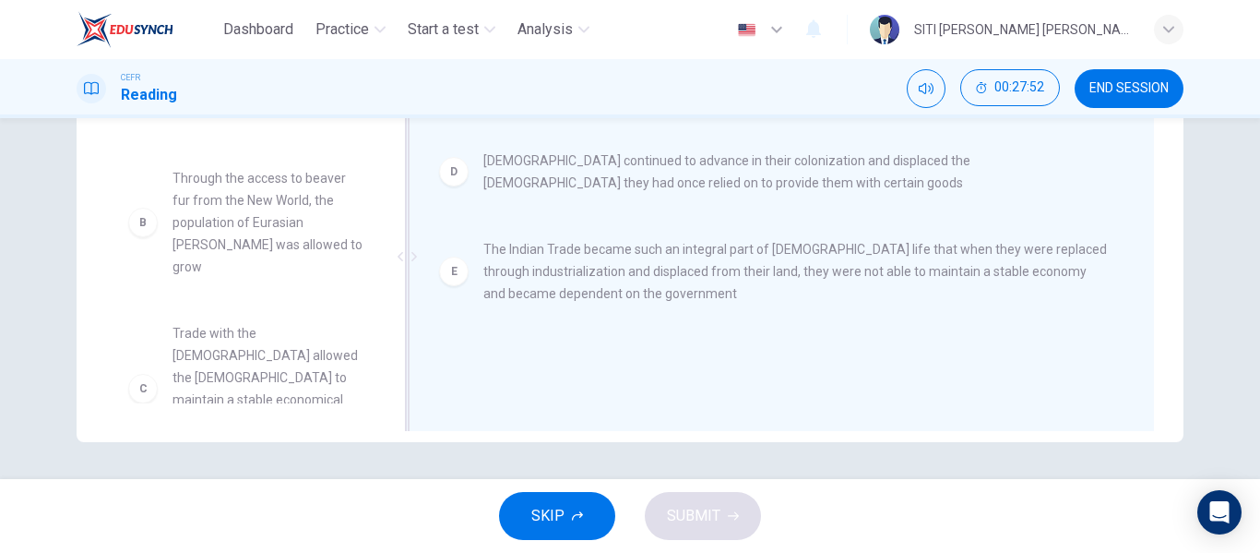
scroll to position [277, 0]
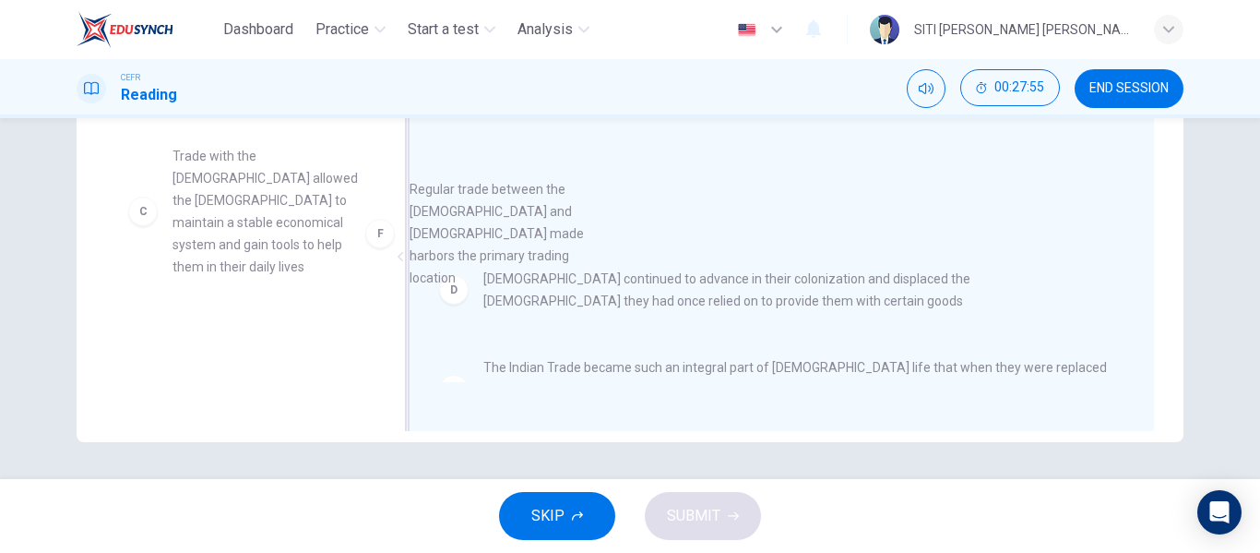
drag, startPoint x: 238, startPoint y: 362, endPoint x: 493, endPoint y: 230, distance: 287.5
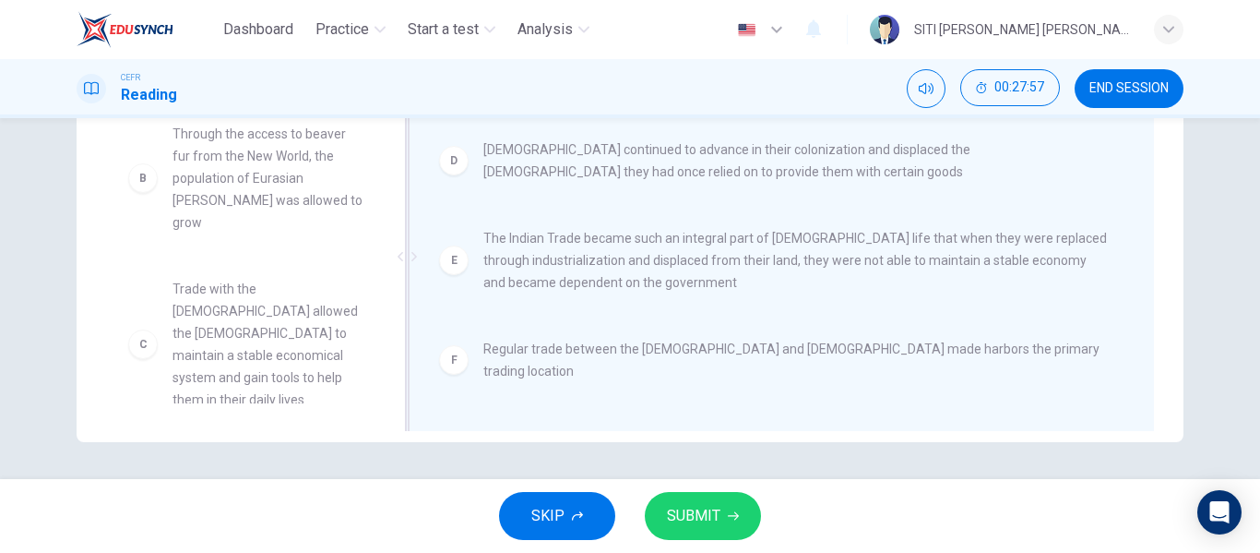
scroll to position [0, 0]
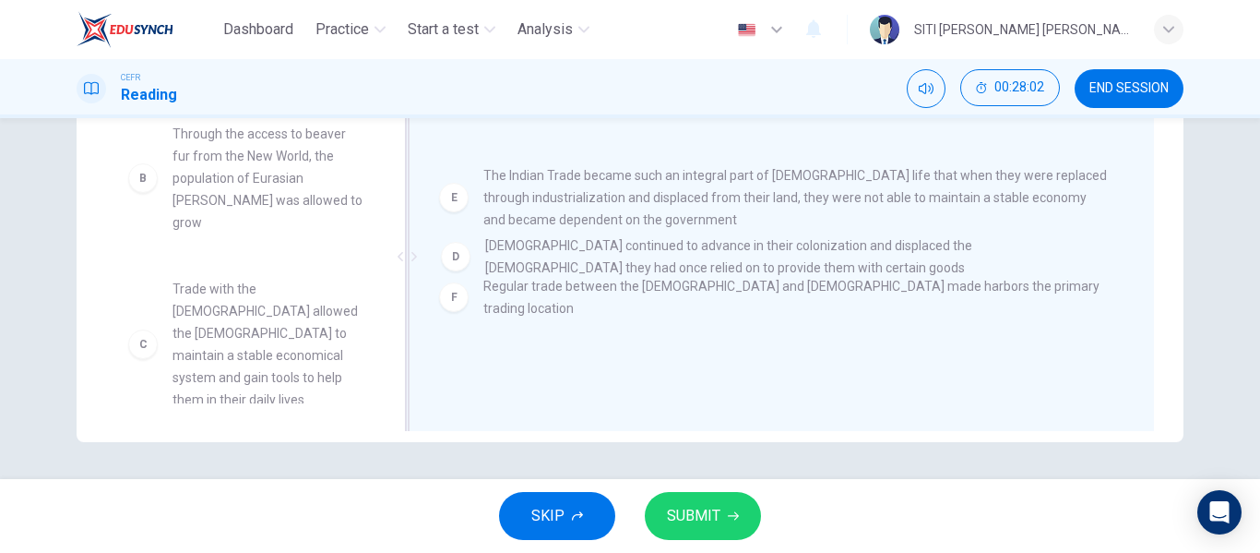
drag, startPoint x: 544, startPoint y: 188, endPoint x: 551, endPoint y: 279, distance: 90.6
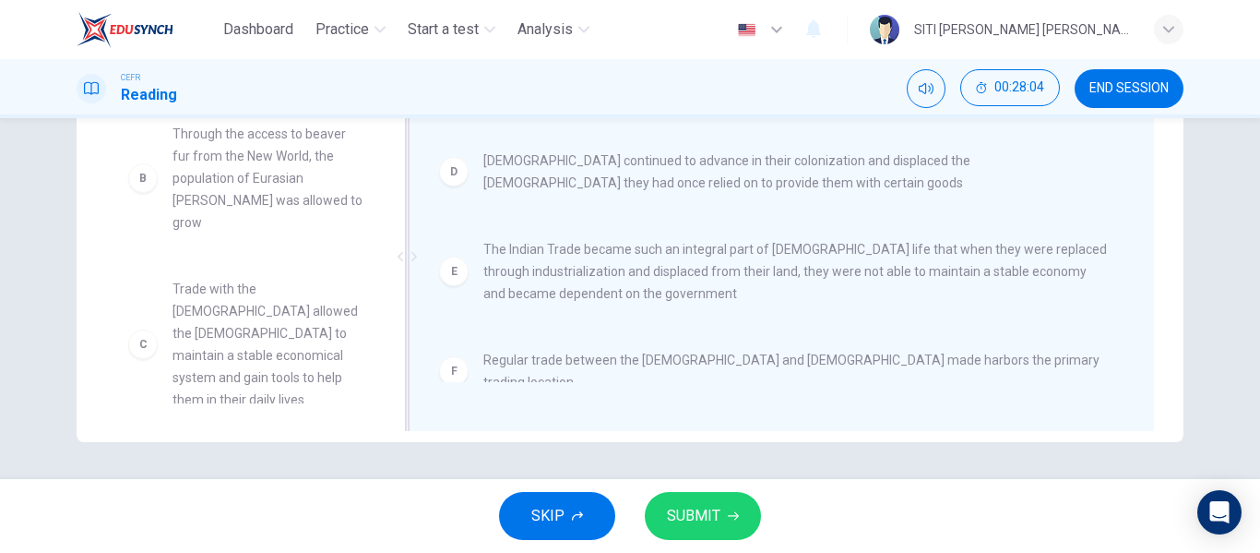
scroll to position [11, 0]
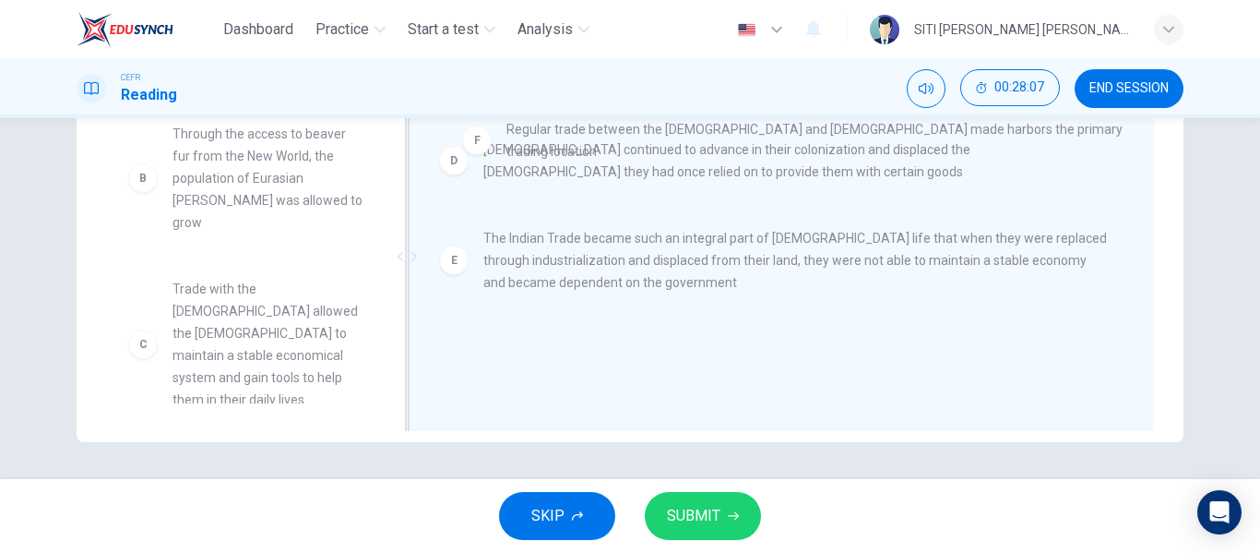
drag, startPoint x: 567, startPoint y: 353, endPoint x: 594, endPoint y: 122, distance: 233.1
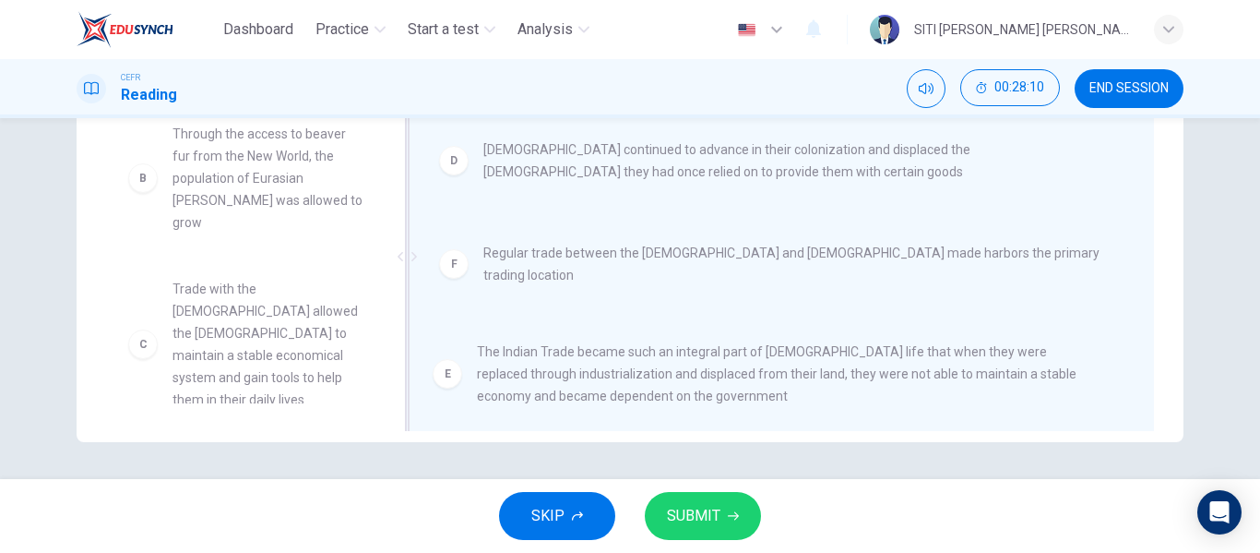
drag, startPoint x: 577, startPoint y: 263, endPoint x: 576, endPoint y: 382, distance: 119.0
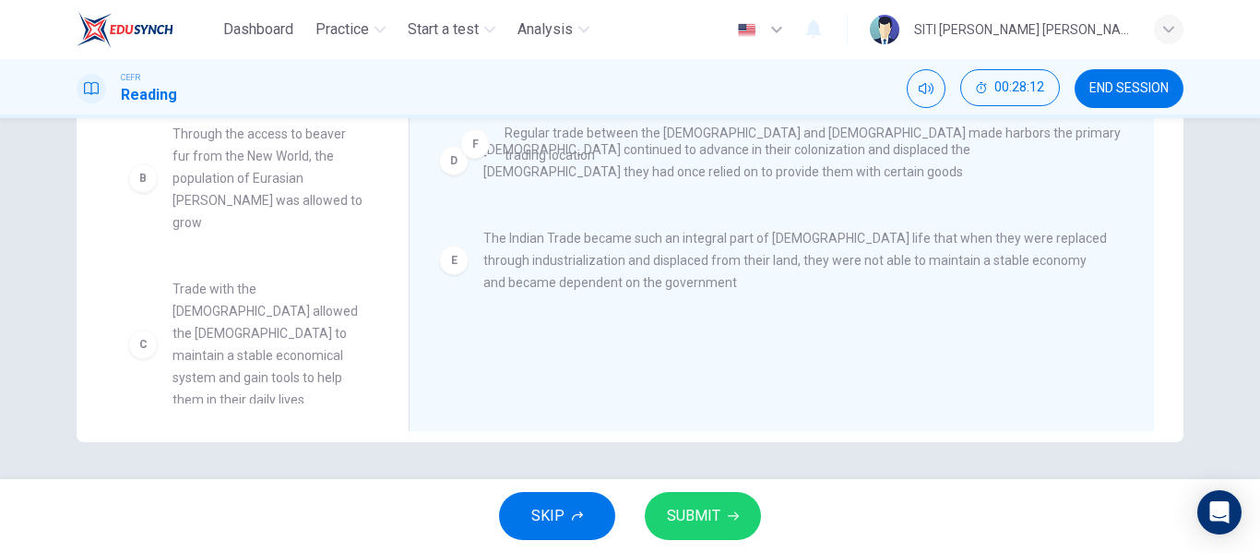
drag, startPoint x: 575, startPoint y: 356, endPoint x: 595, endPoint y: 136, distance: 221.4
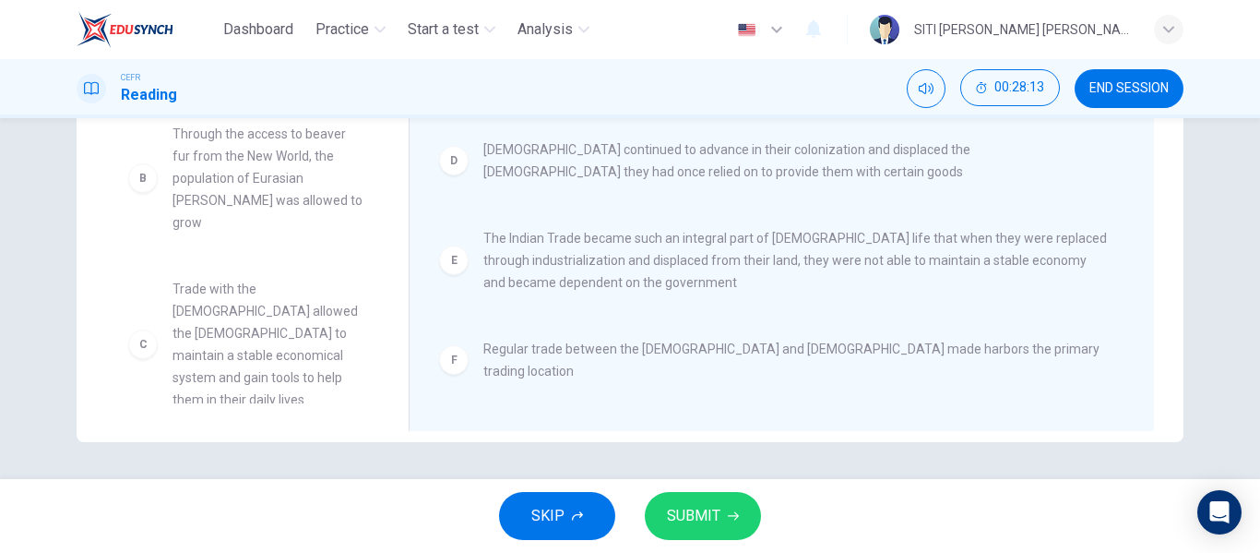
scroll to position [0, 0]
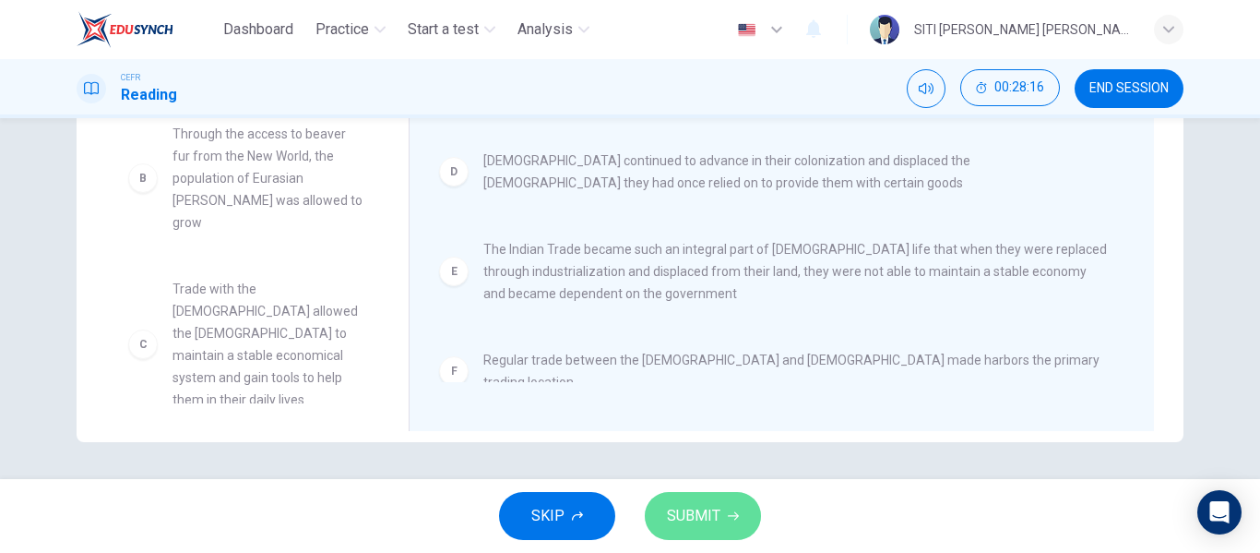
click at [685, 513] on span "SUBMIT" at bounding box center [693, 516] width 53 height 26
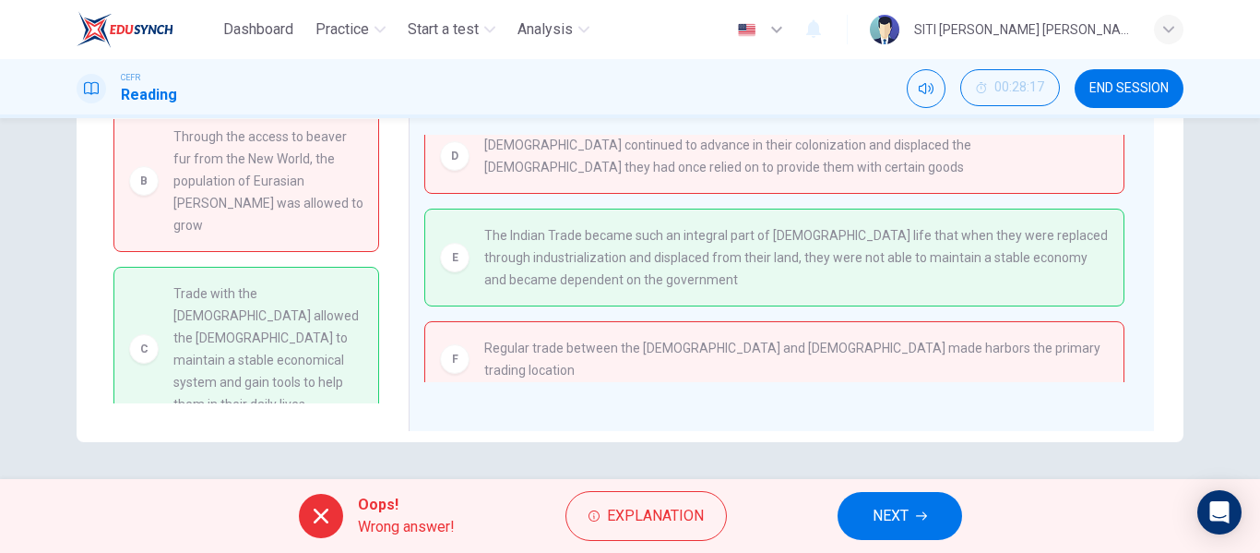
scroll to position [16, 0]
click at [636, 517] on span "Explanation" at bounding box center [655, 516] width 97 height 26
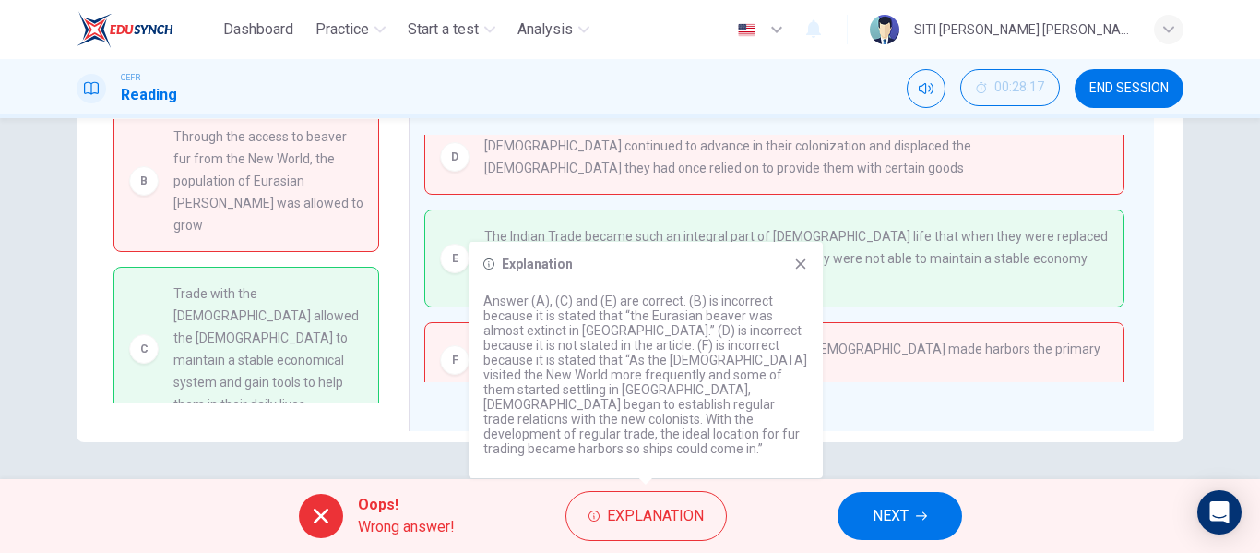
click at [798, 269] on icon at bounding box center [801, 264] width 10 height 10
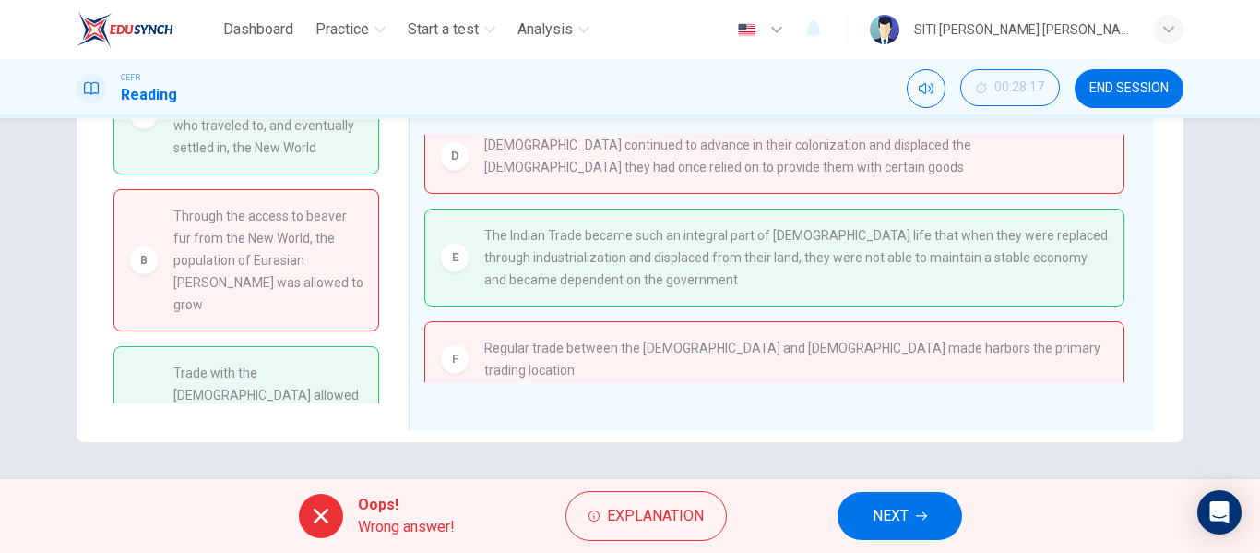
scroll to position [149, 0]
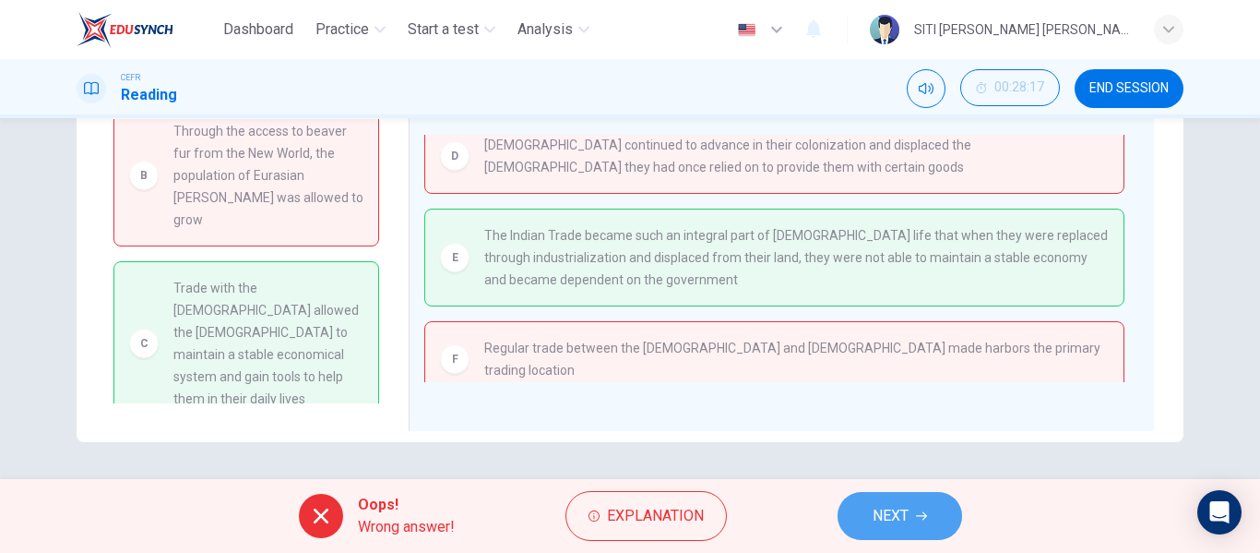
click at [925, 505] on button "NEXT" at bounding box center [900, 516] width 125 height 48
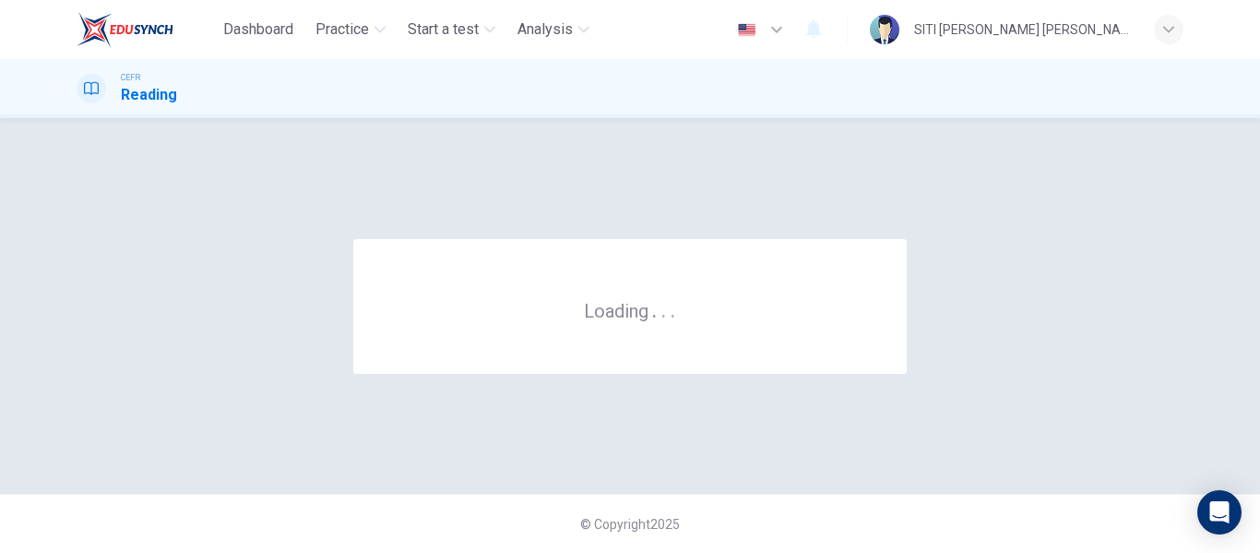
scroll to position [0, 0]
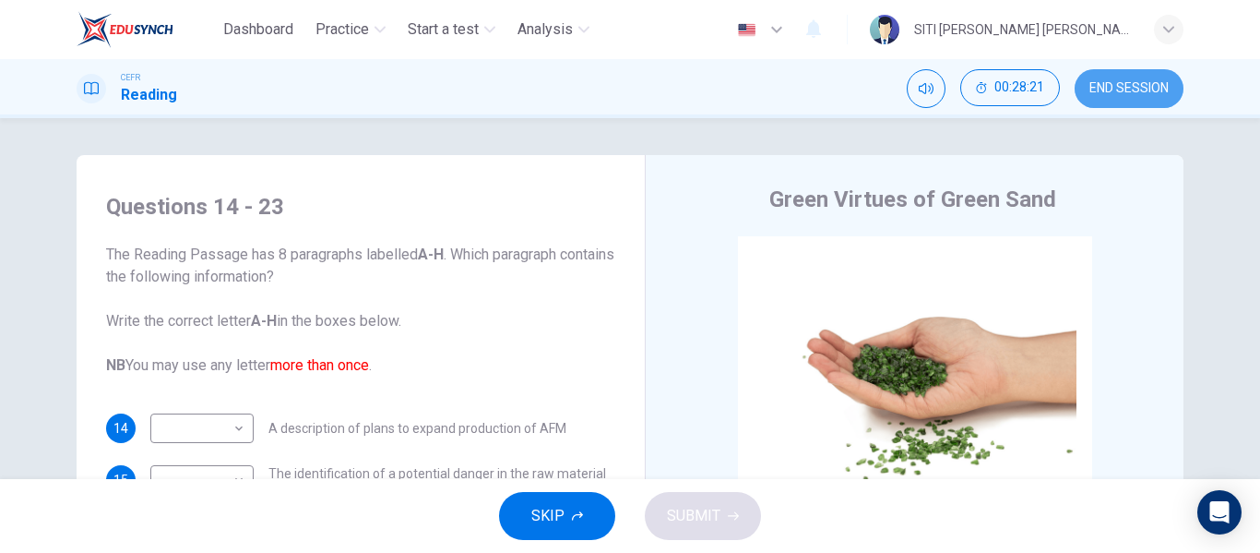
click at [1147, 101] on button "END SESSION" at bounding box center [1129, 88] width 109 height 39
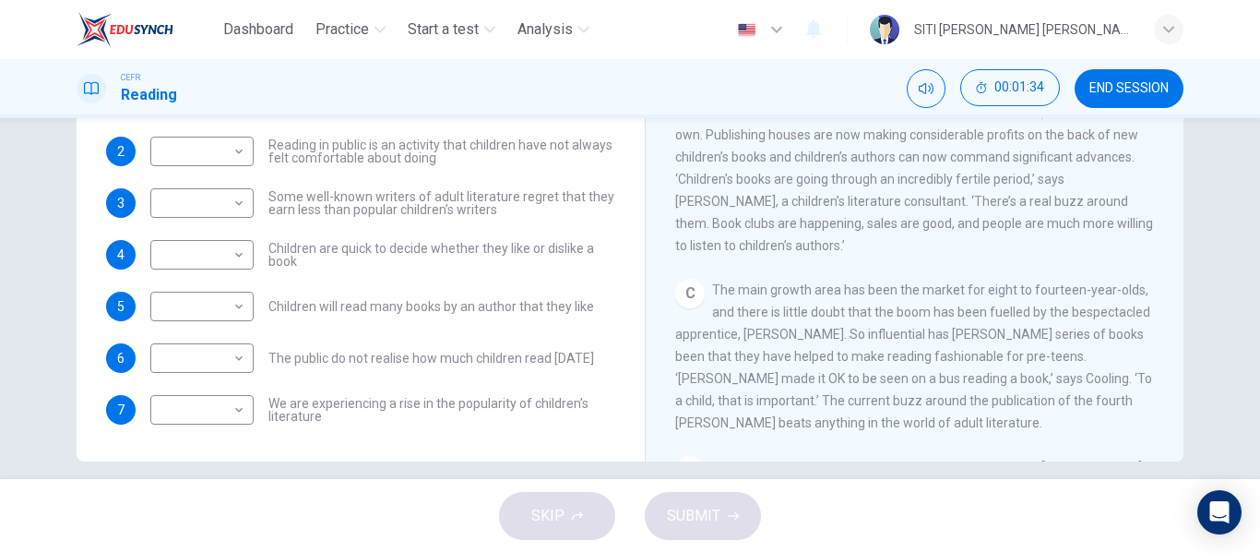
scroll to position [335, 0]
drag, startPoint x: 415, startPoint y: 327, endPoint x: 332, endPoint y: 318, distance: 83.5
click at [332, 318] on div "1 ​ ​ Children take pleasure in giving books to each other 2 ​ ​ Reading in pub…" at bounding box center [360, 254] width 509 height 339
click at [239, 415] on body "Dashboard Practice Start a test Analysis English en ​ SITI HAJAR KHADIJAH BINTI…" at bounding box center [630, 276] width 1260 height 553
click at [648, 248] on div at bounding box center [630, 276] width 1260 height 553
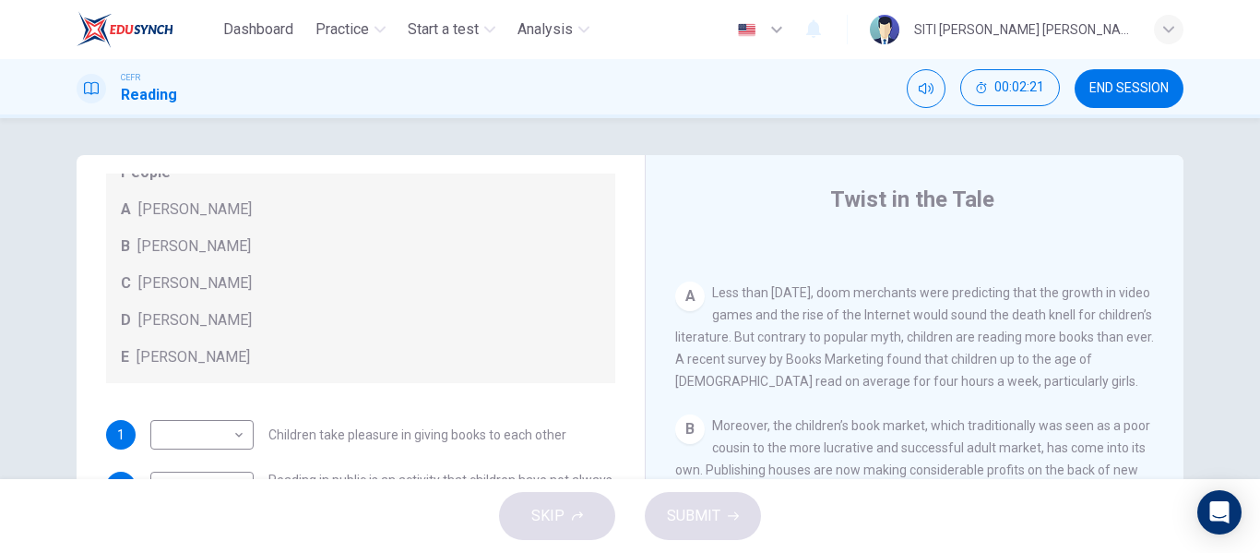
scroll to position [354, 0]
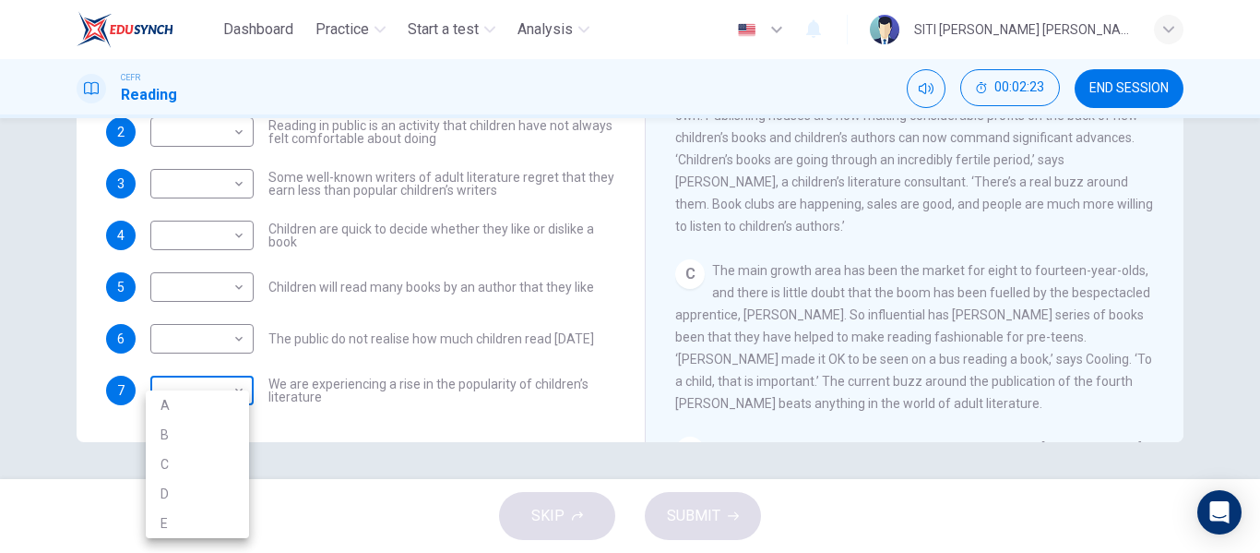
click at [202, 398] on body "Dashboard Practice Start a test Analysis English en ​ SITI HAJAR KHADIJAH BINTI…" at bounding box center [630, 276] width 1260 height 553
click at [199, 419] on ul "A B C D E" at bounding box center [197, 464] width 103 height 148
click at [199, 413] on li "A" at bounding box center [197, 405] width 103 height 30
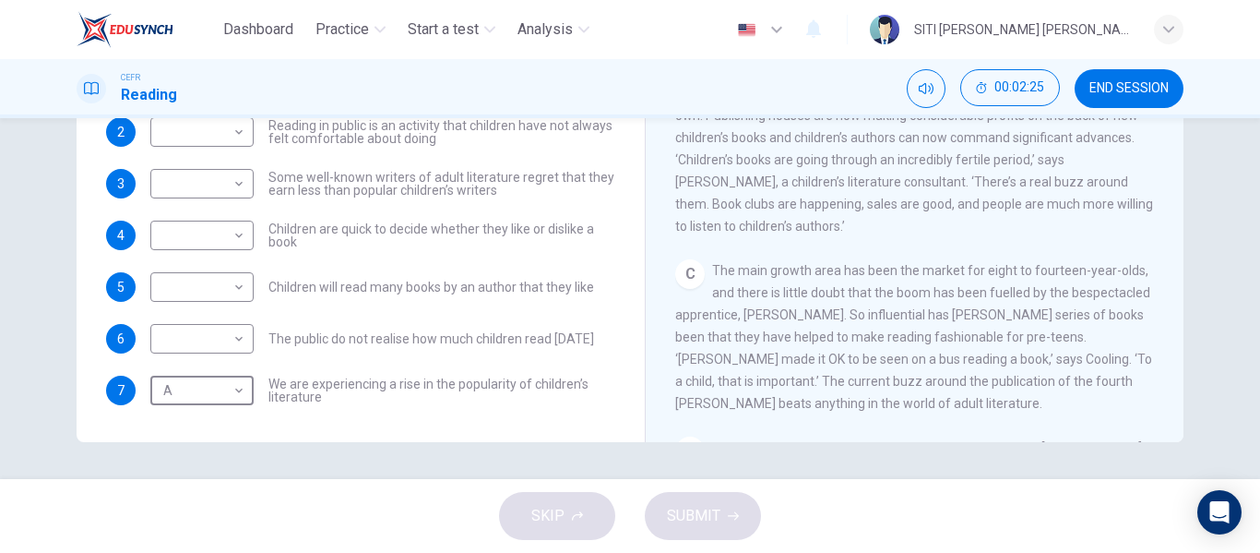
type input "A"
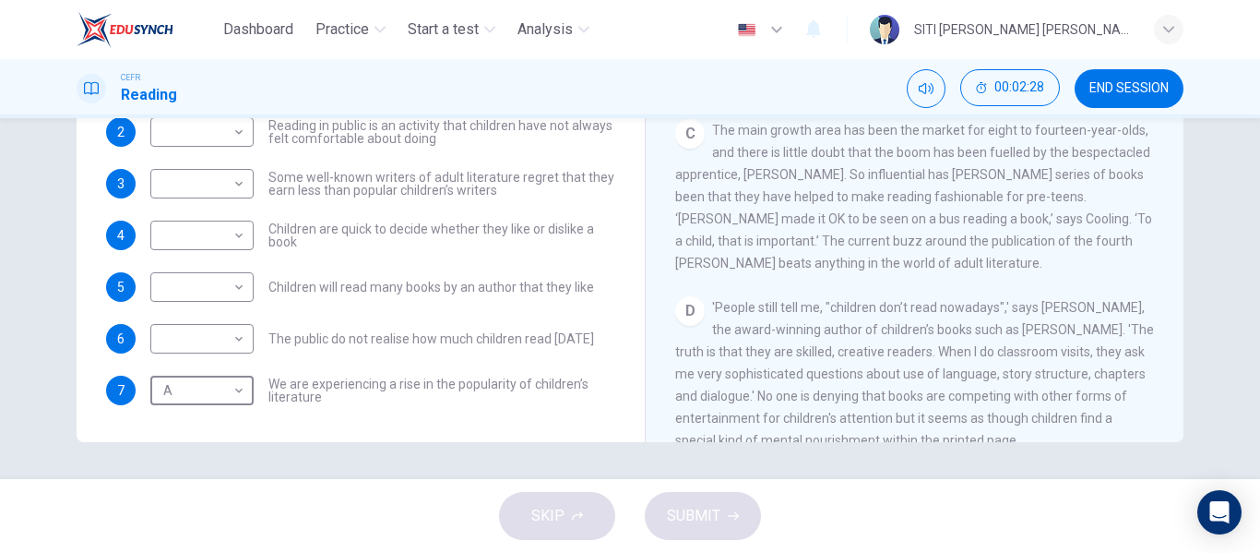
scroll to position [482, 0]
click at [722, 306] on div "CLICK TO ZOOM Click to Zoom A Less than three years ago, doom merchants were pr…" at bounding box center [927, 162] width 504 height 560
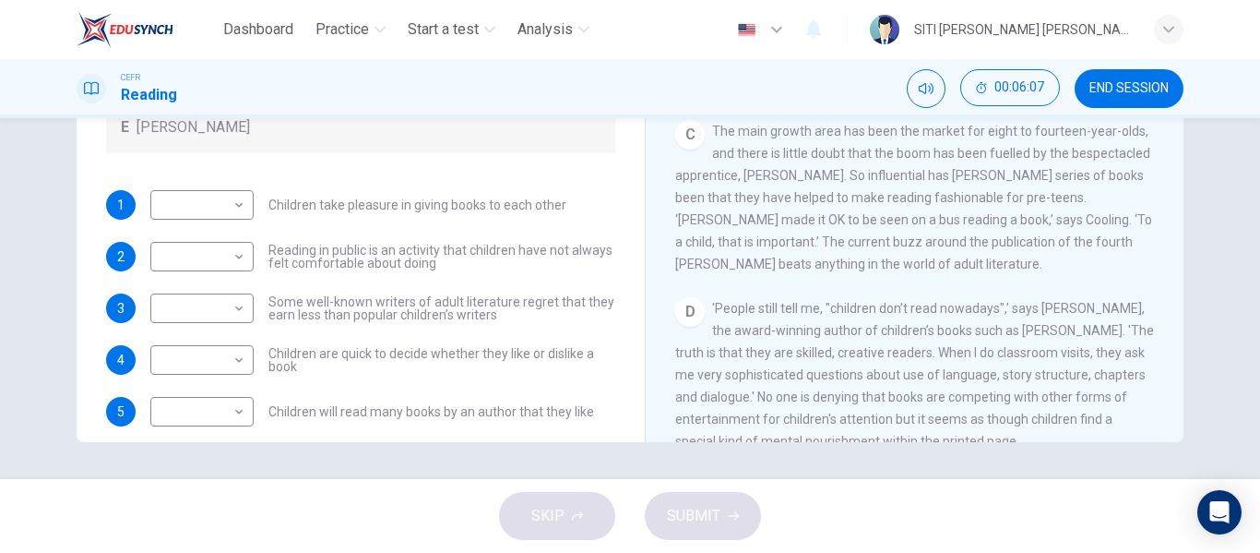
scroll to position [54, 0]
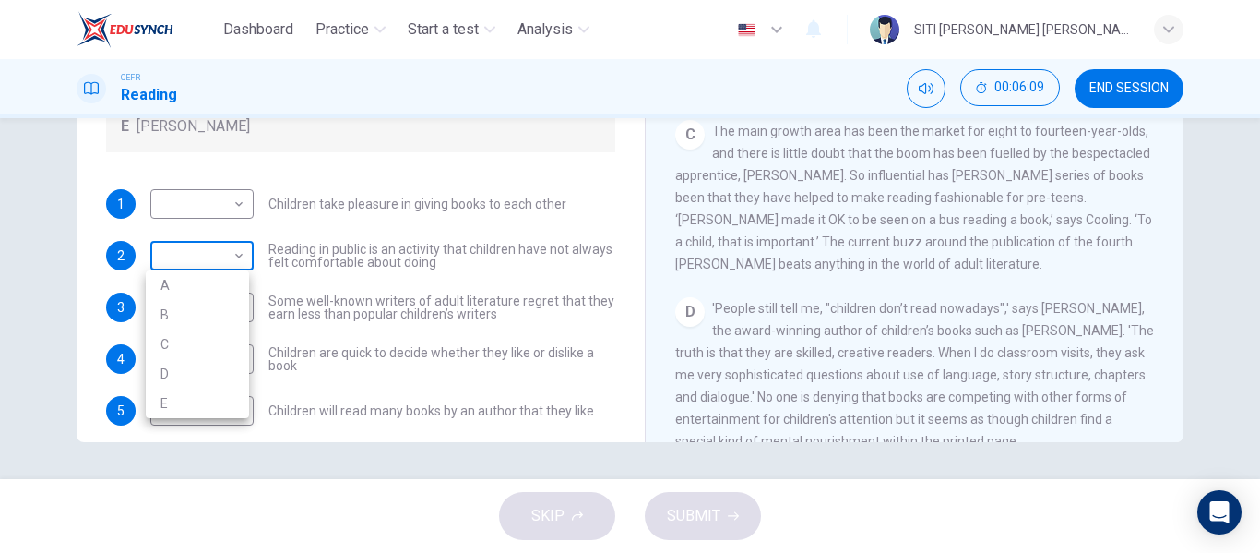
click at [178, 247] on body "Dashboard Practice Start a test Analysis English en ​ SITI HAJAR KHADIJAH BINTI…" at bounding box center [630, 276] width 1260 height 553
click at [189, 285] on li "A" at bounding box center [197, 285] width 103 height 30
type input "A"
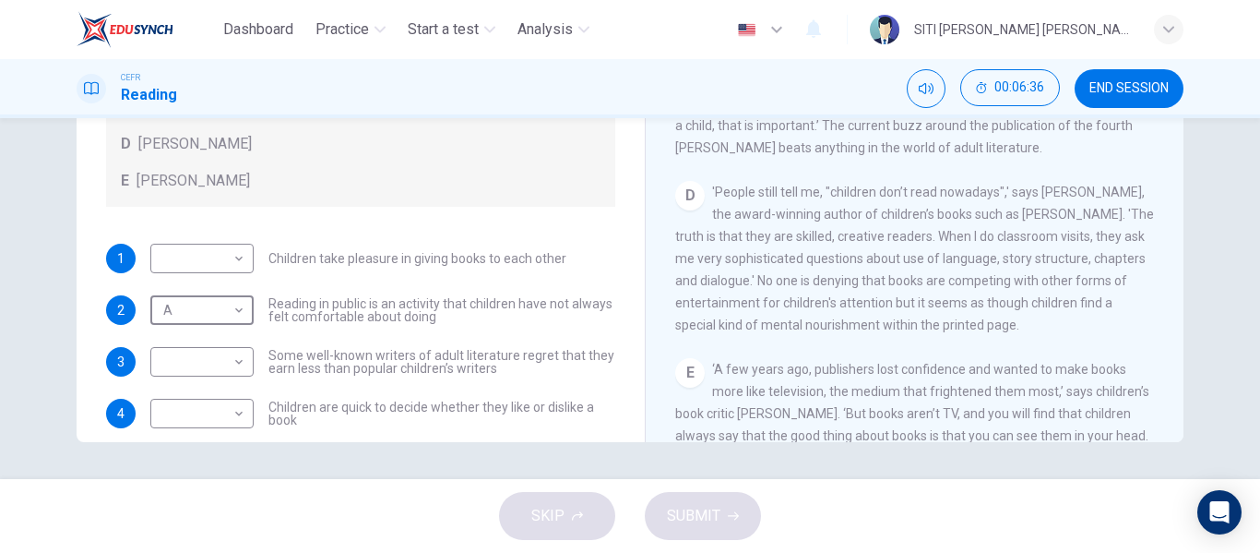
scroll to position [178, 0]
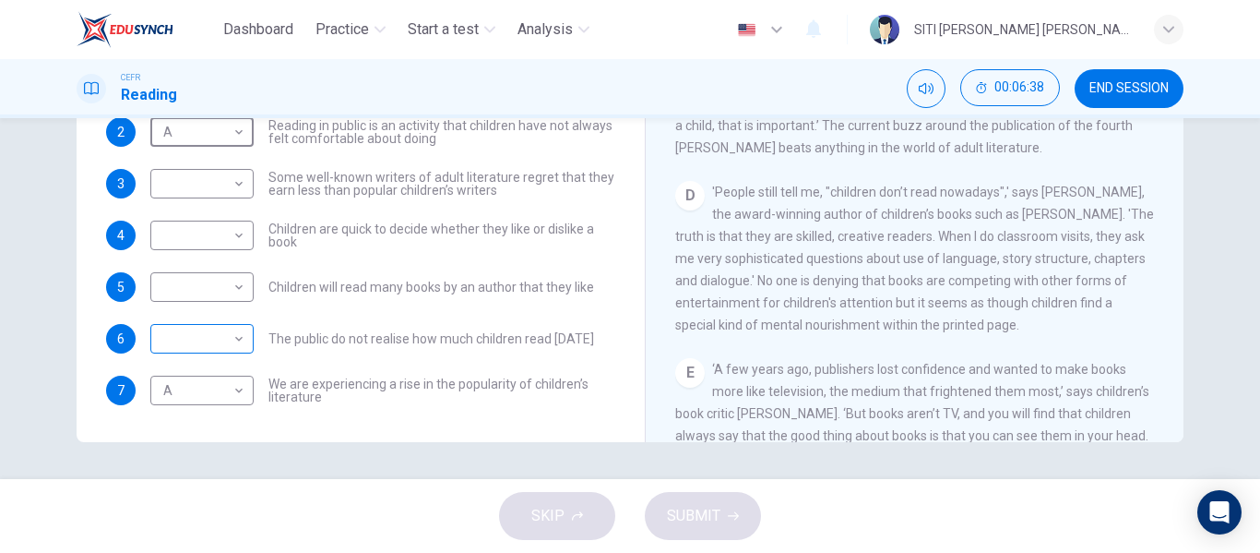
click at [232, 342] on body "Dashboard Practice Start a test Analysis English en ​ SITI HAJAR KHADIJAH BINTI…" at bounding box center [630, 276] width 1260 height 553
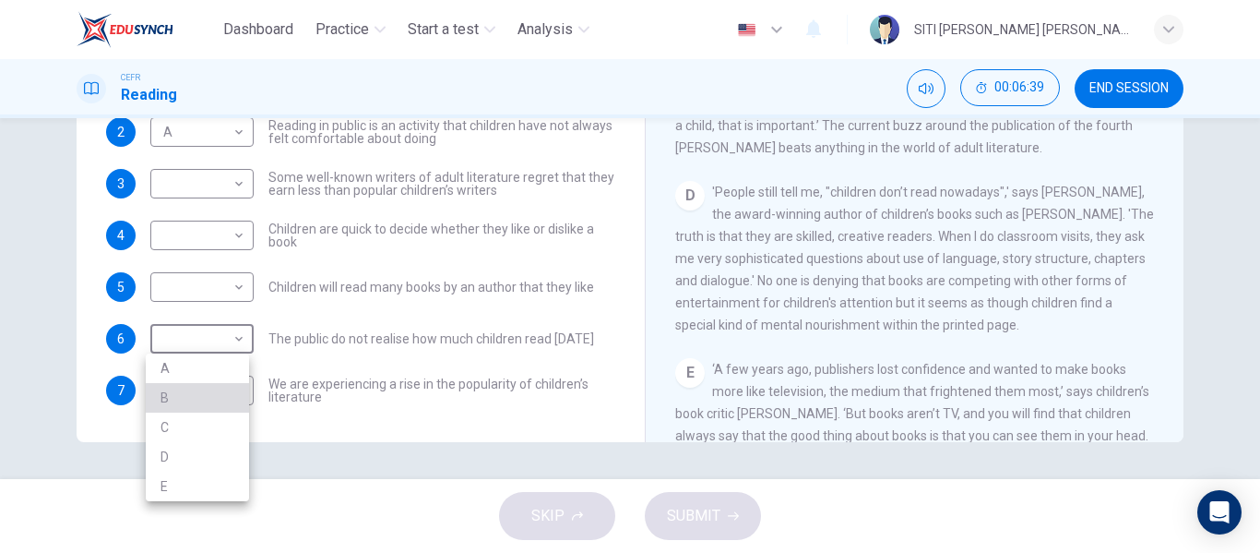
click at [208, 401] on li "B" at bounding box center [197, 398] width 103 height 30
type input "B"
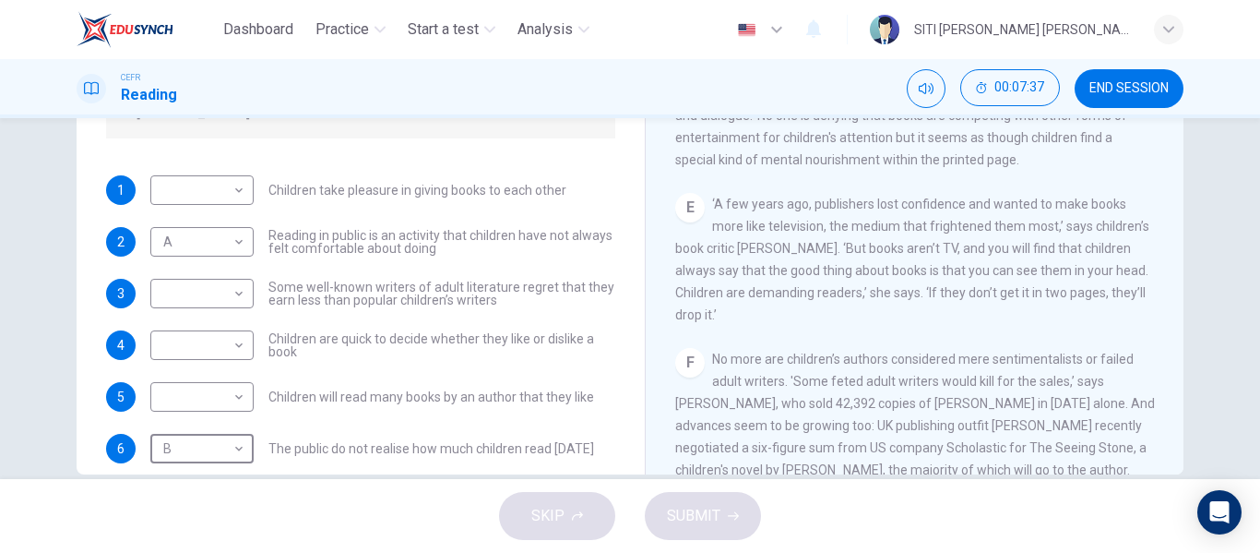
scroll to position [354, 0]
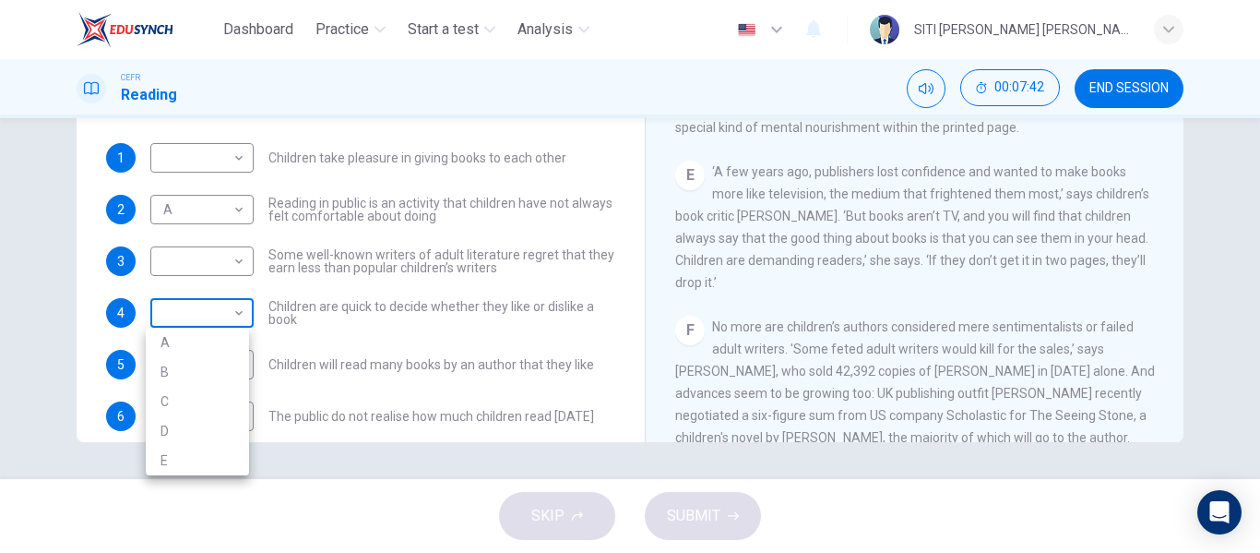
click at [207, 320] on body "Dashboard Practice Start a test Analysis English en ​ SITI HAJAR KHADIJAH BINTI…" at bounding box center [630, 276] width 1260 height 553
click at [197, 398] on li "C" at bounding box center [197, 401] width 103 height 30
type input "C"
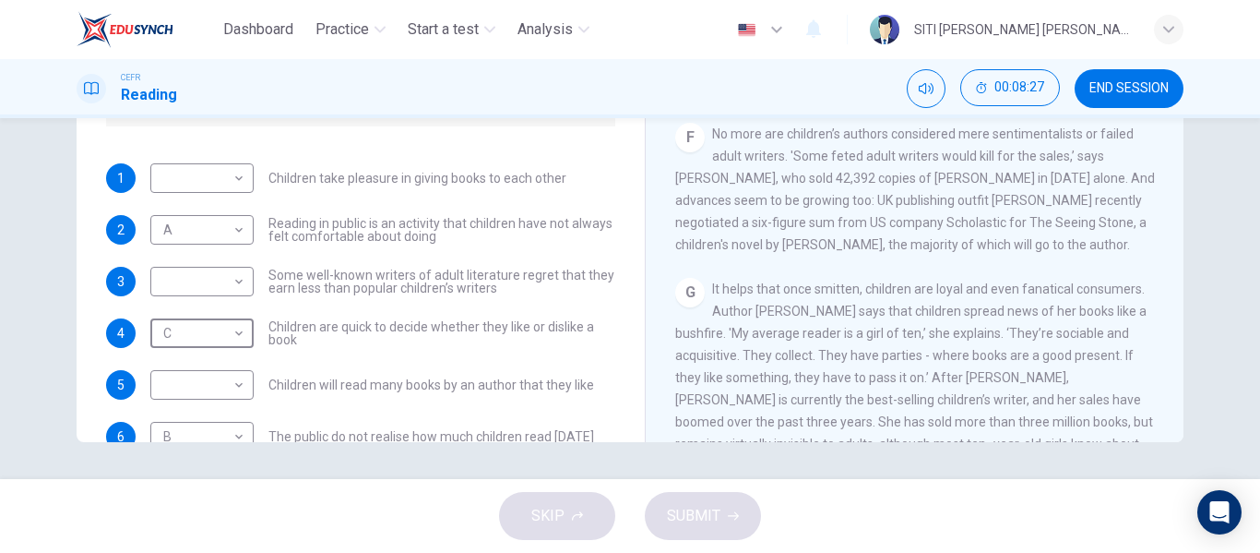
scroll to position [161, 0]
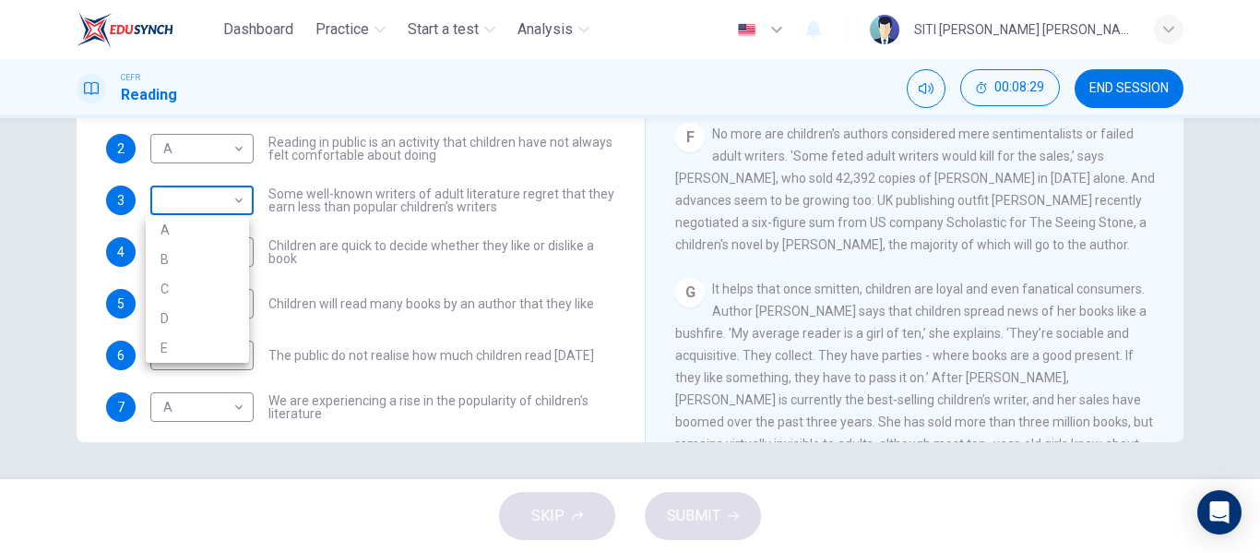
click at [230, 208] on body "Dashboard Practice Start a test Analysis English en ​ SITI HAJAR KHADIJAH BINTI…" at bounding box center [630, 276] width 1260 height 553
click at [217, 261] on li "B" at bounding box center [197, 259] width 103 height 30
type input "B"
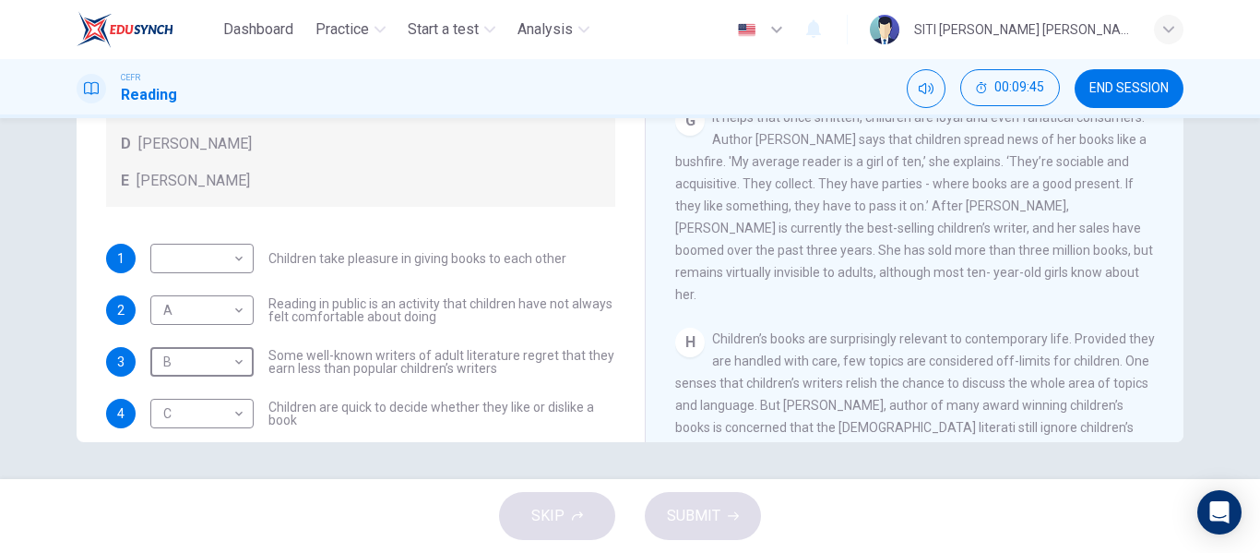
scroll to position [178, 0]
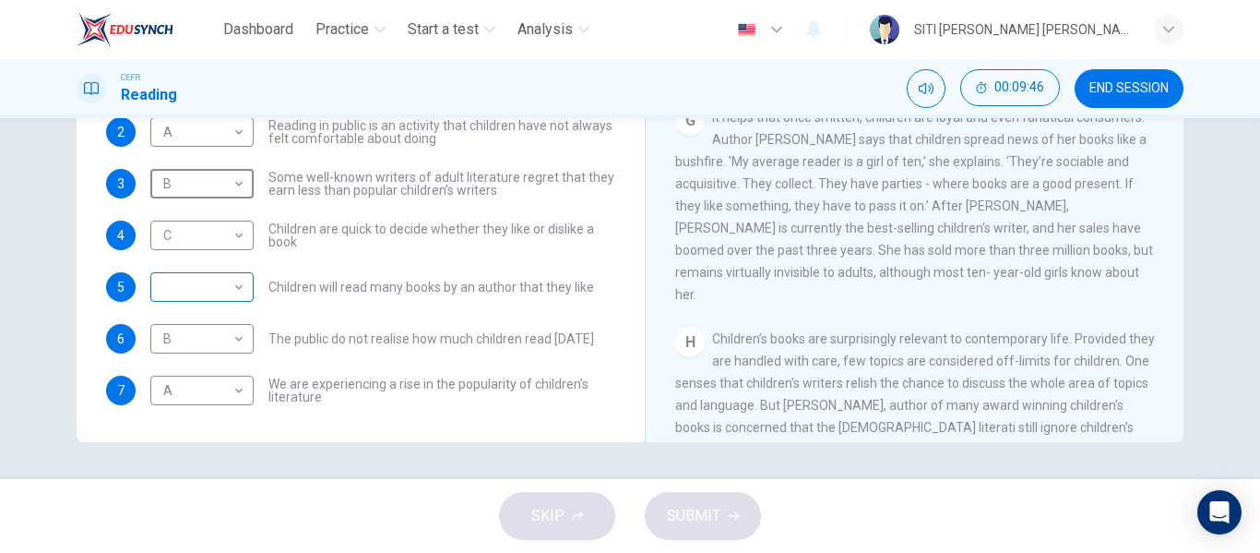
click at [221, 280] on body "Dashboard Practice Start a test Analysis English en ​ SITI HAJAR KHADIJAH BINTI…" at bounding box center [630, 276] width 1260 height 553
click at [210, 398] on li "D" at bounding box center [197, 405] width 103 height 30
type input "D"
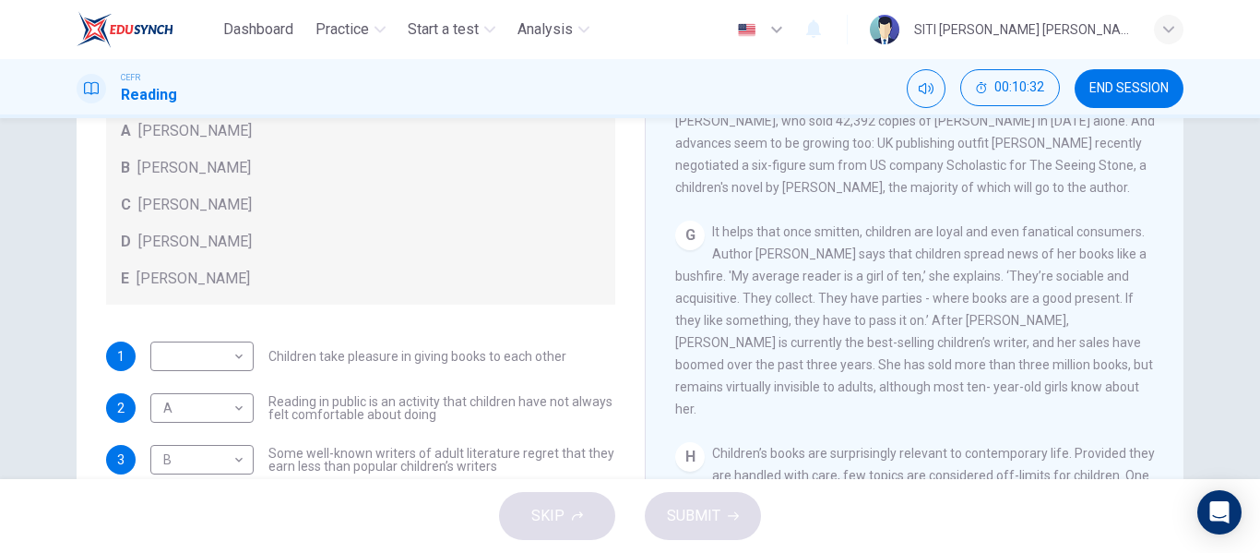
scroll to position [254, 0]
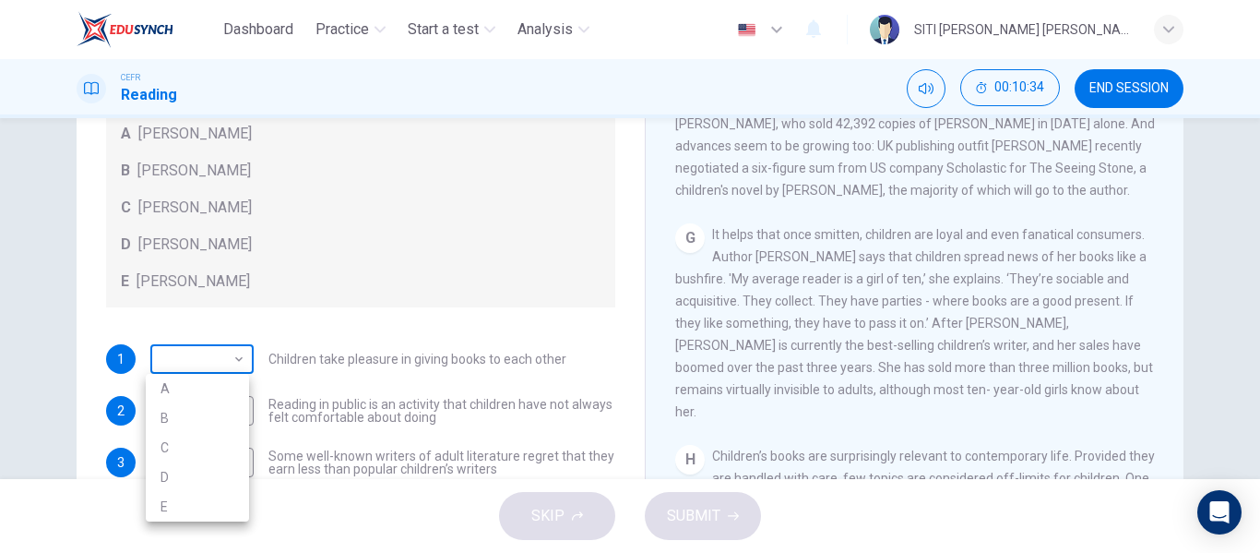
click at [208, 373] on body "Dashboard Practice Start a test Analysis English en ​ SITI HAJAR KHADIJAH BINTI…" at bounding box center [630, 276] width 1260 height 553
click at [196, 481] on li "D" at bounding box center [197, 477] width 103 height 30
type input "D"
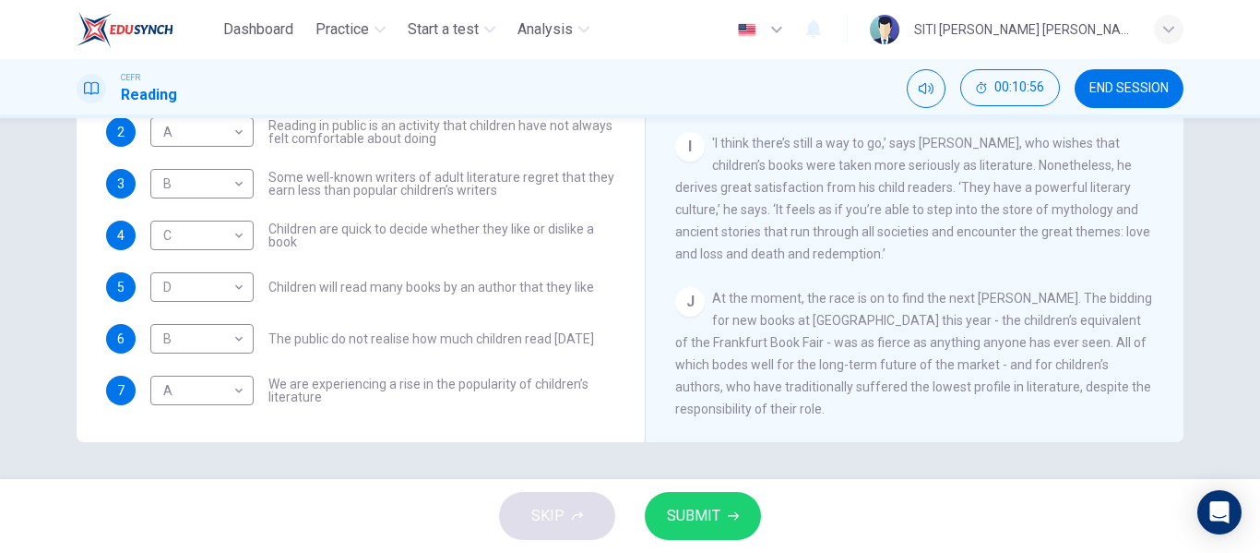
scroll to position [1549, 0]
click at [675, 505] on span "SUBMIT" at bounding box center [693, 516] width 53 height 26
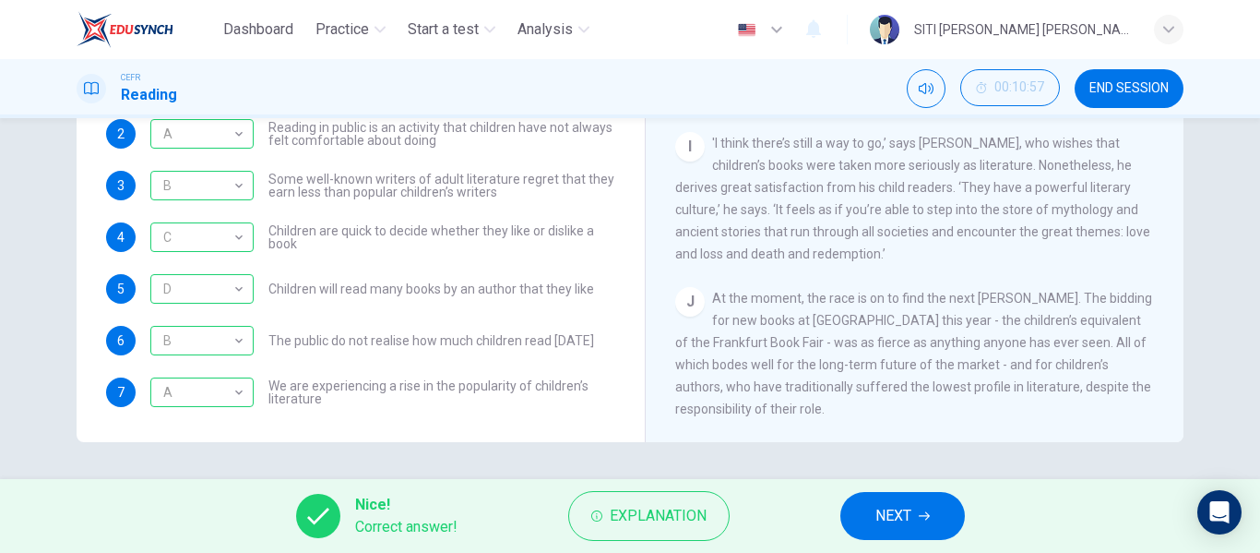
scroll to position [178, 0]
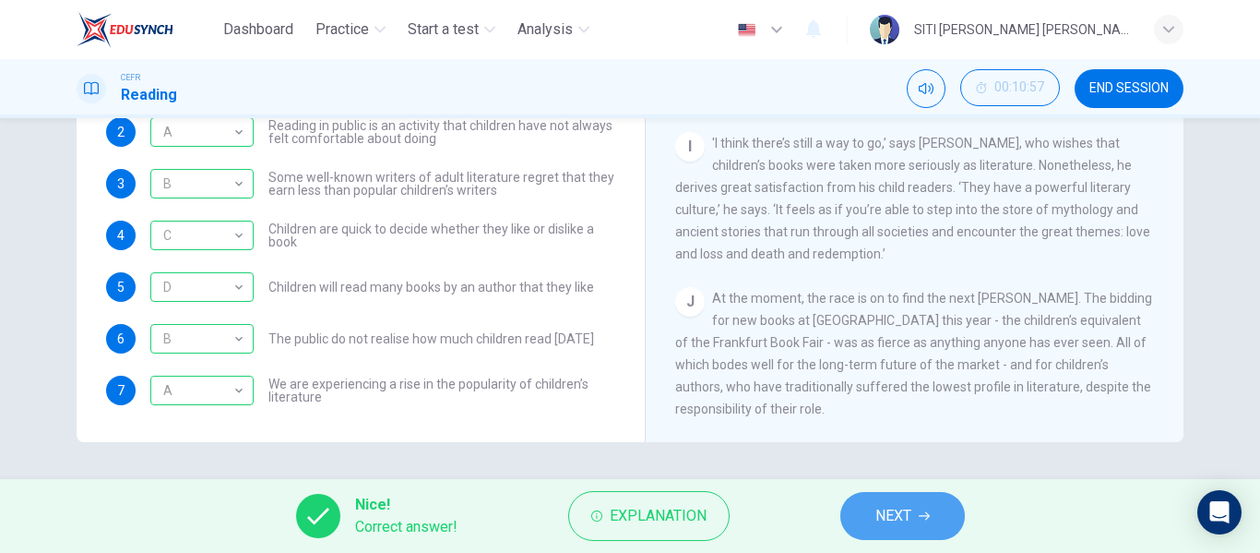
click at [931, 511] on button "NEXT" at bounding box center [902, 516] width 125 height 48
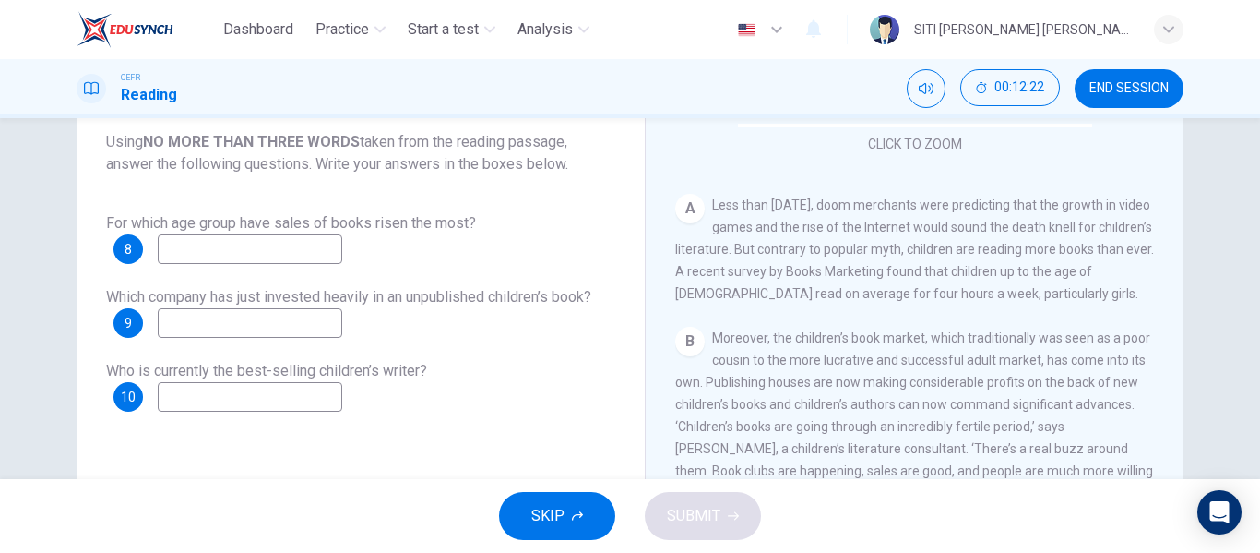
scroll to position [112, 0]
click at [233, 263] on input at bounding box center [250, 250] width 184 height 30
click at [496, 251] on div "For which age group have sales of books risen the most? 8 up to 11" at bounding box center [360, 239] width 509 height 52
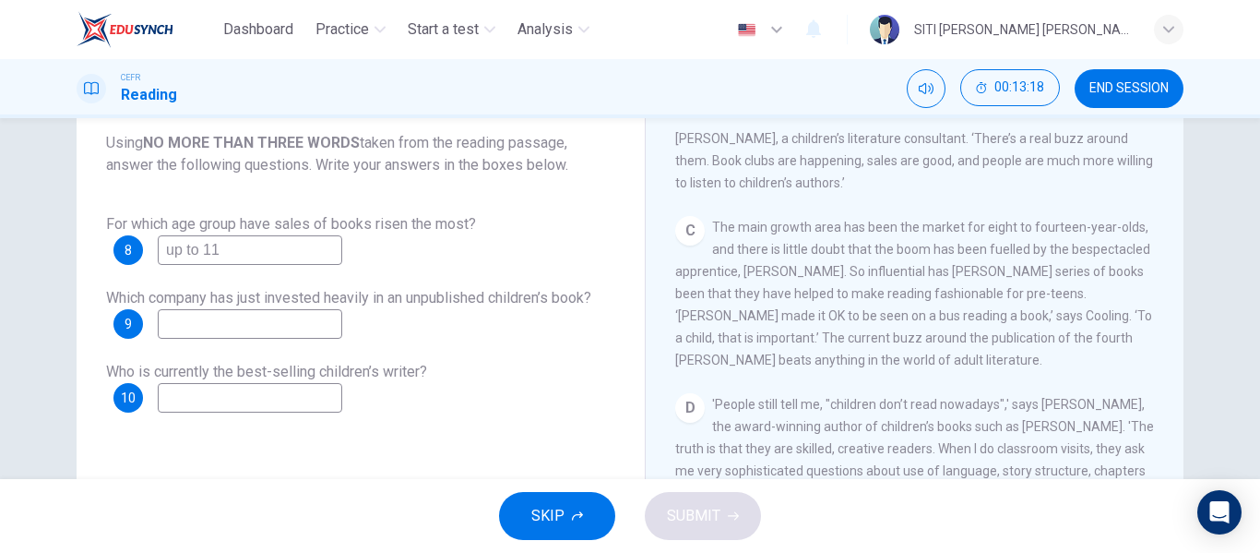
scroll to position [630, 0]
click at [244, 251] on input "up to 11" at bounding box center [250, 250] width 184 height 30
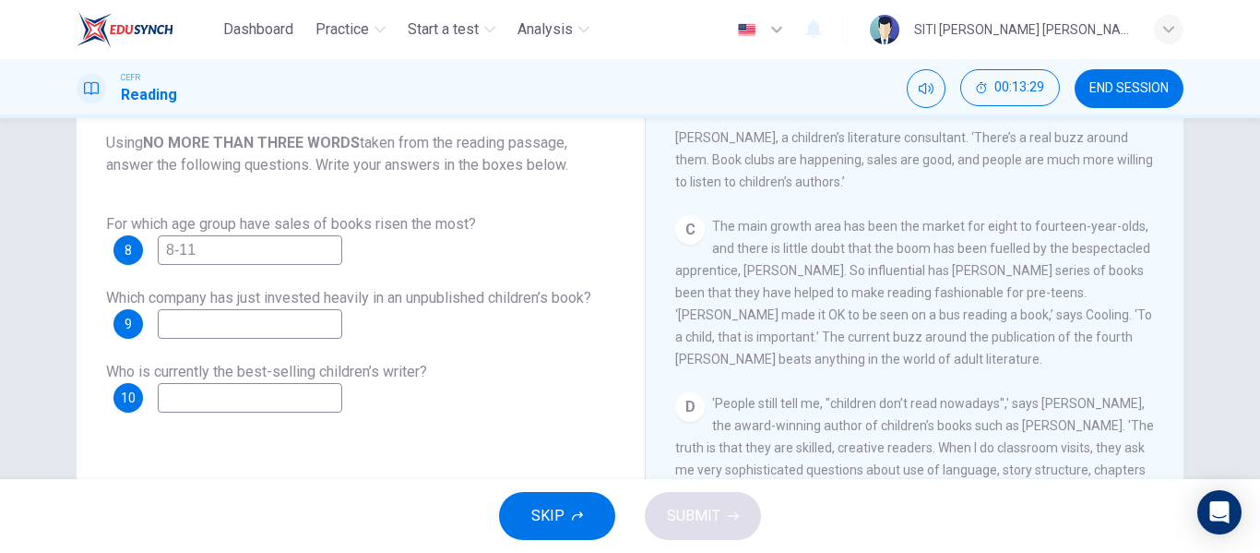
type input "8-11"
click at [366, 205] on div "Questions 8 - 10 Using NO MORE THAN THREE WORDS taken from the reading passage,…" at bounding box center [360, 246] width 539 height 369
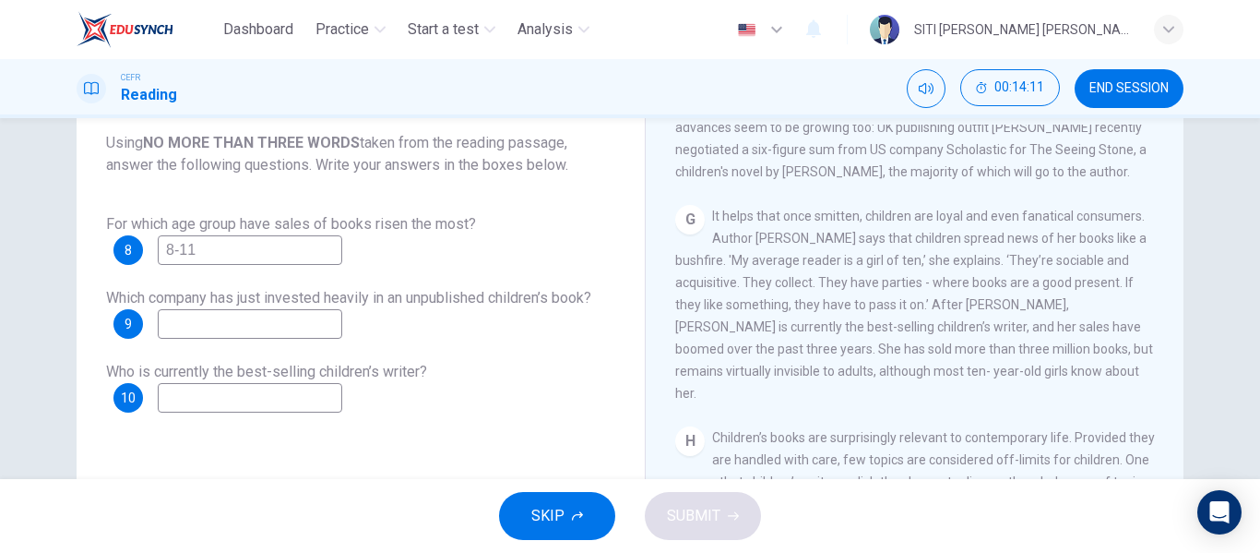
scroll to position [1306, 0]
click at [238, 392] on input at bounding box center [250, 398] width 184 height 30
click at [263, 333] on input at bounding box center [250, 324] width 184 height 30
type input "Orion"
click at [446, 350] on div "For which age group have sales of books risen the most? 8 8-11 Which company ha…" at bounding box center [360, 312] width 509 height 199
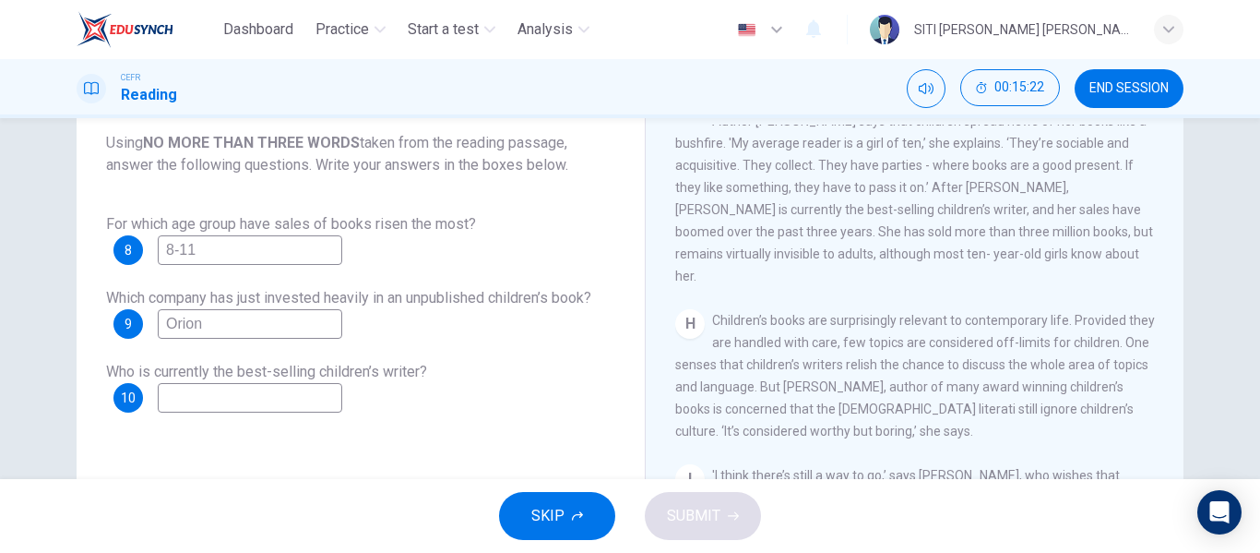
scroll to position [1419, 0]
drag, startPoint x: 753, startPoint y: 161, endPoint x: 806, endPoint y: 156, distance: 53.8
click at [806, 156] on span "It helps that once smitten, children are loyal and even fanatical consumers. Au…" at bounding box center [914, 190] width 478 height 192
click at [291, 393] on input at bounding box center [250, 398] width 184 height 30
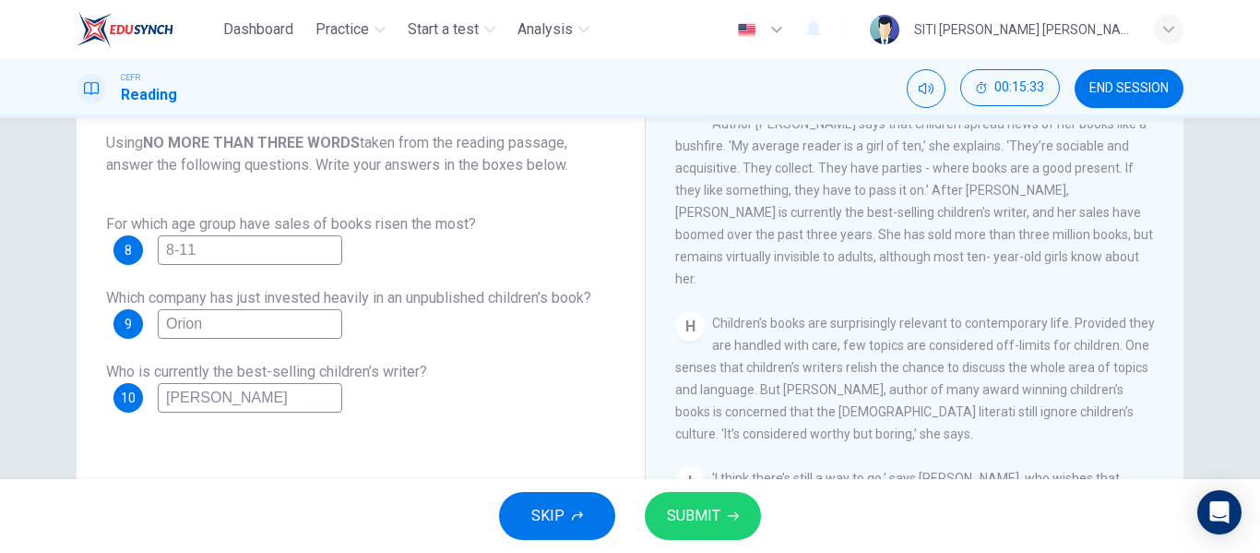
type input "Jacqueline Wilson"
click at [686, 505] on span "SUBMIT" at bounding box center [693, 516] width 53 height 26
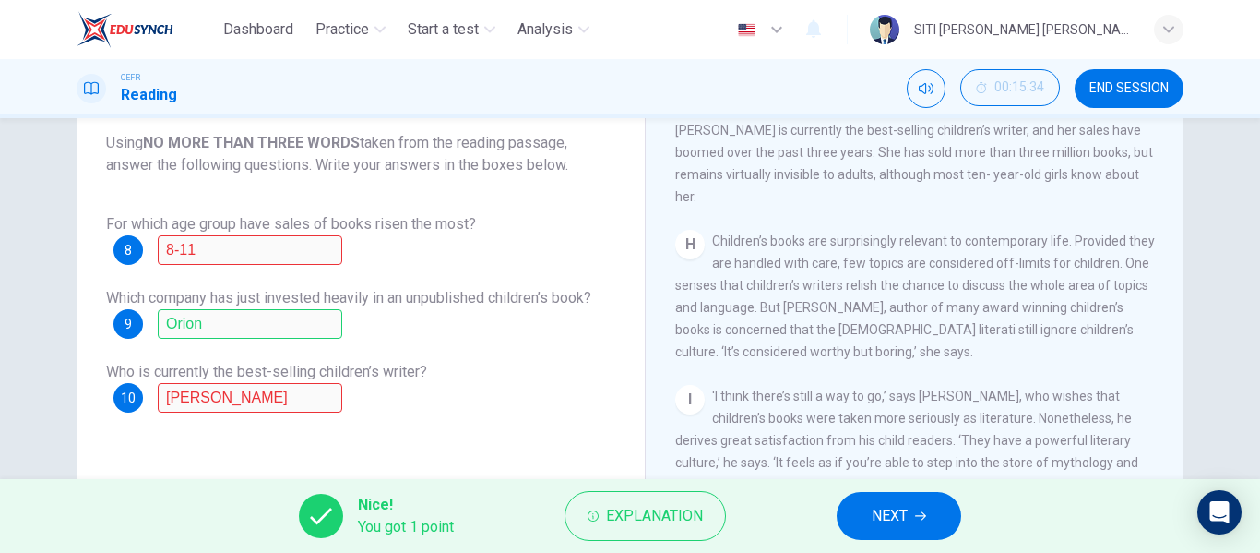
scroll to position [1503, 0]
click at [610, 522] on span "Explanation" at bounding box center [654, 516] width 97 height 26
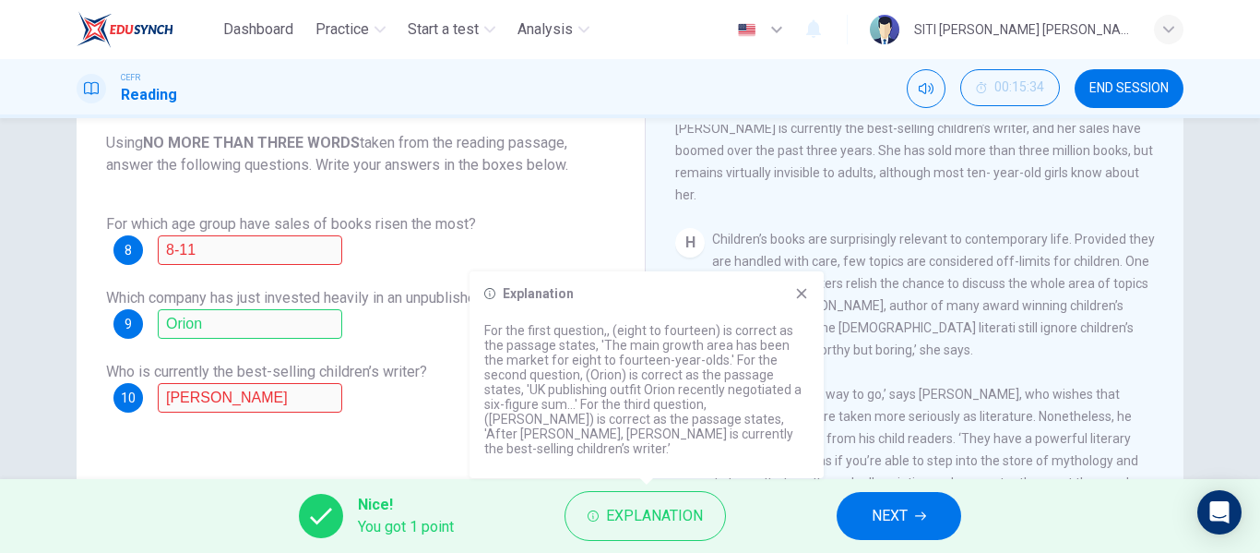
click at [807, 300] on div "Explanation For the first question,, (eight to fourteen) is correct as the pass…" at bounding box center [646, 374] width 354 height 207
click at [804, 299] on icon at bounding box center [802, 294] width 10 height 10
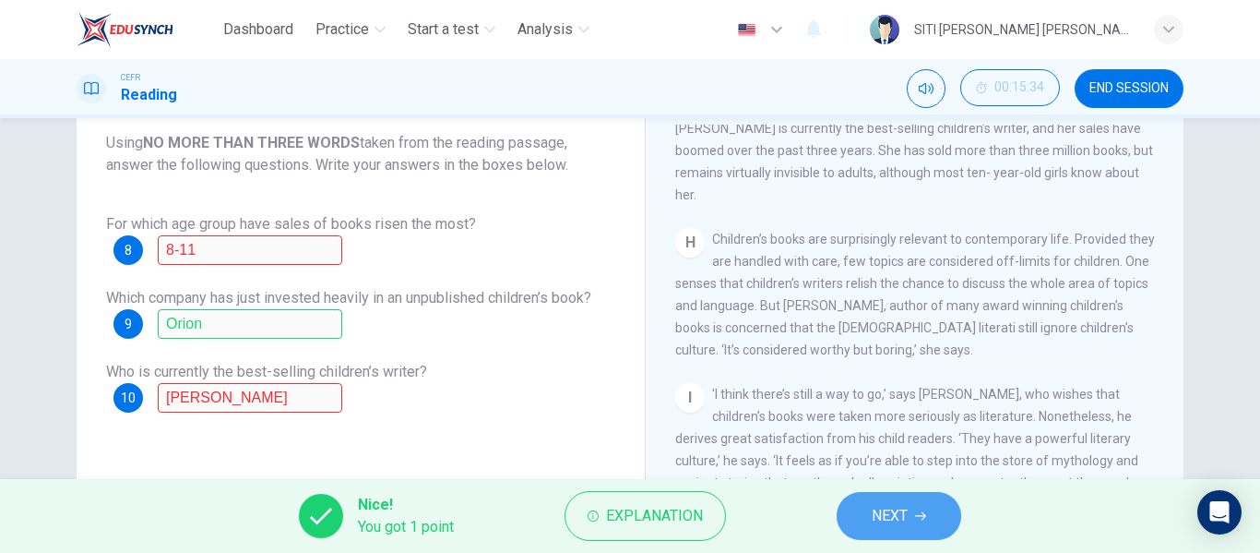
click at [920, 511] on icon "button" at bounding box center [920, 515] width 11 height 11
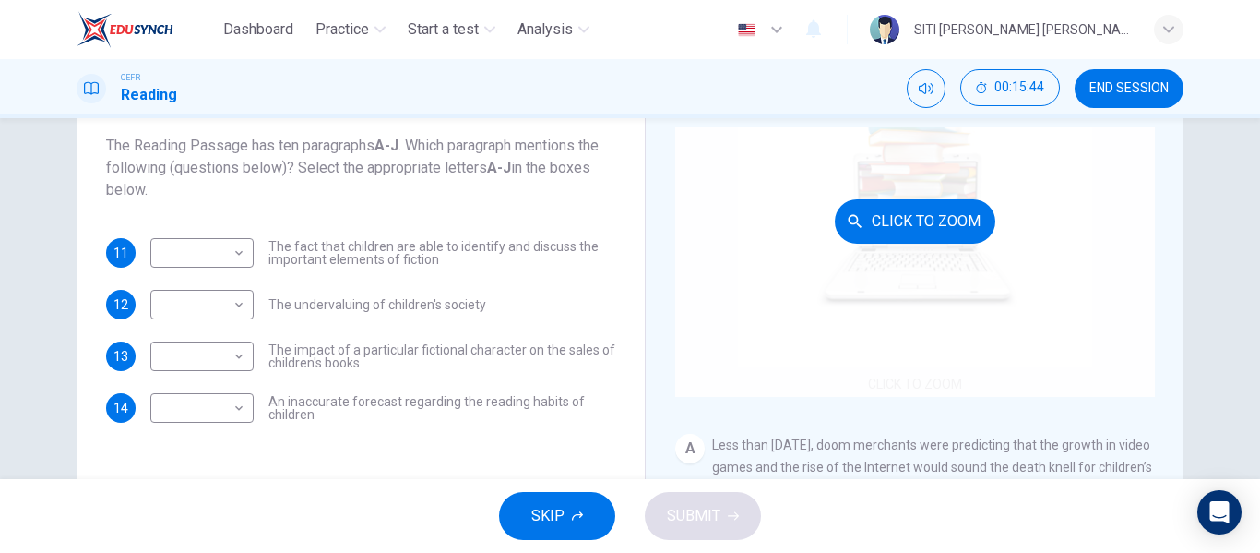
scroll to position [85, 0]
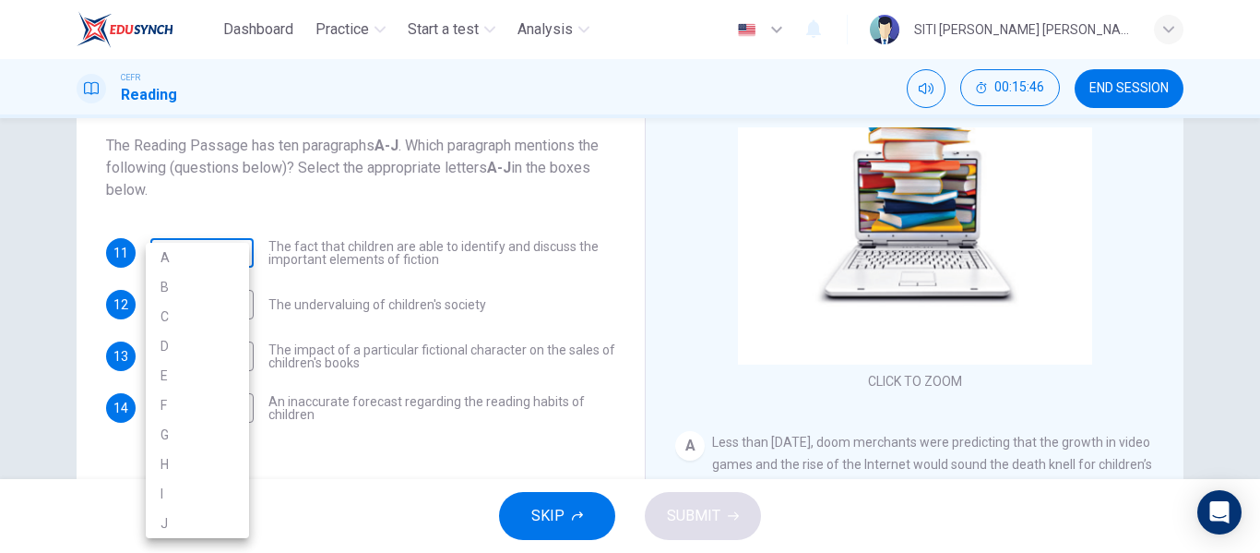
click at [232, 263] on body "Dashboard Practice Start a test Analysis English en ​ SITI HAJAR KHADIJAH BINTI…" at bounding box center [630, 276] width 1260 height 553
click at [386, 179] on div at bounding box center [630, 276] width 1260 height 553
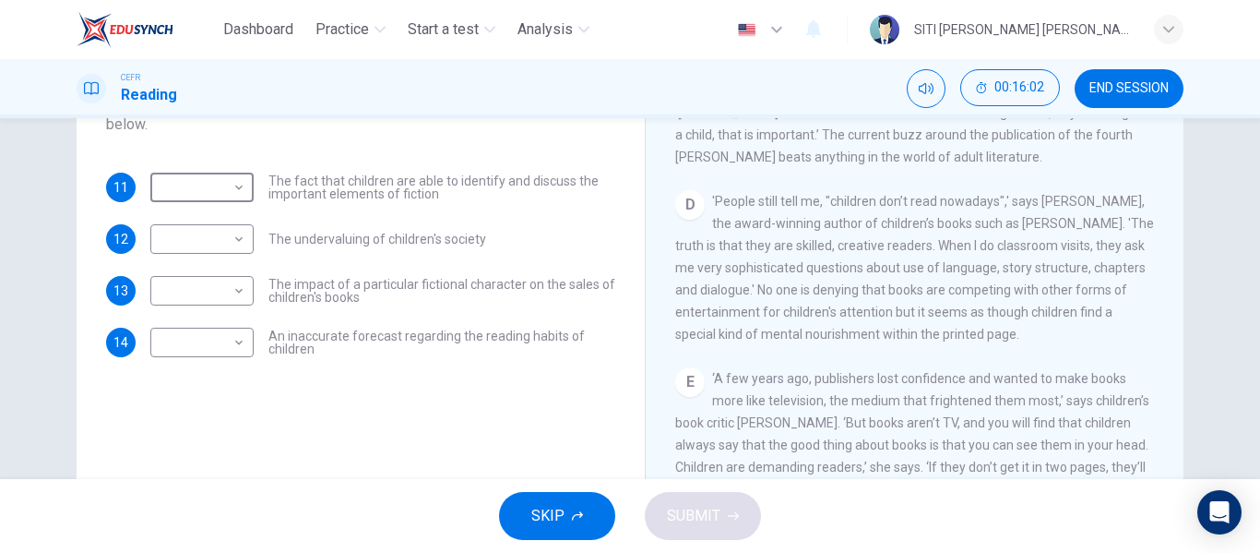
scroll to position [788, 0]
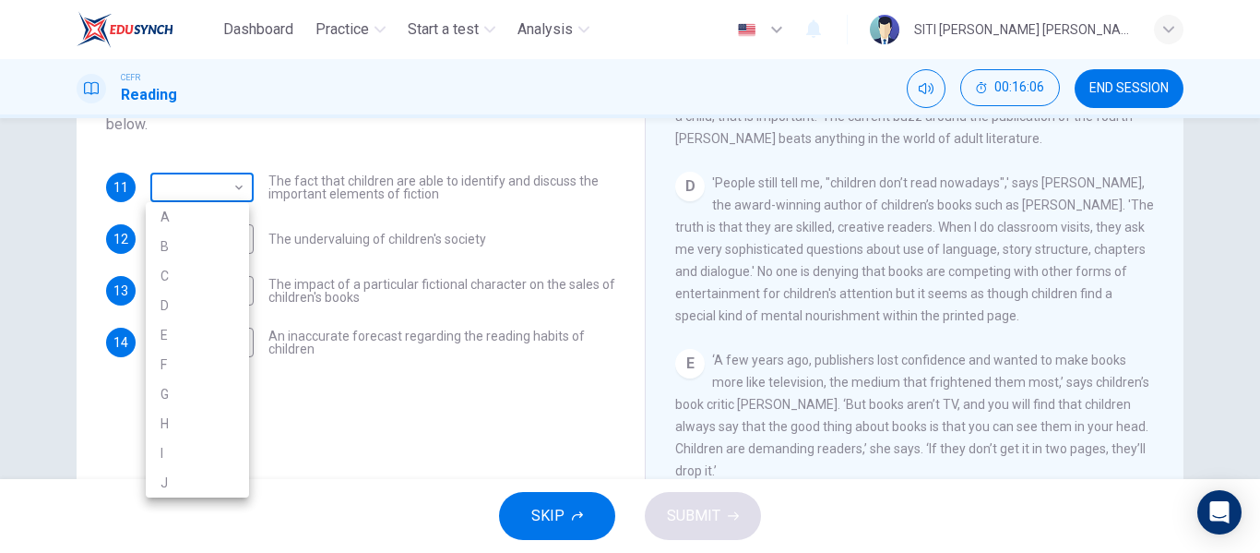
click at [206, 201] on body "Dashboard Practice Start a test Analysis English en ​ SITI HAJAR KHADIJAH BINTI…" at bounding box center [630, 276] width 1260 height 553
click at [198, 301] on li "D" at bounding box center [197, 306] width 103 height 30
type input "D"
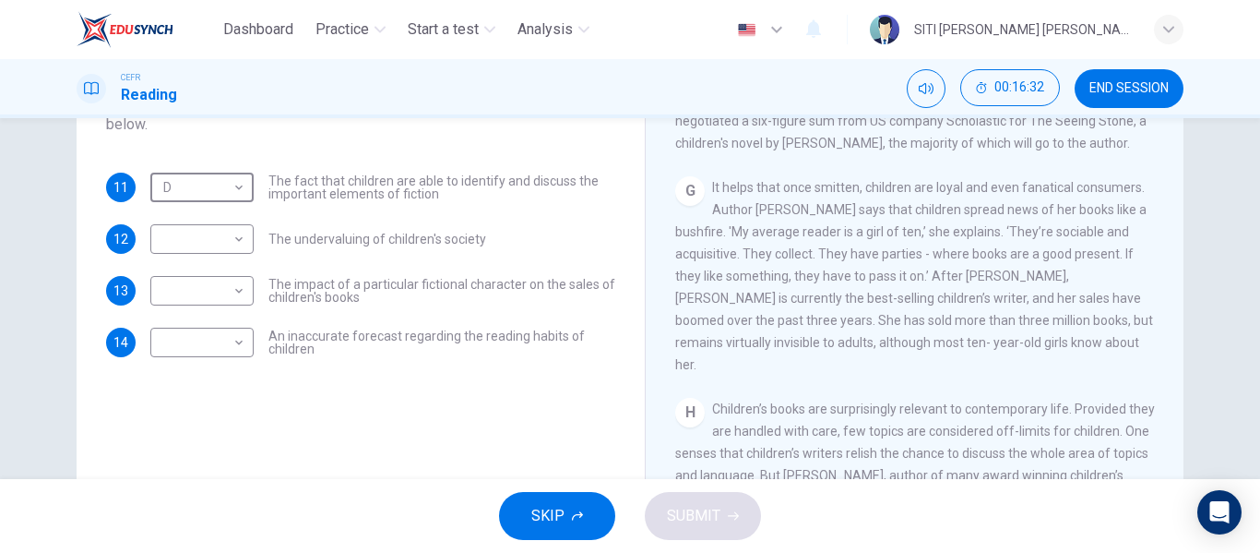
scroll to position [1271, 0]
click at [331, 301] on span "The impact of a particular fictional character on the sales of children's books" at bounding box center [441, 291] width 347 height 26
click at [238, 295] on body "Dashboard Practice Start a test Analysis English en ​ SITI HAJAR KHADIJAH BINTI…" at bounding box center [630, 276] width 1260 height 553
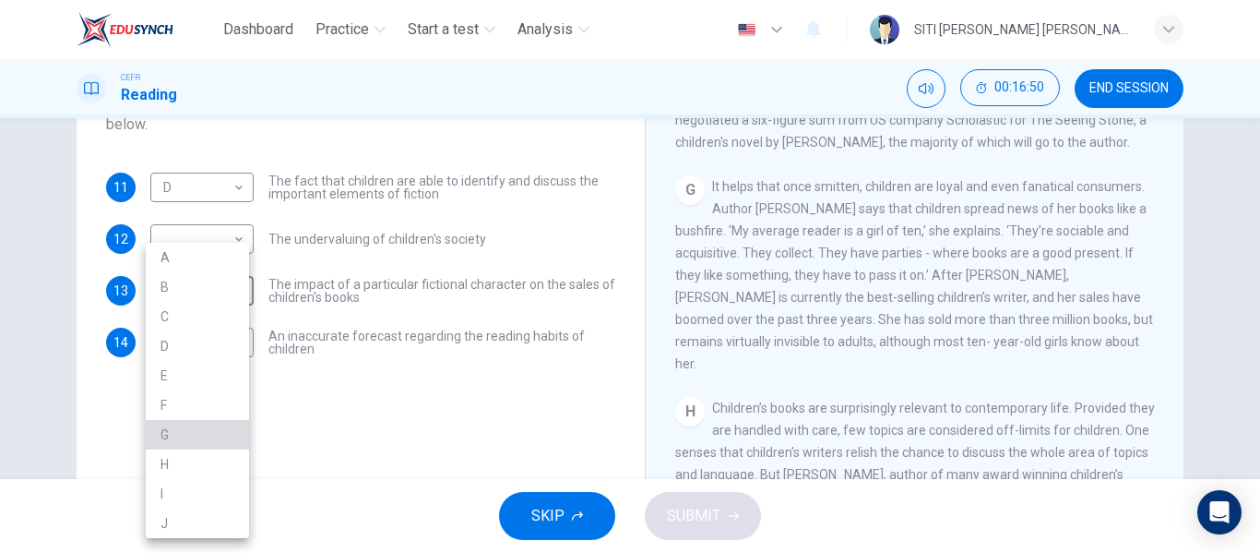
click at [211, 420] on li "G" at bounding box center [197, 435] width 103 height 30
type input "G"
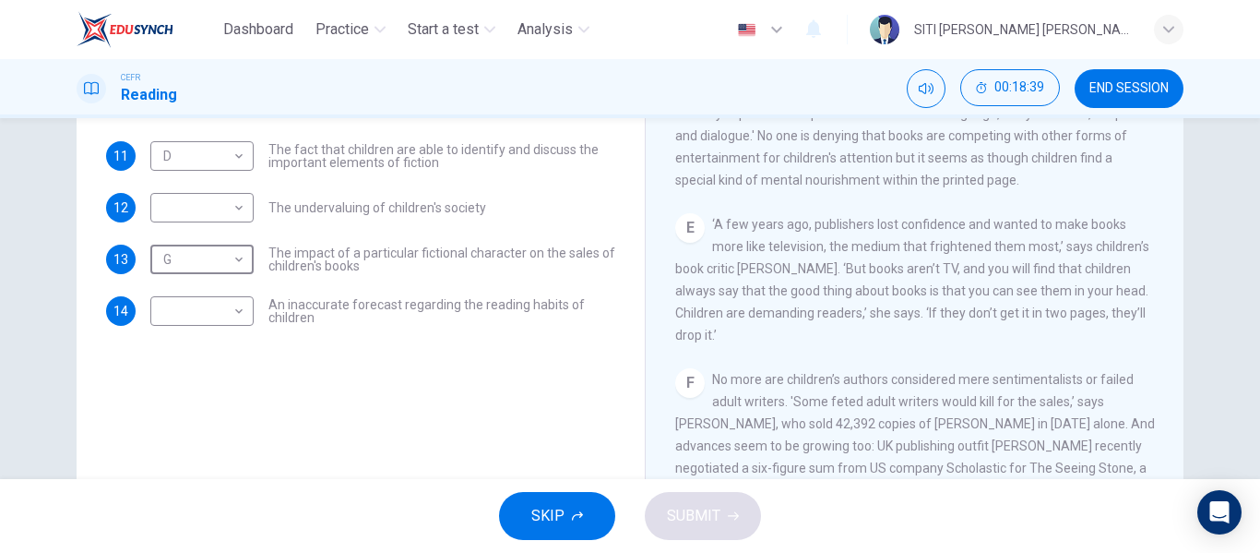
scroll to position [893, 0]
click at [228, 314] on body "Dashboard Practice Start a test Analysis English en ​ SITI HAJAR KHADIJAH BINTI…" at bounding box center [630, 276] width 1260 height 553
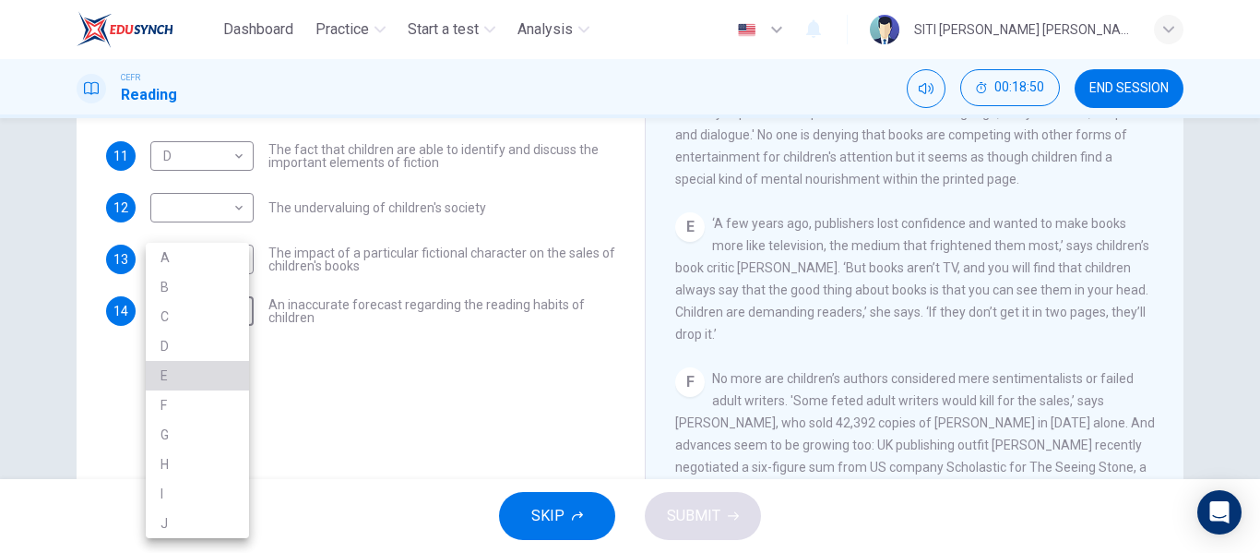
click at [213, 375] on li "E" at bounding box center [197, 376] width 103 height 30
type input "E"
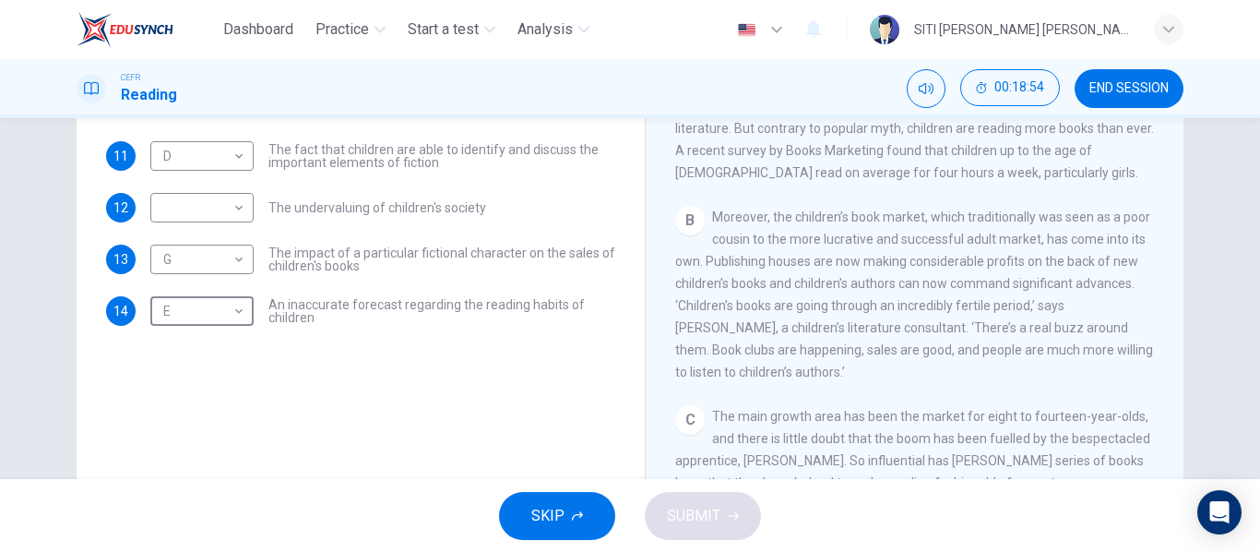
scroll to position [345, 0]
click at [243, 210] on div "​ ​" at bounding box center [201, 208] width 103 height 30
click at [231, 208] on body "Dashboard Practice Start a test Analysis English en ​ SITI HAJAR KHADIJAH BINTI…" at bounding box center [630, 276] width 1260 height 553
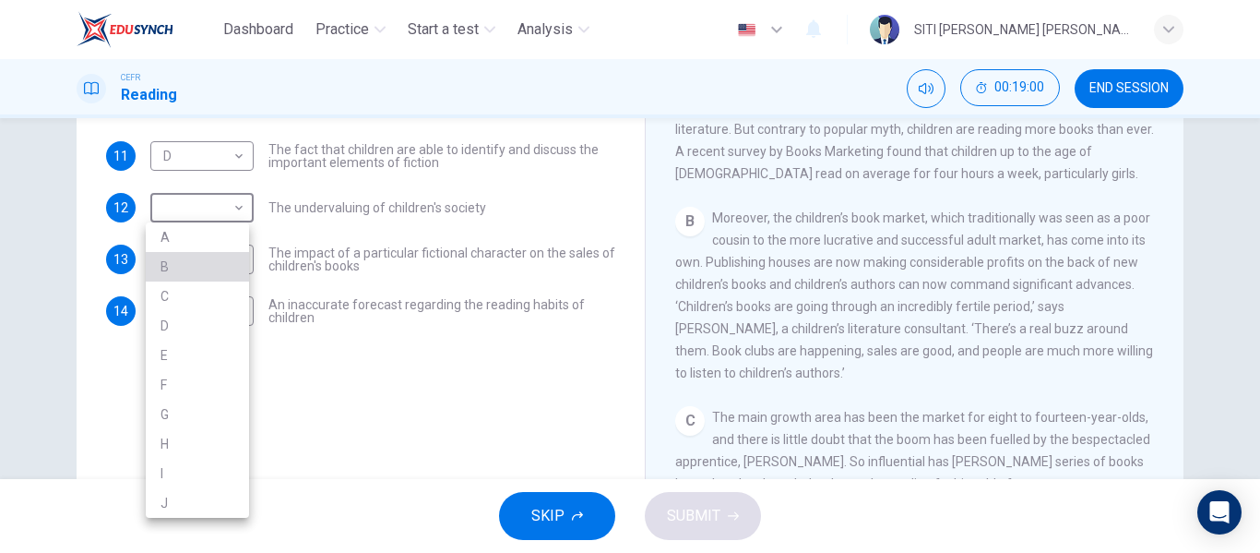
click at [207, 261] on li "B" at bounding box center [197, 267] width 103 height 30
type input "B"
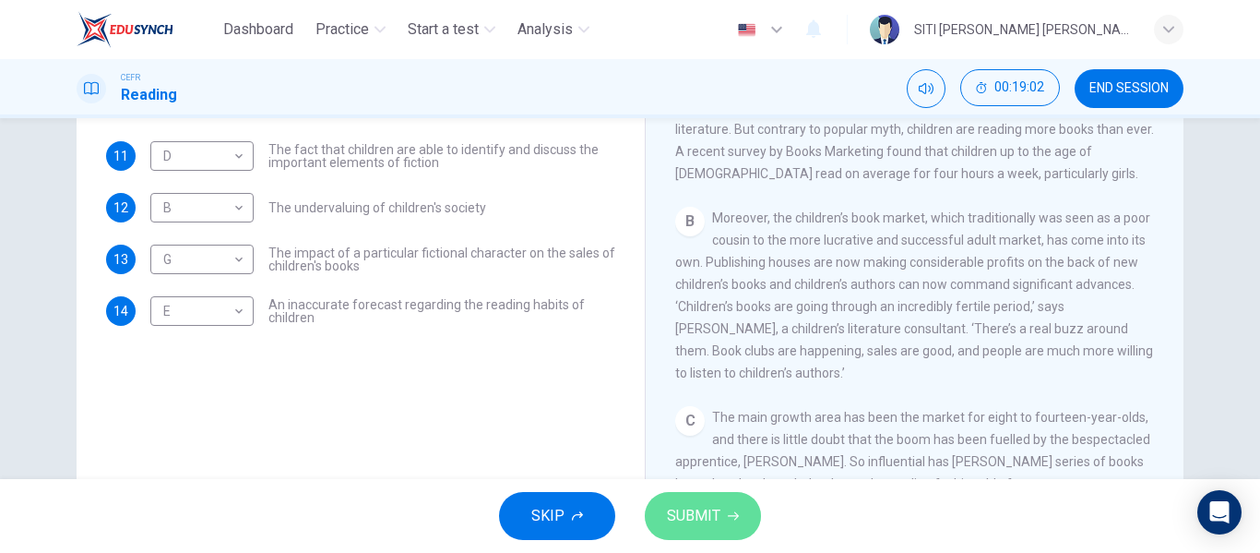
click at [660, 517] on button "SUBMIT" at bounding box center [703, 516] width 116 height 48
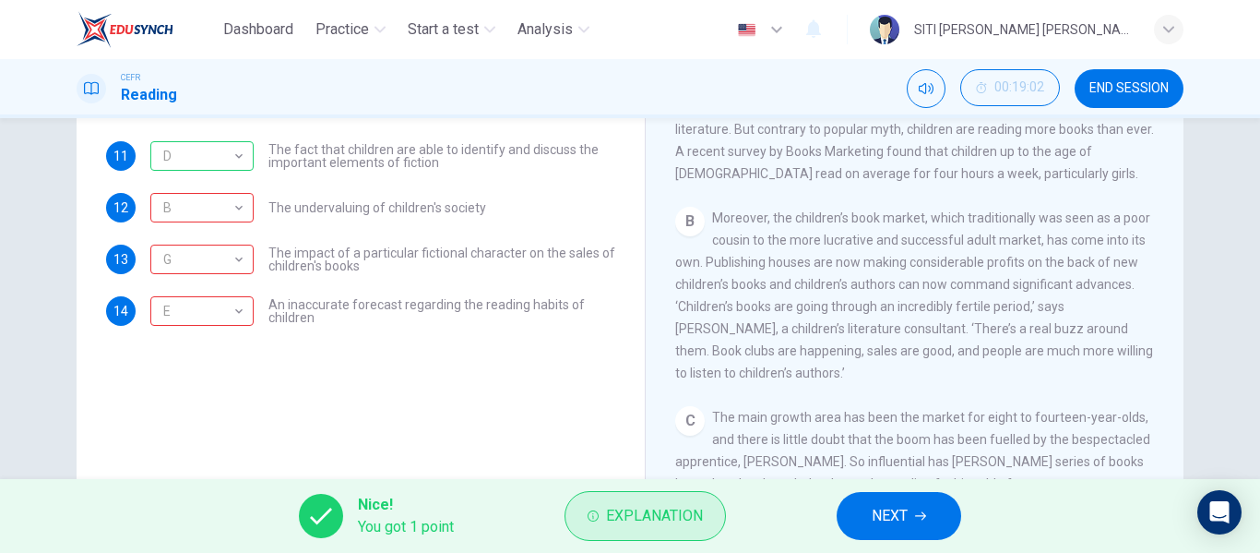
click at [645, 504] on span "Explanation" at bounding box center [654, 516] width 97 height 26
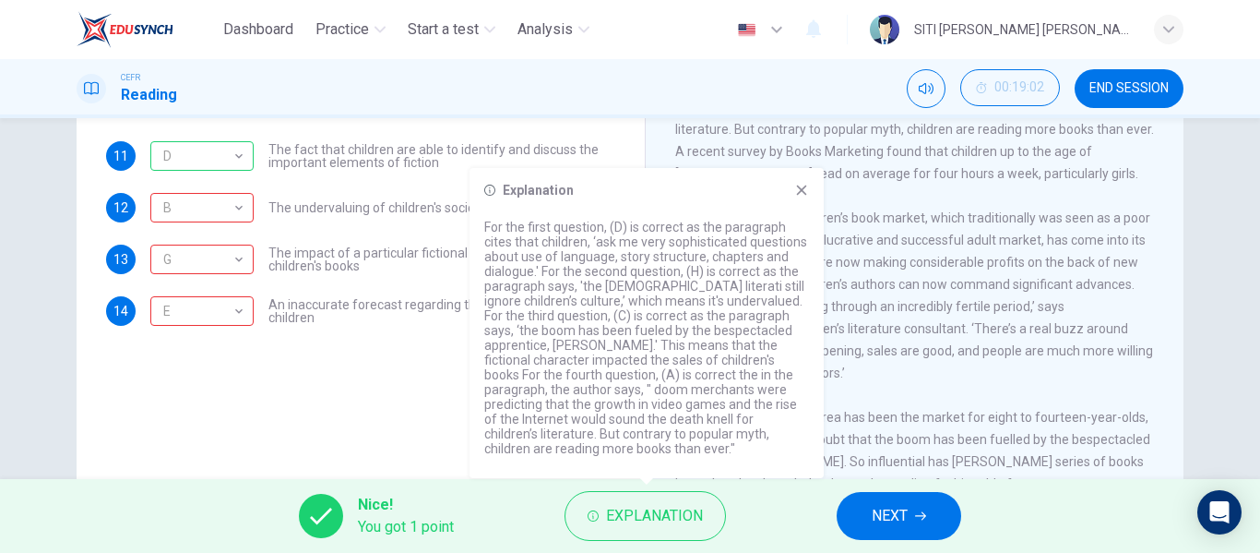
click at [803, 190] on icon at bounding box center [801, 190] width 15 height 15
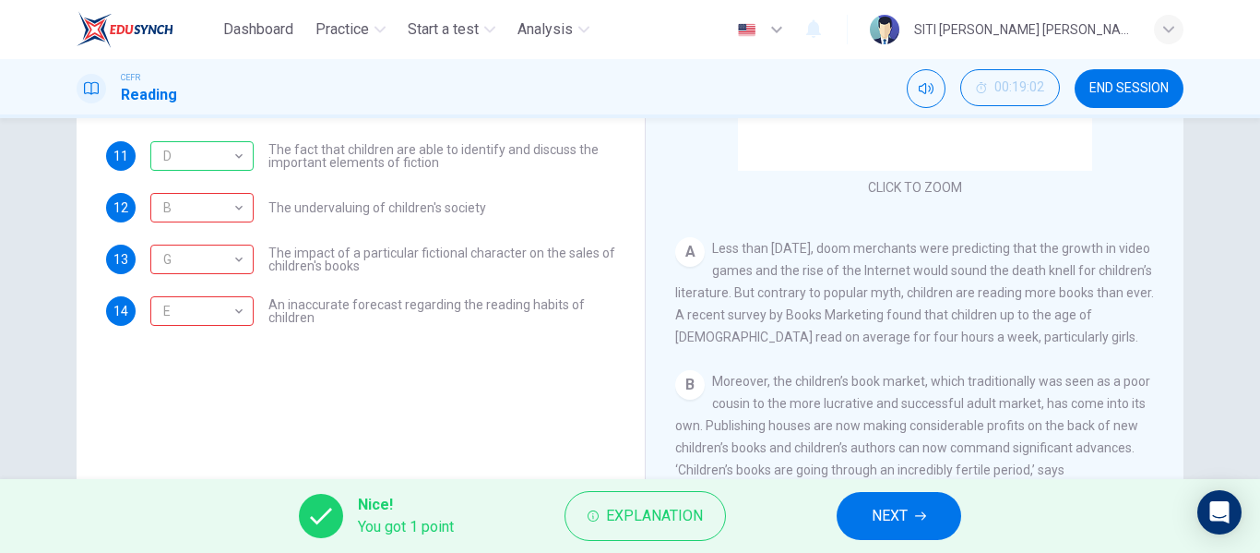
scroll to position [183, 0]
click at [934, 516] on button "NEXT" at bounding box center [899, 516] width 125 height 48
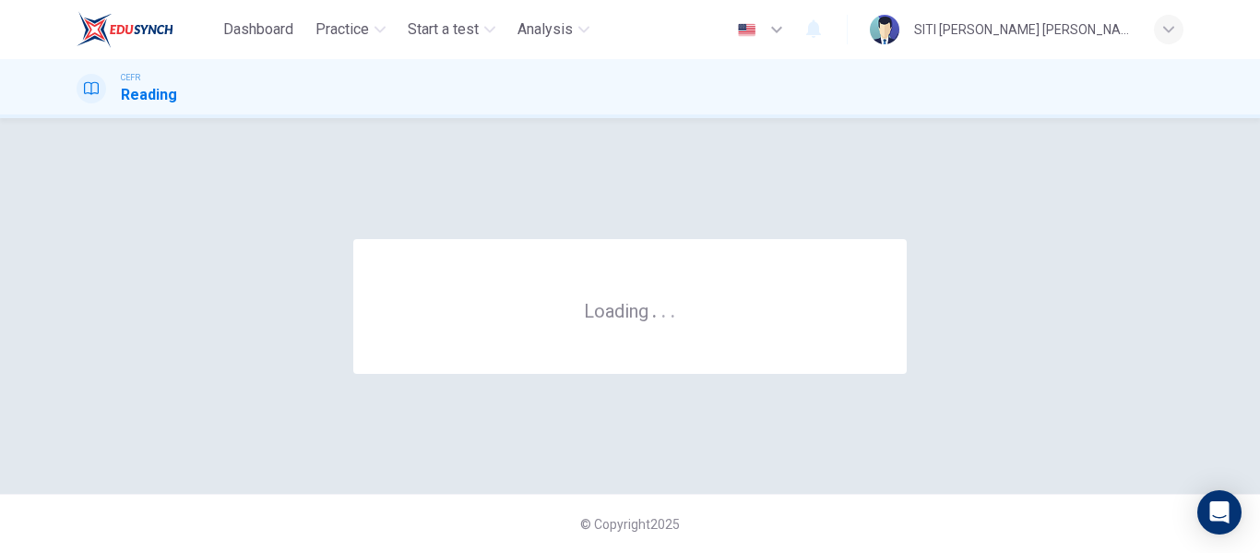
scroll to position [0, 0]
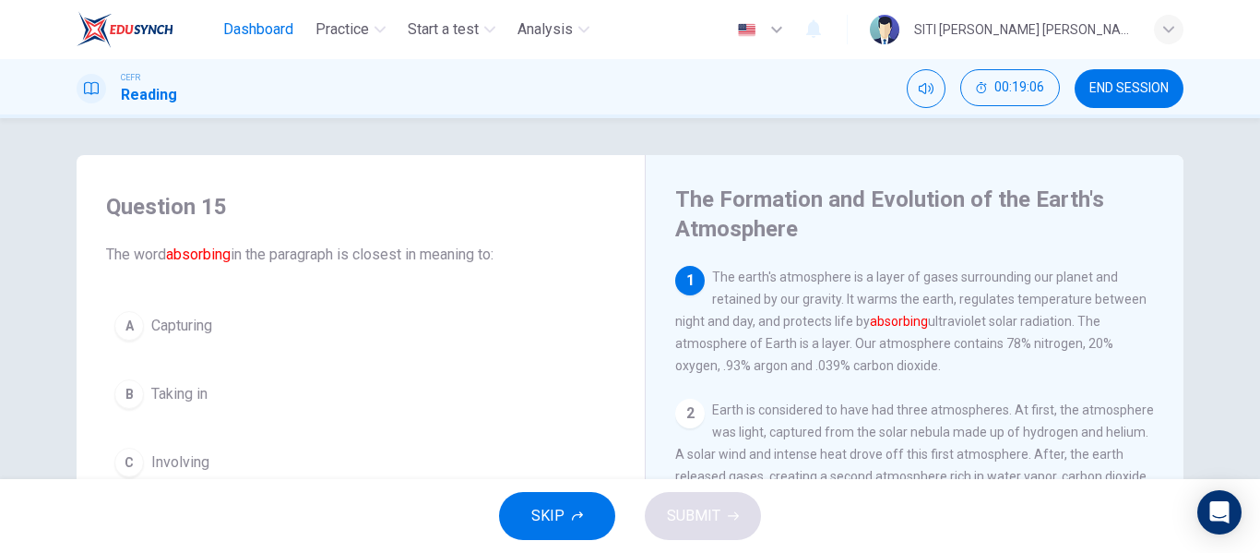
click at [274, 35] on span "Dashboard" at bounding box center [258, 29] width 70 height 22
